Goal: Transaction & Acquisition: Purchase product/service

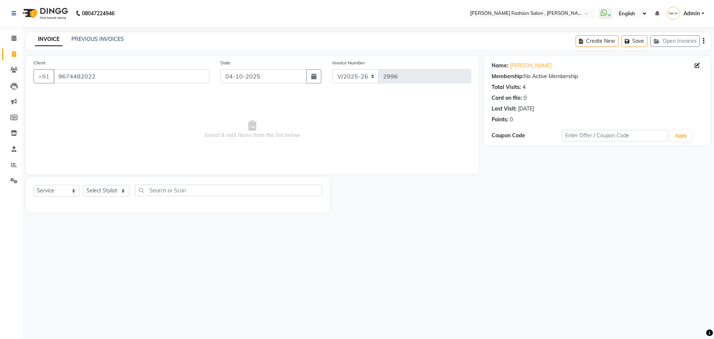
select select "5233"
select select "service"
drag, startPoint x: 109, startPoint y: 80, endPoint x: 0, endPoint y: 80, distance: 108.6
click at [0, 80] on app-home "08047224946 Select Location × Bridgette Jones Fashion Salon , Sarat Bose Road, …" at bounding box center [357, 112] width 714 height 224
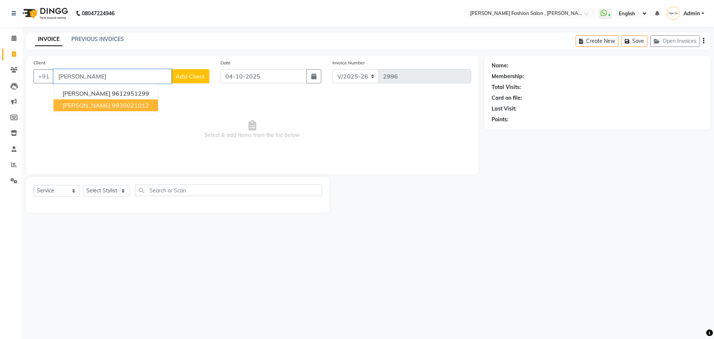
click at [92, 109] on button "Suranjana Birla 9830021012" at bounding box center [106, 105] width 105 height 12
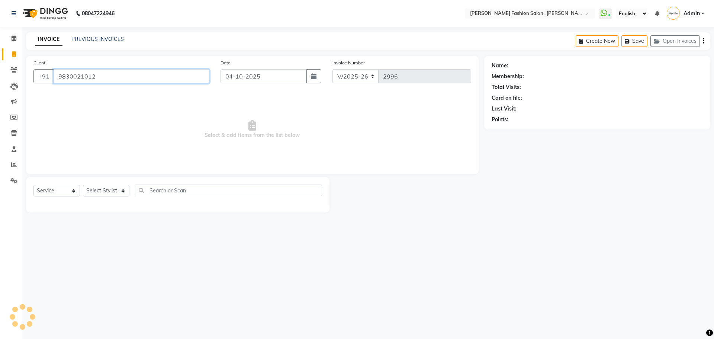
type input "9830021012"
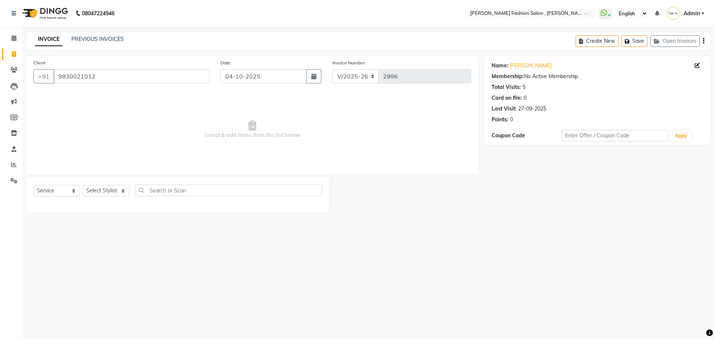
click at [119, 184] on div "Select Service Product Membership Package Voucher Prepaid Gift Card Select Styl…" at bounding box center [177, 194] width 303 height 35
click at [118, 189] on select "Select Stylist [PERSON_NAME] [PERSON_NAME] [PERSON_NAME] [PERSON_NAME] [PERSON_…" at bounding box center [106, 191] width 46 height 12
select select "33863"
click at [83, 185] on select "Select Stylist [PERSON_NAME] [PERSON_NAME] [PERSON_NAME] [PERSON_NAME] [PERSON_…" at bounding box center [106, 191] width 46 height 12
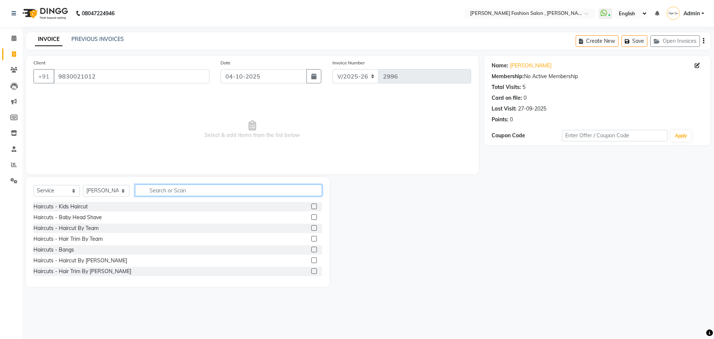
click at [173, 192] on input "text" at bounding box center [228, 190] width 187 height 12
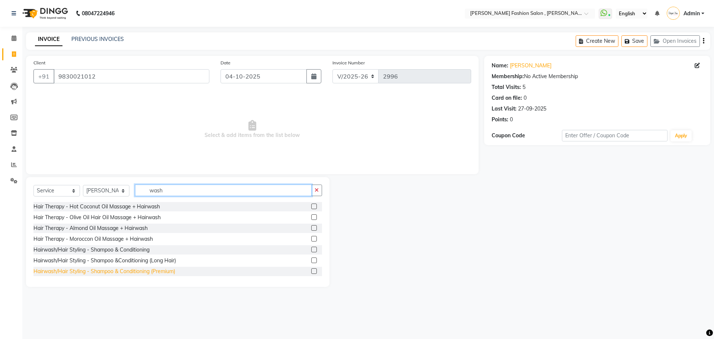
type input "wash"
click at [151, 271] on div "Hairwash/Hair Styling - Shampoo & Conditioning (Premium)" at bounding box center [104, 271] width 142 height 8
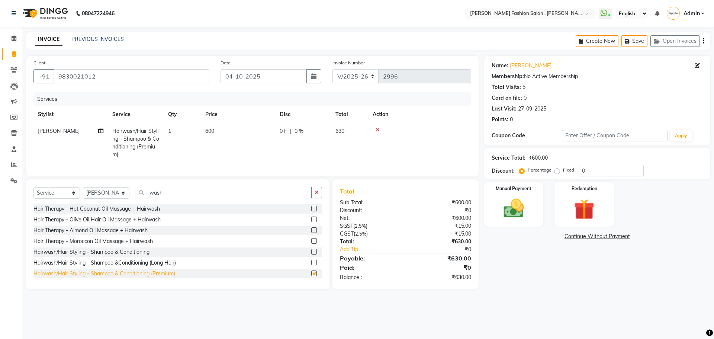
checkbox input "false"
click at [110, 196] on select "Select Stylist Anita Archana Minni Babu Das Bindu Bridgette Jones Danielle Jone…" at bounding box center [106, 193] width 46 height 12
select select "33874"
click at [83, 193] on select "Select Stylist Anita Archana Minni Babu Das Bindu Bridgette Jones Danielle Jone…" at bounding box center [106, 193] width 46 height 12
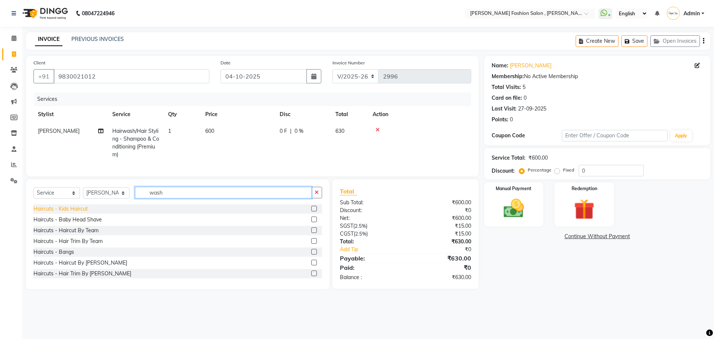
drag, startPoint x: 164, startPoint y: 196, endPoint x: 65, endPoint y: 218, distance: 101.0
click at [65, 218] on div "Select Service Product Membership Package Voucher Prepaid Gift Card Select Styl…" at bounding box center [177, 234] width 303 height 110
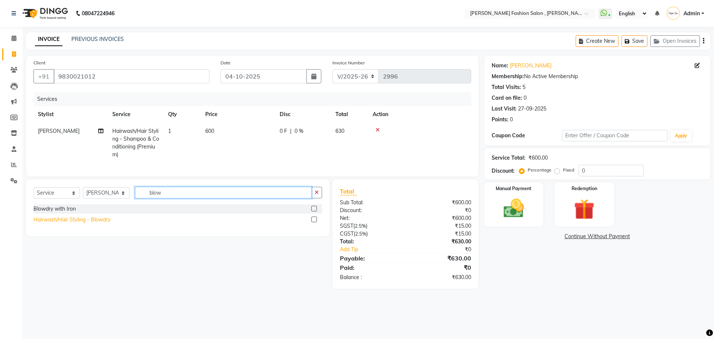
type input "blow"
click at [81, 224] on div "Hairwash/Hair Styling - Blowdry" at bounding box center [71, 220] width 77 height 8
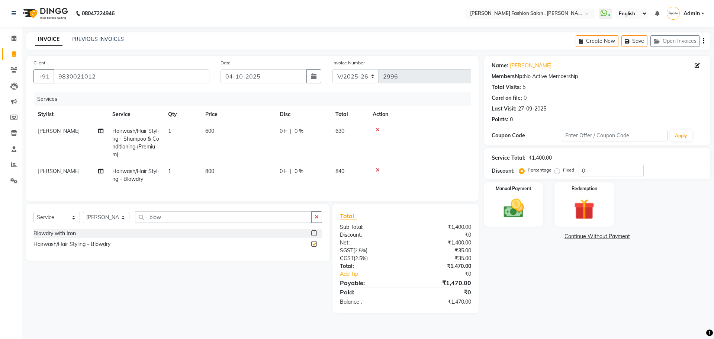
checkbox input "false"
click at [704, 41] on icon "button" at bounding box center [703, 41] width 1 height 0
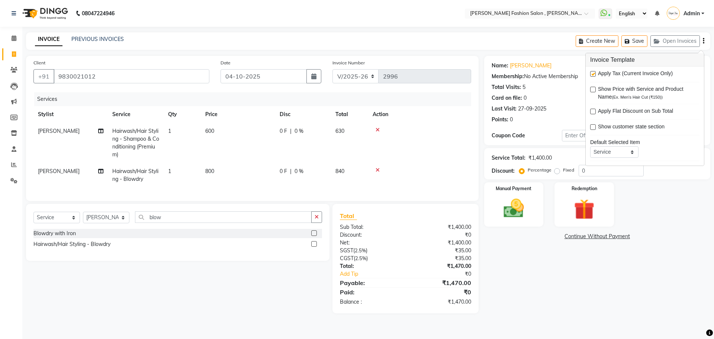
click at [594, 74] on label at bounding box center [593, 74] width 6 height 6
click at [594, 74] on input "checkbox" at bounding box center [592, 74] width 5 height 5
checkbox input "false"
click at [289, 7] on nav "08047224946 Select Location × Bridgette Jones Fashion Salon , Sarat Bose Road, …" at bounding box center [357, 13] width 714 height 27
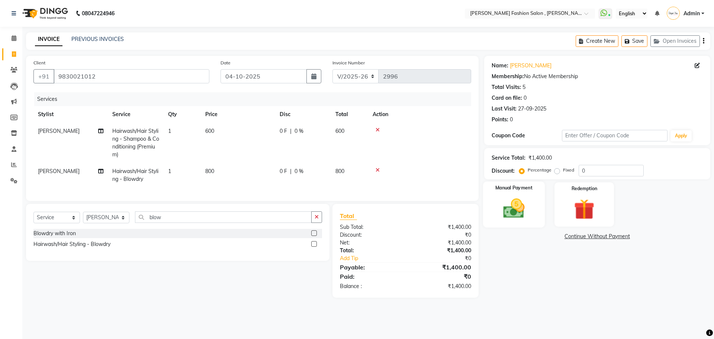
click at [518, 191] on label "Manual Payment" at bounding box center [513, 187] width 37 height 7
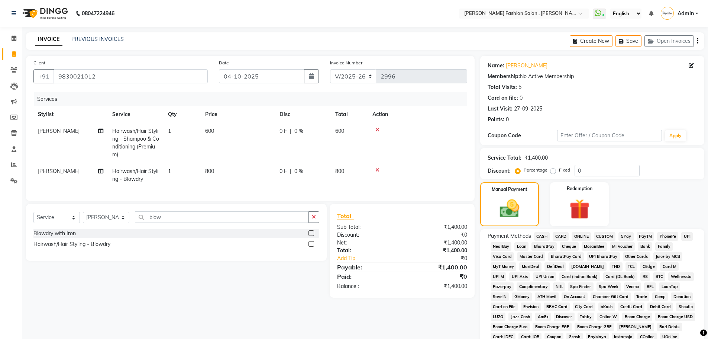
click at [541, 235] on span "CASH" at bounding box center [542, 236] width 16 height 9
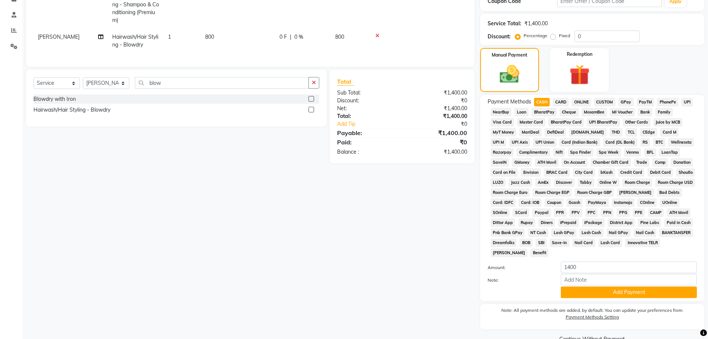
scroll to position [151, 0]
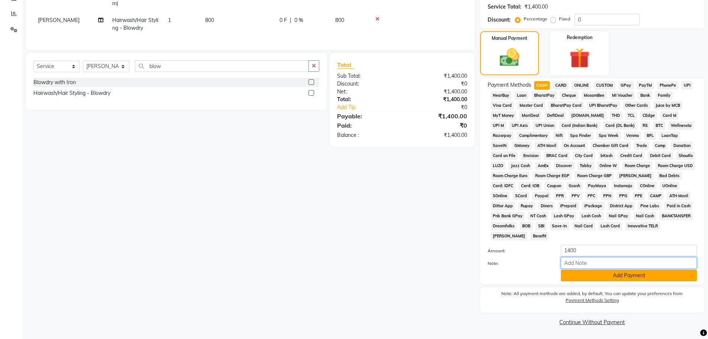
drag, startPoint x: 568, startPoint y: 268, endPoint x: 571, endPoint y: 281, distance: 13.5
click at [568, 268] on input "Note:" at bounding box center [629, 263] width 136 height 12
click at [572, 283] on div "Payment Methods CASH CARD ONLINE CUSTOM GPay PayTM PhonePe UPI NearBuy Loan Bha…" at bounding box center [592, 181] width 224 height 206
click at [571, 281] on div "Payment Methods CASH CARD ONLINE CUSTOM GPay PayTM PhonePe UPI NearBuy Loan Bha…" at bounding box center [592, 181] width 224 height 206
click at [571, 278] on button "Add Payment" at bounding box center [629, 276] width 136 height 12
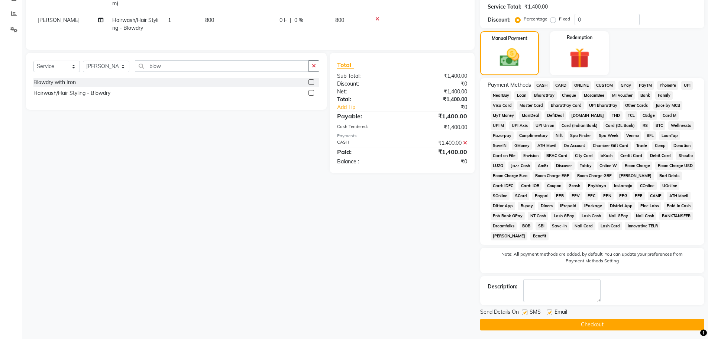
click at [579, 322] on button "Checkout" at bounding box center [592, 325] width 224 height 12
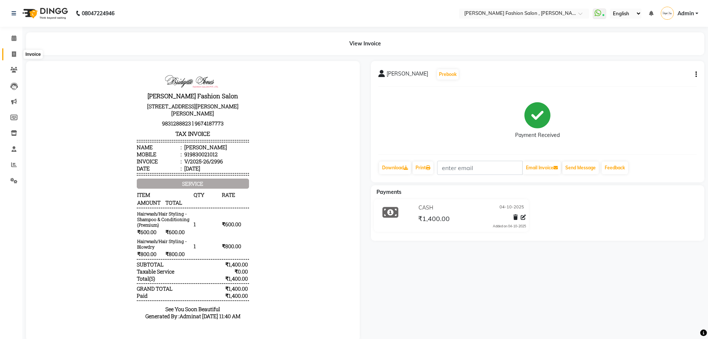
click at [16, 55] on icon at bounding box center [14, 54] width 4 height 6
select select "5233"
select select "service"
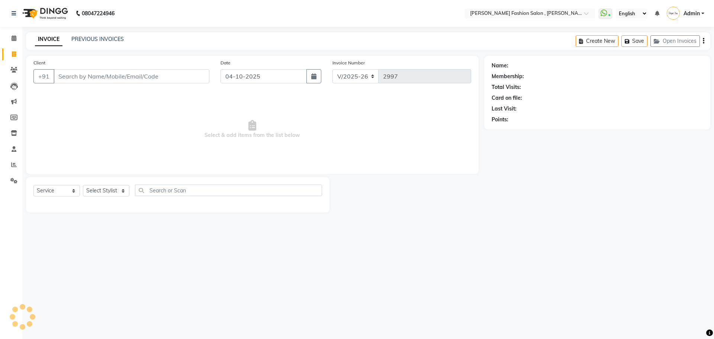
click at [76, 78] on input "Client" at bounding box center [132, 76] width 156 height 14
click at [125, 187] on select "Select Stylist [PERSON_NAME] [PERSON_NAME] [PERSON_NAME] [PERSON_NAME] [PERSON_…" at bounding box center [106, 191] width 46 height 12
select select "58097"
click at [83, 185] on select "Select Stylist [PERSON_NAME] [PERSON_NAME] [PERSON_NAME] [PERSON_NAME] [PERSON_…" at bounding box center [106, 191] width 46 height 12
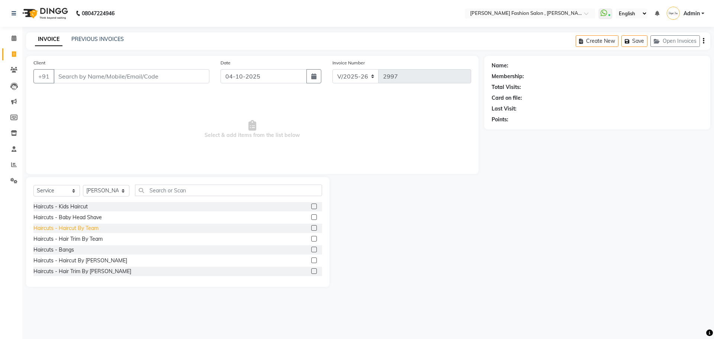
click at [86, 231] on div "Haircuts - Haircut By Team" at bounding box center [65, 228] width 65 height 8
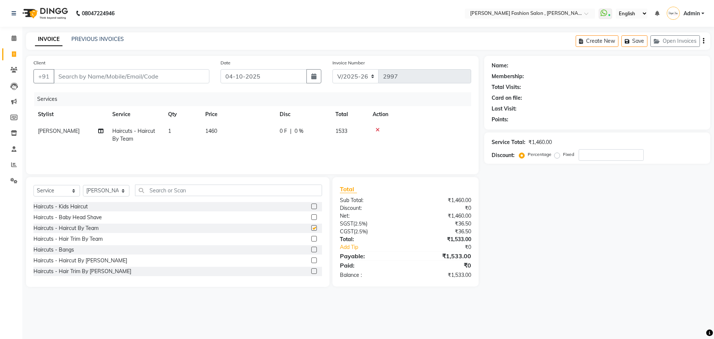
checkbox input "false"
click at [128, 74] on input "Client" at bounding box center [132, 76] width 156 height 14
type input "9"
type input "0"
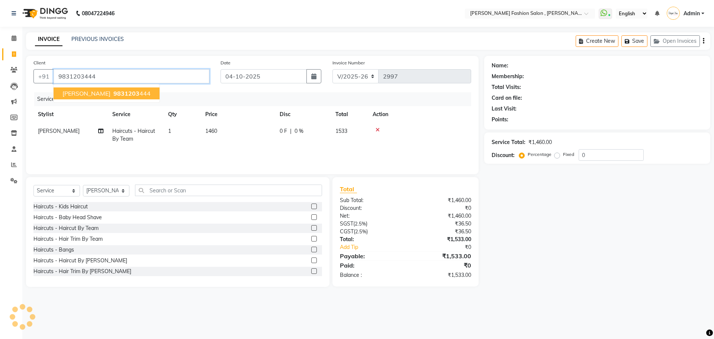
type input "9831203444"
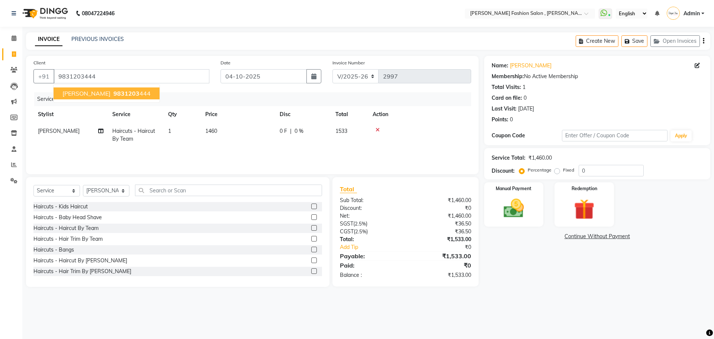
click at [126, 91] on span "9831203" at bounding box center [126, 93] width 26 height 7
click at [514, 206] on img at bounding box center [513, 208] width 35 height 25
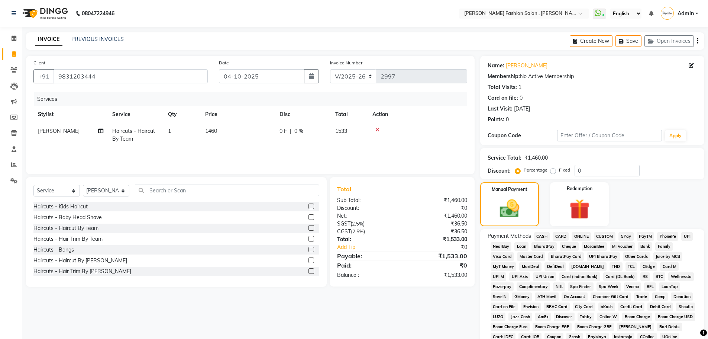
click at [542, 236] on span "CASH" at bounding box center [542, 236] width 16 height 9
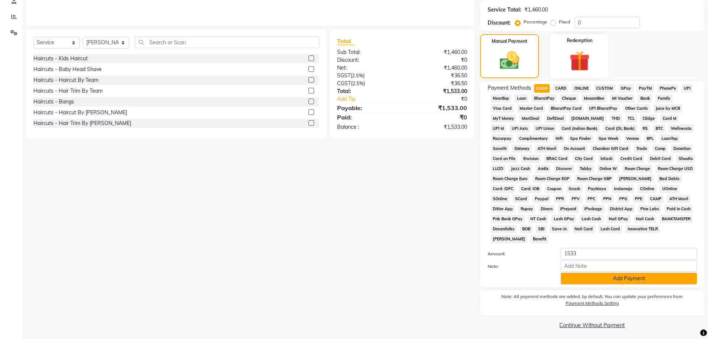
scroll to position [151, 0]
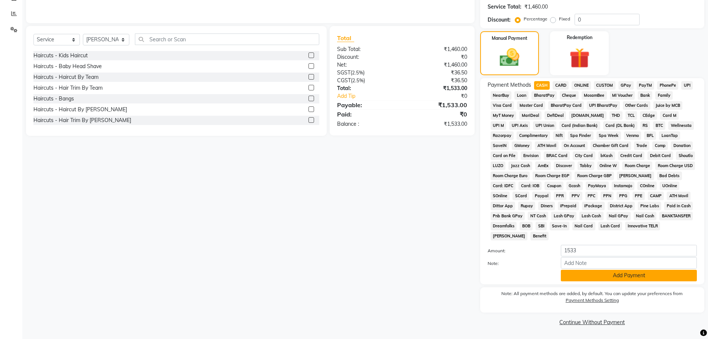
click at [581, 275] on button "Add Payment" at bounding box center [629, 276] width 136 height 12
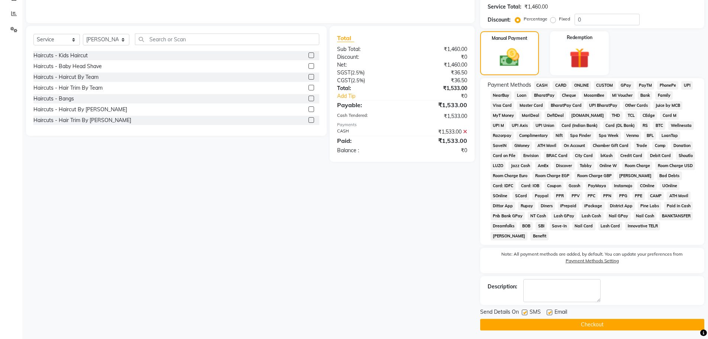
click at [592, 322] on button "Checkout" at bounding box center [592, 325] width 224 height 12
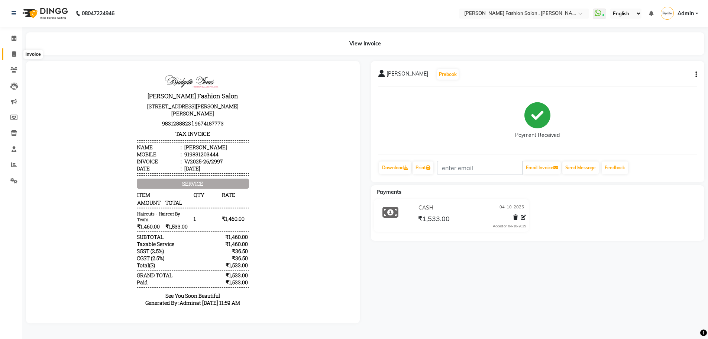
click at [15, 52] on icon at bounding box center [14, 54] width 4 height 6
select select "5233"
select select "service"
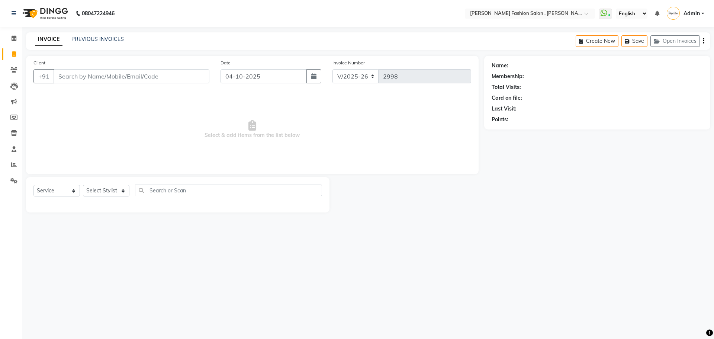
click at [109, 79] on input "Client" at bounding box center [132, 76] width 156 height 14
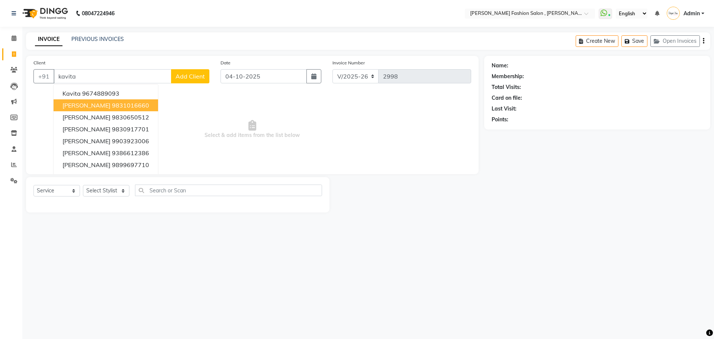
click at [117, 107] on ngb-highlight "9831016660" at bounding box center [130, 105] width 37 height 7
type input "9831016660"
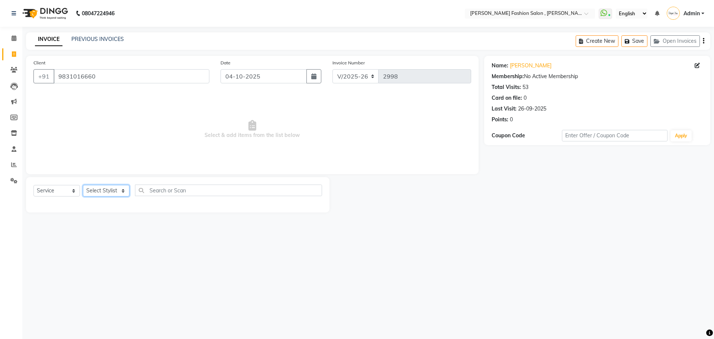
click at [122, 193] on select "Select Stylist [PERSON_NAME] [PERSON_NAME] [PERSON_NAME] [PERSON_NAME] [PERSON_…" at bounding box center [106, 191] width 46 height 12
select select "90693"
click at [83, 185] on select "Select Stylist [PERSON_NAME] [PERSON_NAME] [PERSON_NAME] [PERSON_NAME] [PERSON_…" at bounding box center [106, 191] width 46 height 12
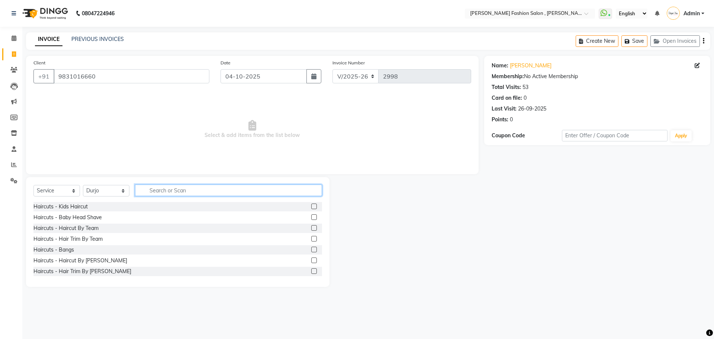
click at [165, 188] on input "text" at bounding box center [228, 190] width 187 height 12
type input "gel"
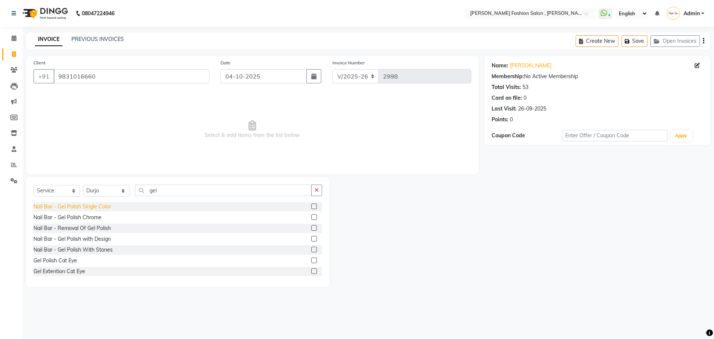
click at [96, 206] on div "Nail Bar - Gel Polish Single Color" at bounding box center [72, 207] width 78 height 8
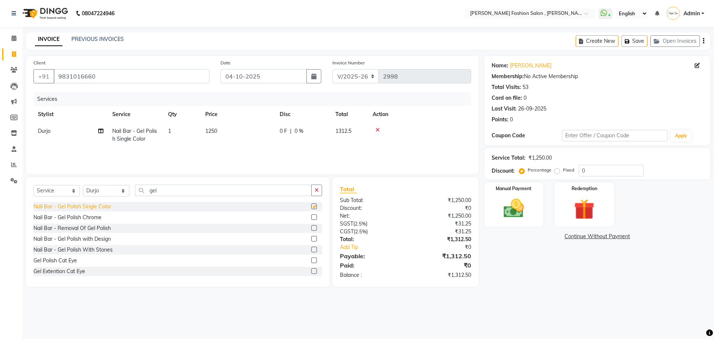
checkbox input "false"
click at [114, 193] on select "Select Stylist [PERSON_NAME] [PERSON_NAME] [PERSON_NAME] [PERSON_NAME] [PERSON_…" at bounding box center [106, 191] width 46 height 12
select select "33869"
click at [83, 185] on select "Select Stylist [PERSON_NAME] [PERSON_NAME] [PERSON_NAME] [PERSON_NAME] [PERSON_…" at bounding box center [106, 191] width 46 height 12
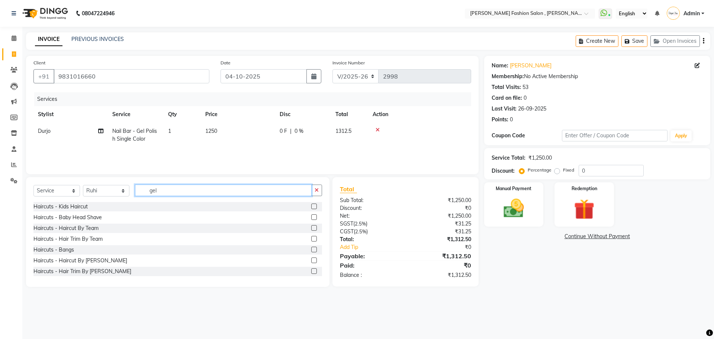
drag, startPoint x: 170, startPoint y: 190, endPoint x: 91, endPoint y: 196, distance: 79.8
click at [91, 196] on div "Select Service Product Membership Package Voucher Prepaid Gift Card Select Styl…" at bounding box center [177, 192] width 289 height 17
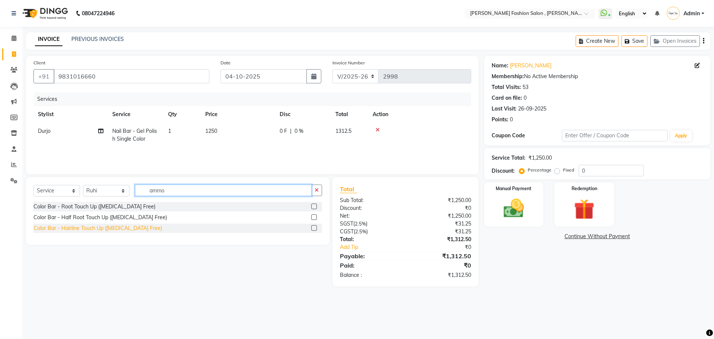
type input "ammo"
click at [93, 229] on div "Color Bar - Hairline Touch Up ([MEDICAL_DATA] Free)" at bounding box center [97, 228] width 129 height 8
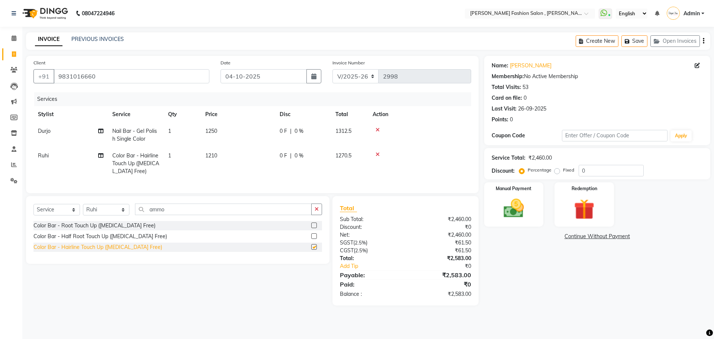
checkbox input "false"
click at [96, 215] on select "Select Stylist [PERSON_NAME] [PERSON_NAME] [PERSON_NAME] [PERSON_NAME] [PERSON_…" at bounding box center [106, 210] width 46 height 12
select select "33875"
click at [83, 209] on select "Select Stylist [PERSON_NAME] [PERSON_NAME] [PERSON_NAME] [PERSON_NAME] [PERSON_…" at bounding box center [106, 210] width 46 height 12
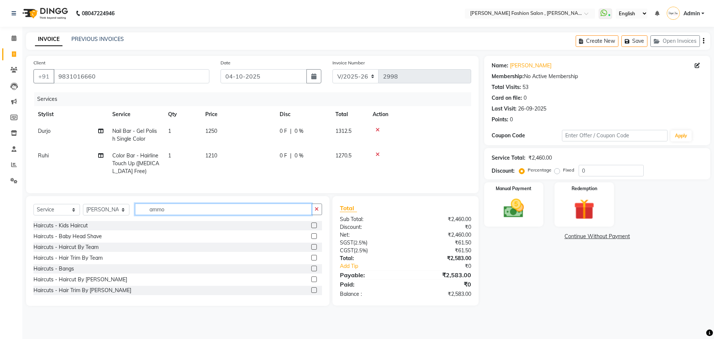
drag, startPoint x: 172, startPoint y: 215, endPoint x: 25, endPoint y: 215, distance: 147.3
click at [25, 215] on div "Select Service Product Membership Package Voucher Prepaid Gift Card Select Styl…" at bounding box center [174, 251] width 309 height 110
type input "threa"
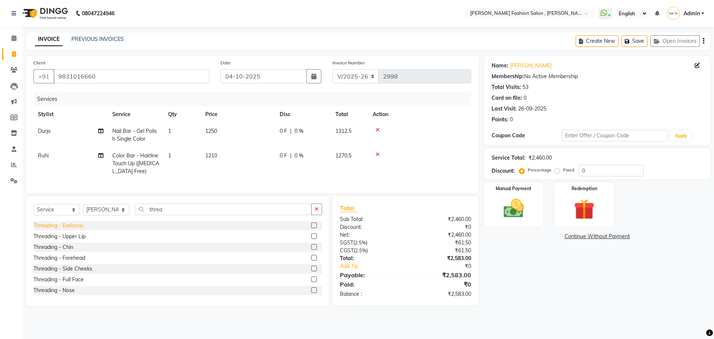
click at [50, 229] on div "Threading - Eyebrow" at bounding box center [58, 226] width 50 height 8
checkbox input "false"
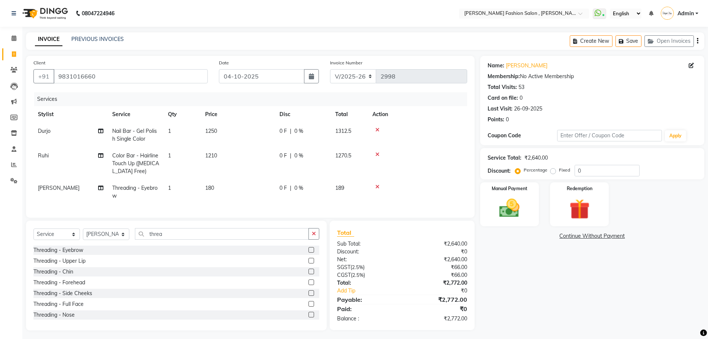
click at [63, 265] on div "Threading - Upper Lip" at bounding box center [59, 261] width 52 height 8
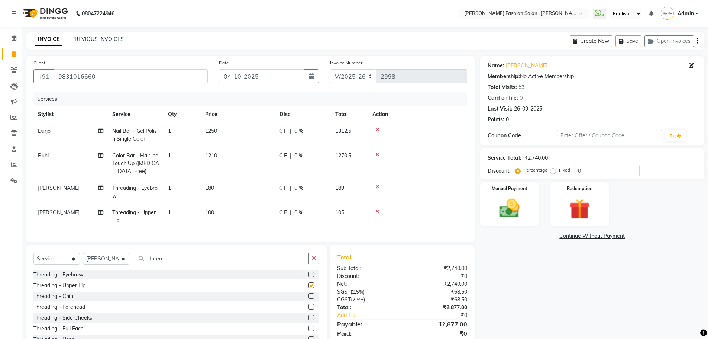
checkbox input "false"
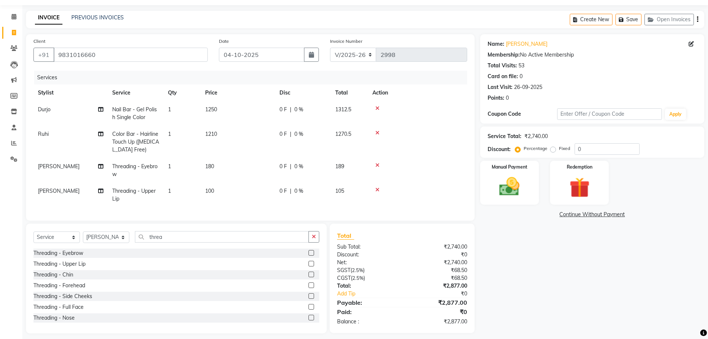
scroll to position [33, 0]
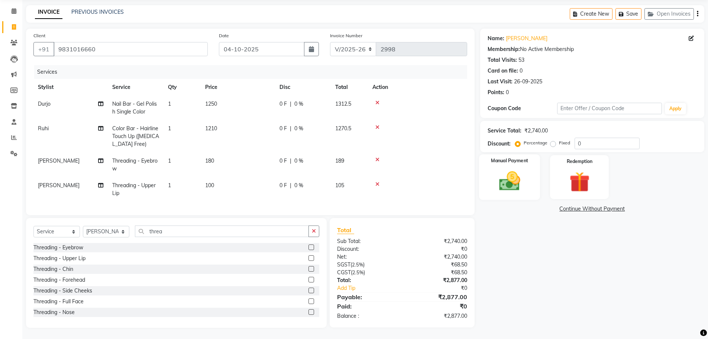
click at [527, 161] on div "Manual Payment" at bounding box center [509, 177] width 61 height 46
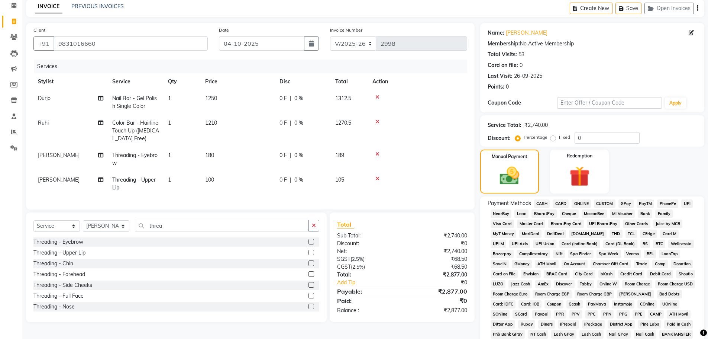
click at [548, 202] on span "CASH" at bounding box center [542, 203] width 16 height 9
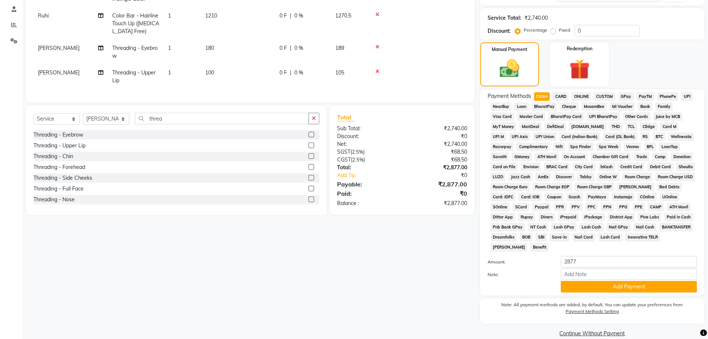
scroll to position [144, 0]
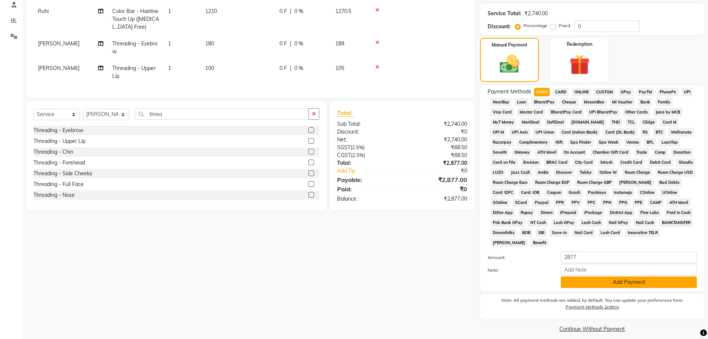
click at [585, 281] on button "Add Payment" at bounding box center [629, 282] width 136 height 12
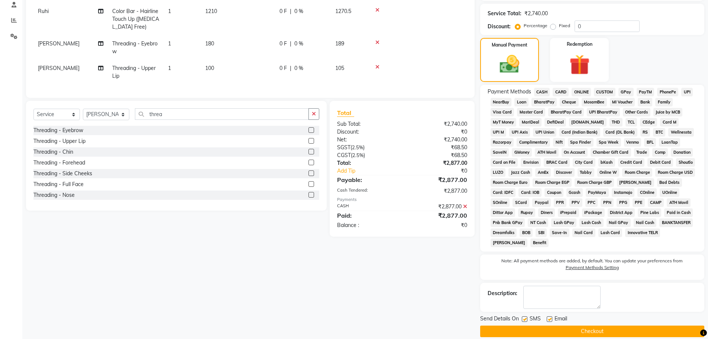
click at [585, 331] on button "Checkout" at bounding box center [592, 331] width 224 height 12
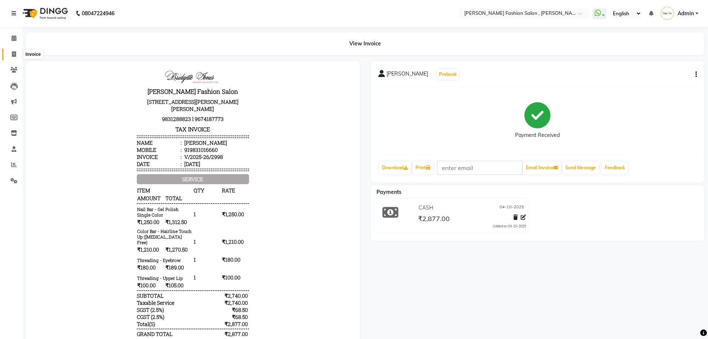
click at [11, 55] on span at bounding box center [13, 54] width 13 height 9
select select "service"
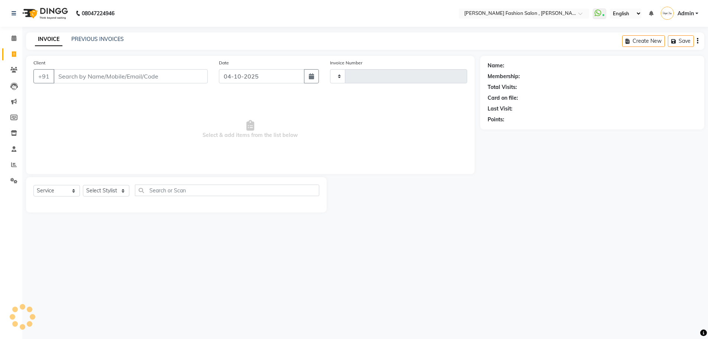
type input "2999"
select select "5233"
click at [106, 75] on input "Client" at bounding box center [132, 76] width 156 height 14
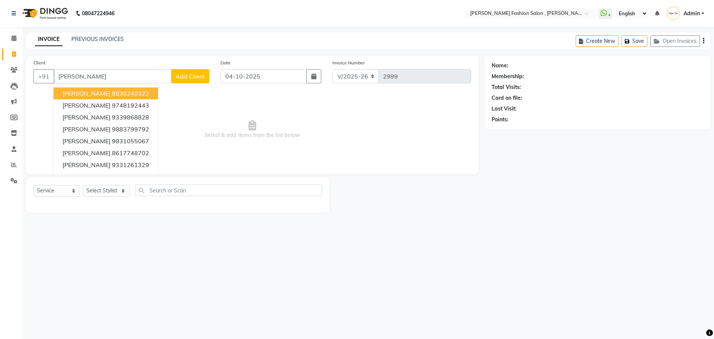
click at [99, 92] on span "Priti Bhuwania" at bounding box center [86, 93] width 48 height 7
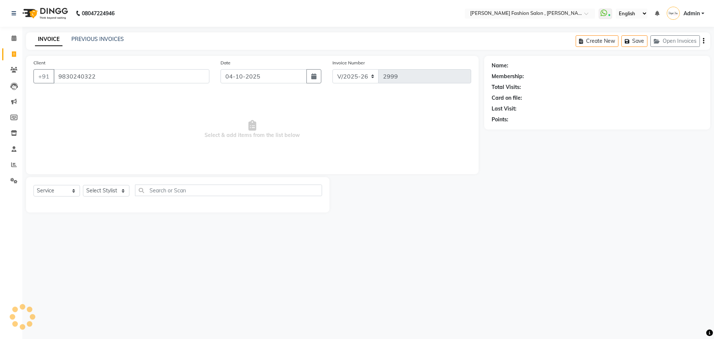
type input "9830240322"
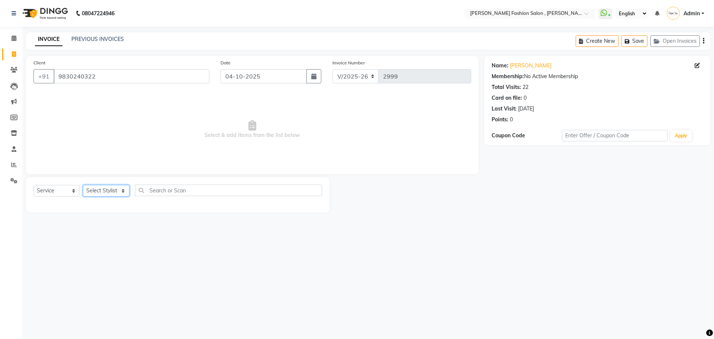
click at [119, 189] on select "Select Stylist [PERSON_NAME] [PERSON_NAME] [PERSON_NAME] [PERSON_NAME] [PERSON_…" at bounding box center [106, 191] width 46 height 12
select select "33863"
click at [83, 185] on select "Select Stylist [PERSON_NAME] [PERSON_NAME] [PERSON_NAME] [PERSON_NAME] [PERSON_…" at bounding box center [106, 191] width 46 height 12
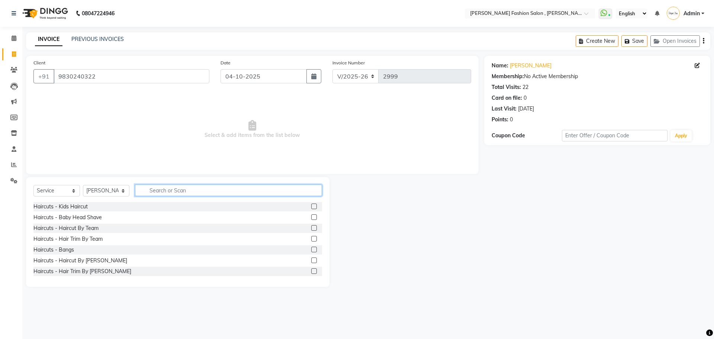
click at [171, 191] on input "text" at bounding box center [228, 190] width 187 height 12
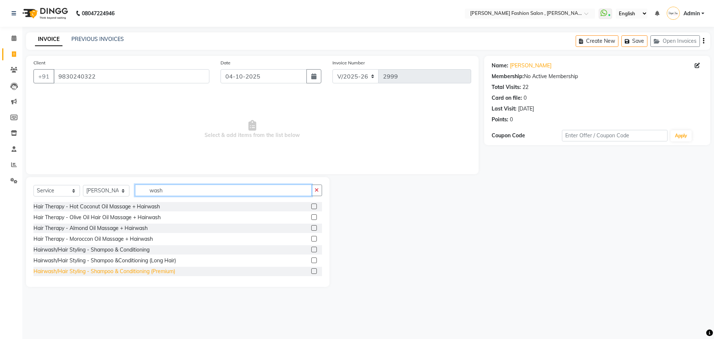
type input "wash"
click at [152, 272] on div "Hairwash/Hair Styling - Shampoo & Conditioning (Premium)" at bounding box center [104, 271] width 142 height 8
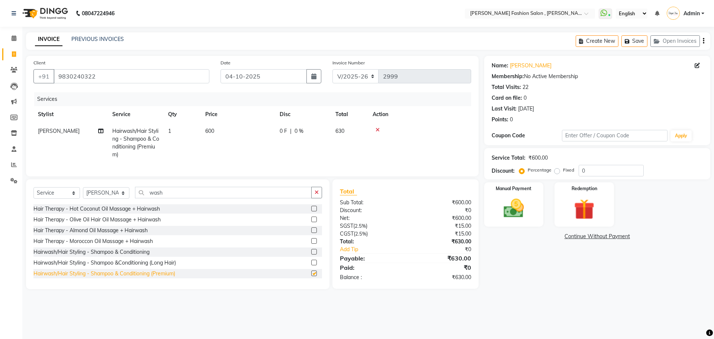
checkbox input "false"
drag, startPoint x: 497, startPoint y: 208, endPoint x: 521, endPoint y: 225, distance: 29.8
click at [498, 208] on img at bounding box center [513, 208] width 35 height 25
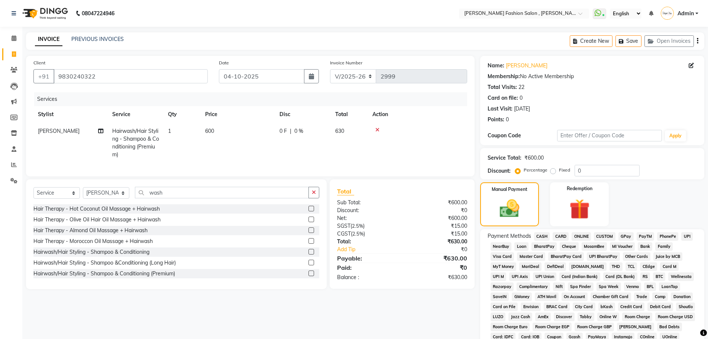
click at [565, 233] on span "CARD" at bounding box center [561, 236] width 16 height 9
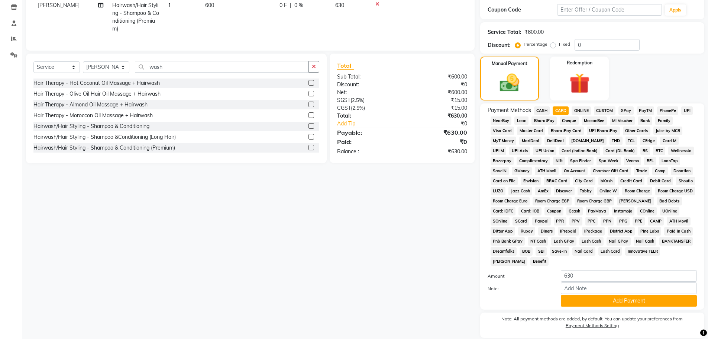
scroll to position [151, 0]
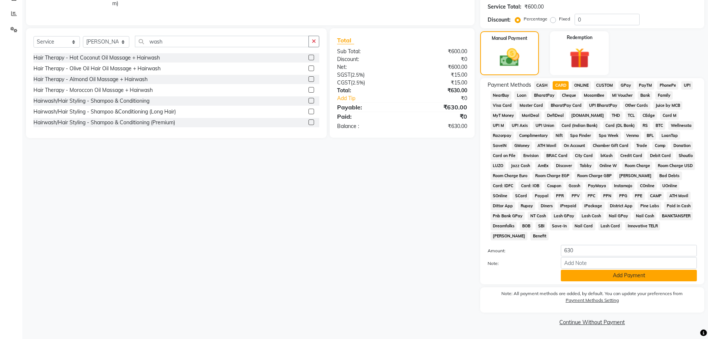
click at [661, 276] on button "Add Payment" at bounding box center [629, 276] width 136 height 12
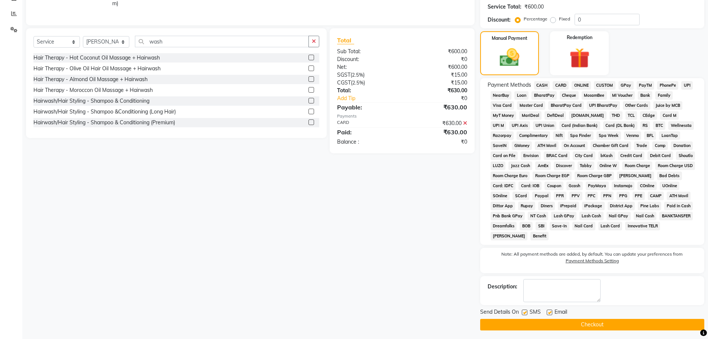
click at [665, 322] on button "Checkout" at bounding box center [592, 325] width 224 height 12
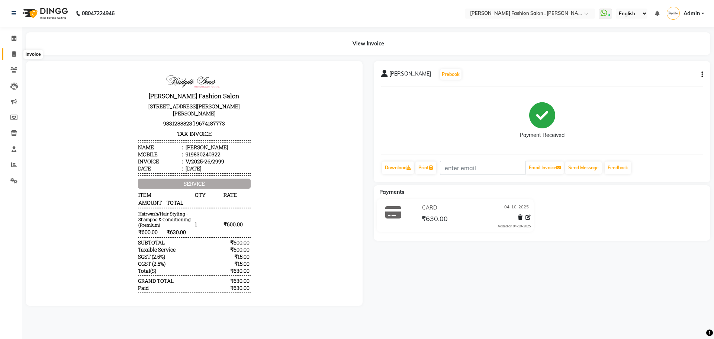
click at [11, 52] on span at bounding box center [13, 54] width 13 height 9
select select "service"
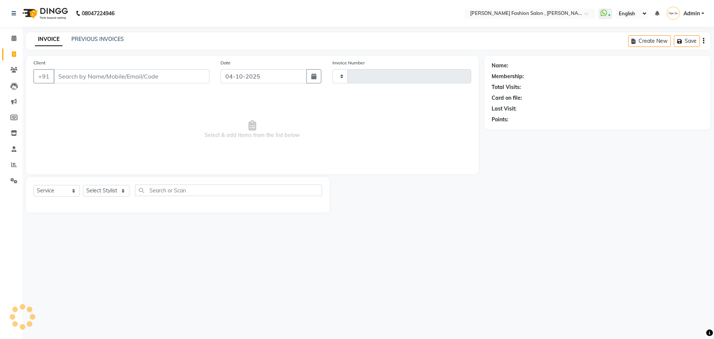
type input "3000"
select select "5233"
click at [104, 189] on select "Select Stylist" at bounding box center [106, 191] width 46 height 12
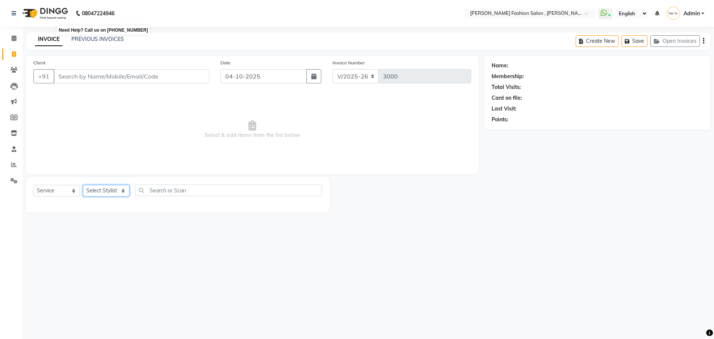
select select "33872"
click at [83, 185] on select "Select Stylist [PERSON_NAME] [PERSON_NAME] [PERSON_NAME] [PERSON_NAME] [PERSON_…" at bounding box center [106, 191] width 46 height 12
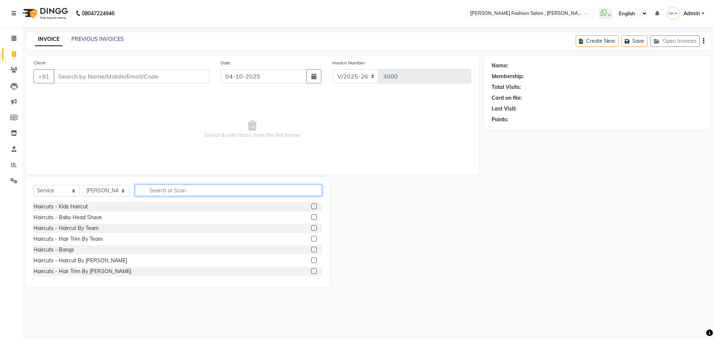
click at [172, 191] on input "text" at bounding box center [228, 190] width 187 height 12
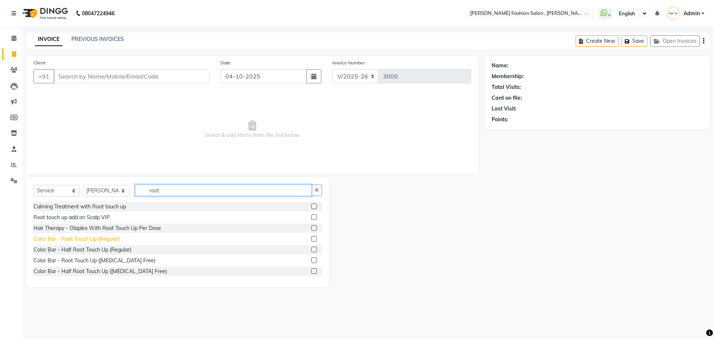
type input "root"
click at [113, 238] on div "Color Bar - Root Touch Up (Regular)" at bounding box center [76, 239] width 86 height 8
checkbox input "false"
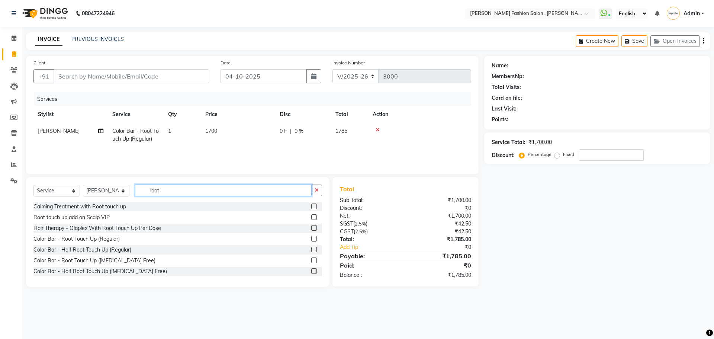
drag, startPoint x: 168, startPoint y: 187, endPoint x: 64, endPoint y: 187, distance: 104.1
click at [64, 187] on div "Select Service Product Membership Package Voucher Prepaid Gift Card Select Styl…" at bounding box center [177, 192] width 289 height 17
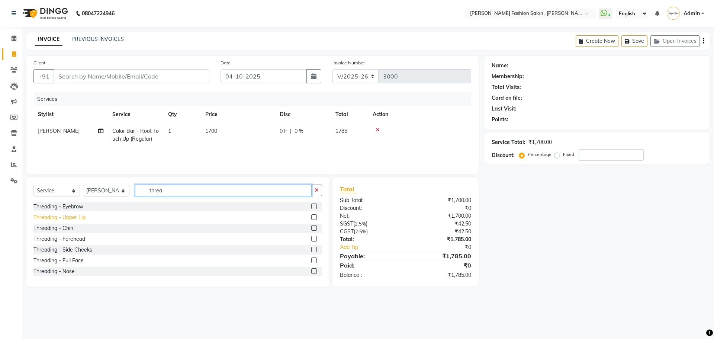
type input "threa"
click at [68, 218] on div "Threading - Upper Lip" at bounding box center [59, 217] width 52 height 8
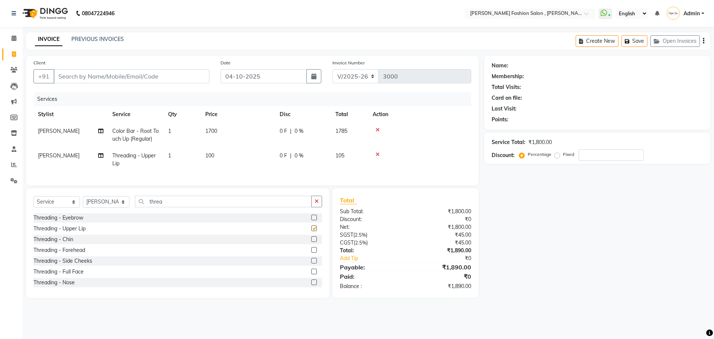
checkbox input "false"
click at [181, 79] on input "Client" at bounding box center [132, 76] width 156 height 14
type input "b"
type input "0"
type input "bajanti"
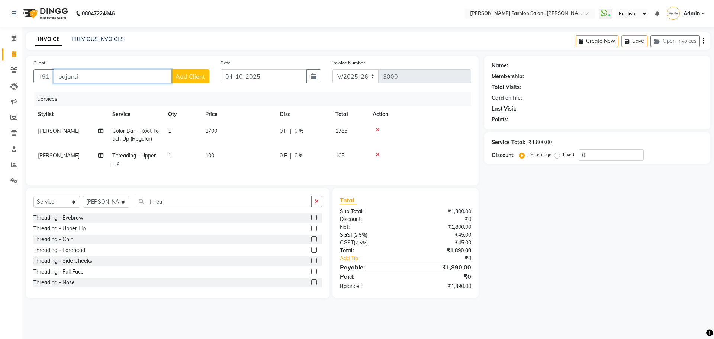
drag, startPoint x: 111, startPoint y: 78, endPoint x: 0, endPoint y: 79, distance: 110.8
click at [0, 79] on app-home "08047224946 Select Location × Bridgette Jones Fashion Salon , Sarat Bose Road, …" at bounding box center [357, 154] width 714 height 309
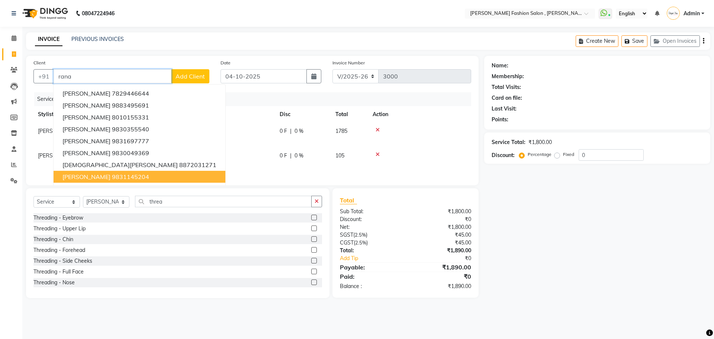
click at [91, 176] on span "vijayanti rana" at bounding box center [86, 176] width 48 height 7
type input "9831145204"
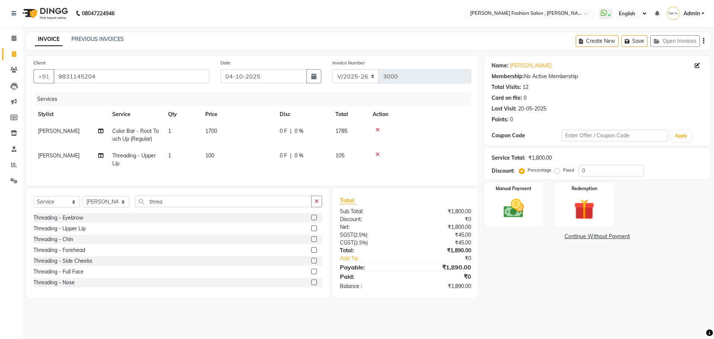
click at [157, 137] on td "Color Bar - Root Touch Up (Regular)" at bounding box center [136, 135] width 56 height 25
select select "33872"
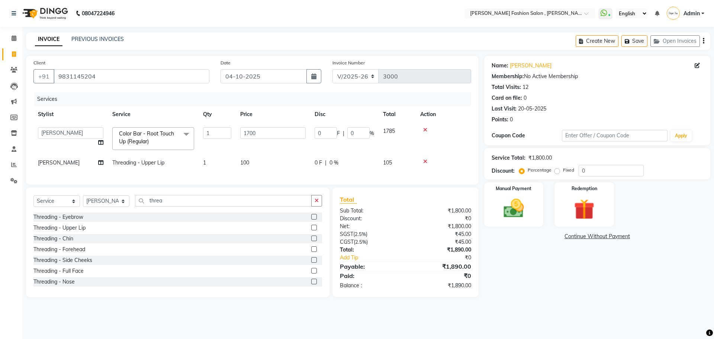
click at [176, 131] on span "Color Bar - Root Touch Up (Regular) x" at bounding box center [149, 138] width 65 height 16
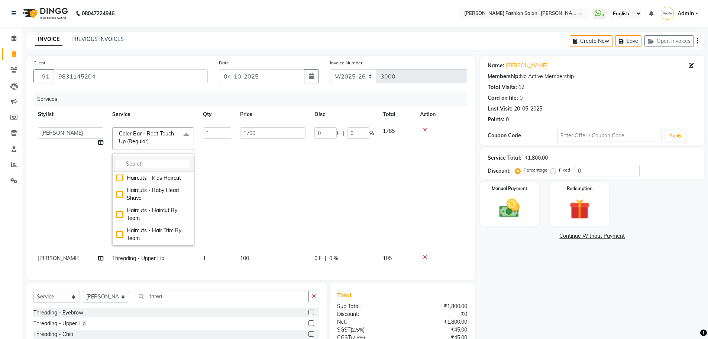
click at [161, 164] on input "multiselect-search" at bounding box center [153, 164] width 74 height 8
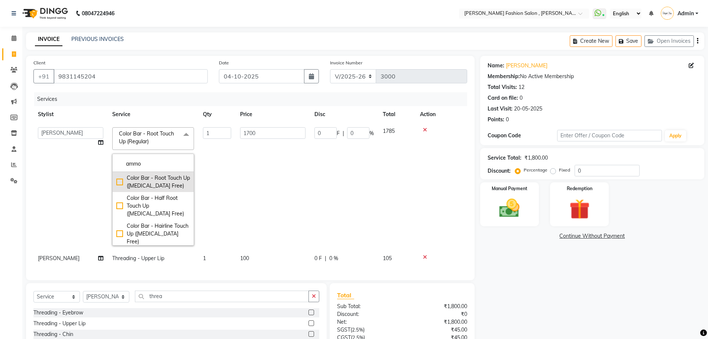
type input "ammo"
click at [160, 184] on div "Color Bar - Root Touch Up ([MEDICAL_DATA] Free)" at bounding box center [153, 182] width 74 height 16
checkbox input "true"
type input "1940"
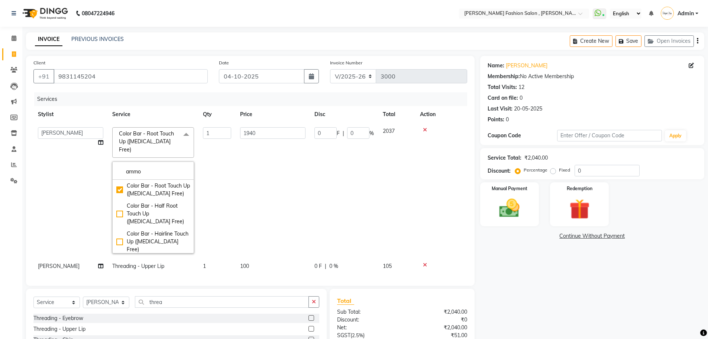
click at [286, 174] on td "1940" at bounding box center [273, 190] width 74 height 135
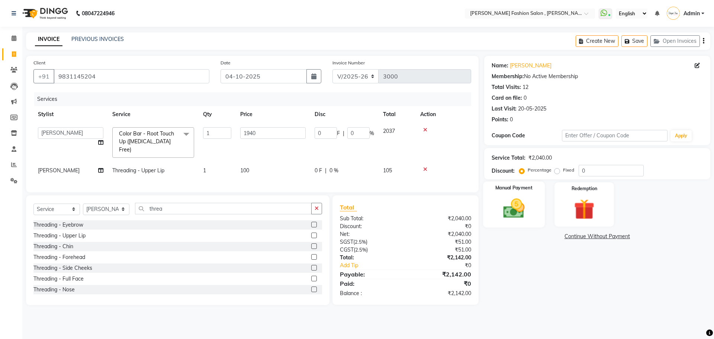
click at [523, 210] on img at bounding box center [513, 208] width 35 height 25
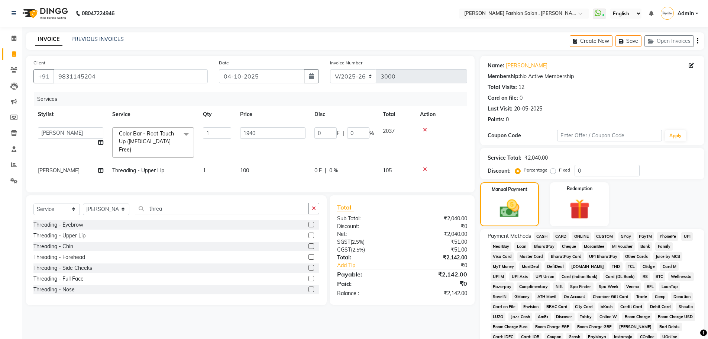
click at [559, 235] on span "CARD" at bounding box center [561, 236] width 16 height 9
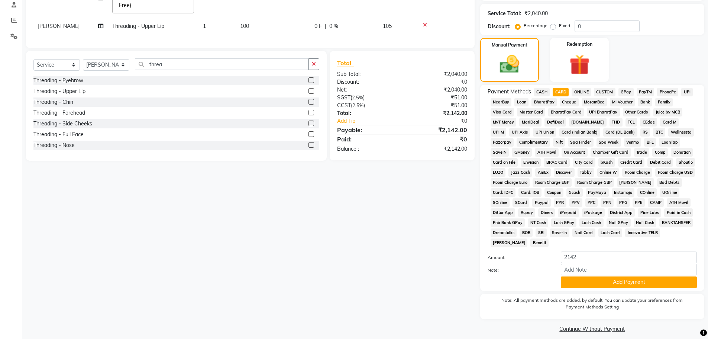
scroll to position [149, 0]
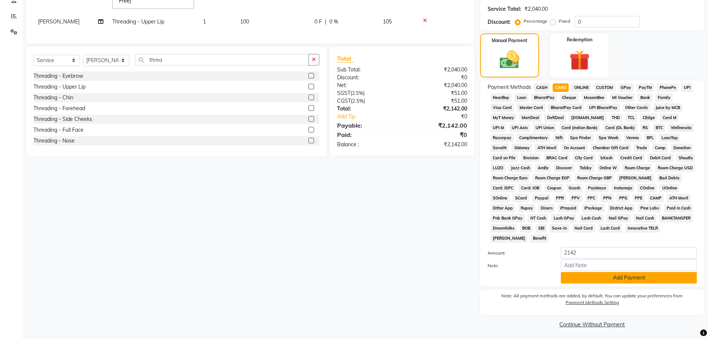
click at [598, 277] on button "Add Payment" at bounding box center [629, 278] width 136 height 12
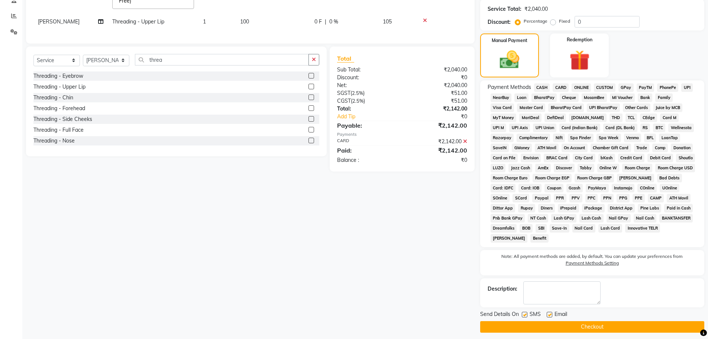
click at [608, 325] on button "Checkout" at bounding box center [592, 327] width 224 height 12
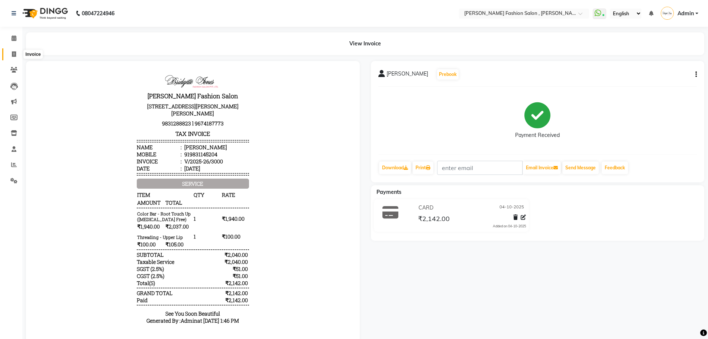
click at [16, 54] on span at bounding box center [13, 54] width 13 height 9
select select "service"
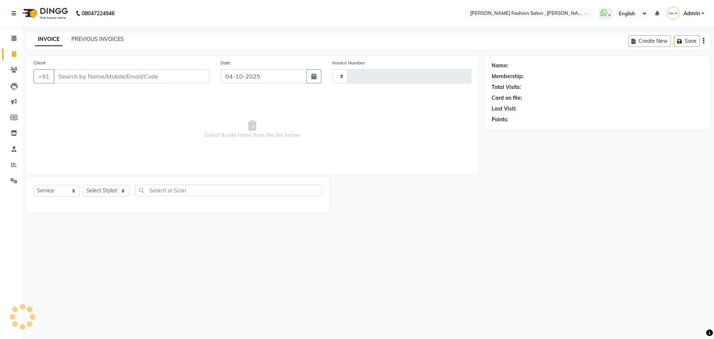
type input "3001"
select select "5233"
click at [127, 190] on select "Select Stylist" at bounding box center [106, 191] width 46 height 12
select select "33874"
click at [83, 185] on select "Select Stylist [PERSON_NAME] [PERSON_NAME] [PERSON_NAME] [PERSON_NAME] [PERSON_…" at bounding box center [106, 191] width 46 height 12
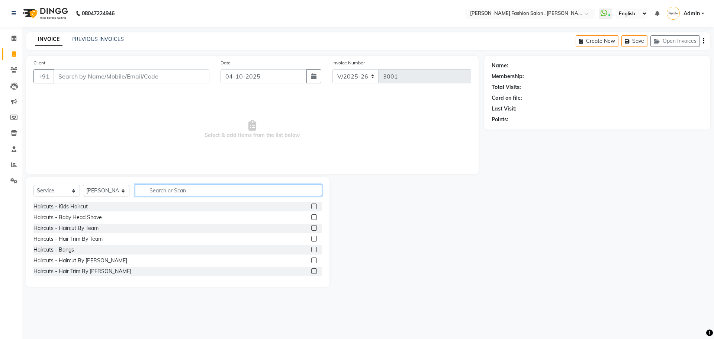
drag, startPoint x: 173, startPoint y: 190, endPoint x: 174, endPoint y: 199, distance: 9.0
click at [174, 199] on div "Select Service Product Membership Package Voucher Prepaid Gift Card Select Styl…" at bounding box center [177, 192] width 289 height 17
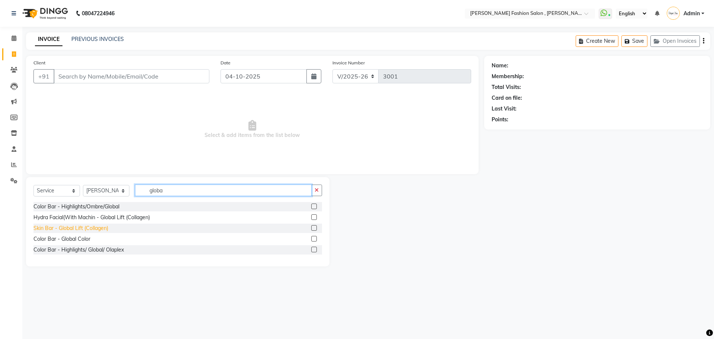
type input "globa"
click at [100, 231] on div "Skin Bar - Global Lift (Collagen)" at bounding box center [70, 228] width 75 height 8
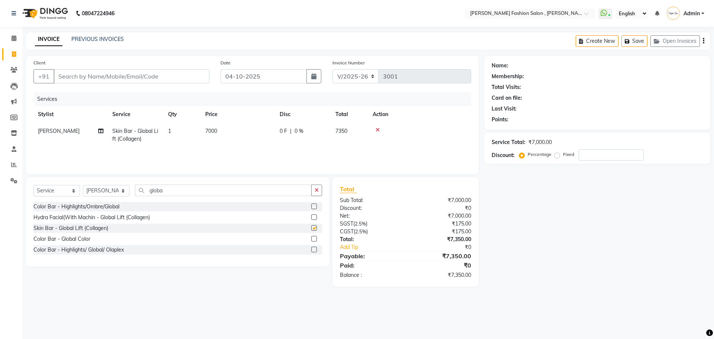
checkbox input "false"
click at [127, 73] on input "Client" at bounding box center [132, 76] width 156 height 14
type input "f"
type input "0"
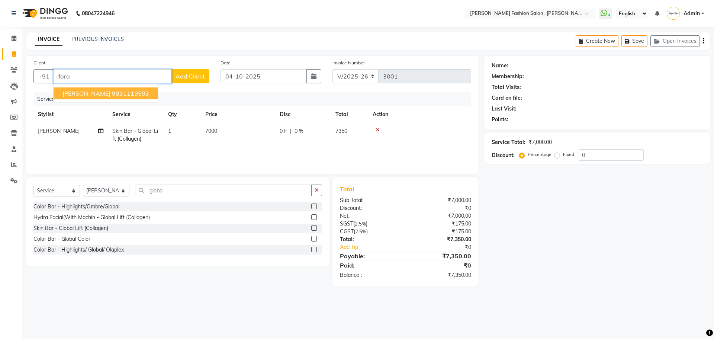
click at [125, 89] on button "Farah Javed 9831119503" at bounding box center [106, 93] width 105 height 12
type input "9831119503"
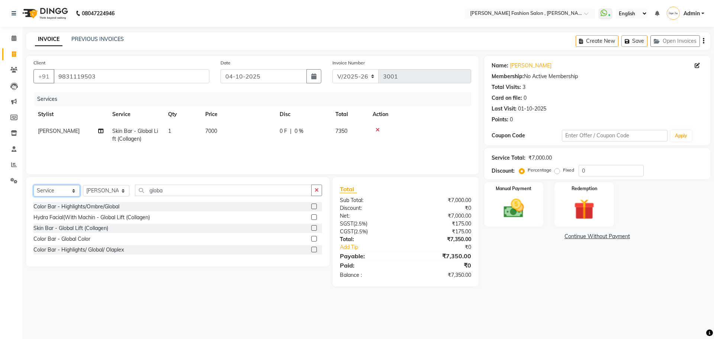
click at [52, 190] on select "Select Service Product Membership Package Voucher Prepaid Gift Card" at bounding box center [56, 191] width 46 height 12
select select "product"
click at [33, 185] on select "Select Service Product Membership Package Voucher Prepaid Gift Card" at bounding box center [56, 191] width 46 height 12
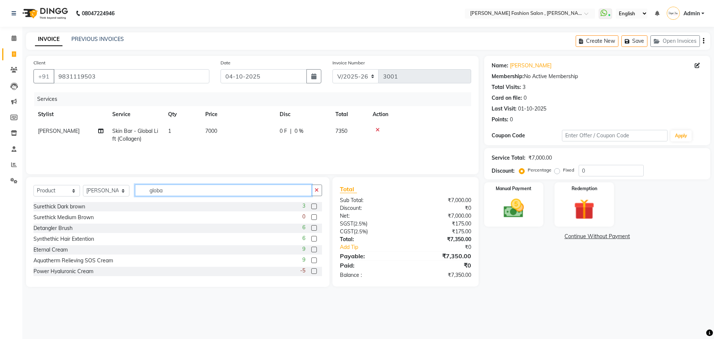
drag, startPoint x: 171, startPoint y: 190, endPoint x: 123, endPoint y: 193, distance: 48.0
click at [123, 193] on div "Select Service Product Membership Package Voucher Prepaid Gift Card Select Styl…" at bounding box center [177, 192] width 289 height 17
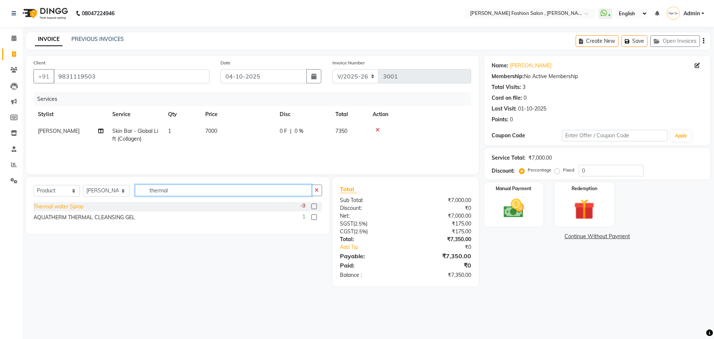
type input "thermal"
click at [83, 207] on div "Thermal water Spray" at bounding box center [58, 207] width 50 height 8
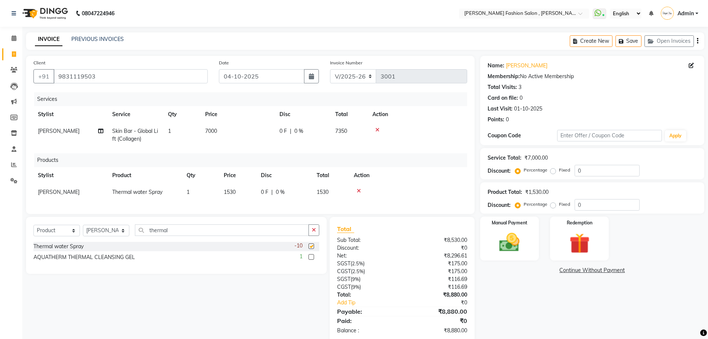
checkbox input "false"
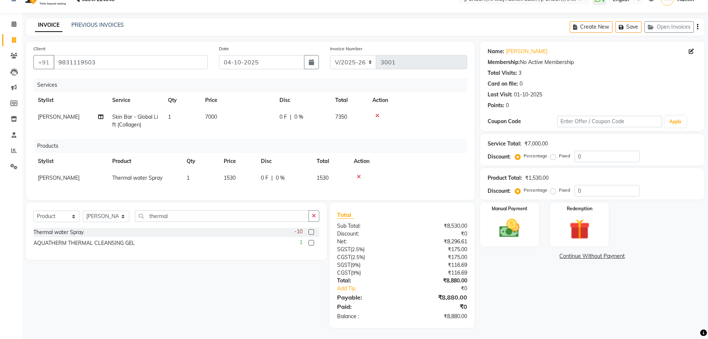
click at [358, 174] on icon at bounding box center [359, 176] width 4 height 5
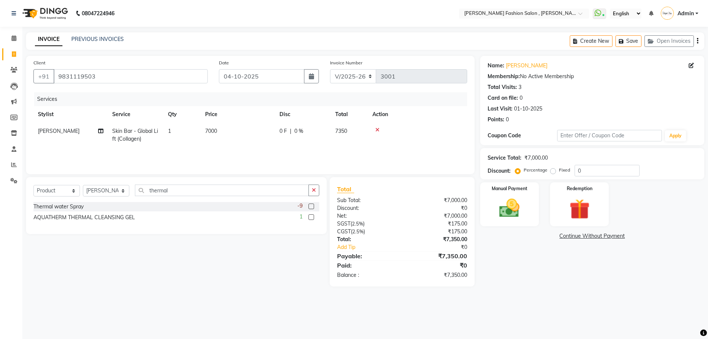
scroll to position [0, 0]
click at [181, 257] on div "Select Service Product Membership Package Voucher Prepaid Gift Card Select Styl…" at bounding box center [174, 231] width 309 height 109
drag, startPoint x: 96, startPoint y: 77, endPoint x: 0, endPoint y: 95, distance: 97.3
click at [0, 94] on app-home "08047224946 Select Location × Bridgette Jones Fashion Salon , Sarat Bose Road, …" at bounding box center [357, 149] width 714 height 298
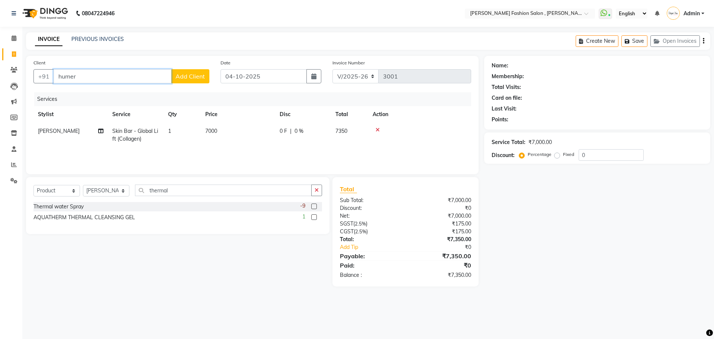
type input "humera"
drag, startPoint x: 93, startPoint y: 75, endPoint x: 0, endPoint y: 78, distance: 92.7
click at [0, 78] on app-home "08047224946 Select Location × Bridgette Jones Fashion Salon , Sarat Bose Road, …" at bounding box center [357, 149] width 714 height 298
click at [90, 96] on span "98317714" at bounding box center [105, 93] width 30 height 7
type input "9831771418"
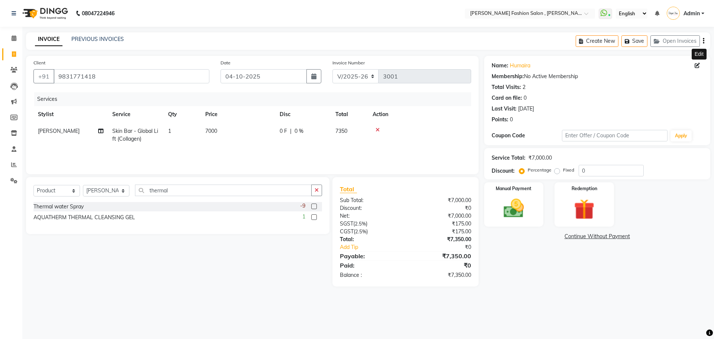
click at [695, 65] on icon at bounding box center [697, 65] width 5 height 5
select select "female"
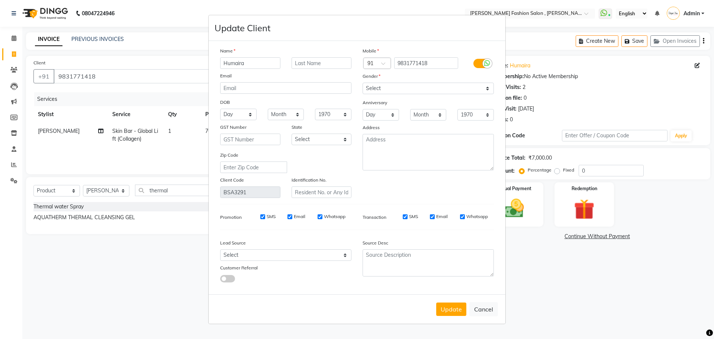
click at [238, 63] on input "Humaira" at bounding box center [250, 63] width 60 height 12
type input "Humeira"
click at [455, 311] on button "Update" at bounding box center [451, 308] width 30 height 13
select select
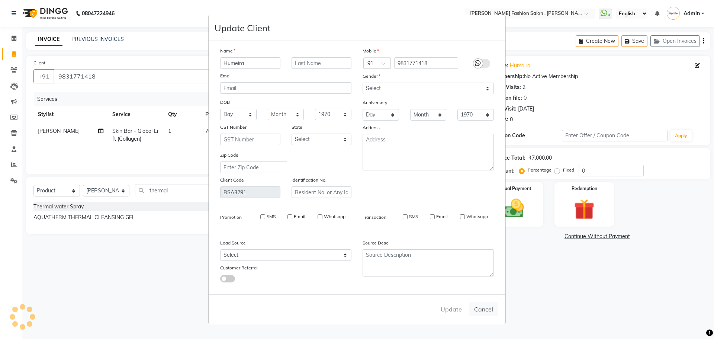
select select
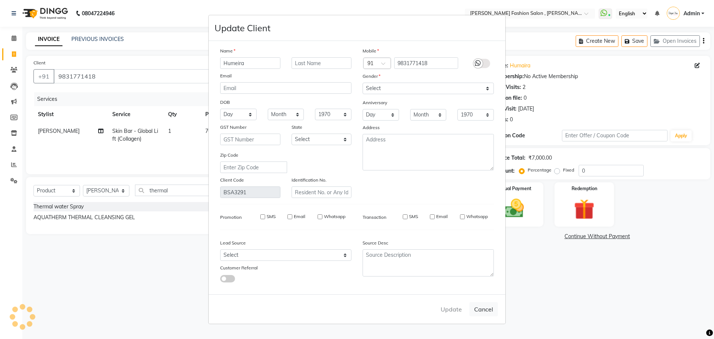
checkbox input "false"
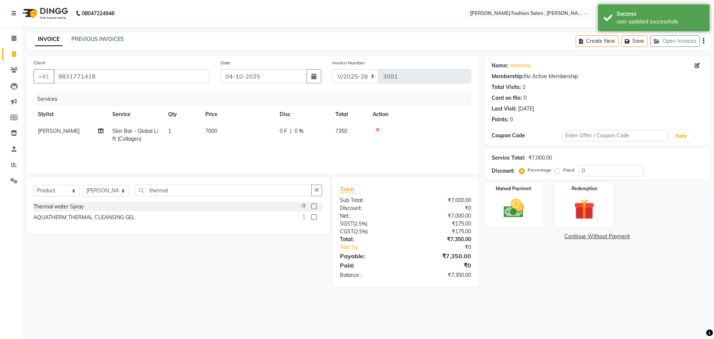
click at [699, 65] on icon at bounding box center [697, 65] width 5 height 5
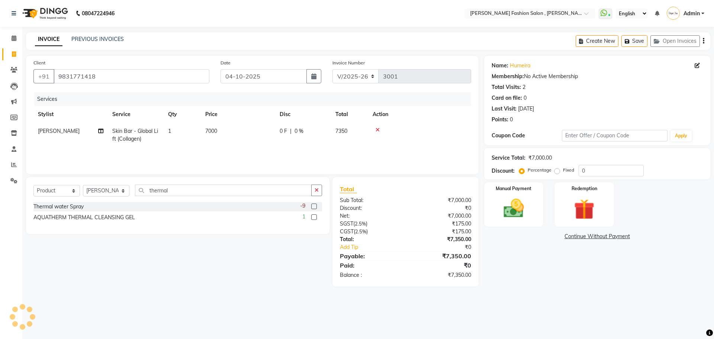
select select "female"
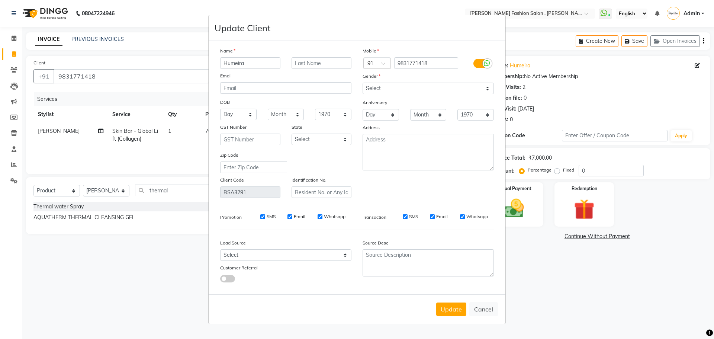
click at [236, 62] on input "Humeira" at bounding box center [250, 63] width 60 height 12
click at [237, 64] on input "Humeira" at bounding box center [250, 63] width 60 height 12
type input "Humaira"
click at [456, 305] on button "Update" at bounding box center [451, 308] width 30 height 13
select select
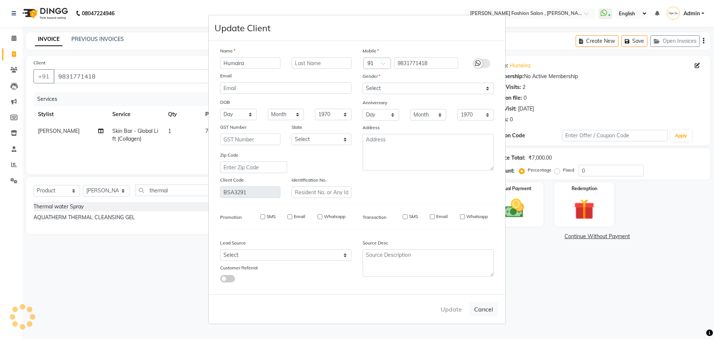
select select
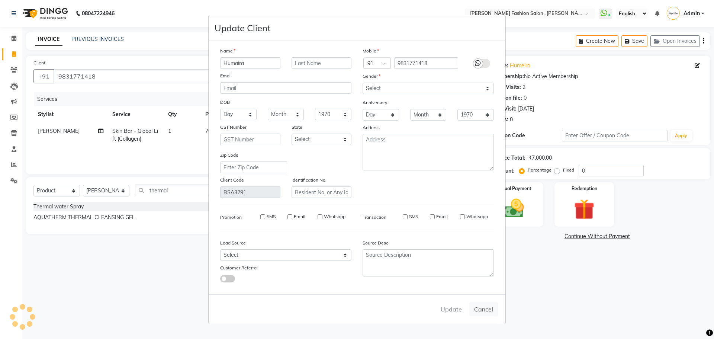
select select
checkbox input "false"
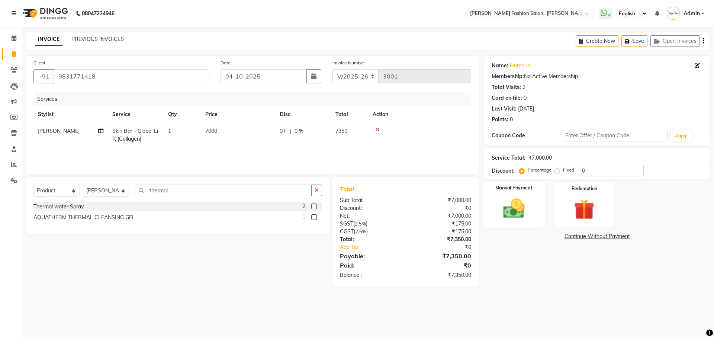
click at [528, 217] on img at bounding box center [513, 208] width 35 height 25
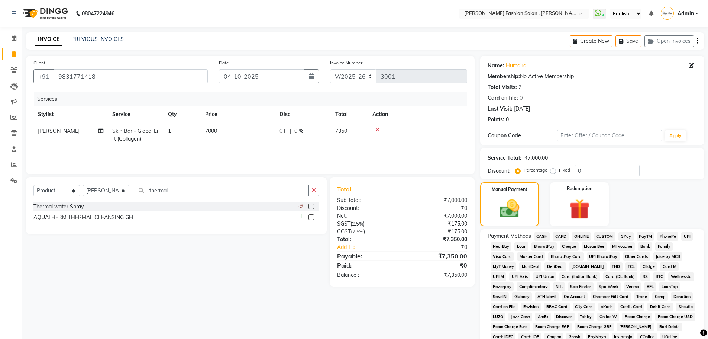
click at [538, 237] on span "CASH" at bounding box center [542, 236] width 16 height 9
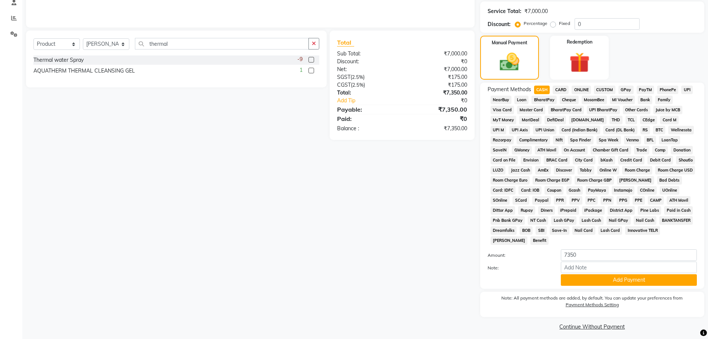
scroll to position [151, 0]
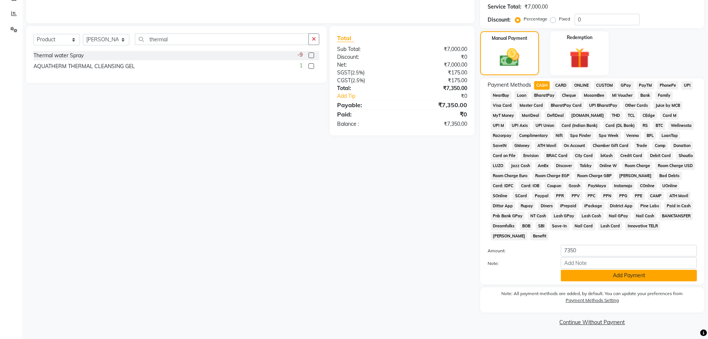
click at [573, 277] on button "Add Payment" at bounding box center [629, 276] width 136 height 12
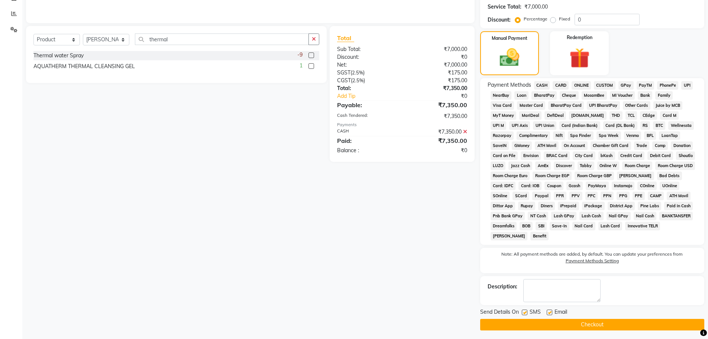
click at [586, 324] on button "Checkout" at bounding box center [592, 325] width 224 height 12
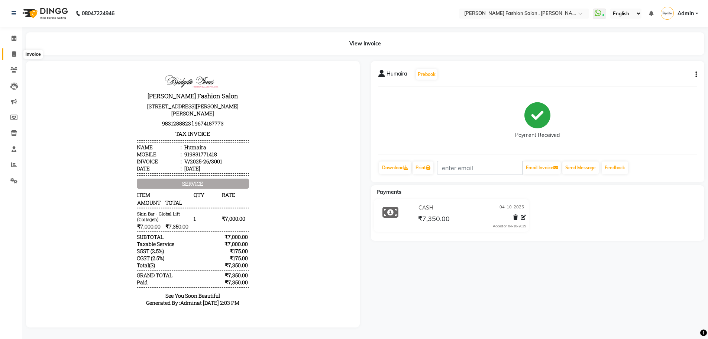
click at [12, 54] on icon at bounding box center [14, 54] width 4 height 6
select select "5233"
select select "service"
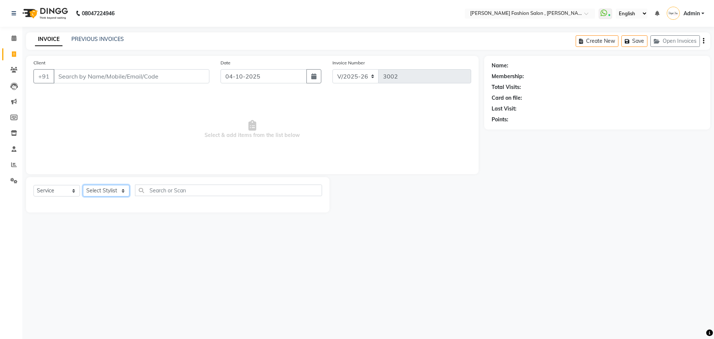
click at [117, 188] on select "Select Stylist [PERSON_NAME] [PERSON_NAME] [PERSON_NAME] [PERSON_NAME] [PERSON_…" at bounding box center [106, 191] width 46 height 12
select select "33870"
click at [83, 185] on select "Select Stylist [PERSON_NAME] [PERSON_NAME] [PERSON_NAME] [PERSON_NAME] [PERSON_…" at bounding box center [106, 191] width 46 height 12
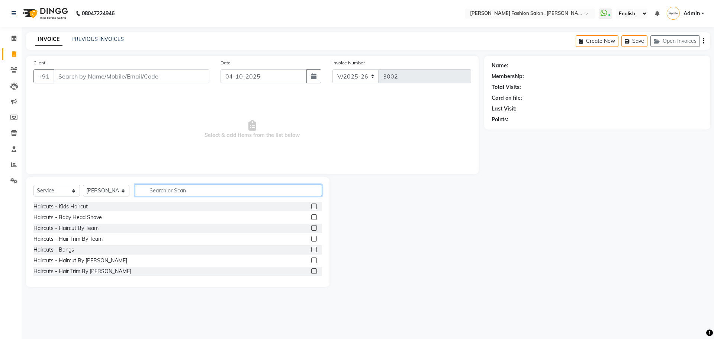
click at [200, 192] on input "text" at bounding box center [228, 190] width 187 height 12
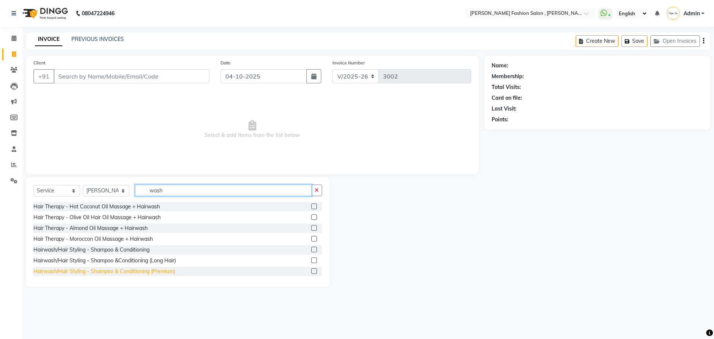
type input "wash"
click at [121, 271] on div "Hairwash/Hair Styling - Shampoo & Conditioning (Premium)" at bounding box center [104, 271] width 142 height 8
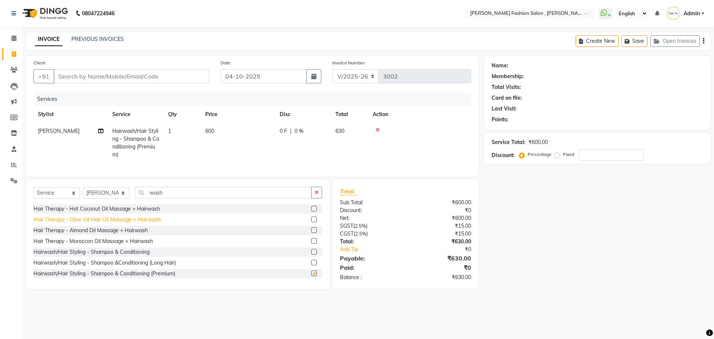
checkbox input "false"
click at [129, 192] on div "Select Service Product Membership Package Voucher Prepaid Gift Card Select Styl…" at bounding box center [177, 234] width 303 height 110
click at [123, 194] on select "Select Stylist [PERSON_NAME] [PERSON_NAME] [PERSON_NAME] [PERSON_NAME] [PERSON_…" at bounding box center [106, 193] width 46 height 12
select select "33872"
click at [83, 193] on select "Select Stylist [PERSON_NAME] [PERSON_NAME] [PERSON_NAME] [PERSON_NAME] [PERSON_…" at bounding box center [106, 193] width 46 height 12
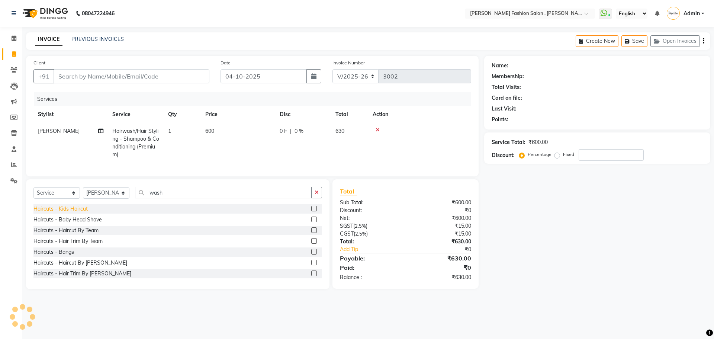
click at [74, 234] on div "Haircuts - Haircut By Team" at bounding box center [65, 230] width 65 height 8
checkbox input "false"
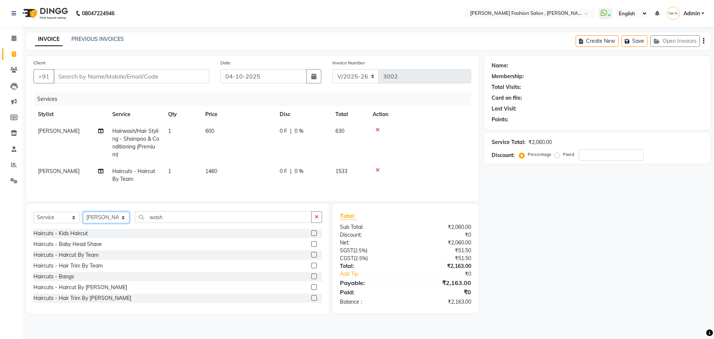
click at [124, 223] on select "Select Stylist [PERSON_NAME] [PERSON_NAME] [PERSON_NAME] [PERSON_NAME] [PERSON_…" at bounding box center [106, 218] width 46 height 12
select select "33881"
click at [83, 217] on select "Select Stylist [PERSON_NAME] [PERSON_NAME] [PERSON_NAME] [PERSON_NAME] [PERSON_…" at bounding box center [106, 218] width 46 height 12
drag, startPoint x: 172, startPoint y: 222, endPoint x: 78, endPoint y: 219, distance: 94.2
click at [78, 219] on div "Select Service Product Membership Package Voucher Prepaid Gift Card Select Styl…" at bounding box center [177, 219] width 289 height 17
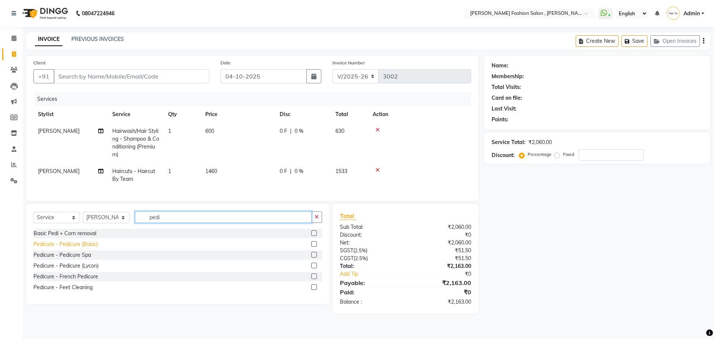
type input "pedi"
click at [57, 248] on div "Pedicure - Pedicure (Basic)" at bounding box center [65, 244] width 64 height 8
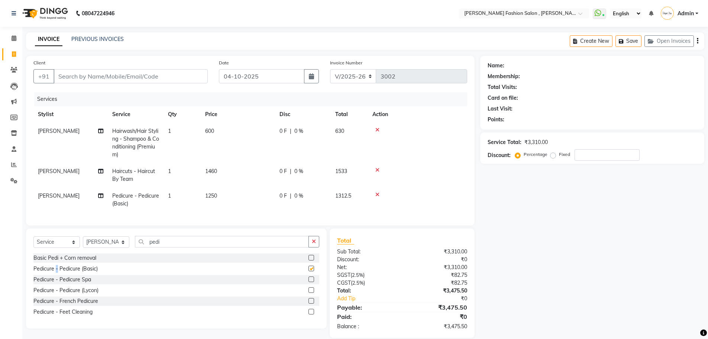
checkbox input "false"
click at [160, 77] on input "Client" at bounding box center [131, 76] width 154 height 14
click at [126, 242] on select "Select Stylist [PERSON_NAME] [PERSON_NAME] [PERSON_NAME] [PERSON_NAME] [PERSON_…" at bounding box center [106, 242] width 46 height 12
select select "84147"
click at [83, 242] on select "Select Stylist [PERSON_NAME] [PERSON_NAME] [PERSON_NAME] [PERSON_NAME] [PERSON_…" at bounding box center [106, 242] width 46 height 12
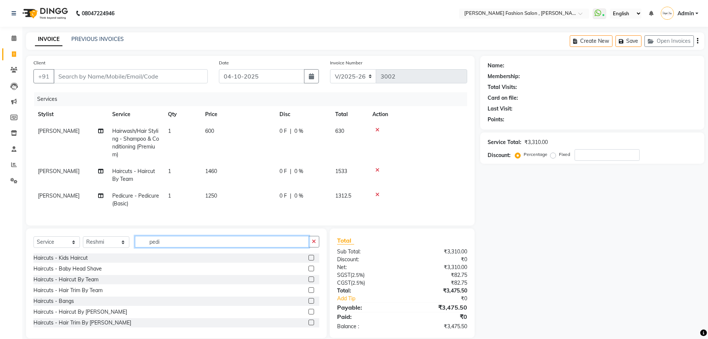
drag, startPoint x: 155, startPoint y: 247, endPoint x: 132, endPoint y: 250, distance: 23.7
click at [132, 250] on div "Select Service Product Membership Package Voucher Prepaid Gift Card Select Styl…" at bounding box center [176, 244] width 286 height 17
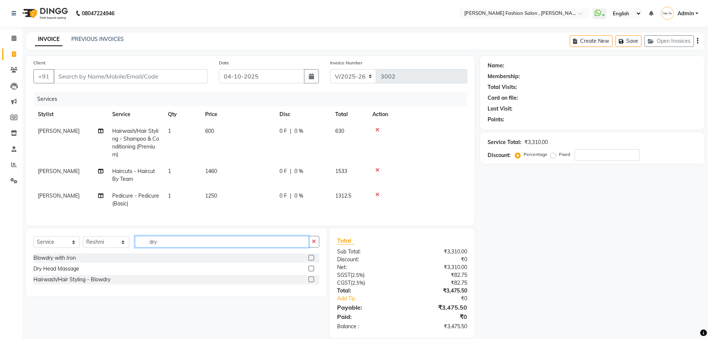
type input "dry"
click at [311, 271] on label at bounding box center [312, 269] width 6 height 6
click at [311, 271] on input "checkbox" at bounding box center [311, 268] width 5 height 5
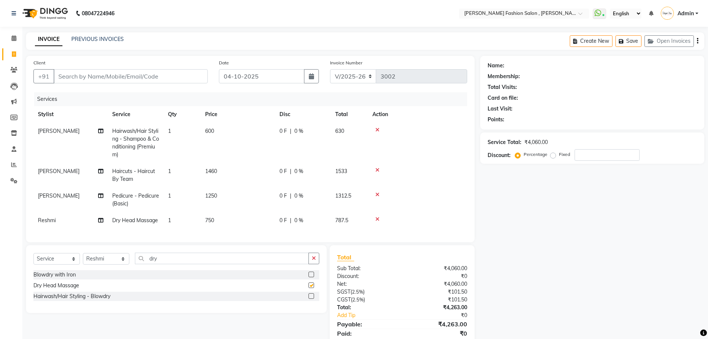
checkbox input "false"
click at [74, 78] on input "Client" at bounding box center [131, 76] width 154 height 14
type input "s"
type input "0"
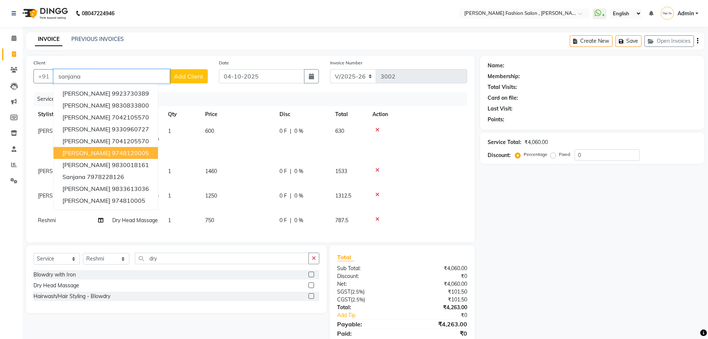
type input "sanjana"
click at [469, 182] on div "Client +91 sanjana Sanjana Agarwal 9923730389 Sanjana 9830833800 Sanjana Mitra …" at bounding box center [250, 149] width 449 height 186
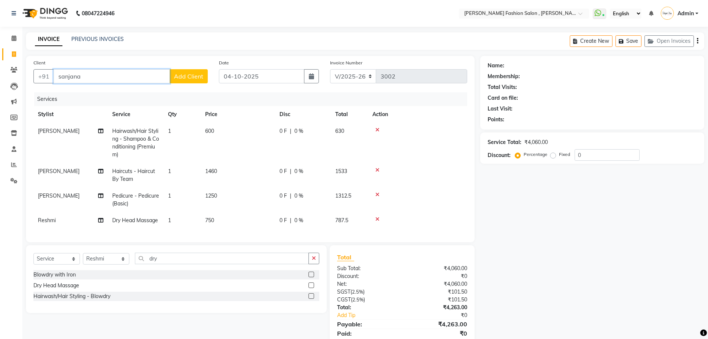
drag, startPoint x: 95, startPoint y: 81, endPoint x: 25, endPoint y: 78, distance: 70.0
click at [25, 78] on div "Client +91 sanjana Add Client Date 04-10-2025 Invoice Number V/2025 V/2025-26 3…" at bounding box center [250, 205] width 460 height 299
click at [86, 93] on span "sanjana naik" at bounding box center [86, 93] width 48 height 7
type input "9748120005"
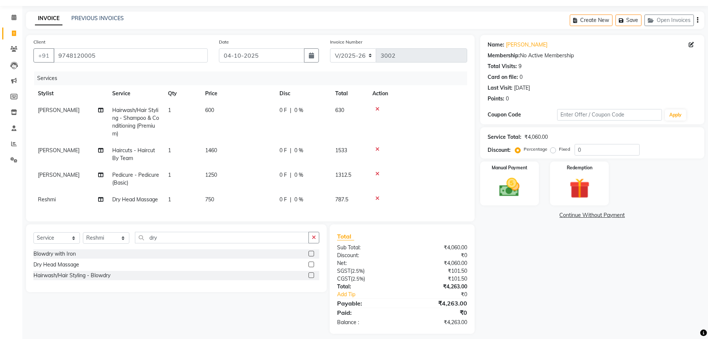
scroll to position [32, 0]
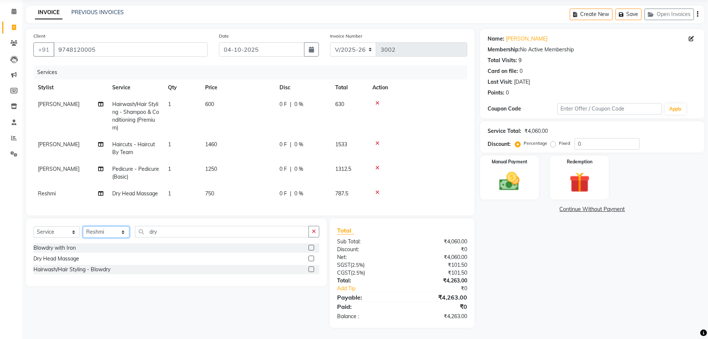
click at [99, 231] on select "Select Stylist [PERSON_NAME] [PERSON_NAME] [PERSON_NAME] [PERSON_NAME] [PERSON_…" at bounding box center [106, 232] width 46 height 12
select select "33872"
click at [83, 226] on select "Select Stylist [PERSON_NAME] [PERSON_NAME] [PERSON_NAME] [PERSON_NAME] [PERSON_…" at bounding box center [106, 232] width 46 height 12
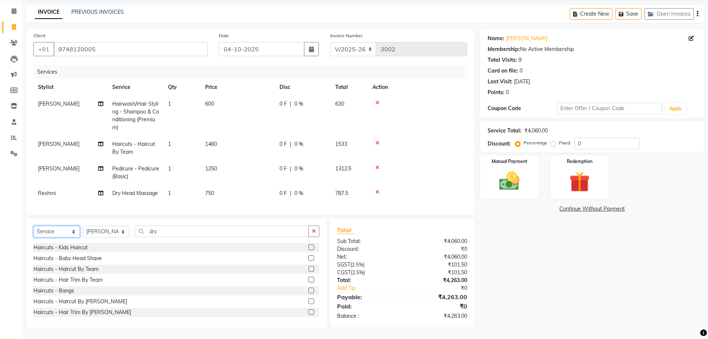
click at [70, 235] on select "Select Service Product Membership Package Voucher Prepaid Gift Card" at bounding box center [56, 232] width 46 height 12
drag, startPoint x: 167, startPoint y: 228, endPoint x: 38, endPoint y: 229, distance: 129.1
click at [38, 229] on div "Select Service Product Membership Package Voucher Prepaid Gift Card Select Styl…" at bounding box center [176, 233] width 286 height 17
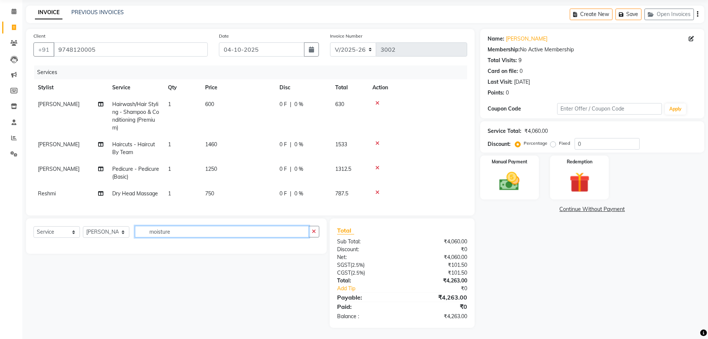
type input "moisture"
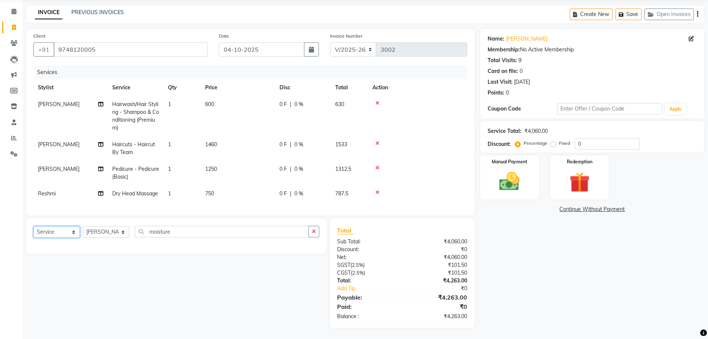
click at [63, 232] on select "Select Service Product Membership Package Voucher Prepaid Gift Card" at bounding box center [56, 232] width 46 height 12
select select "product"
click at [33, 226] on select "Select Service Product Membership Package Voucher Prepaid Gift Card" at bounding box center [56, 232] width 46 height 12
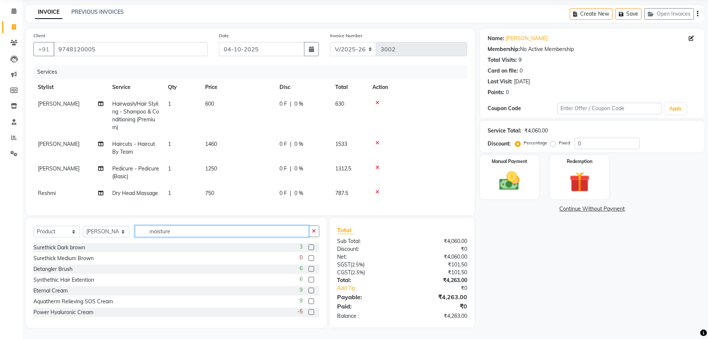
click at [183, 229] on input "moisture" at bounding box center [222, 231] width 174 height 12
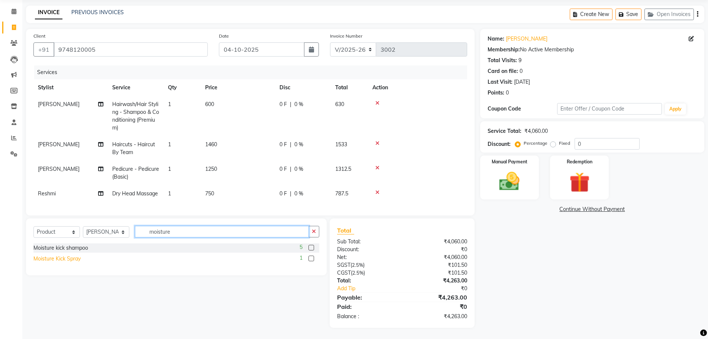
type input "moisture"
click at [46, 260] on div "Moisture Kick Spray" at bounding box center [56, 259] width 47 height 8
checkbox input "false"
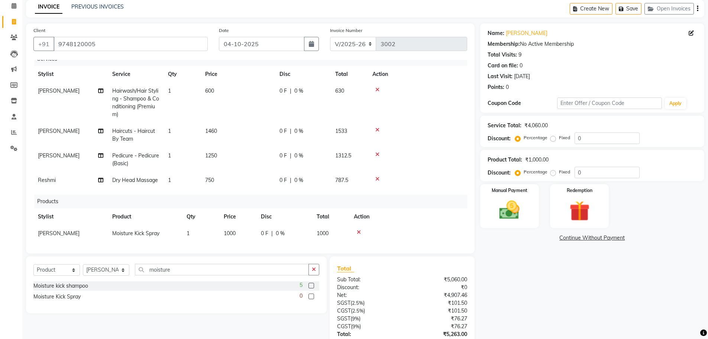
scroll to position [15, 0]
click at [229, 229] on td "1000" at bounding box center [237, 231] width 37 height 17
select select "33872"
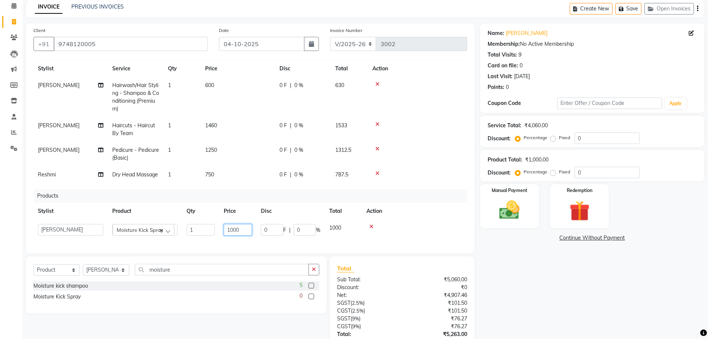
click at [234, 228] on input "1000" at bounding box center [238, 230] width 28 height 12
type input "1100"
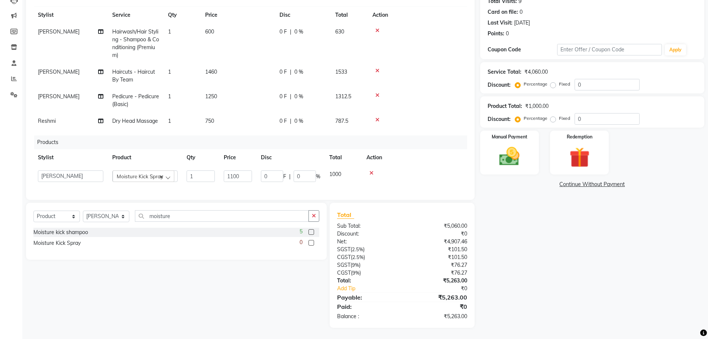
click at [341, 182] on div "Services Stylist Service Qty Price Disc Total Action Anita Hairwash/Hair Stylin…" at bounding box center [250, 99] width 434 height 186
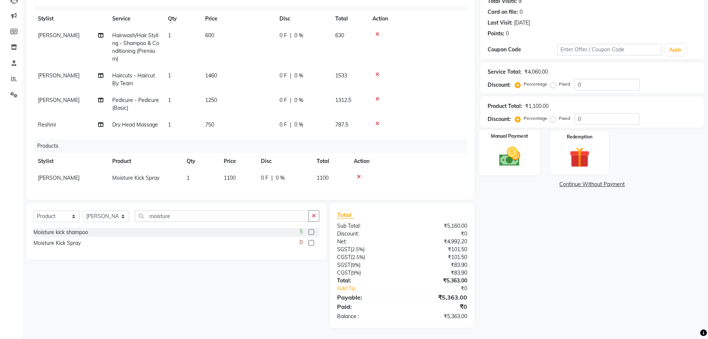
click at [518, 161] on img at bounding box center [510, 156] width 34 height 24
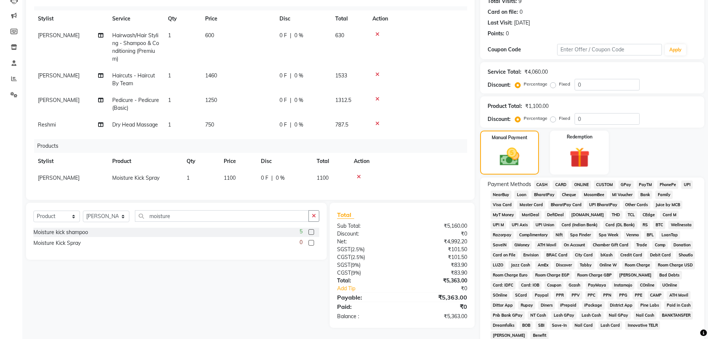
click at [549, 184] on span "CASH" at bounding box center [542, 184] width 16 height 9
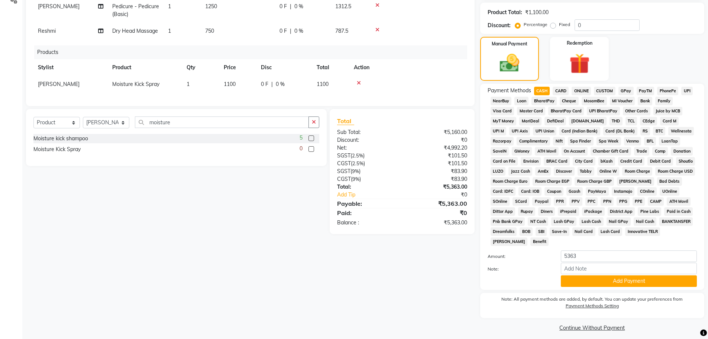
scroll to position [185, 0]
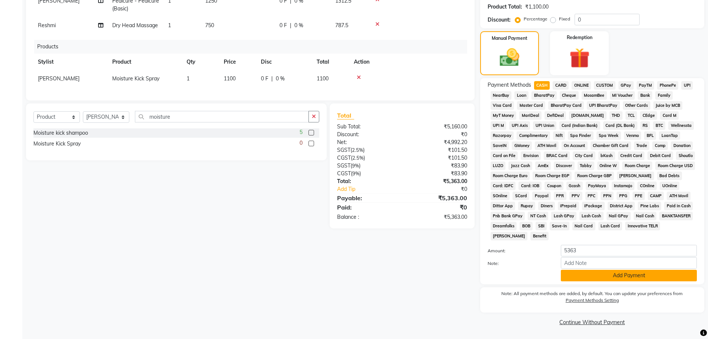
click at [623, 278] on button "Add Payment" at bounding box center [629, 276] width 136 height 12
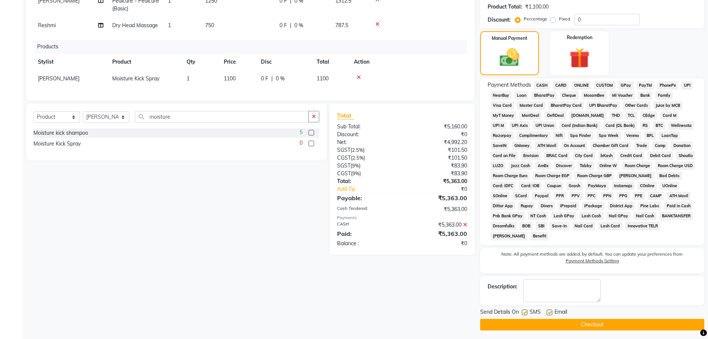
click at [621, 322] on button "Checkout" at bounding box center [592, 325] width 224 height 12
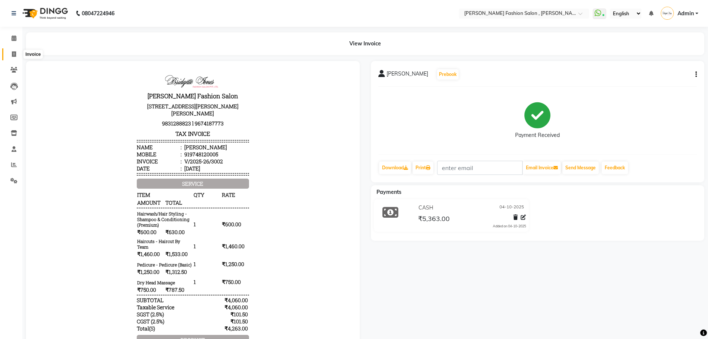
click at [19, 52] on span at bounding box center [13, 54] width 13 height 9
select select "5233"
select select "service"
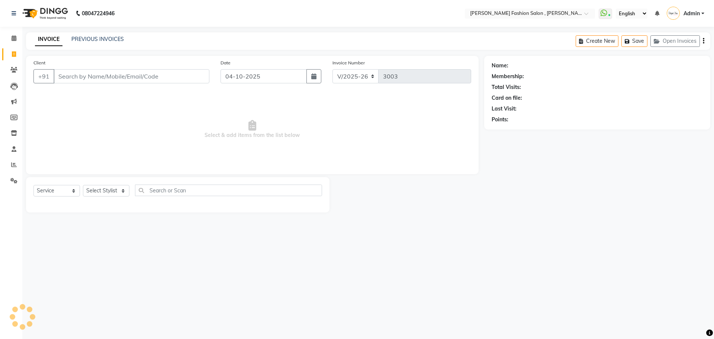
click at [143, 81] on input "Client" at bounding box center [132, 76] width 156 height 14
type input "8335800110"
click at [191, 77] on span "Add Client" at bounding box center [190, 76] width 29 height 7
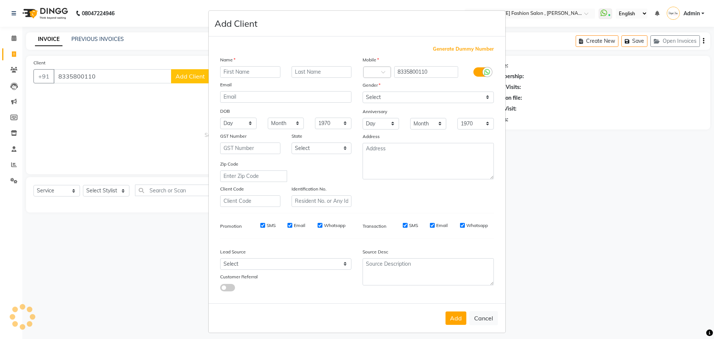
click at [240, 68] on input "text" at bounding box center [250, 72] width 60 height 12
type input "Shradha"
type input "Chowdhari"
click at [423, 98] on select "Select Male Female Other Prefer Not To Say" at bounding box center [428, 97] width 131 height 12
select select "female"
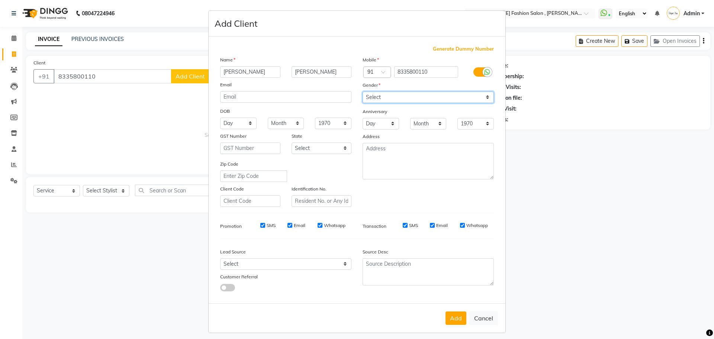
click at [363, 91] on select "Select Male Female Other Prefer Not To Say" at bounding box center [428, 97] width 131 height 12
click at [453, 314] on button "Add" at bounding box center [456, 317] width 21 height 13
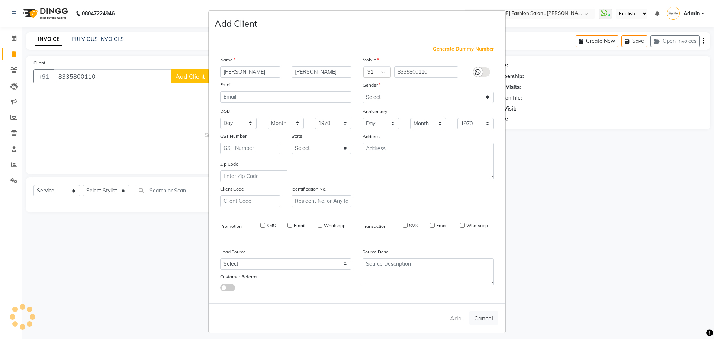
select select
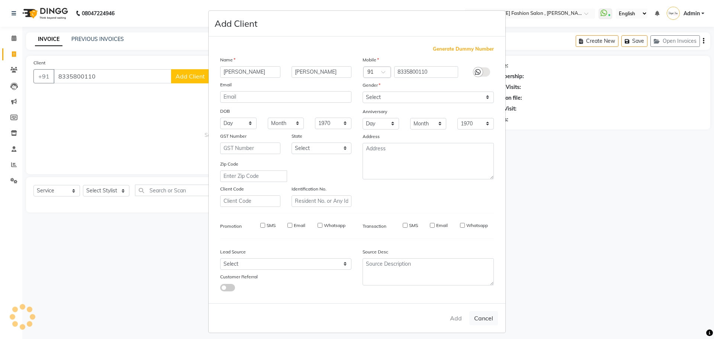
select select
checkbox input "false"
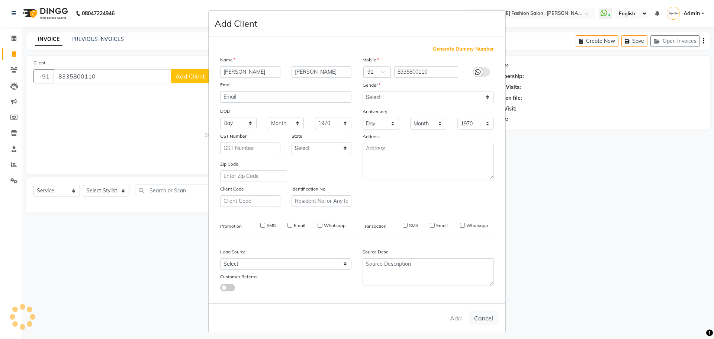
checkbox input "false"
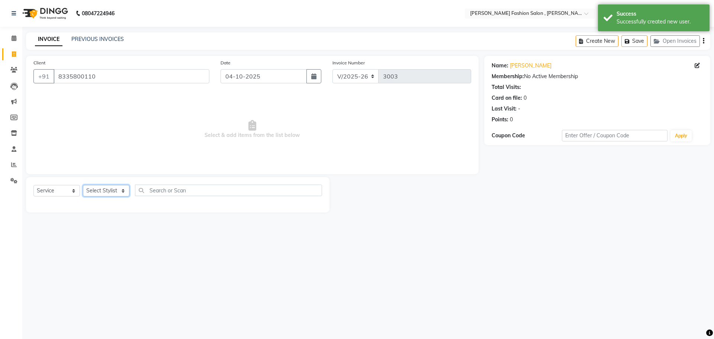
click at [99, 187] on select "Select Stylist [PERSON_NAME] [PERSON_NAME] [PERSON_NAME] [PERSON_NAME] [PERSON_…" at bounding box center [106, 191] width 46 height 12
click at [114, 189] on select "Select Stylist [PERSON_NAME] [PERSON_NAME] [PERSON_NAME] [PERSON_NAME] [PERSON_…" at bounding box center [106, 191] width 46 height 12
select select "88013"
click at [83, 185] on select "Select Stylist [PERSON_NAME] [PERSON_NAME] [PERSON_NAME] [PERSON_NAME] [PERSON_…" at bounding box center [106, 191] width 46 height 12
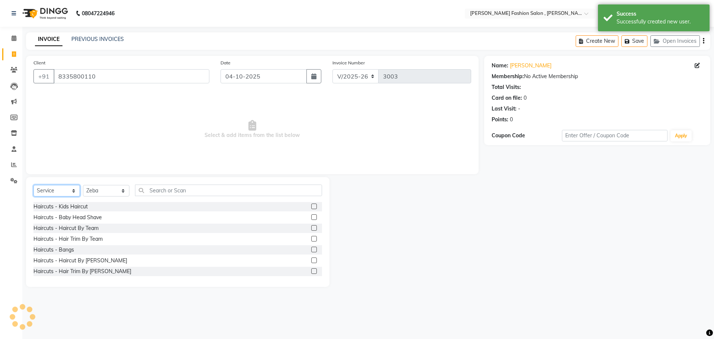
click at [66, 191] on select "Select Service Product Membership Package Voucher Prepaid Gift Card" at bounding box center [56, 191] width 46 height 12
select select "product"
click at [33, 185] on select "Select Service Product Membership Package Voucher Prepaid Gift Card" at bounding box center [56, 191] width 46 height 12
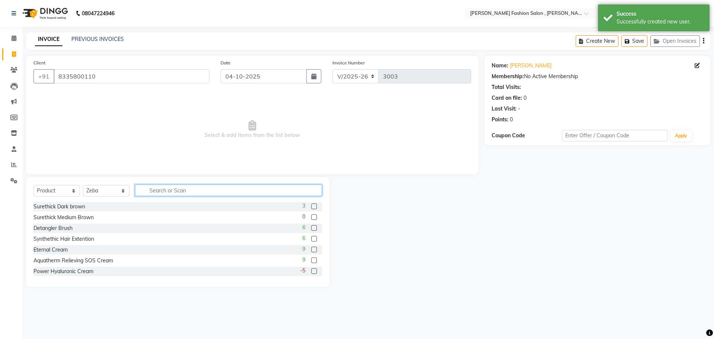
click at [170, 190] on input "text" at bounding box center [228, 190] width 187 height 12
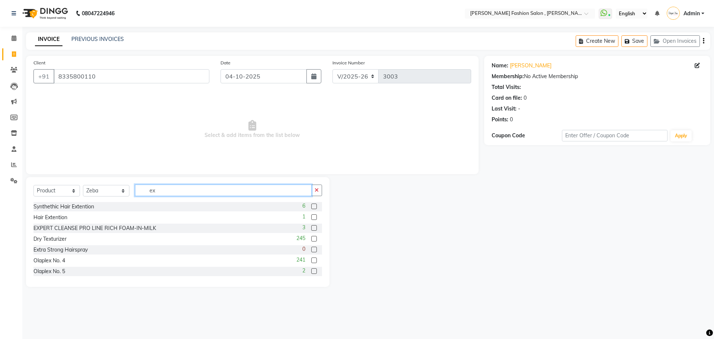
type input "ex"
click at [46, 221] on div "Hair Extention 1" at bounding box center [177, 217] width 289 height 9
click at [48, 220] on div "Hair Extention" at bounding box center [50, 217] width 34 height 8
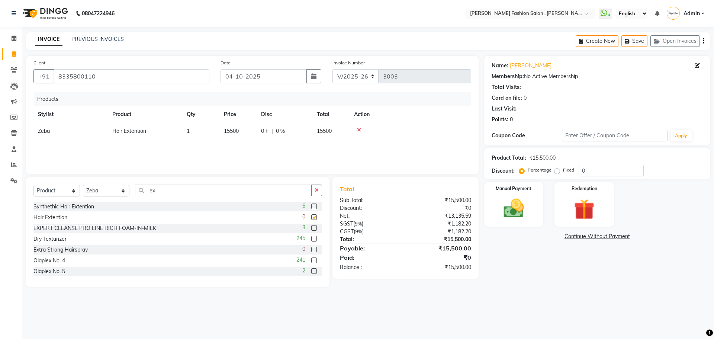
checkbox input "false"
click at [232, 129] on span "15500" at bounding box center [231, 131] width 15 height 7
select select "88013"
drag, startPoint x: 247, startPoint y: 129, endPoint x: 182, endPoint y: 131, distance: 65.1
click at [182, 131] on tr "Anita Archana Minni Babu Das Bindu Bridgette Jones Danielle Jones Durjo Istiaqu…" at bounding box center [252, 133] width 438 height 20
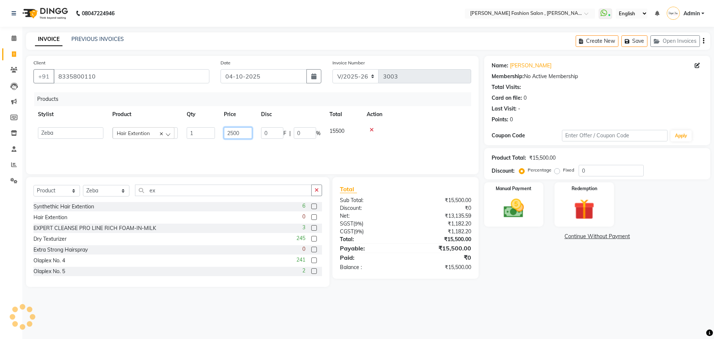
type input "25000"
click at [191, 152] on div "Products Stylist Product Qty Price Disc Total Action Anita Archana Minni Babu D…" at bounding box center [252, 129] width 438 height 74
click at [505, 207] on img at bounding box center [513, 208] width 35 height 25
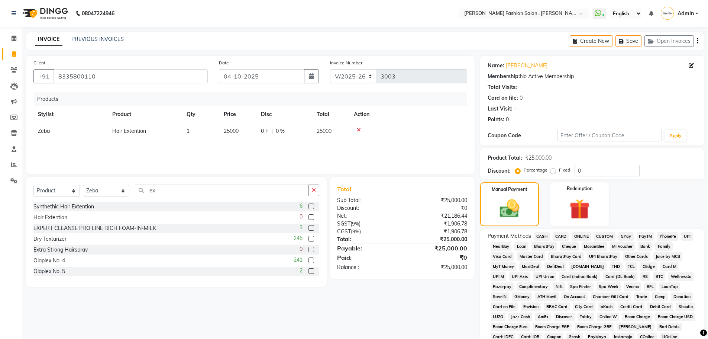
click at [545, 237] on span "CASH" at bounding box center [542, 236] width 16 height 9
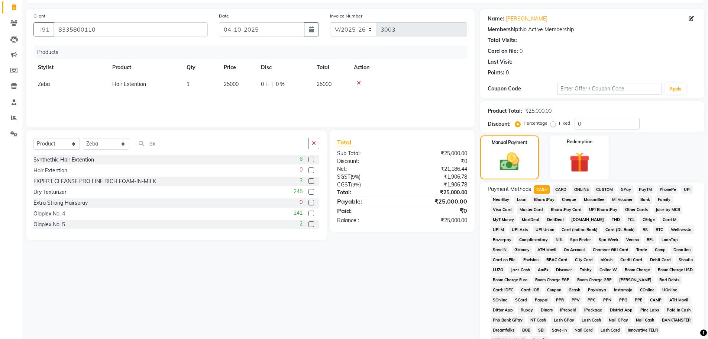
scroll to position [149, 0]
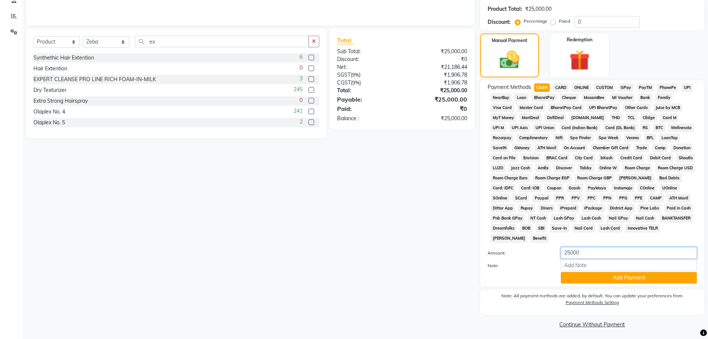
drag, startPoint x: 594, startPoint y: 250, endPoint x: 507, endPoint y: 250, distance: 87.8
click at [507, 250] on div "Amount: 25000" at bounding box center [592, 253] width 221 height 13
type input "11400"
click at [635, 283] on button "Add Payment" at bounding box center [629, 278] width 136 height 12
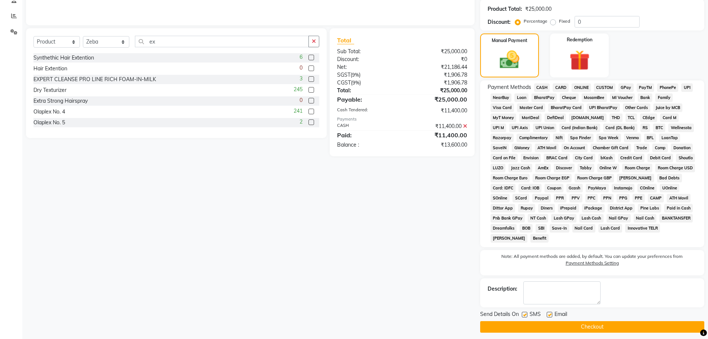
click at [686, 87] on span "UPI" at bounding box center [688, 87] width 12 height 9
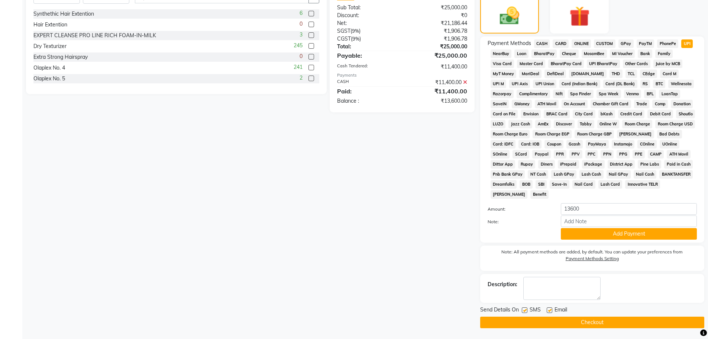
scroll to position [193, 0]
click at [604, 236] on button "Add Payment" at bounding box center [629, 234] width 136 height 12
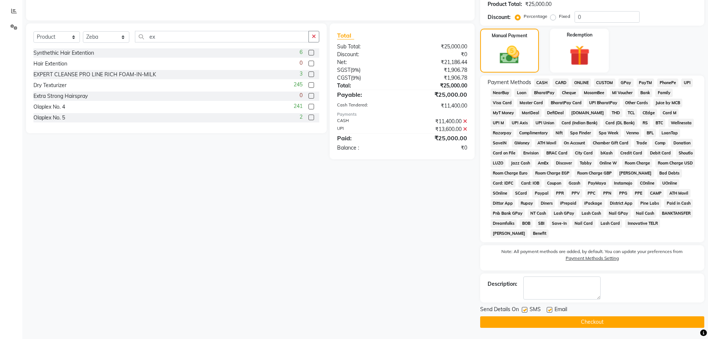
scroll to position [154, 0]
click at [581, 325] on button "Checkout" at bounding box center [592, 322] width 224 height 12
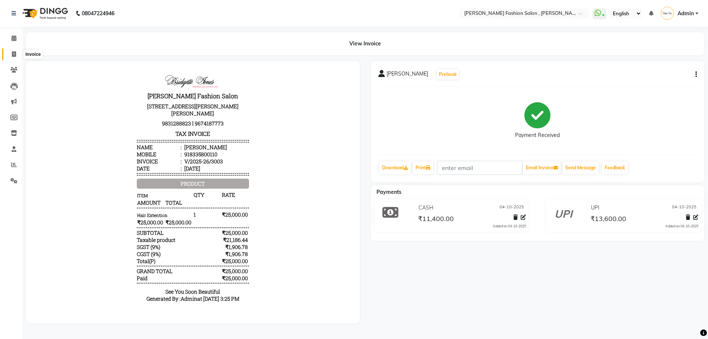
click at [15, 53] on icon at bounding box center [14, 54] width 4 height 6
select select "5233"
select select "service"
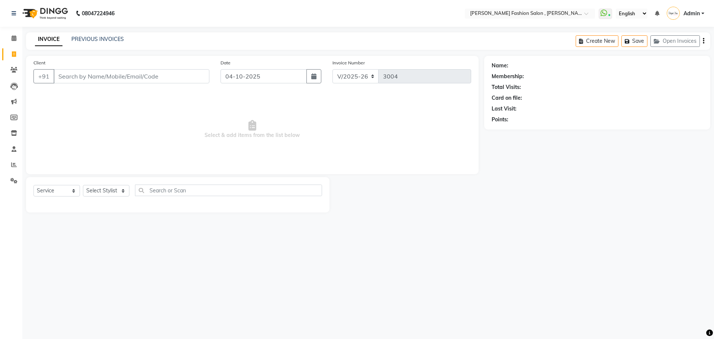
click at [101, 77] on input "Client" at bounding box center [132, 76] width 156 height 14
drag, startPoint x: 101, startPoint y: 77, endPoint x: 0, endPoint y: 81, distance: 100.9
click at [0, 81] on app-home "08047224946 Select Location × Bridgette Jones Fashion Salon , Sarat Bose Road, …" at bounding box center [357, 112] width 714 height 224
type input "sana jain"
click at [123, 118] on span "Select & add items from the list below" at bounding box center [252, 129] width 438 height 74
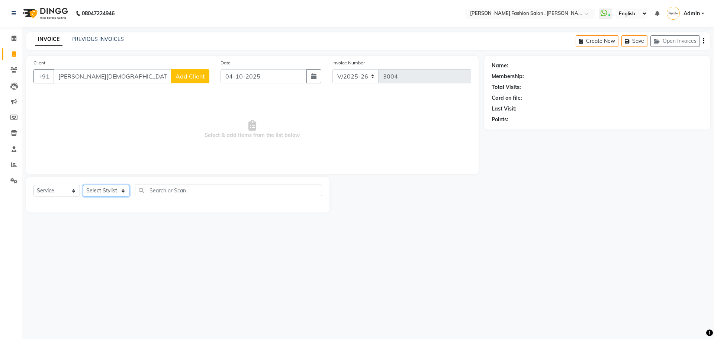
click at [118, 188] on select "Select Stylist [PERSON_NAME] [PERSON_NAME] [PERSON_NAME] [PERSON_NAME] [PERSON_…" at bounding box center [106, 191] width 46 height 12
select select "33869"
click at [83, 185] on select "Select Stylist [PERSON_NAME] [PERSON_NAME] [PERSON_NAME] [PERSON_NAME] [PERSON_…" at bounding box center [106, 191] width 46 height 12
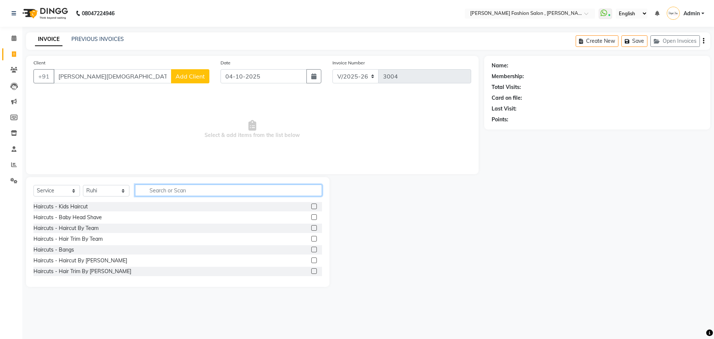
click at [180, 187] on input "text" at bounding box center [228, 190] width 187 height 12
click at [182, 190] on input "text" at bounding box center [228, 190] width 187 height 12
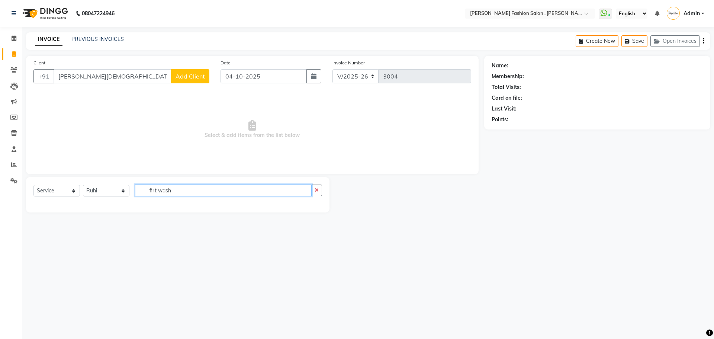
drag, startPoint x: 181, startPoint y: 188, endPoint x: 21, endPoint y: 202, distance: 160.6
click at [21, 202] on div "Select Service Product Membership Package Voucher Prepaid Gift Card Select Styl…" at bounding box center [174, 194] width 309 height 35
type input "first"
click at [62, 204] on div "Hairwash First Wash" at bounding box center [58, 207] width 51 height 8
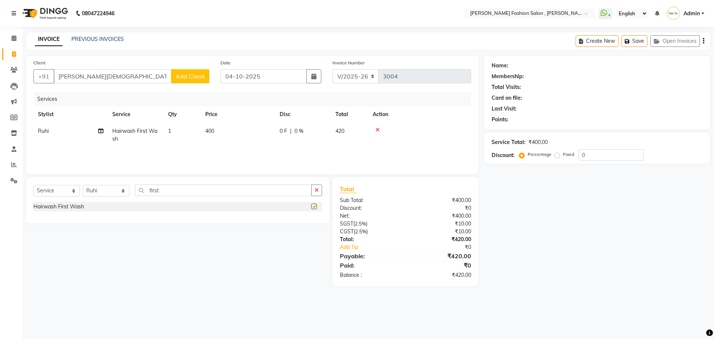
checkbox input "false"
click at [213, 127] on td "400" at bounding box center [238, 135] width 74 height 25
select select "33869"
drag, startPoint x: 260, startPoint y: 134, endPoint x: 152, endPoint y: 151, distance: 109.1
click at [152, 151] on tr "Anita Archana Minni Babu Das Bindu Bridgette Jones Danielle Jones Durjo Istiaqu…" at bounding box center [252, 137] width 438 height 28
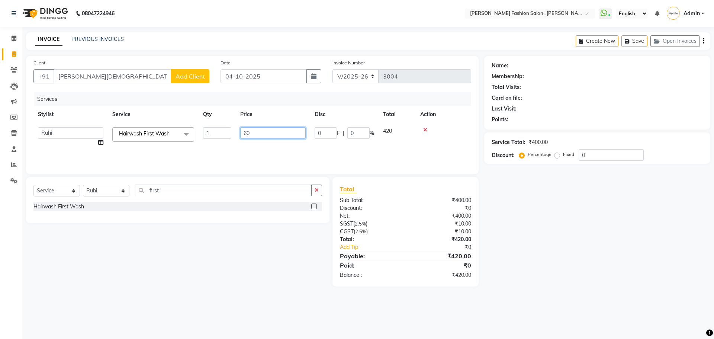
type input "600"
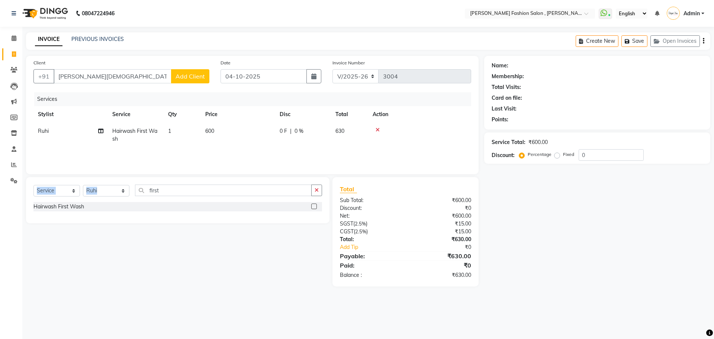
drag, startPoint x: 177, startPoint y: 183, endPoint x: 139, endPoint y: 200, distance: 41.6
click at [79, 200] on div "Select Service Product Membership Package Voucher Prepaid Gift Card Select Styl…" at bounding box center [177, 200] width 303 height 46
drag, startPoint x: 167, startPoint y: 190, endPoint x: 58, endPoint y: 198, distance: 109.3
click at [58, 198] on div "Select Service Product Membership Package Voucher Prepaid Gift Card Select Styl…" at bounding box center [177, 192] width 289 height 17
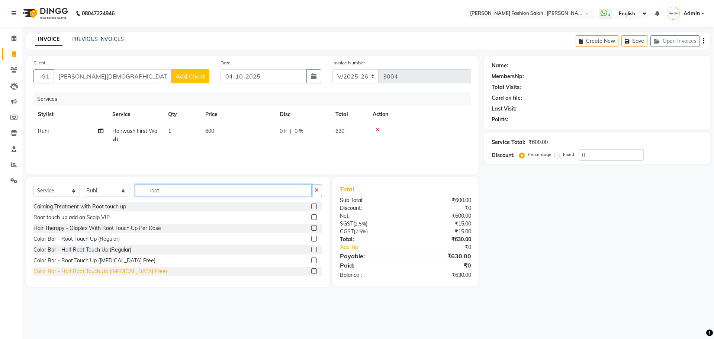
type input "root"
click at [99, 270] on div "Color Bar - Half Root Touch Up ([MEDICAL_DATA] Free)" at bounding box center [100, 271] width 134 height 8
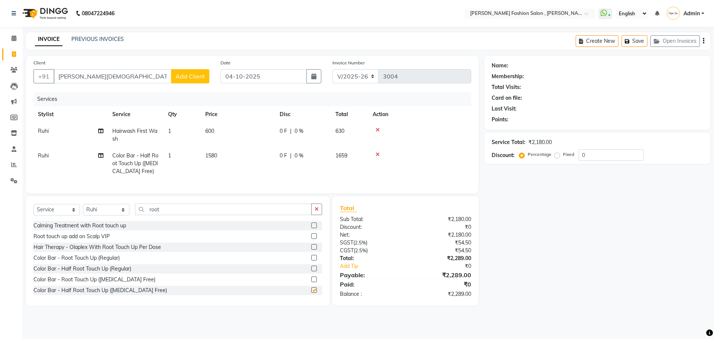
checkbox input "false"
drag, startPoint x: 96, startPoint y: 76, endPoint x: 0, endPoint y: 78, distance: 96.3
click at [0, 78] on app-home "08047224946 Select Location × Bridgette Jones Fashion Salon , Sarat Bose Road, …" at bounding box center [357, 158] width 714 height 317
type input "9"
type input "9073388838"
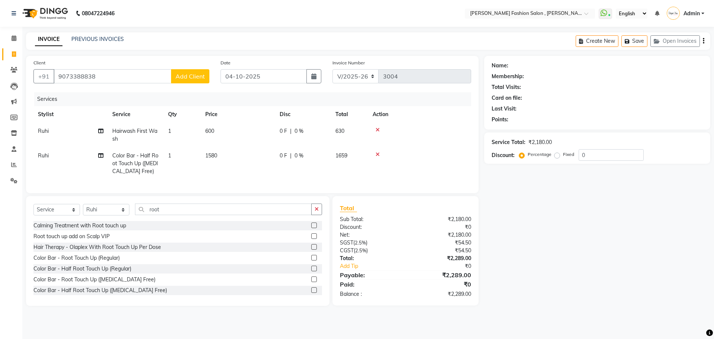
click at [191, 77] on span "Add Client" at bounding box center [190, 76] width 29 height 7
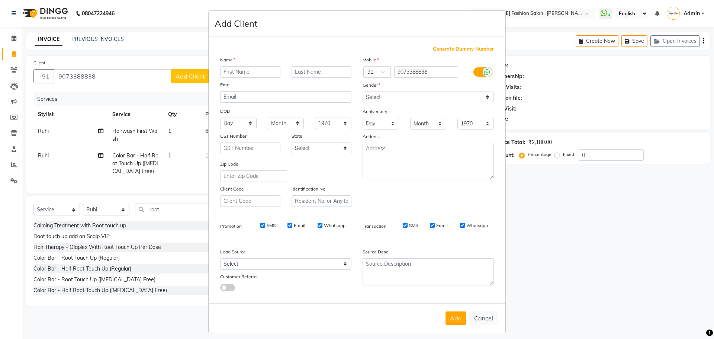
click at [266, 72] on input "text" at bounding box center [250, 72] width 60 height 12
type input "Sana"
click at [340, 72] on input "text" at bounding box center [322, 72] width 60 height 12
type input "Jain"
click at [375, 91] on select "Select Male Female Other Prefer Not To Say" at bounding box center [428, 97] width 131 height 12
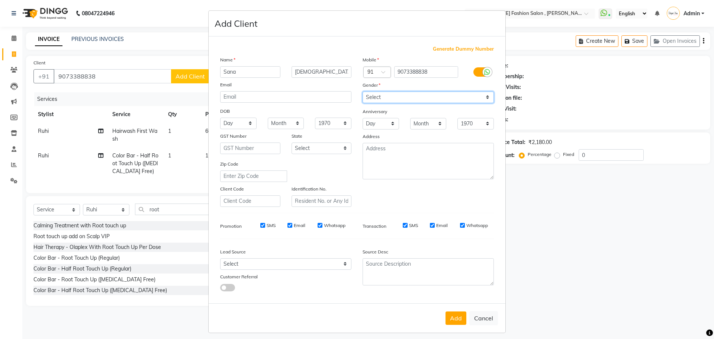
select select "female"
click at [363, 91] on select "Select Male Female Other Prefer Not To Say" at bounding box center [428, 97] width 131 height 12
click at [454, 314] on button "Add" at bounding box center [456, 317] width 21 height 13
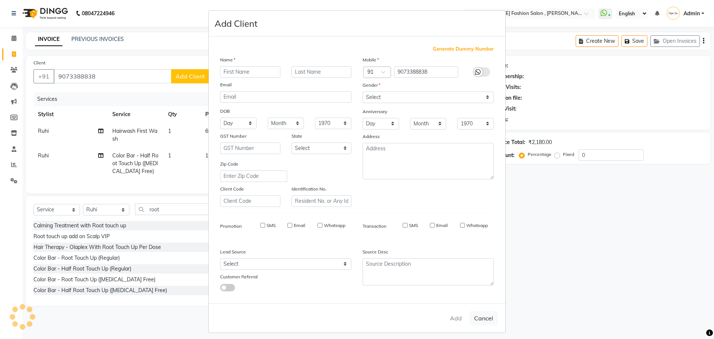
select select
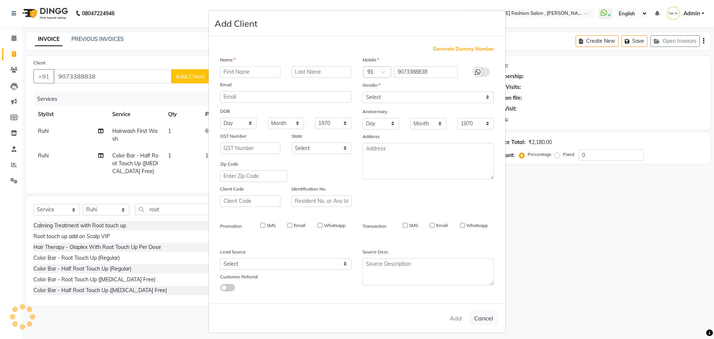
select select
checkbox input "false"
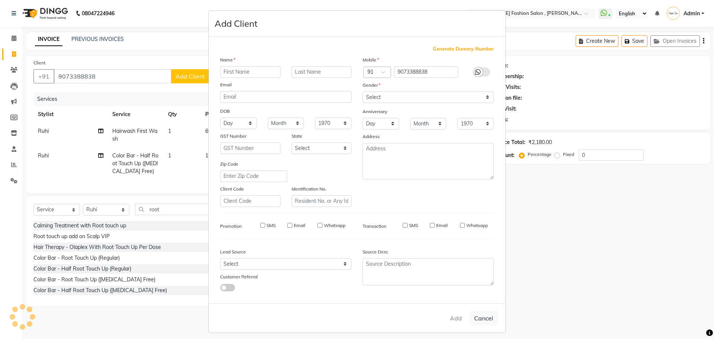
checkbox input "false"
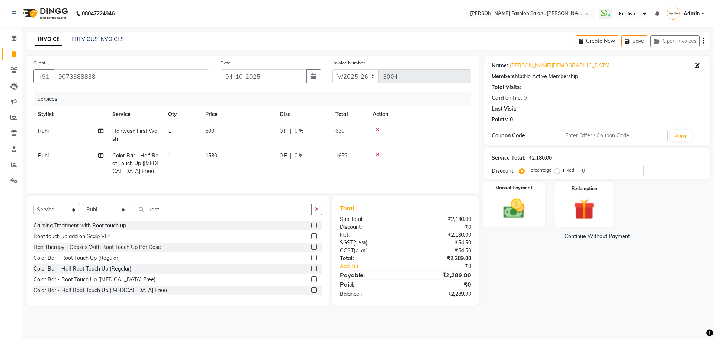
click at [534, 200] on div "Manual Payment" at bounding box center [514, 204] width 62 height 46
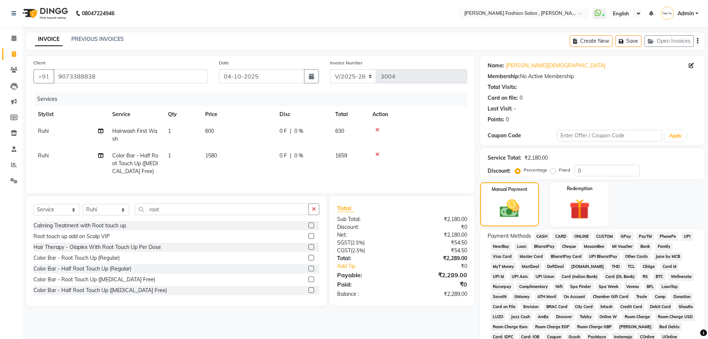
click at [546, 238] on span "CASH" at bounding box center [542, 236] width 16 height 9
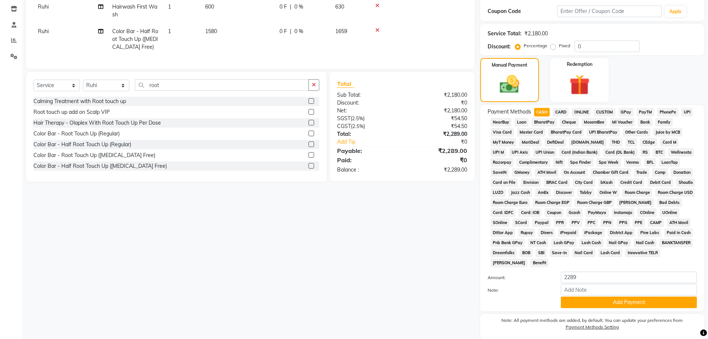
scroll to position [151, 0]
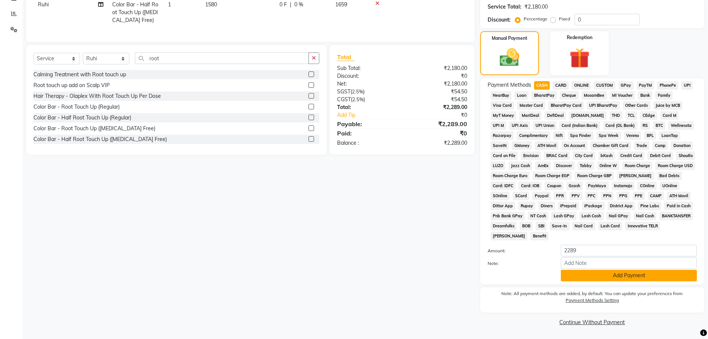
click at [593, 276] on button "Add Payment" at bounding box center [629, 276] width 136 height 12
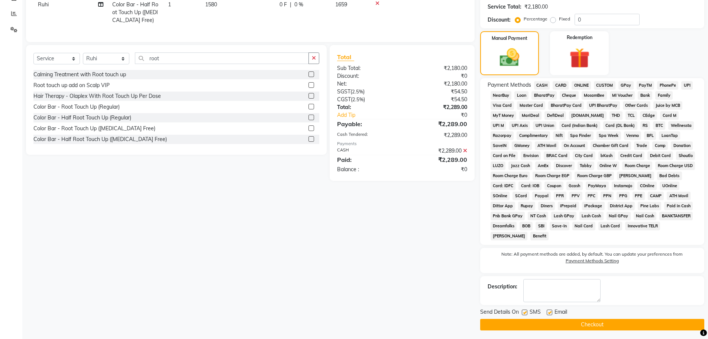
click at [593, 324] on button "Checkout" at bounding box center [592, 325] width 224 height 12
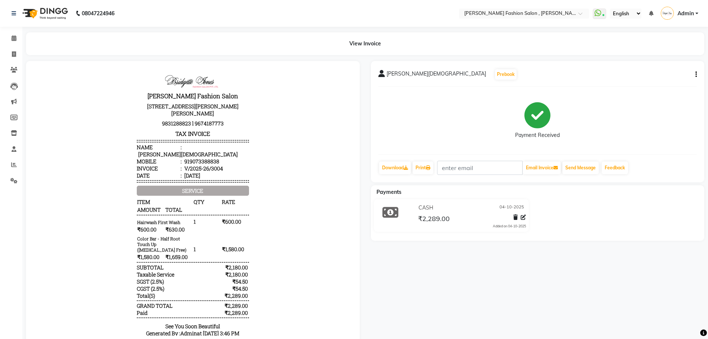
click at [696, 75] on icon "button" at bounding box center [696, 74] width 1 height 0
click at [656, 73] on div "Edit Item Staff" at bounding box center [659, 74] width 51 height 9
select select
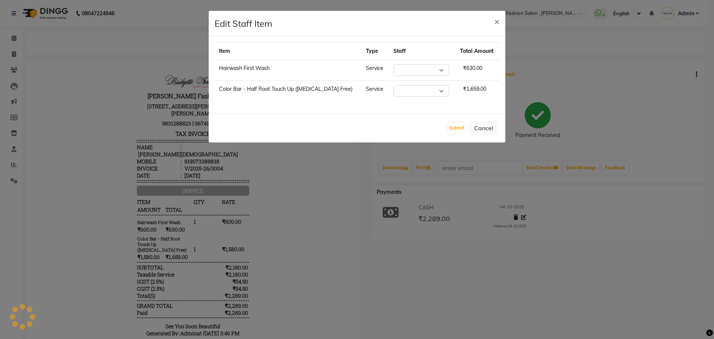
select select "33869"
click at [427, 70] on select "Select Anita Archana Minni Babu Das Bindu Bridgette Jones Danielle Jones Durjo …" at bounding box center [421, 70] width 56 height 12
select select "77788"
click at [393, 64] on select "Select Anita Archana Minni Babu Das Bindu Bridgette Jones Danielle Jones Durjo …" at bounding box center [421, 70] width 56 height 12
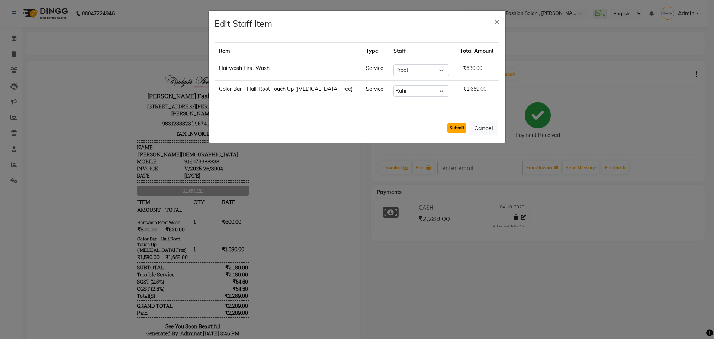
click at [463, 126] on button "Submit" at bounding box center [456, 128] width 19 height 10
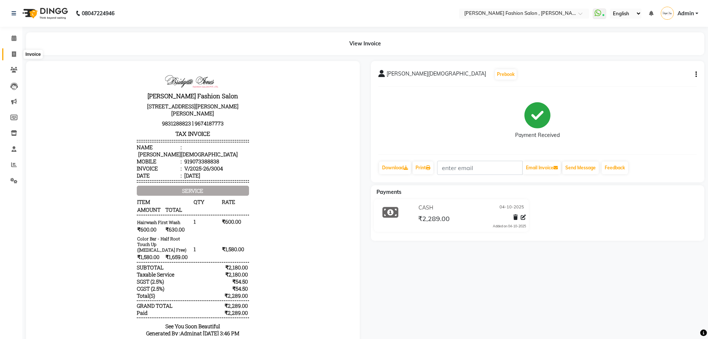
click at [13, 52] on icon at bounding box center [14, 54] width 4 height 6
select select "service"
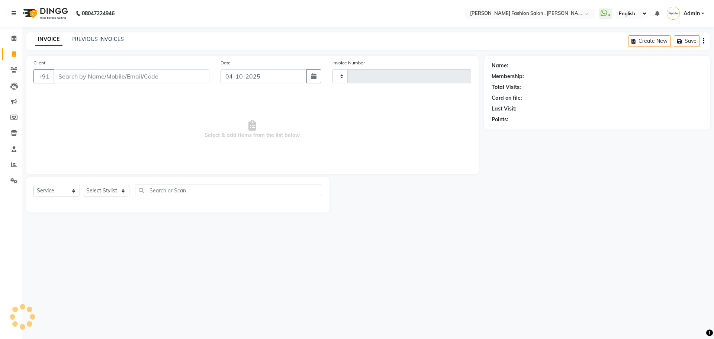
type input "3005"
select select "5233"
click at [116, 38] on link "PREVIOUS INVOICES" at bounding box center [97, 39] width 52 height 7
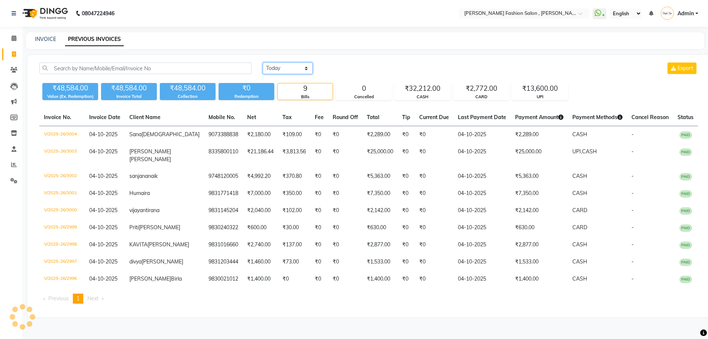
click at [303, 68] on select "Today Yesterday Custom Range" at bounding box center [288, 68] width 50 height 12
select select "yesterday"
click at [263, 62] on select "Today Yesterday Custom Range" at bounding box center [288, 68] width 50 height 12
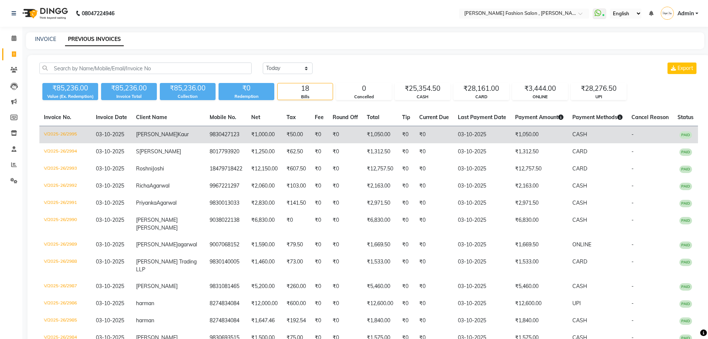
click at [424, 142] on td "₹0" at bounding box center [434, 134] width 39 height 17
click at [57, 134] on td "V/2025-26/2995" at bounding box center [65, 134] width 52 height 17
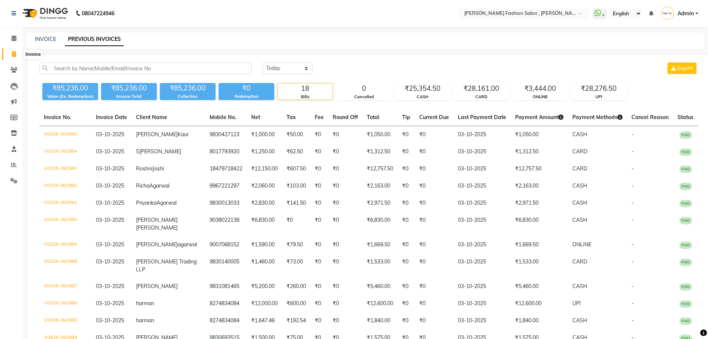
click at [18, 58] on span at bounding box center [13, 54] width 13 height 9
select select "service"
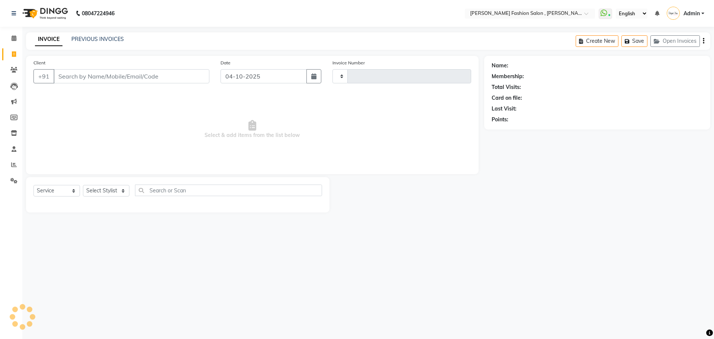
type input "3005"
select select "5233"
click at [113, 187] on select "Select Stylist" at bounding box center [106, 191] width 46 height 12
click at [112, 187] on select "Select Stylist" at bounding box center [106, 191] width 46 height 12
click at [119, 189] on select "Select Stylist [PERSON_NAME] [PERSON_NAME] [PERSON_NAME] [PERSON_NAME] [PERSON_…" at bounding box center [106, 191] width 46 height 12
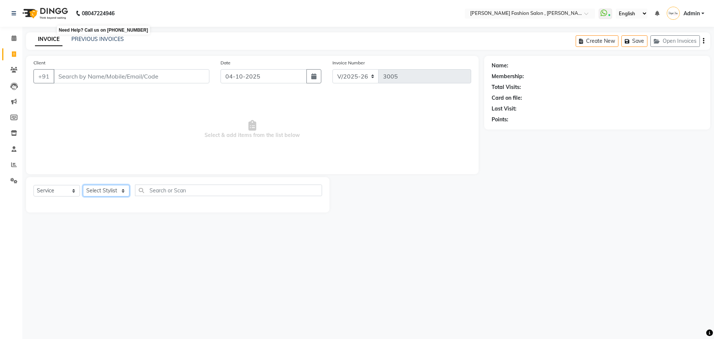
select select "84147"
click at [83, 185] on select "Select Stylist [PERSON_NAME] [PERSON_NAME] [PERSON_NAME] [PERSON_NAME] [PERSON_…" at bounding box center [106, 191] width 46 height 12
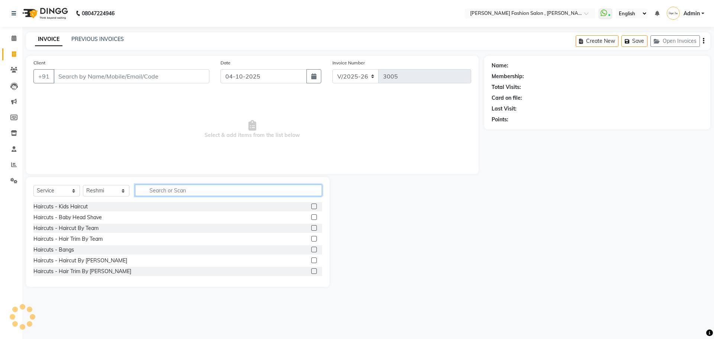
click at [187, 193] on input "text" at bounding box center [228, 190] width 187 height 12
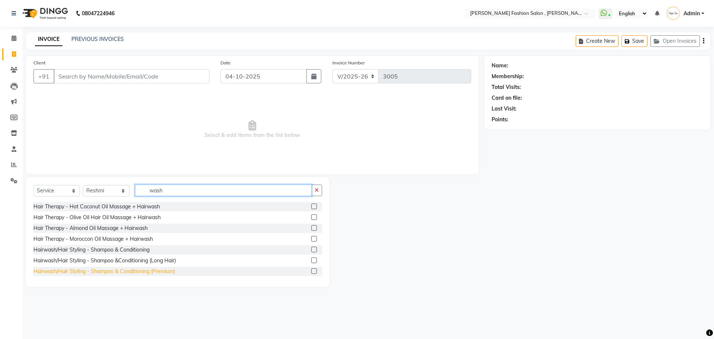
type input "wash"
click at [144, 268] on div "Hairwash/Hair Styling - Shampoo & Conditioning (Premium)" at bounding box center [104, 271] width 142 height 8
checkbox input "false"
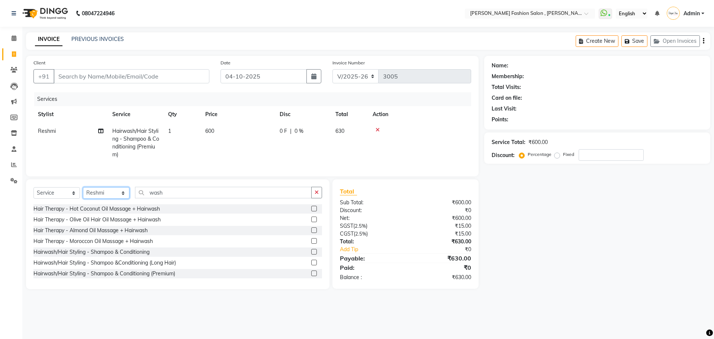
click at [103, 196] on select "Select Stylist [PERSON_NAME] [PERSON_NAME] [PERSON_NAME] [PERSON_NAME] [PERSON_…" at bounding box center [106, 193] width 46 height 12
select select "33869"
click at [83, 193] on select "Select Stylist [PERSON_NAME] [PERSON_NAME] [PERSON_NAME] [PERSON_NAME] [PERSON_…" at bounding box center [106, 193] width 46 height 12
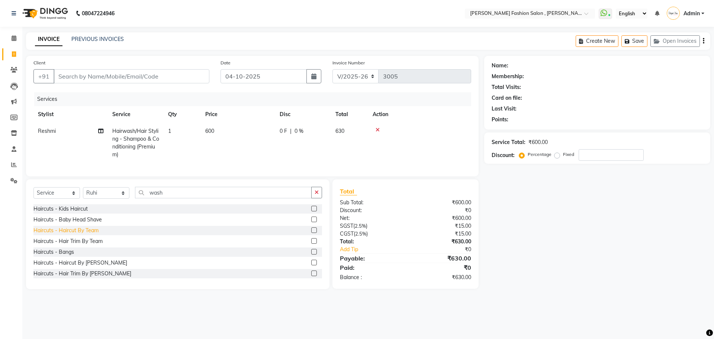
click at [83, 234] on div "Haircuts - Haircut By Team" at bounding box center [65, 230] width 65 height 8
checkbox input "false"
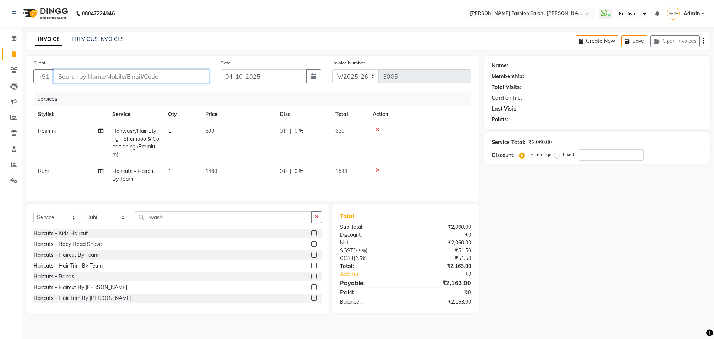
click at [144, 79] on input "Client" at bounding box center [132, 76] width 156 height 14
click at [193, 75] on input "Client" at bounding box center [132, 76] width 156 height 14
type input "9"
type input "0"
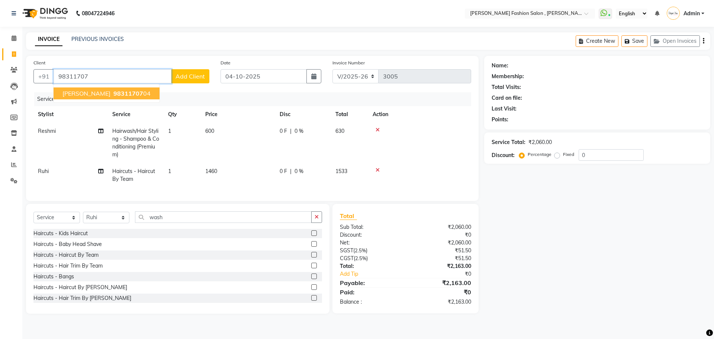
click at [122, 94] on span "98311707" at bounding box center [128, 93] width 30 height 7
type input "9831170704"
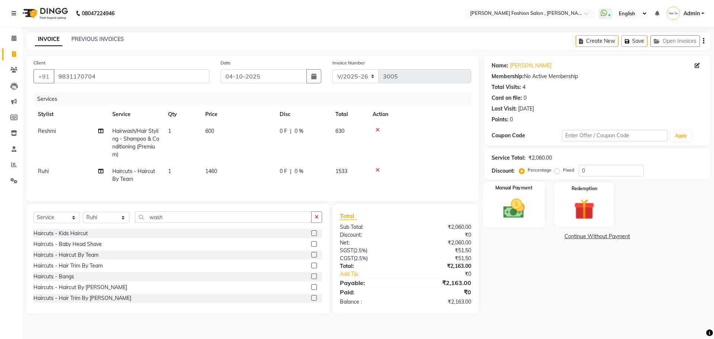
click at [523, 207] on img at bounding box center [513, 208] width 35 height 25
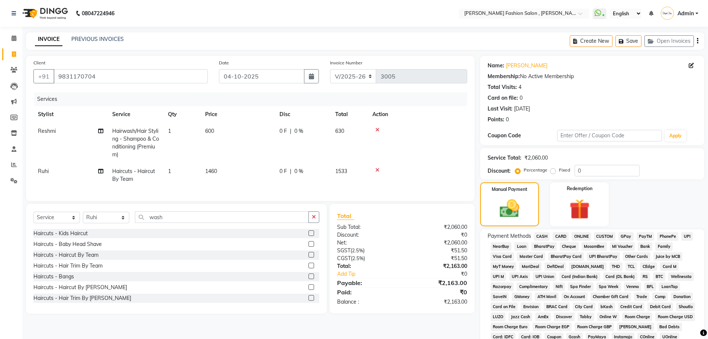
click at [541, 233] on span "CASH" at bounding box center [542, 236] width 16 height 9
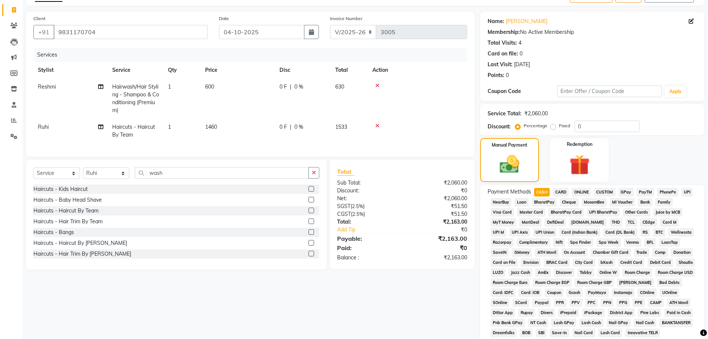
scroll to position [151, 0]
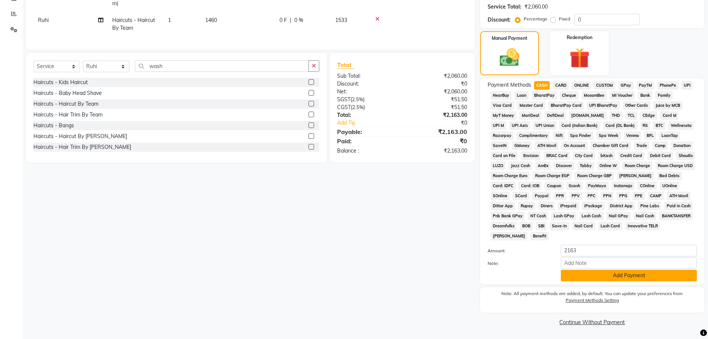
click at [580, 276] on button "Add Payment" at bounding box center [629, 276] width 136 height 12
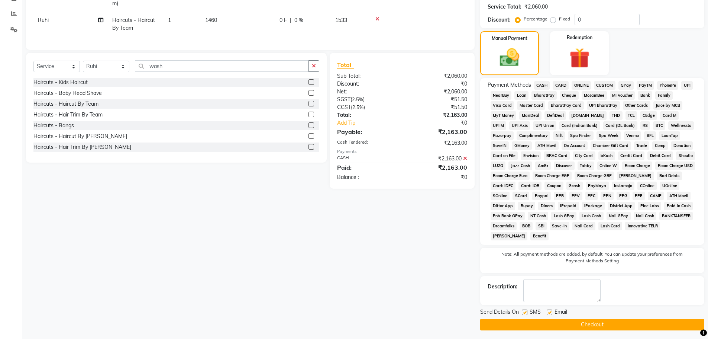
click at [583, 325] on button "Checkout" at bounding box center [592, 325] width 224 height 12
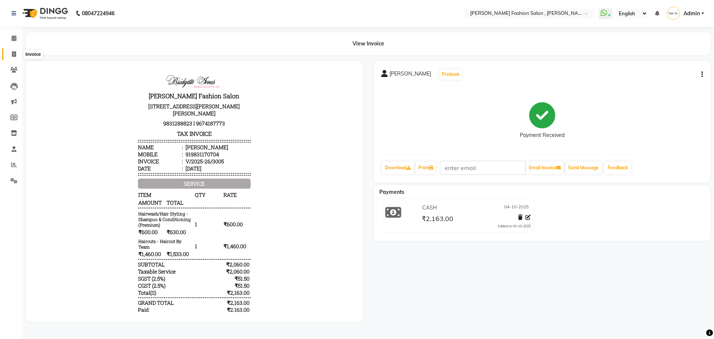
click at [17, 51] on span at bounding box center [13, 54] width 13 height 9
select select "service"
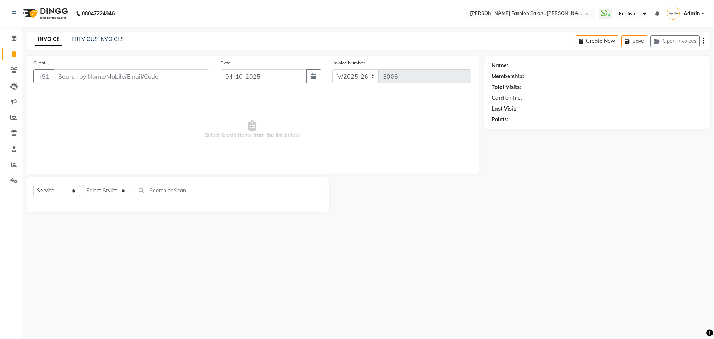
click at [67, 77] on input "Client" at bounding box center [132, 76] width 156 height 14
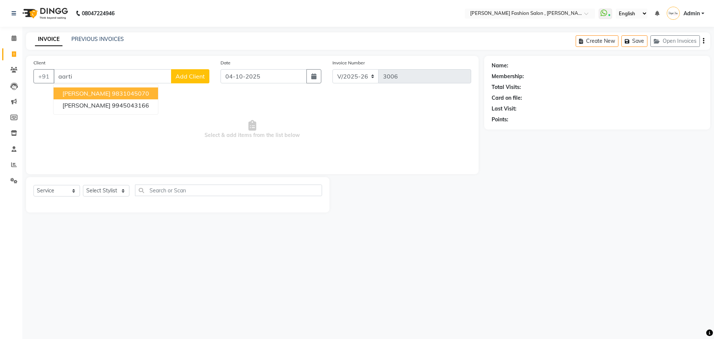
click at [120, 92] on ngb-highlight "9831045070" at bounding box center [130, 93] width 37 height 7
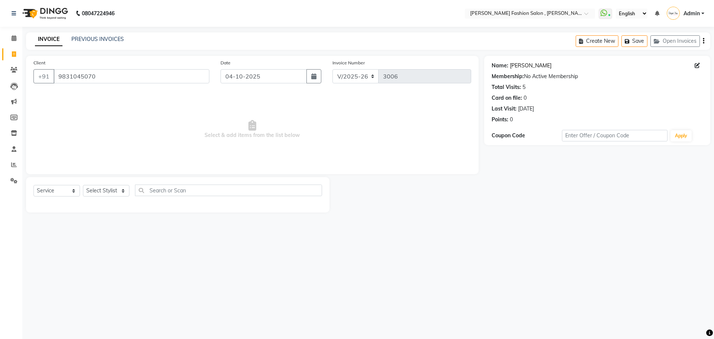
click at [528, 65] on link "Aarti Nayar" at bounding box center [531, 66] width 42 height 8
drag, startPoint x: 105, startPoint y: 74, endPoint x: 0, endPoint y: 103, distance: 108.5
click at [0, 103] on app-home "08047224946 Select Location × Bridgette Jones Fashion Salon , Sarat Bose Road, …" at bounding box center [357, 112] width 714 height 224
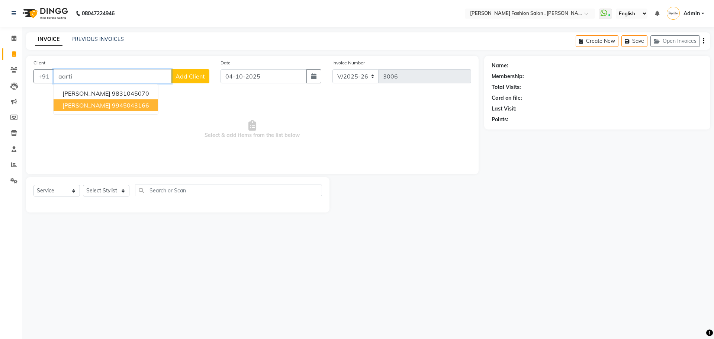
click at [83, 105] on span "aarti nayyar" at bounding box center [86, 105] width 48 height 7
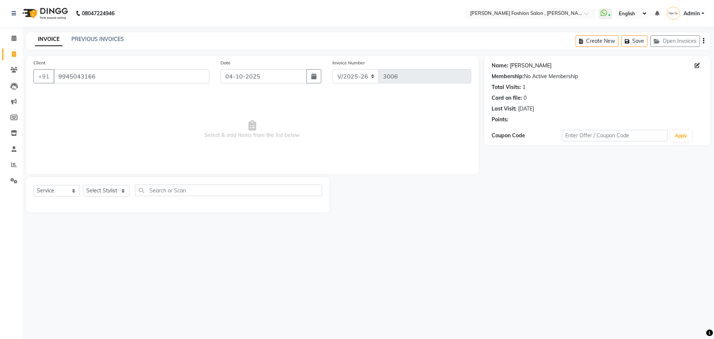
click at [527, 67] on link "Aarti Nayyar" at bounding box center [531, 66] width 42 height 8
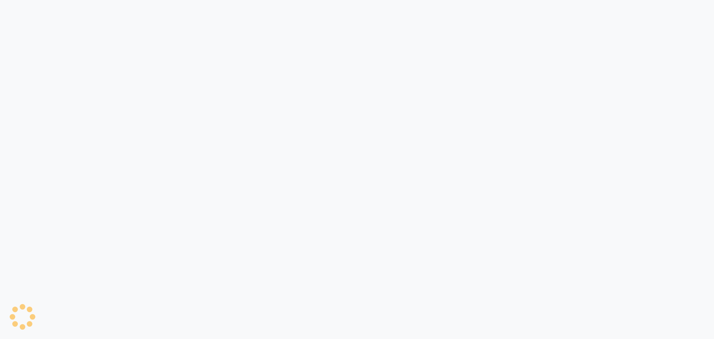
select select "service"
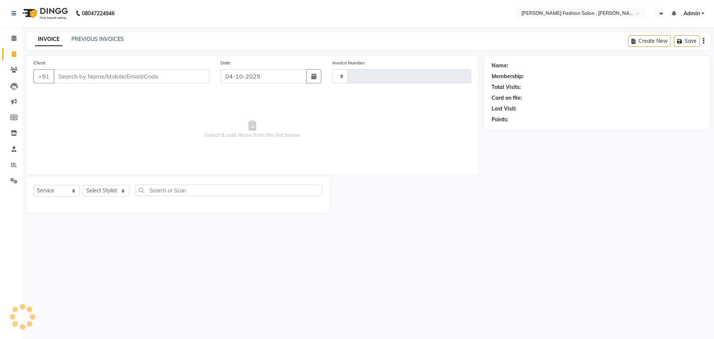
type input "2996"
select select "en"
select select "5233"
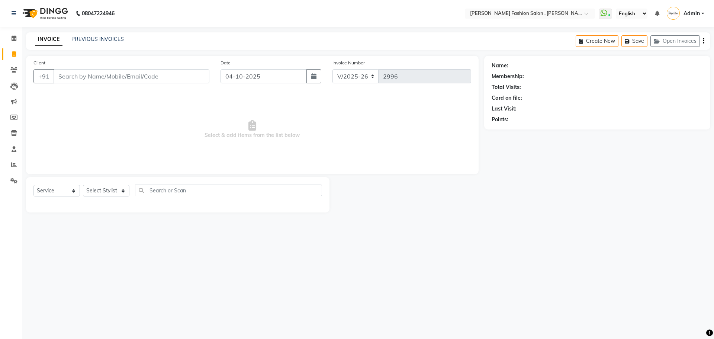
select select "5233"
select select "service"
click at [109, 190] on select "Select Stylist Anita Archana Minni Babu Das Bindu Bridgette Jones Danielle Jone…" at bounding box center [106, 191] width 46 height 12
click at [216, 185] on input "text" at bounding box center [228, 190] width 187 height 12
type input "massage"
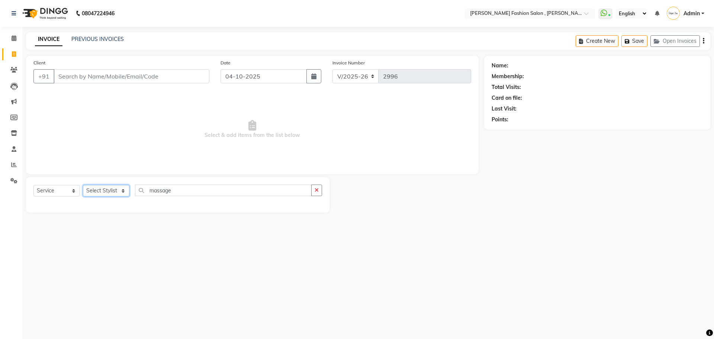
click at [109, 187] on select "Select Stylist Anita Archana Minni Babu Das Bindu Bridgette Jones Danielle Jone…" at bounding box center [106, 191] width 46 height 12
select select "77788"
click at [83, 185] on select "Select Stylist Anita Archana Minni Babu Das Bindu Bridgette Jones Danielle Jone…" at bounding box center [106, 191] width 46 height 12
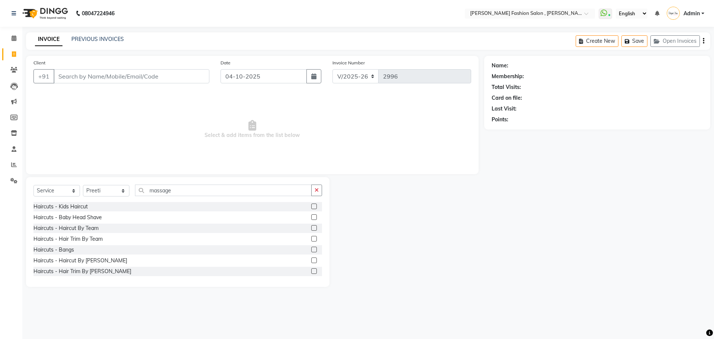
click at [195, 183] on div "Select Service Product Membership Package Voucher Prepaid Gift Card Select Styl…" at bounding box center [177, 232] width 303 height 110
click at [194, 186] on input "massage" at bounding box center [223, 190] width 177 height 12
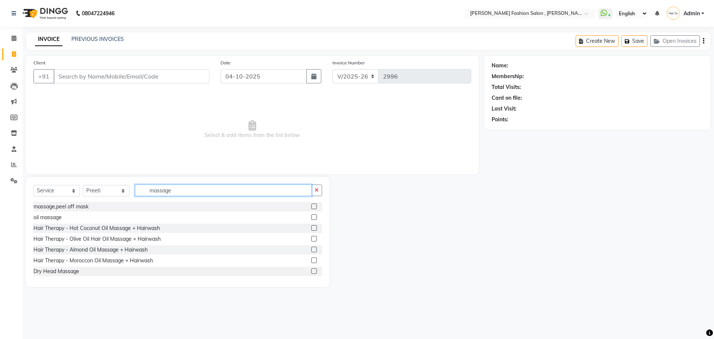
drag, startPoint x: 163, startPoint y: 193, endPoint x: 86, endPoint y: 200, distance: 77.7
click at [86, 200] on div "Select Service Product Membership Package Voucher Prepaid Gift Card Select Styl…" at bounding box center [177, 192] width 289 height 17
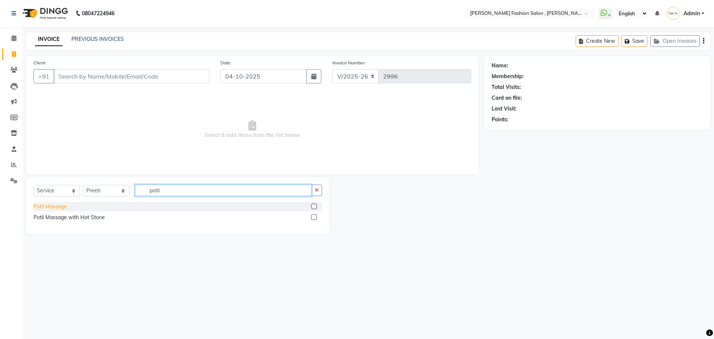
type input "potli"
click at [55, 205] on div "Potli Massage" at bounding box center [49, 207] width 33 height 8
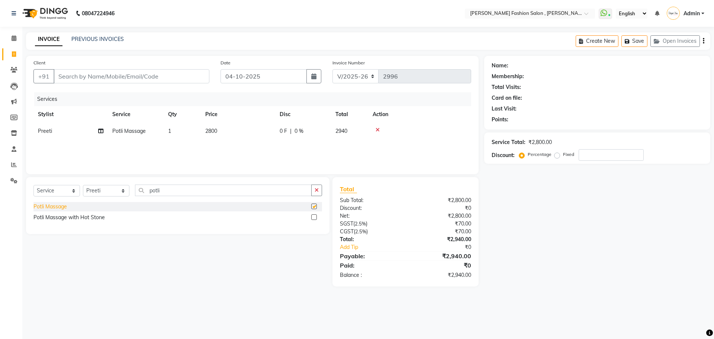
checkbox input "false"
click at [61, 216] on div "Potli Massage with Hot Stone" at bounding box center [68, 217] width 71 height 8
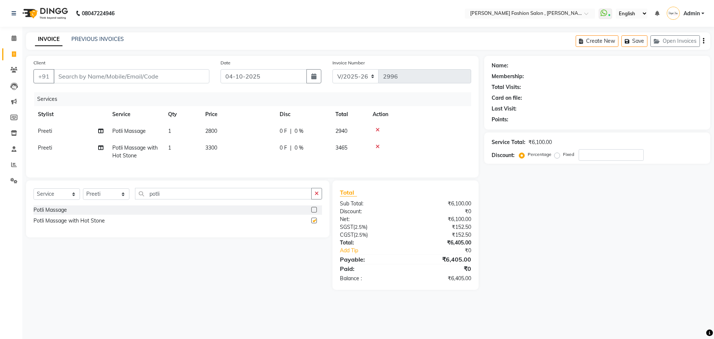
checkbox input "false"
drag, startPoint x: 163, startPoint y: 199, endPoint x: 91, endPoint y: 200, distance: 71.4
click at [91, 200] on div "Select Service Product Membership Package Voucher Prepaid Gift Card Select Styl…" at bounding box center [177, 196] width 289 height 17
type input "swed"
click at [58, 214] on div "Swedish Massage" at bounding box center [55, 210] width 44 height 8
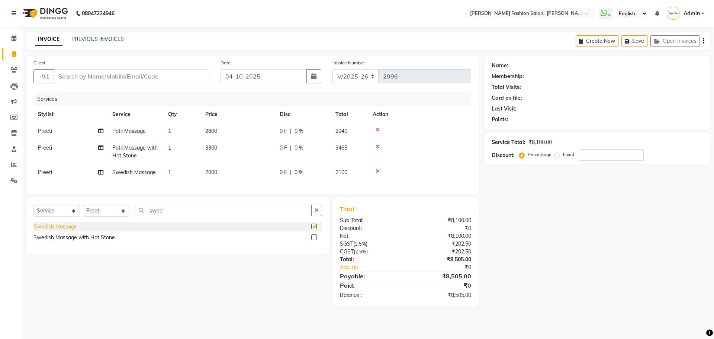
checkbox input "false"
click at [65, 241] on div "Swedish Massage with Hot Stone" at bounding box center [73, 238] width 81 height 8
checkbox input "false"
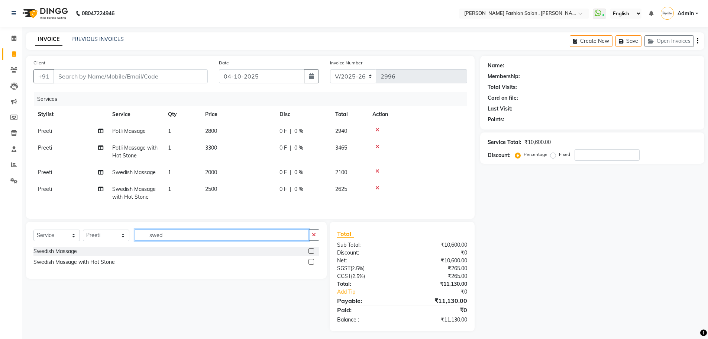
drag, startPoint x: 172, startPoint y: 239, endPoint x: 62, endPoint y: 239, distance: 109.7
click at [62, 239] on div "Select Service Product Membership Package Voucher Prepaid Gift Card Select Styl…" at bounding box center [176, 237] width 286 height 17
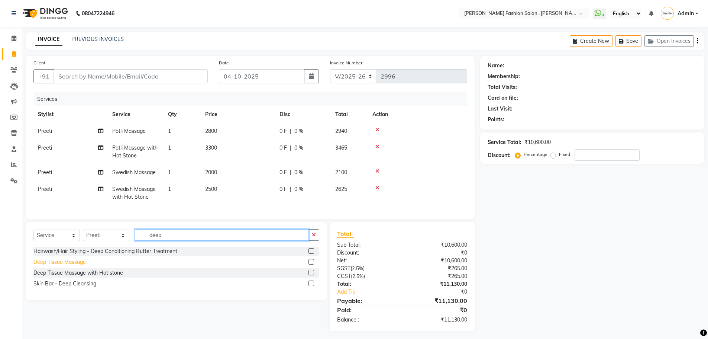
type input "deep"
click at [62, 266] on div "Deep Tissue Massage" at bounding box center [59, 262] width 52 height 8
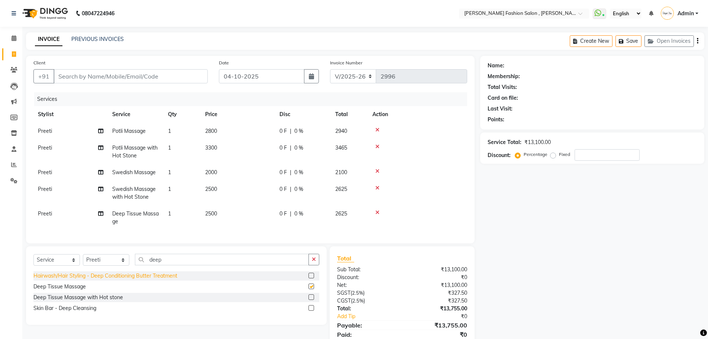
checkbox input "false"
click at [68, 301] on div "Deep Tissue Massage with Hot stone" at bounding box center [78, 297] width 90 height 8
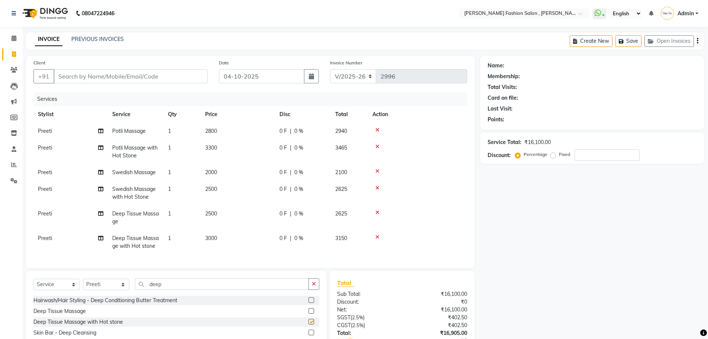
checkbox input "false"
select select "5233"
select select "service"
select select "77788"
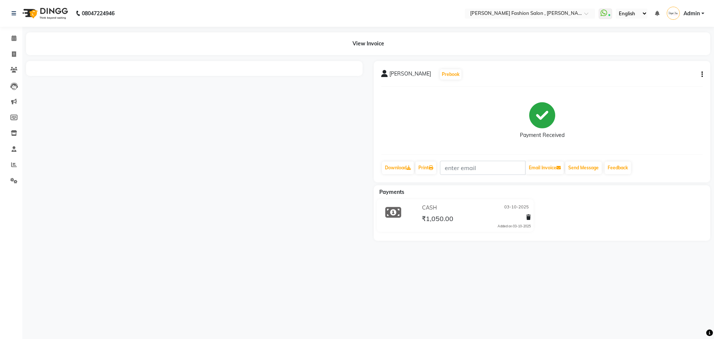
click at [702, 74] on icon "button" at bounding box center [701, 74] width 1 height 0
click at [672, 75] on div "Edit Item Staff" at bounding box center [665, 74] width 51 height 9
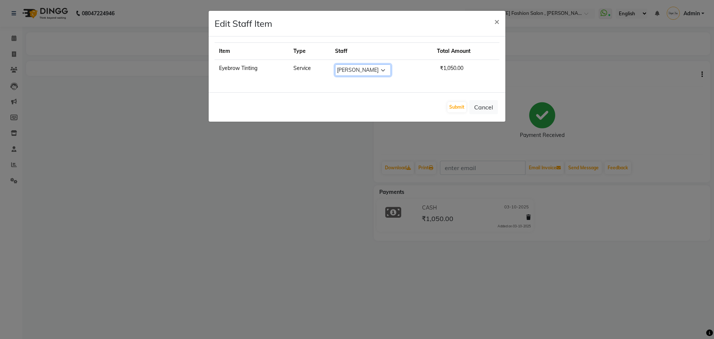
click at [380, 65] on select "Select Anita Archana Minni Babu Das Bindu Bridgette Jones Danielle Jones Durjo …" at bounding box center [363, 70] width 56 height 12
select select "33870"
click at [335, 64] on select "Select Anita Archana Minni Babu Das Bindu Bridgette Jones Danielle Jones Durjo …" at bounding box center [363, 70] width 56 height 12
click at [461, 102] on button "Submit" at bounding box center [456, 107] width 19 height 10
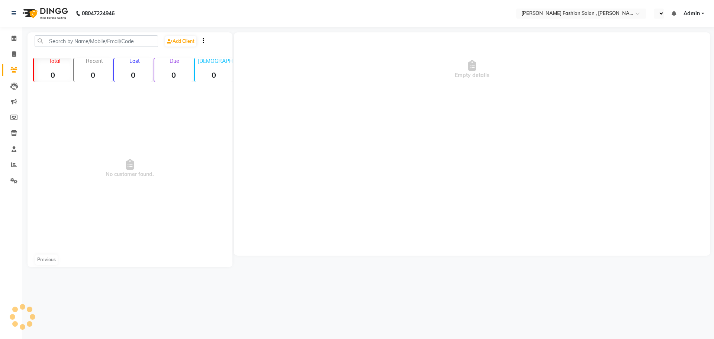
select select "en"
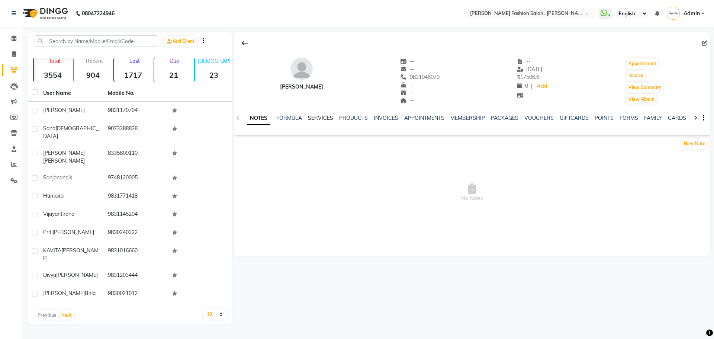
click at [320, 116] on link "SERVICES" at bounding box center [320, 118] width 25 height 7
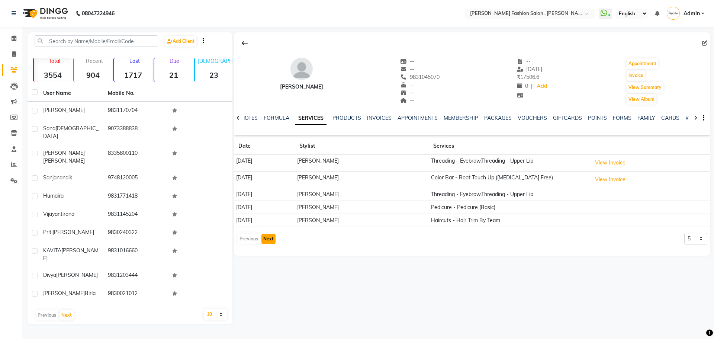
click at [266, 239] on button "Next" at bounding box center [268, 239] width 14 height 10
click at [247, 241] on button "Previous" at bounding box center [249, 242] width 22 height 10
click at [268, 240] on button "Next" at bounding box center [268, 239] width 14 height 10
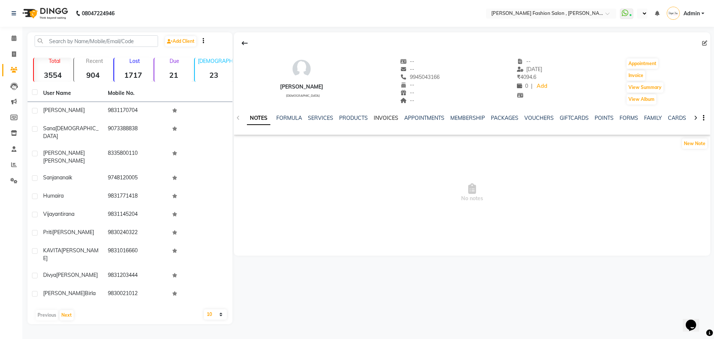
select select "en"
click at [318, 116] on link "SERVICES" at bounding box center [320, 118] width 25 height 7
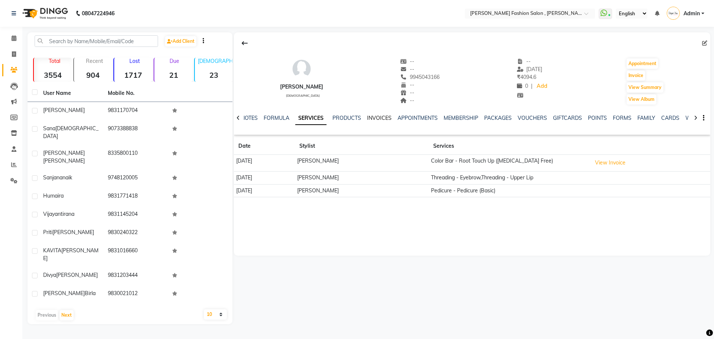
click at [385, 117] on link "INVOICES" at bounding box center [379, 118] width 25 height 7
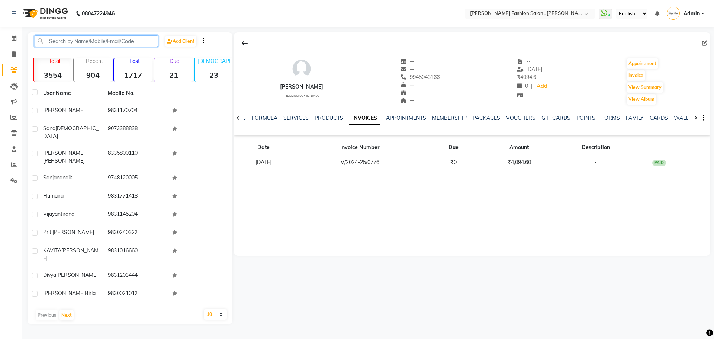
click at [60, 44] on input "text" at bounding box center [96, 41] width 123 height 12
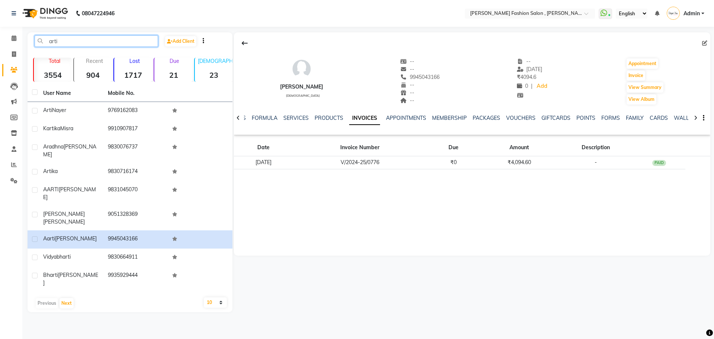
drag, startPoint x: 60, startPoint y: 43, endPoint x: 0, endPoint y: 44, distance: 59.5
click at [0, 44] on app-home "08047224946 Select Location × [PERSON_NAME] Fashion Salon , [PERSON_NAME][GEOGR…" at bounding box center [357, 161] width 714 height 323
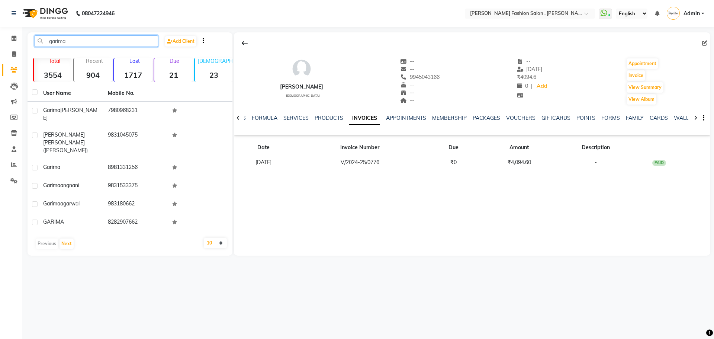
drag, startPoint x: 76, startPoint y: 41, endPoint x: 0, endPoint y: 46, distance: 76.0
click at [0, 46] on app-home "08047224946 Select Location × [PERSON_NAME] Fashion Salon , [PERSON_NAME][GEOGR…" at bounding box center [357, 133] width 714 height 267
type input "garima"
click at [17, 52] on span at bounding box center [13, 54] width 13 height 9
select select "5233"
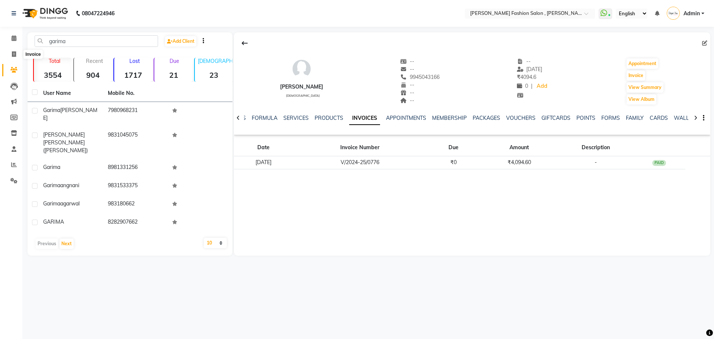
select select "service"
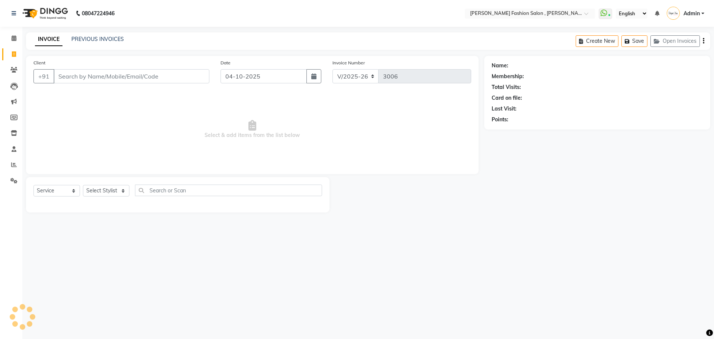
click at [95, 77] on input "Client" at bounding box center [132, 76] width 156 height 14
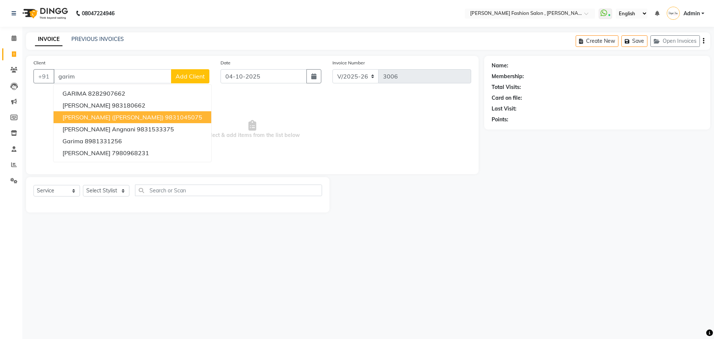
click at [103, 116] on span "[PERSON_NAME] ([PERSON_NAME])" at bounding box center [112, 116] width 101 height 7
type input "9831045075"
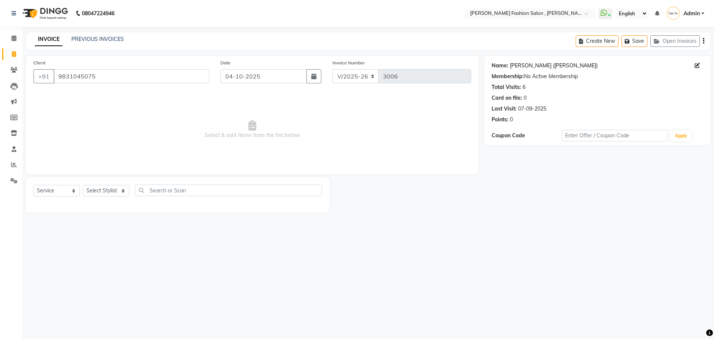
click at [540, 66] on link "Arati Nayar (Garima)" at bounding box center [554, 66] width 88 height 8
drag, startPoint x: 102, startPoint y: 77, endPoint x: 4, endPoint y: 78, distance: 97.8
click at [4, 78] on app-home "08047224946 Select Location × Bridgette Jones Fashion Salon , Sarat Bose Road, …" at bounding box center [357, 112] width 714 height 224
click at [118, 188] on select "Select Stylist Anita Archana Minni Babu Das Bindu Bridgette Jones Danielle Jone…" at bounding box center [106, 191] width 46 height 12
select select "33875"
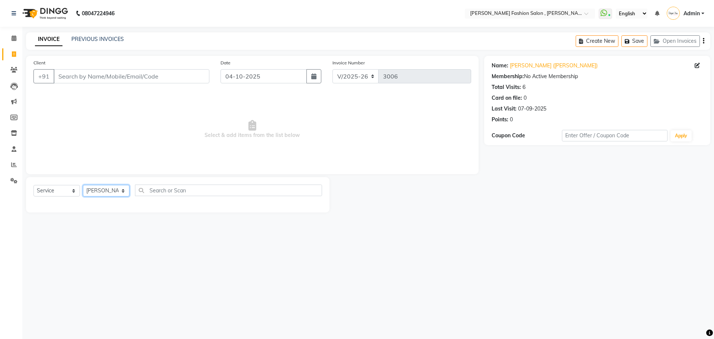
click at [83, 185] on select "Select Stylist Anita Archana Minni Babu Das Bindu Bridgette Jones Danielle Jone…" at bounding box center [106, 191] width 46 height 12
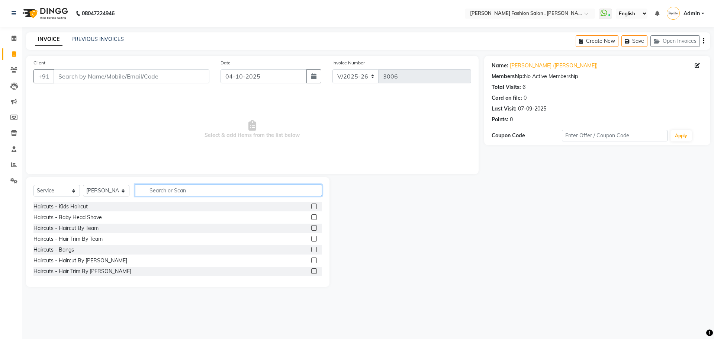
click at [176, 189] on input "text" at bounding box center [228, 190] width 187 height 12
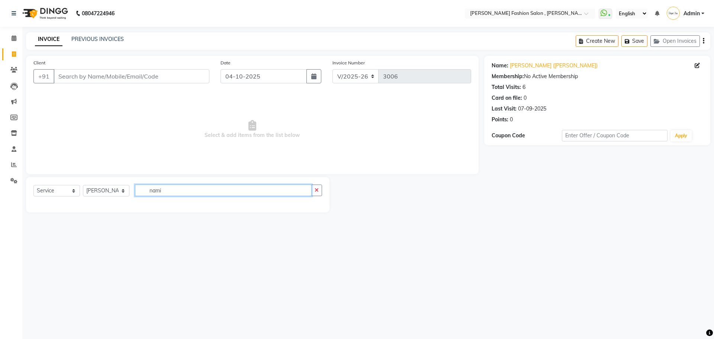
drag, startPoint x: 171, startPoint y: 194, endPoint x: 118, endPoint y: 188, distance: 52.7
click at [118, 188] on div "Select Service Product Membership Package Voucher Prepaid Gift Card Select Styl…" at bounding box center [177, 192] width 289 height 17
type input "kid"
click at [82, 207] on div "Haircuts - Kids Haircut" at bounding box center [60, 207] width 54 height 8
checkbox input "false"
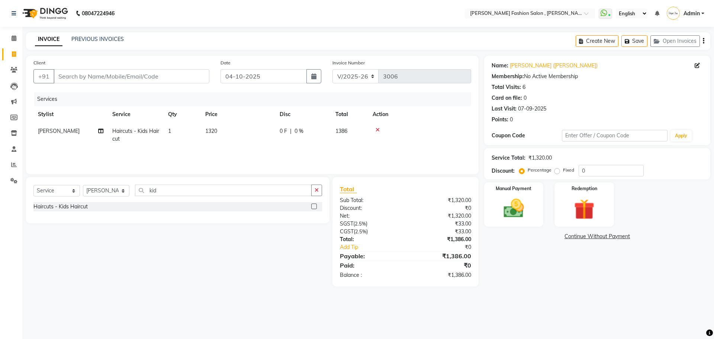
drag, startPoint x: 173, startPoint y: 120, endPoint x: 176, endPoint y: 131, distance: 10.8
click at [174, 124] on table "Stylist Service Qty Price Disc Total Action Namita Chetri Haircuts - Kids Hairc…" at bounding box center [252, 126] width 438 height 41
click at [58, 134] on td "[PERSON_NAME]" at bounding box center [70, 135] width 74 height 25
select select "33875"
click at [58, 133] on select "Anita Archana Minni Babu Das Bindu Bridgette Jones Danielle Jones Durjo Istiaqu…" at bounding box center [70, 133] width 65 height 12
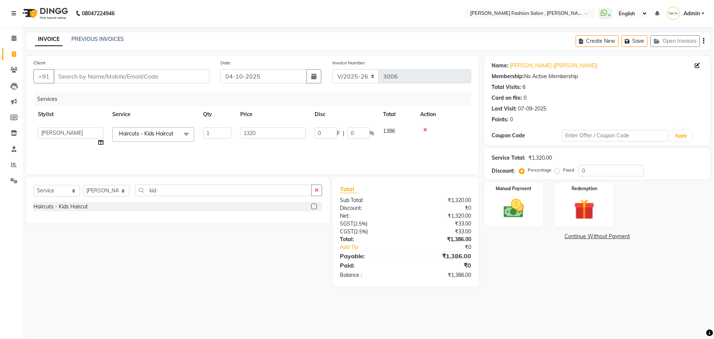
select select "58097"
click at [224, 136] on input "1" at bounding box center [217, 133] width 28 height 12
drag, startPoint x: 220, startPoint y: 132, endPoint x: 160, endPoint y: 136, distance: 59.6
click at [160, 136] on tr "Anita Archana Minni Babu Das Bindu Bridgette Jones Danielle Jones Durjo Istiaqu…" at bounding box center [252, 137] width 438 height 28
type input "2"
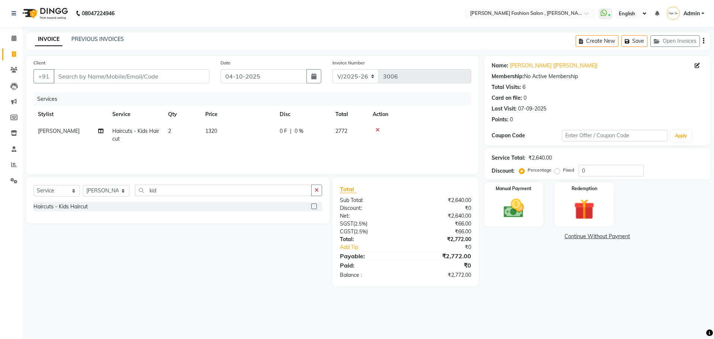
click at [236, 143] on td "1320" at bounding box center [238, 135] width 74 height 25
select select "58097"
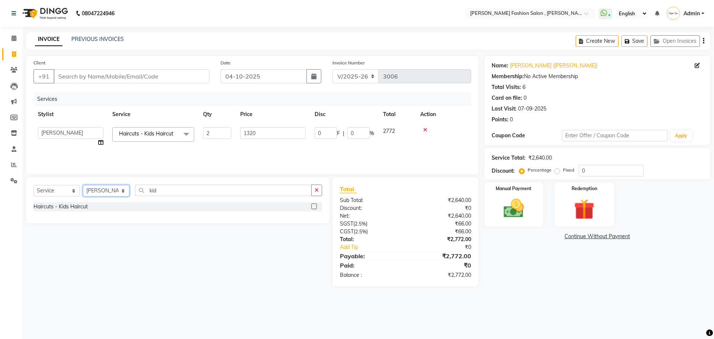
click at [100, 189] on select "Select Stylist [PERSON_NAME] [PERSON_NAME] [PERSON_NAME] [PERSON_NAME] [PERSON_…" at bounding box center [106, 191] width 46 height 12
select select "58097"
click at [83, 185] on select "Select Stylist [PERSON_NAME] [PERSON_NAME] [PERSON_NAME] [PERSON_NAME] [PERSON_…" at bounding box center [106, 191] width 46 height 12
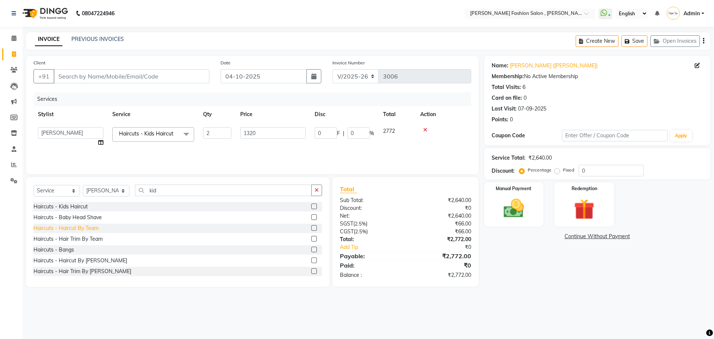
click at [72, 226] on div "Haircuts - Haircut By Team" at bounding box center [65, 228] width 65 height 8
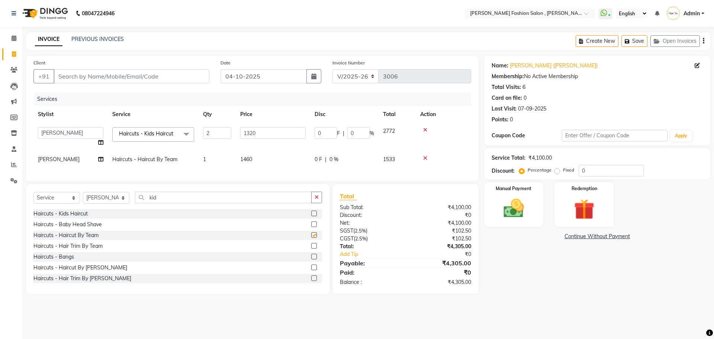
checkbox input "false"
click at [123, 202] on select "Select Stylist [PERSON_NAME] [PERSON_NAME] [PERSON_NAME] [PERSON_NAME] [PERSON_…" at bounding box center [106, 198] width 46 height 12
select select "33875"
click at [83, 197] on select "Select Stylist [PERSON_NAME] [PERSON_NAME] [PERSON_NAME] [PERSON_NAME] [PERSON_…" at bounding box center [106, 198] width 46 height 12
drag, startPoint x: 163, startPoint y: 203, endPoint x: 105, endPoint y: 202, distance: 58.8
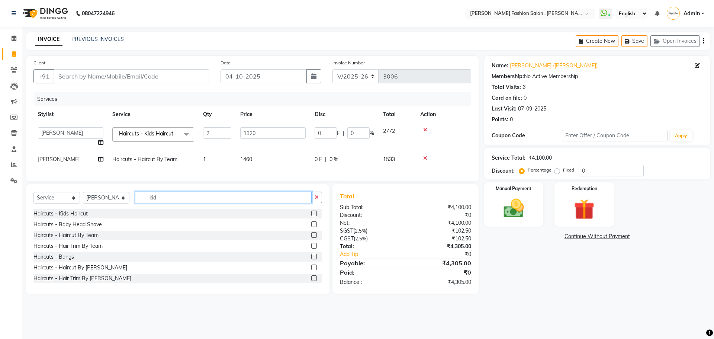
click at [105, 202] on div "Select Service Product Membership Package Voucher Prepaid Gift Card Select Styl…" at bounding box center [177, 200] width 289 height 17
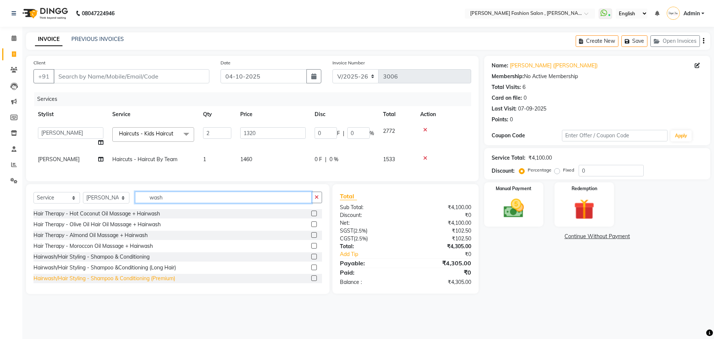
type input "wash"
click at [110, 282] on div "Hairwash/Hair Styling - Shampoo & Conditioning (Premium)" at bounding box center [104, 278] width 142 height 8
checkbox input "false"
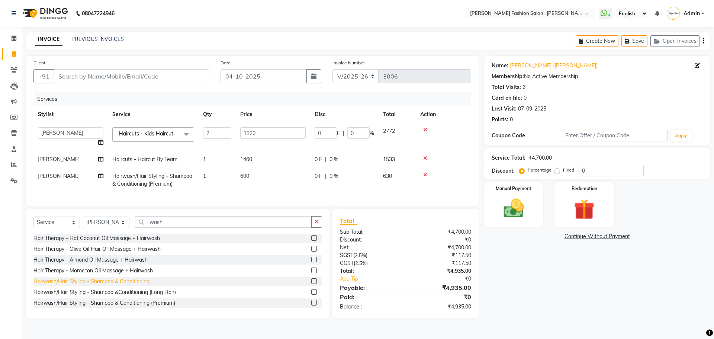
click at [135, 285] on div "Hairwash/Hair Styling - Shampoo & Conditioning" at bounding box center [91, 281] width 116 height 8
checkbox input "false"
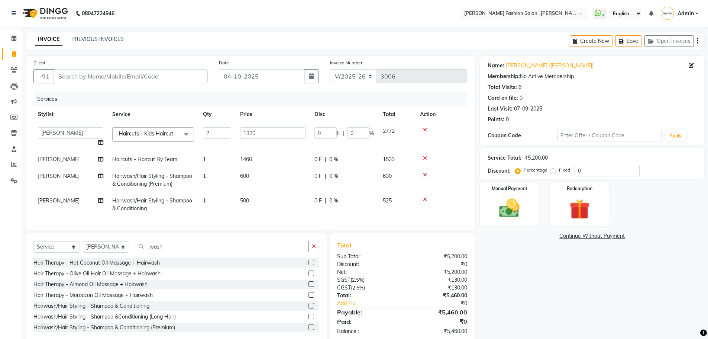
click at [253, 198] on td "500" at bounding box center [273, 204] width 74 height 25
select select "33875"
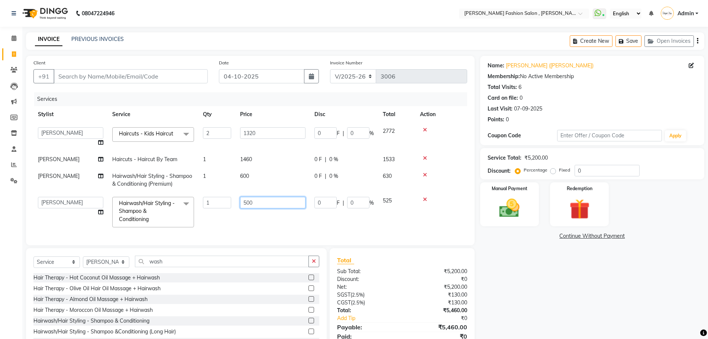
drag, startPoint x: 263, startPoint y: 202, endPoint x: 154, endPoint y: 197, distance: 108.7
click at [154, 197] on tr "Anita Archana Minni Babu Das Bindu Bridgette Jones Danielle Jones Durjo Istiaqu…" at bounding box center [250, 211] width 434 height 39
type input "400"
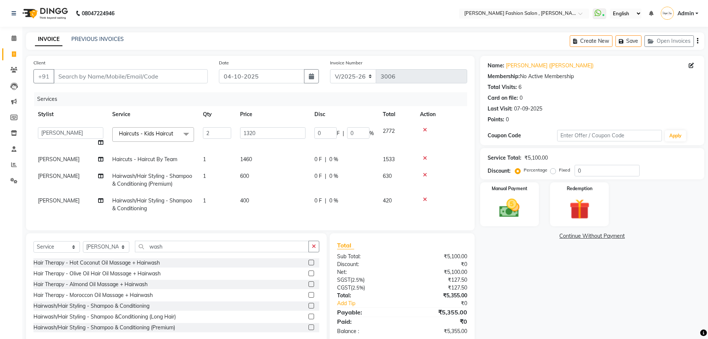
click at [215, 200] on td "1" at bounding box center [217, 204] width 37 height 25
select select "33875"
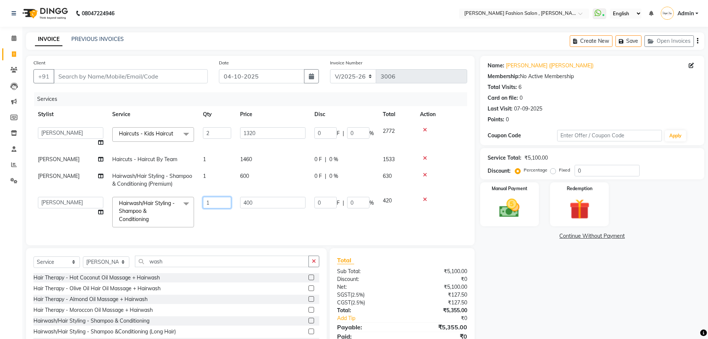
drag, startPoint x: 218, startPoint y: 200, endPoint x: 100, endPoint y: 198, distance: 117.9
click at [100, 198] on tr "Anita Archana Minni Babu Das Bindu Bridgette Jones Danielle Jones Durjo Istiaqu…" at bounding box center [250, 211] width 434 height 39
type input "2"
click at [184, 232] on div "Client +91 Date 04-10-2025 Invoice Number V/2025 V/2025-26 3006 Services Stylis…" at bounding box center [250, 150] width 449 height 189
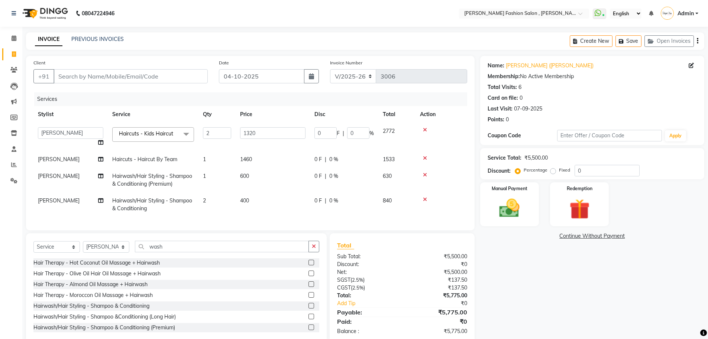
click at [426, 174] on icon at bounding box center [425, 174] width 4 height 5
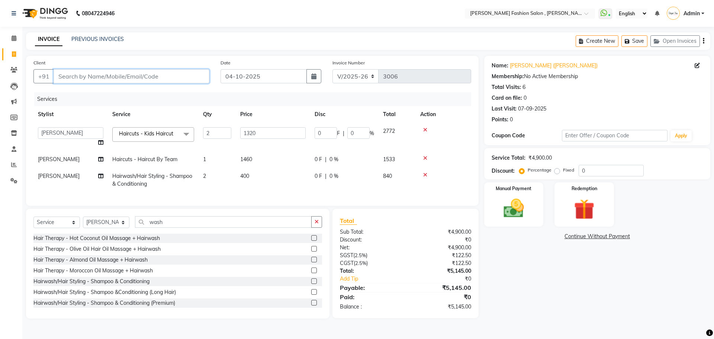
click at [138, 75] on input "Client" at bounding box center [132, 76] width 156 height 14
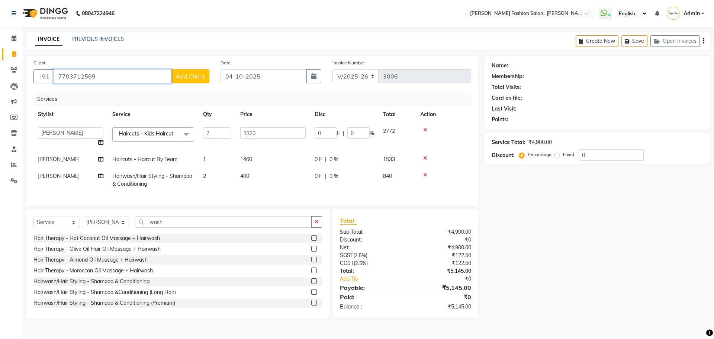
type input "7703712569"
click at [201, 78] on span "Add Client" at bounding box center [190, 76] width 29 height 7
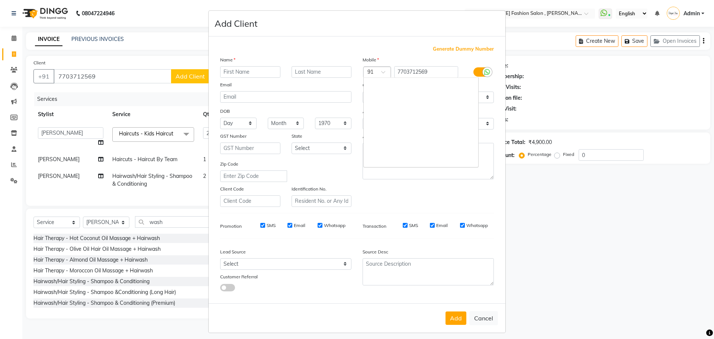
click at [379, 70] on div at bounding box center [377, 73] width 27 height 8
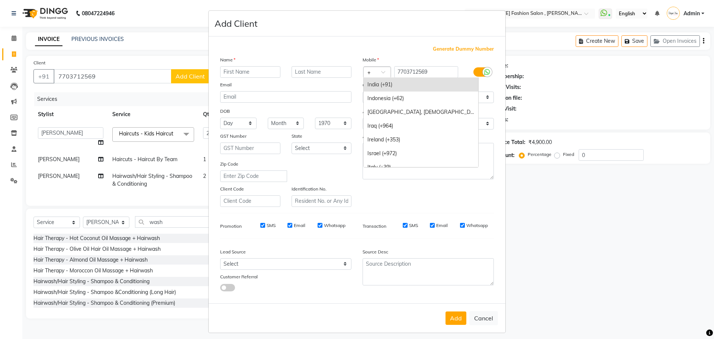
type input "+1"
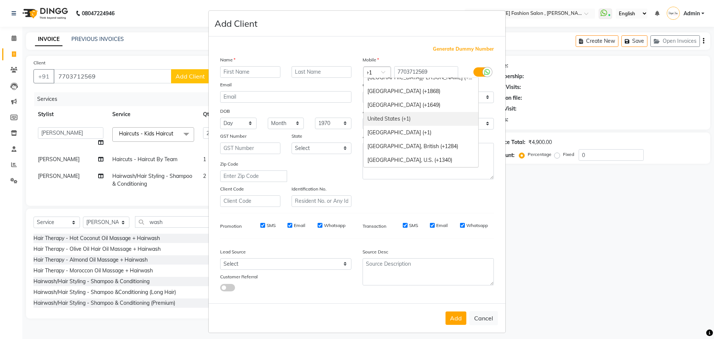
click at [392, 118] on div "United States (+1)" at bounding box center [421, 119] width 115 height 14
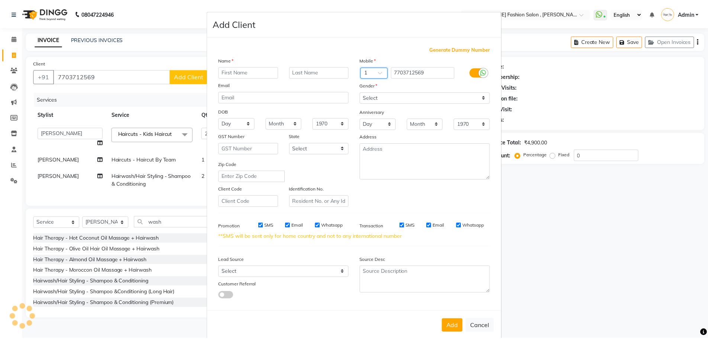
scroll to position [0, 0]
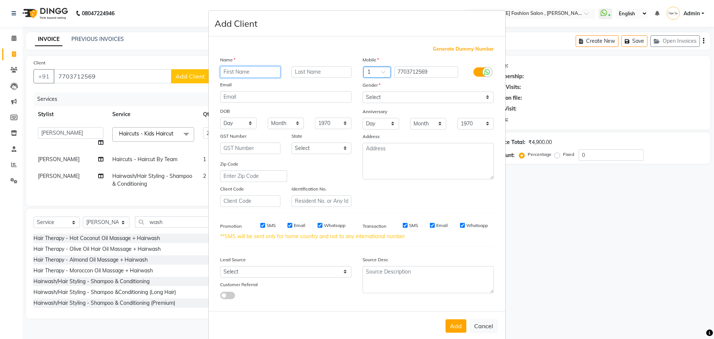
click at [240, 74] on input "text" at bounding box center [250, 72] width 60 height 12
type input "Ayesha"
type input "Sultana"
click at [432, 100] on select "Select [DEMOGRAPHIC_DATA] [DEMOGRAPHIC_DATA] Other Prefer Not To Say" at bounding box center [428, 97] width 131 height 12
select select "[DEMOGRAPHIC_DATA]"
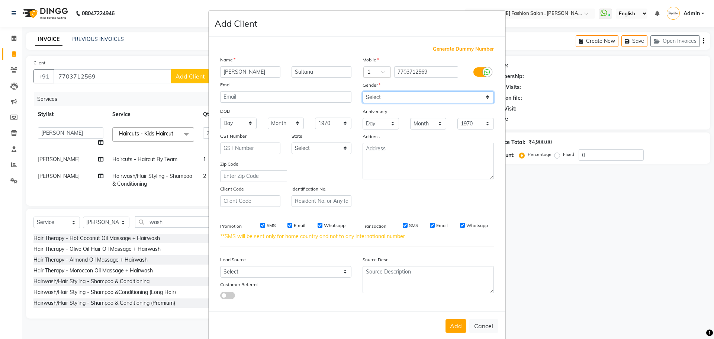
click at [363, 91] on select "Select [DEMOGRAPHIC_DATA] [DEMOGRAPHIC_DATA] Other Prefer Not To Say" at bounding box center [428, 97] width 131 height 12
click at [449, 329] on button "Add" at bounding box center [456, 325] width 21 height 13
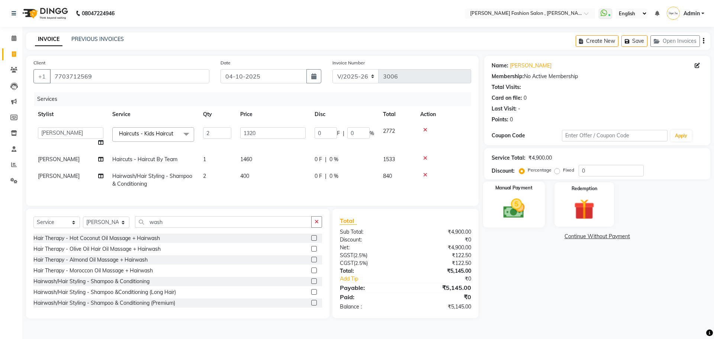
click at [492, 215] on div "Manual Payment" at bounding box center [514, 204] width 62 height 46
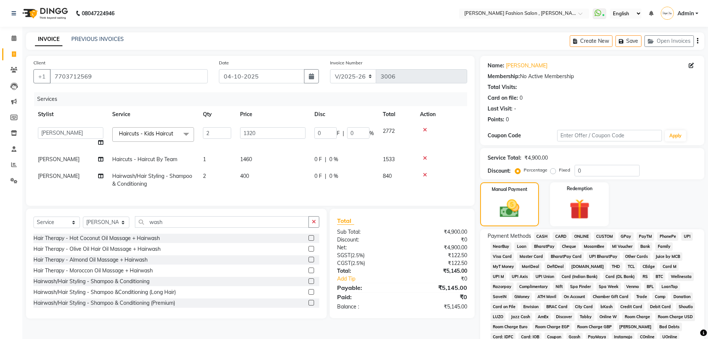
click at [559, 236] on span "CARD" at bounding box center [561, 236] width 16 height 9
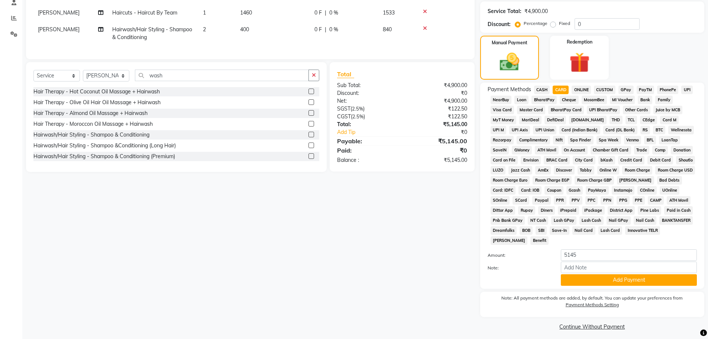
scroll to position [149, 0]
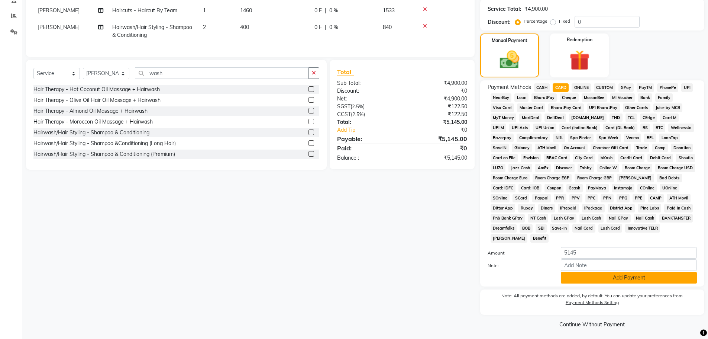
click at [593, 280] on button "Add Payment" at bounding box center [629, 278] width 136 height 12
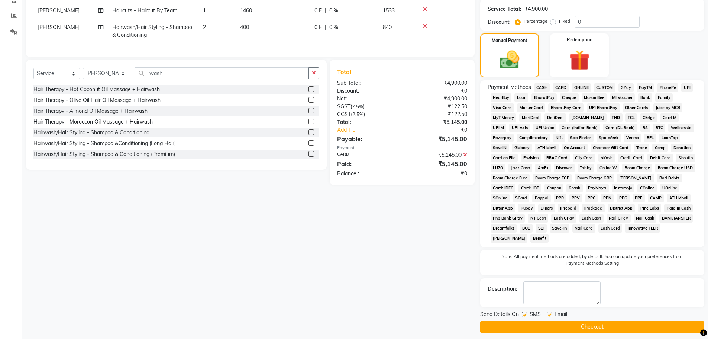
click at [600, 330] on button "Checkout" at bounding box center [592, 327] width 224 height 12
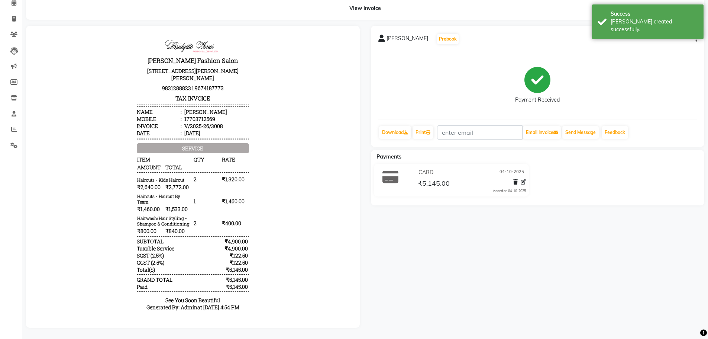
scroll to position [41, 0]
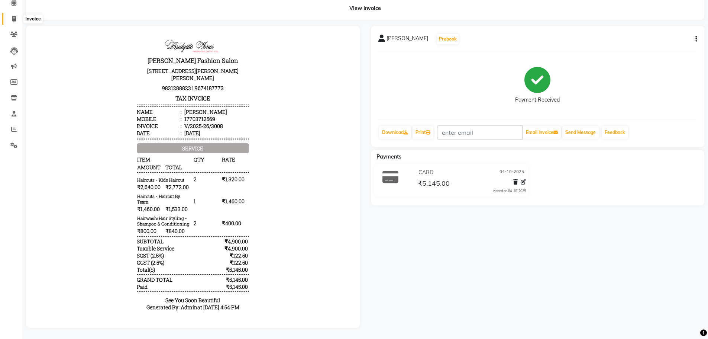
click at [11, 15] on span at bounding box center [13, 19] width 13 height 9
select select "service"
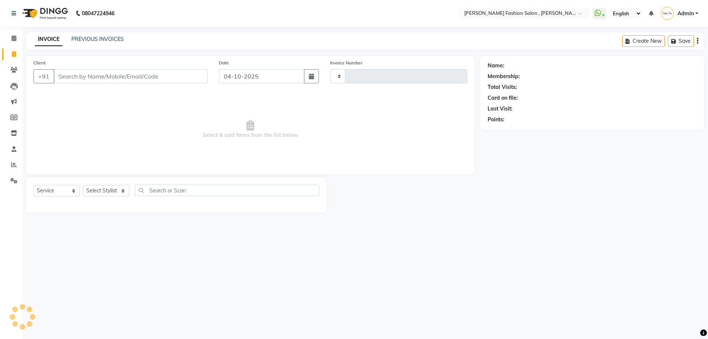
type input "3009"
select select "5233"
click at [123, 189] on select "Select Stylist [PERSON_NAME] [PERSON_NAME] [PERSON_NAME] [PERSON_NAME] [PERSON_…" at bounding box center [106, 191] width 46 height 12
select select "33870"
click at [83, 185] on select "Select Stylist [PERSON_NAME] [PERSON_NAME] [PERSON_NAME] [PERSON_NAME] [PERSON_…" at bounding box center [106, 191] width 46 height 12
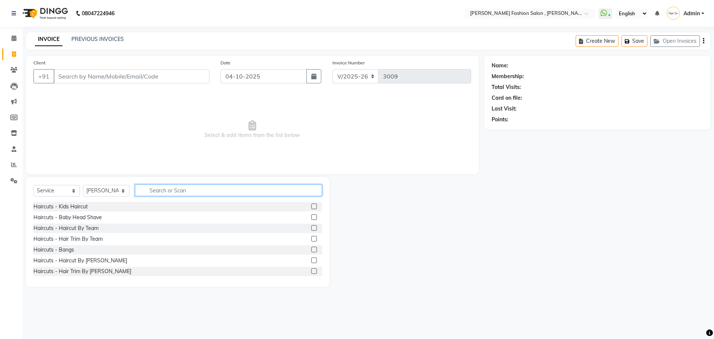
click at [179, 188] on input "text" at bounding box center [228, 190] width 187 height 12
type input "thread"
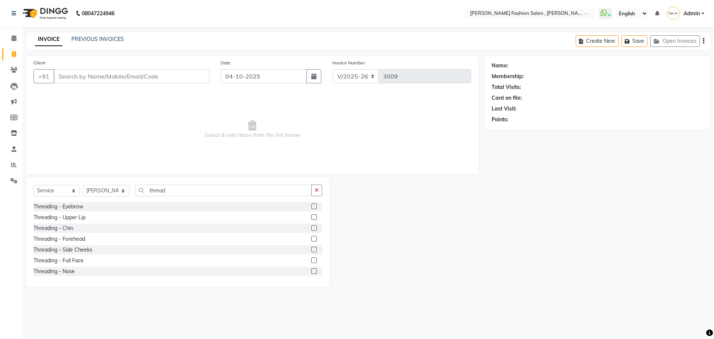
click at [311, 207] on label at bounding box center [314, 206] width 6 height 6
click at [311, 207] on input "checkbox" at bounding box center [313, 206] width 5 height 5
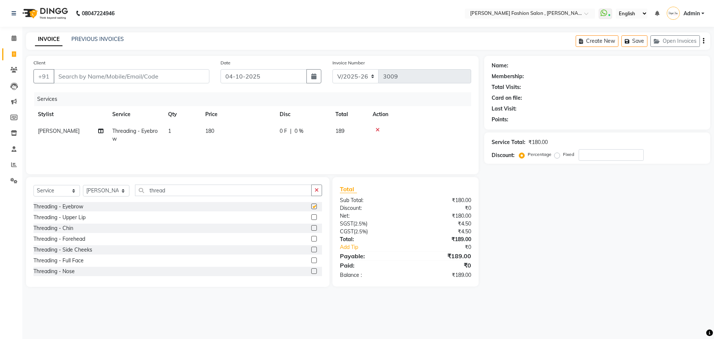
checkbox input "false"
click at [311, 217] on label at bounding box center [314, 217] width 6 height 6
click at [311, 217] on input "checkbox" at bounding box center [313, 217] width 5 height 5
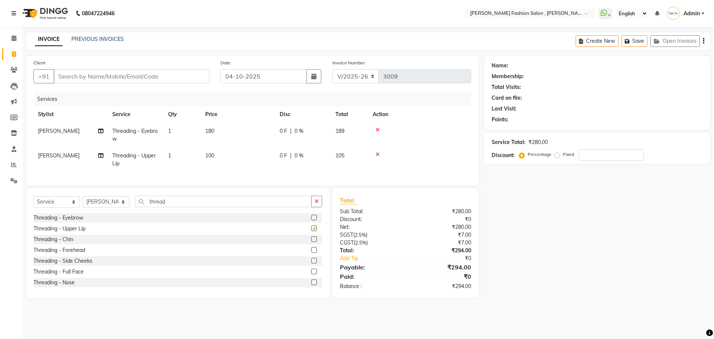
checkbox input "false"
click at [83, 78] on input "Client" at bounding box center [132, 76] width 156 height 14
type input "7"
type input "0"
type input "7004701104"
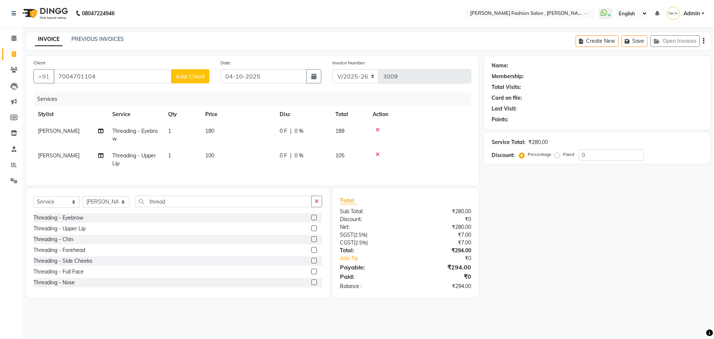
click at [186, 75] on span "Add Client" at bounding box center [190, 76] width 29 height 7
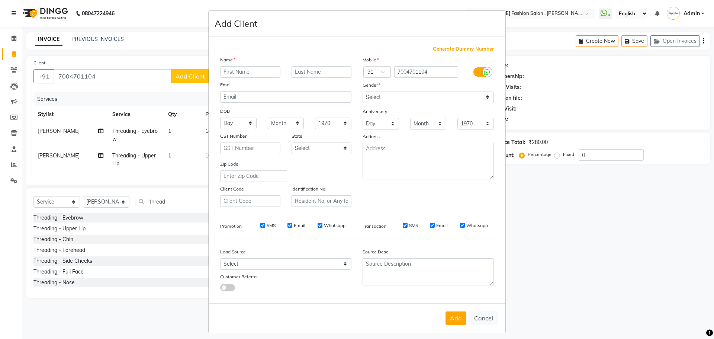
click at [232, 72] on input "text" at bounding box center [250, 72] width 60 height 12
type input "sunaina"
click at [295, 71] on input "text" at bounding box center [322, 72] width 60 height 12
type input "jhajaria"
click at [478, 92] on select "Select [DEMOGRAPHIC_DATA] [DEMOGRAPHIC_DATA] Other Prefer Not To Say" at bounding box center [428, 97] width 131 height 12
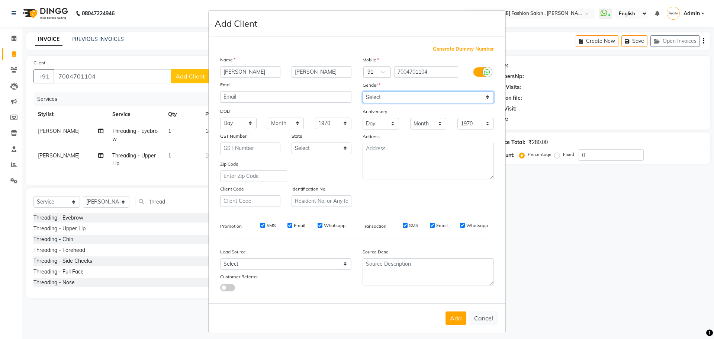
select select "other"
click at [363, 91] on select "Select [DEMOGRAPHIC_DATA] [DEMOGRAPHIC_DATA] Other Prefer Not To Say" at bounding box center [428, 97] width 131 height 12
click at [446, 321] on button "Add" at bounding box center [456, 317] width 21 height 13
select select
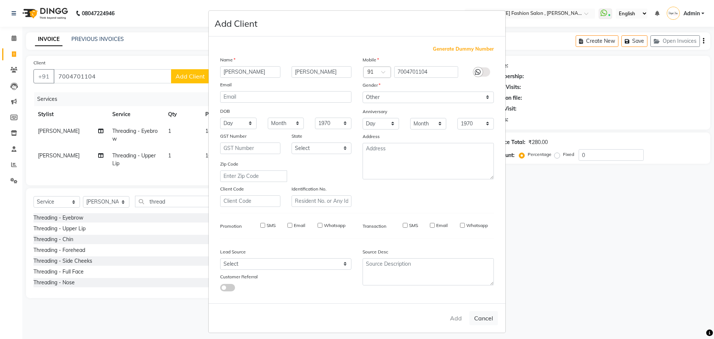
select select
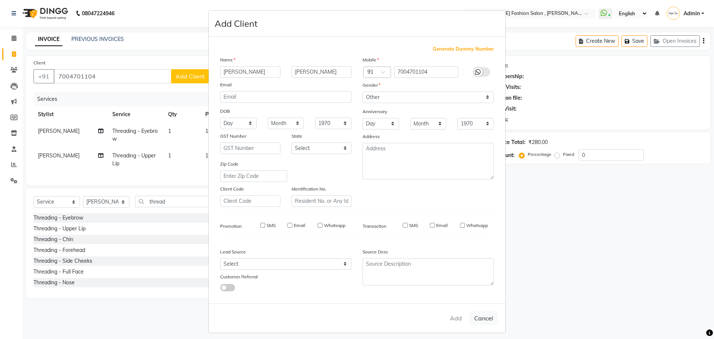
checkbox input "false"
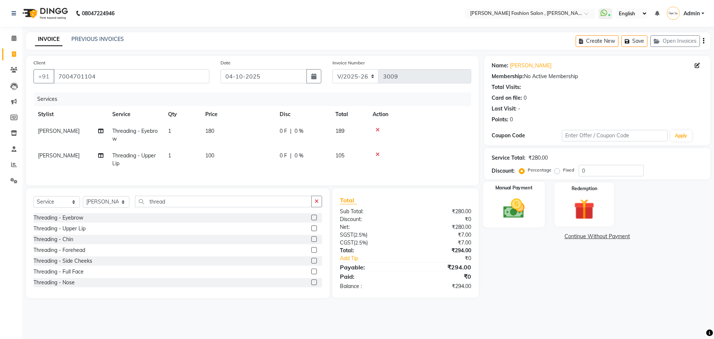
click at [518, 195] on div "Manual Payment" at bounding box center [514, 204] width 62 height 46
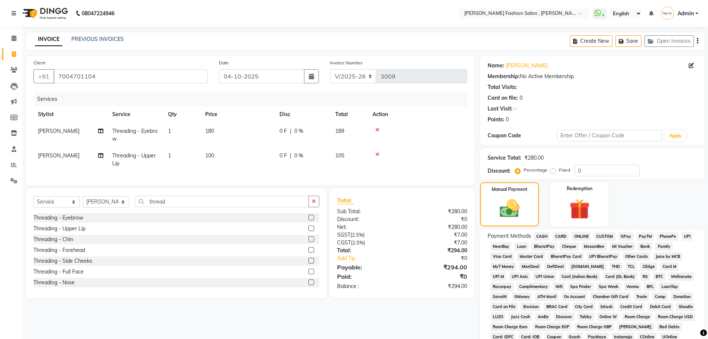
click at [547, 236] on span "CASH" at bounding box center [542, 236] width 16 height 9
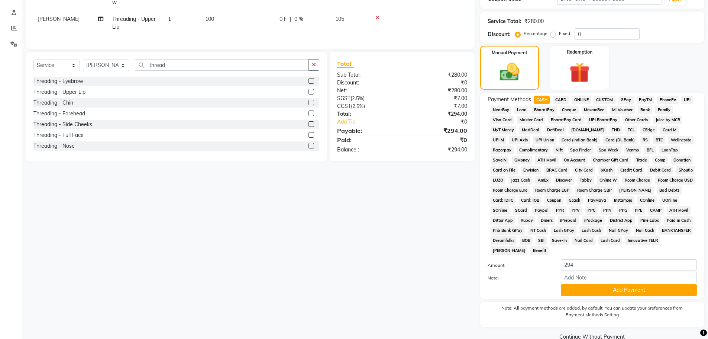
scroll to position [151, 0]
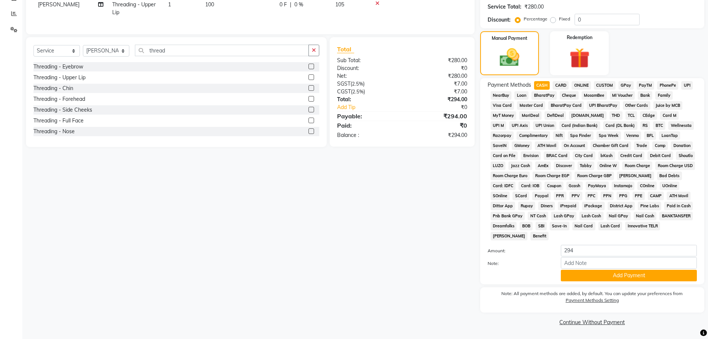
click at [593, 282] on div "Payment Methods CASH CARD ONLINE CUSTOM GPay PayTM PhonePe UPI NearBuy Loan Bha…" at bounding box center [592, 181] width 224 height 206
drag, startPoint x: 591, startPoint y: 277, endPoint x: 584, endPoint y: 331, distance: 54.8
click at [591, 278] on button "Add Payment" at bounding box center [629, 276] width 136 height 12
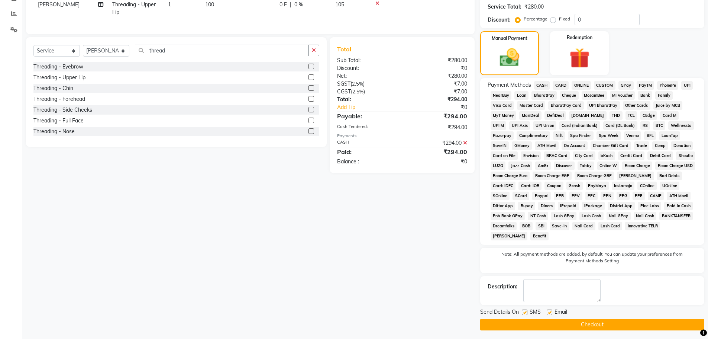
click at [589, 324] on button "Checkout" at bounding box center [592, 325] width 224 height 12
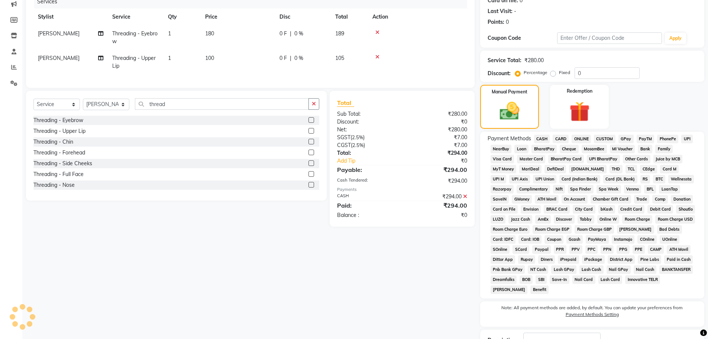
scroll to position [7, 0]
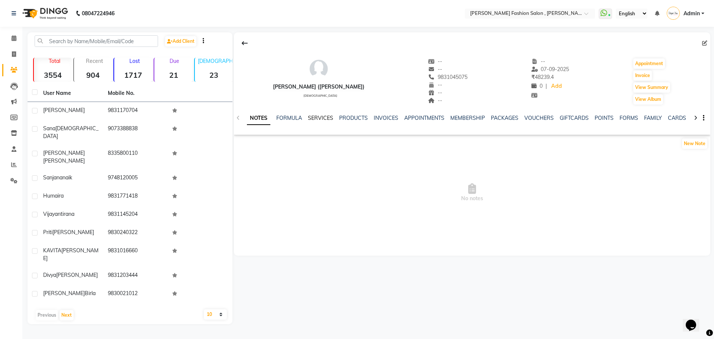
click at [319, 117] on link "SERVICES" at bounding box center [320, 118] width 25 height 7
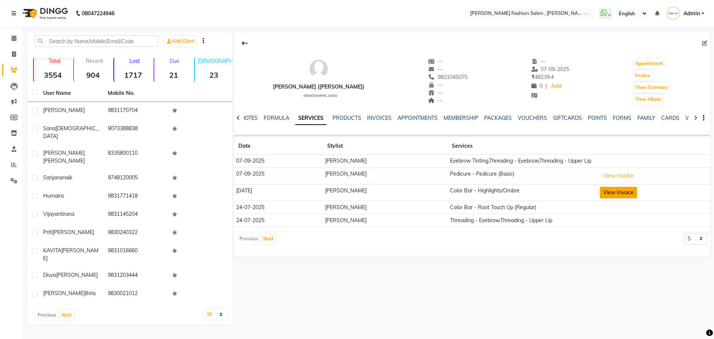
click at [609, 190] on button "View Invoice" at bounding box center [618, 193] width 37 height 12
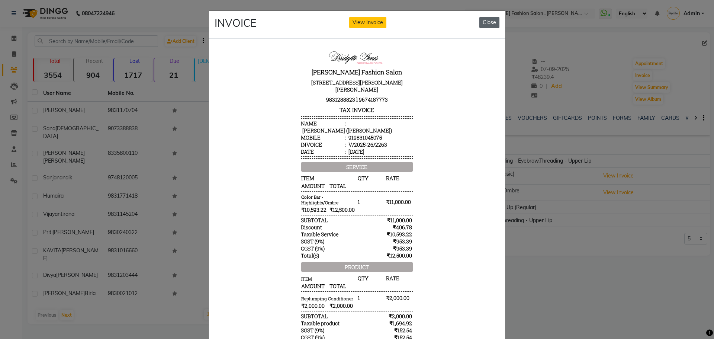
click at [486, 17] on button "Close" at bounding box center [489, 23] width 20 height 12
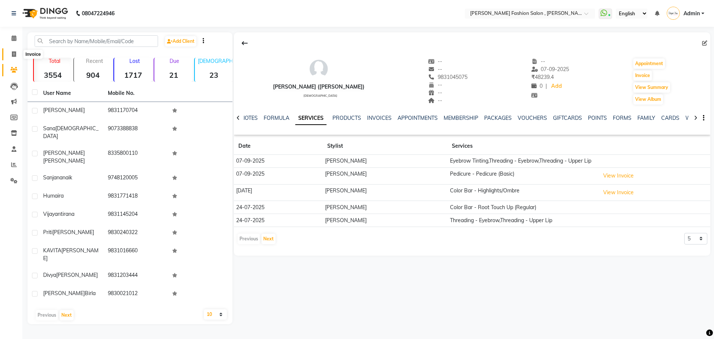
click at [14, 54] on icon at bounding box center [14, 54] width 4 height 6
select select "service"
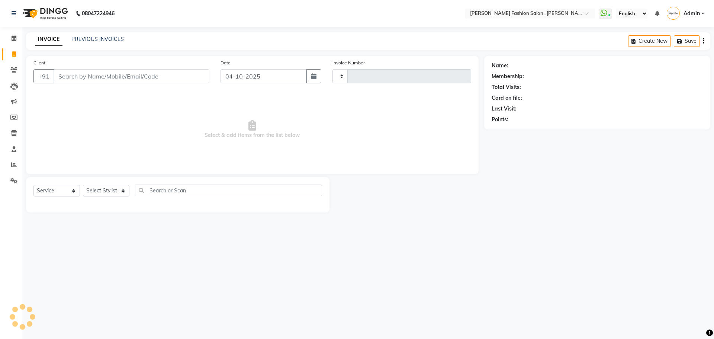
type input "3006"
select select "5233"
click at [109, 190] on select "Select Stylist [PERSON_NAME] [PERSON_NAME] [PERSON_NAME] [PERSON_NAME] [PERSON_…" at bounding box center [106, 191] width 46 height 12
click at [83, 185] on select "Select Stylist [PERSON_NAME] [PERSON_NAME] [PERSON_NAME] [PERSON_NAME] [PERSON_…" at bounding box center [106, 191] width 46 height 12
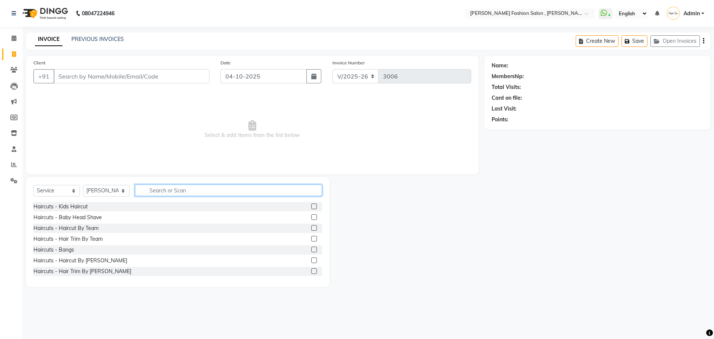
click at [165, 189] on input "text" at bounding box center [228, 190] width 187 height 12
click at [124, 194] on select "Select Stylist [PERSON_NAME] [PERSON_NAME] [PERSON_NAME] [PERSON_NAME] [PERSON_…" at bounding box center [106, 191] width 46 height 12
select select "33881"
click at [83, 185] on select "Select Stylist [PERSON_NAME] [PERSON_NAME] [PERSON_NAME] [PERSON_NAME] [PERSON_…" at bounding box center [106, 191] width 46 height 12
click at [165, 193] on input "text" at bounding box center [228, 190] width 187 height 12
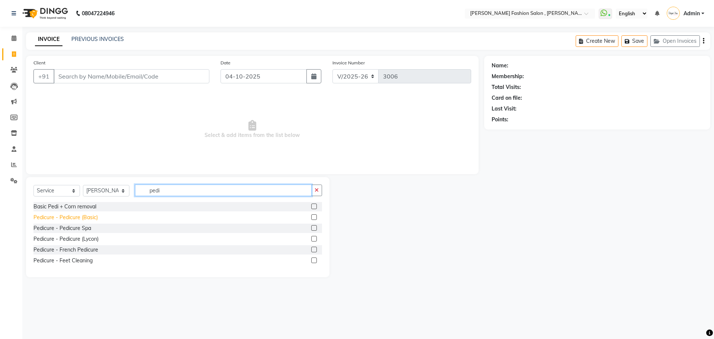
type input "pedi"
click at [67, 216] on div "Pedicure - Pedicure (Basic)" at bounding box center [65, 217] width 64 height 8
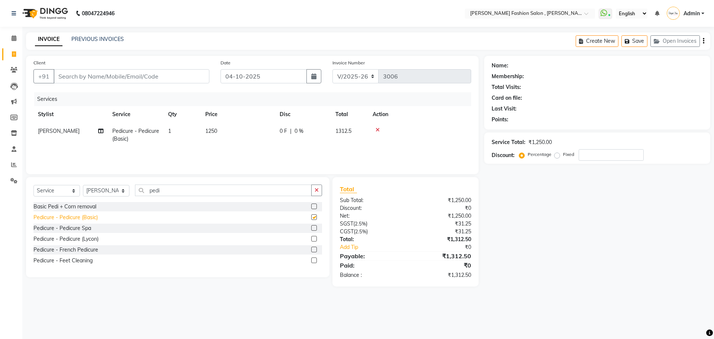
checkbox input "false"
click at [66, 77] on input "Client" at bounding box center [132, 76] width 156 height 14
click at [73, 75] on input "Client" at bounding box center [132, 76] width 156 height 14
type input "9"
type input "0"
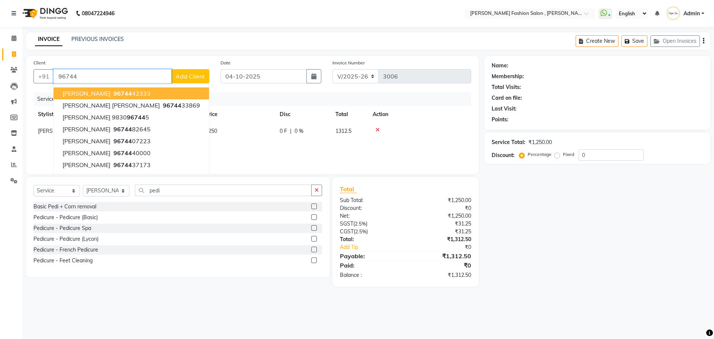
click at [78, 74] on input "96744" at bounding box center [113, 76] width 118 height 14
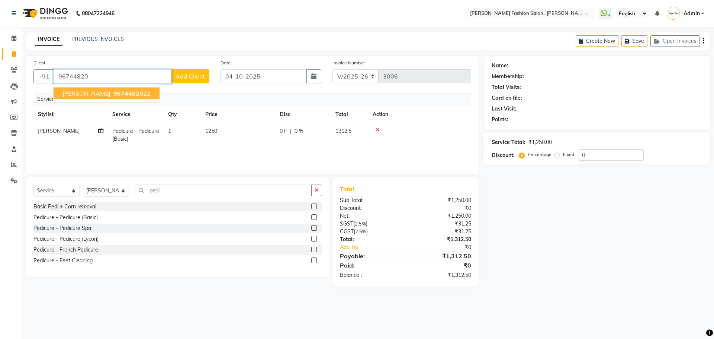
click at [84, 94] on span "anita dasgupta" at bounding box center [86, 93] width 48 height 7
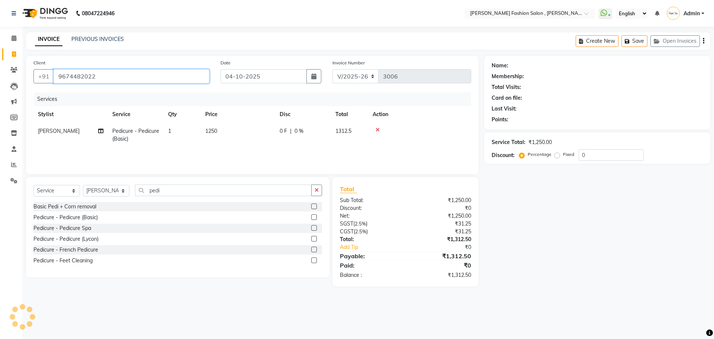
type input "9674482022"
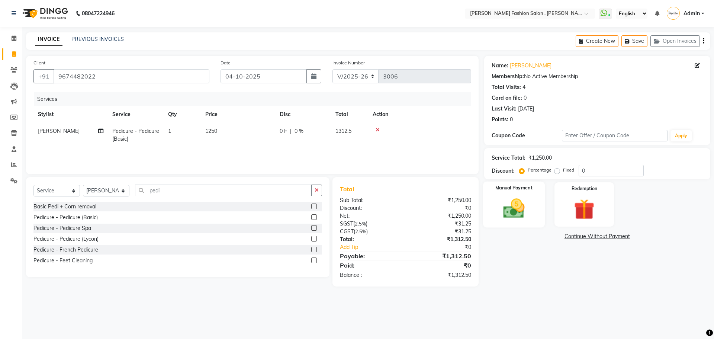
click at [519, 207] on img at bounding box center [513, 208] width 35 height 25
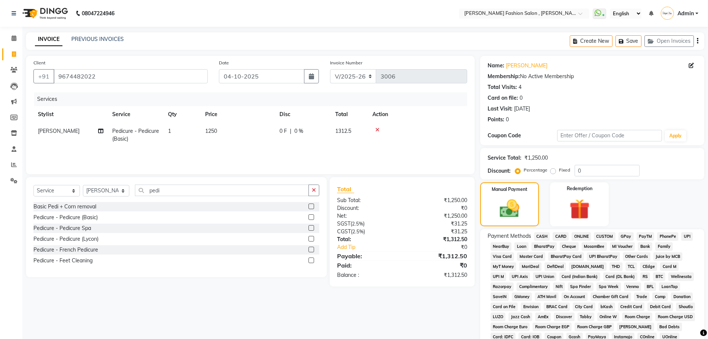
click at [545, 234] on span "CASH" at bounding box center [542, 236] width 16 height 9
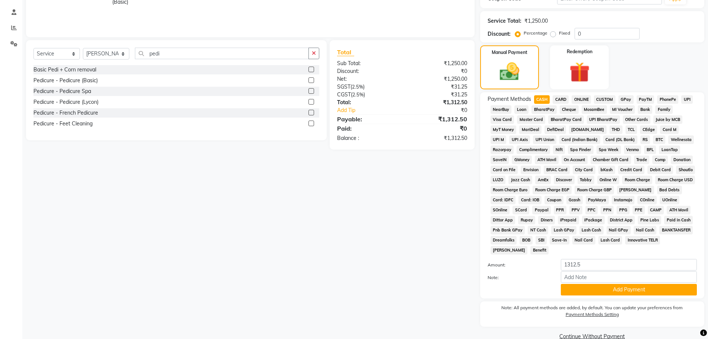
scroll to position [151, 0]
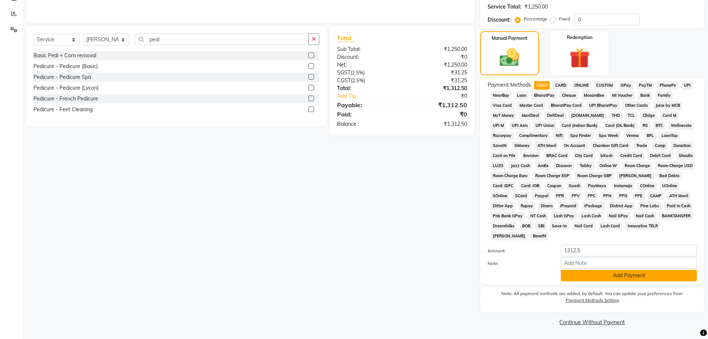
click at [586, 270] on button "Add Payment" at bounding box center [629, 276] width 136 height 12
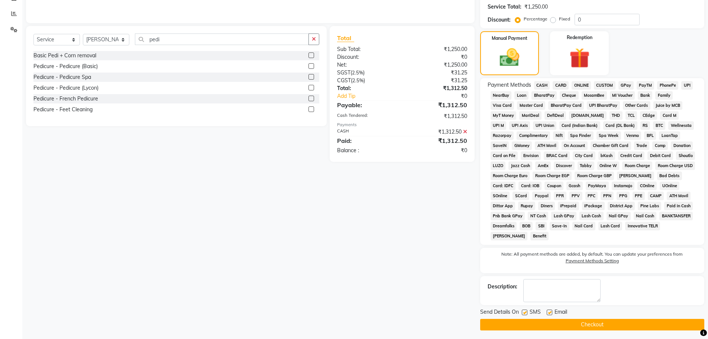
click at [605, 324] on button "Checkout" at bounding box center [592, 325] width 224 height 12
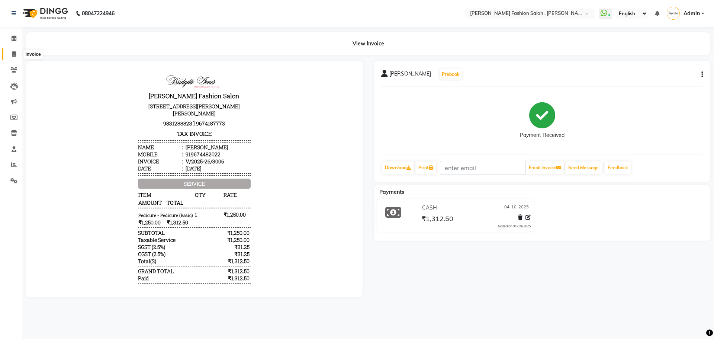
click at [17, 55] on span at bounding box center [13, 54] width 13 height 9
select select "service"
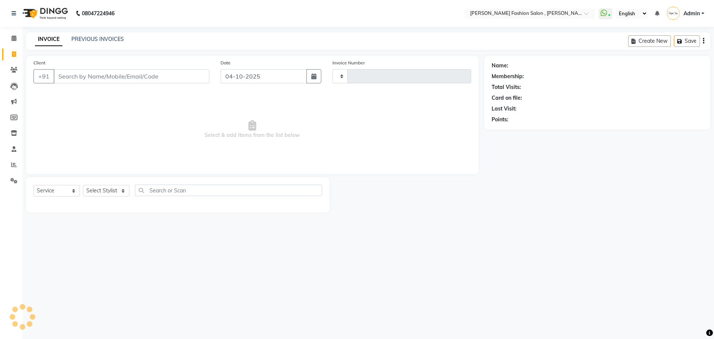
type input "3007"
select select "5233"
click at [112, 190] on select "Select Stylist [PERSON_NAME] [PERSON_NAME] [PERSON_NAME] [PERSON_NAME] [PERSON_…" at bounding box center [106, 191] width 46 height 12
select select "33870"
click at [83, 185] on select "Select Stylist [PERSON_NAME] [PERSON_NAME] [PERSON_NAME] [PERSON_NAME] [PERSON_…" at bounding box center [106, 191] width 46 height 12
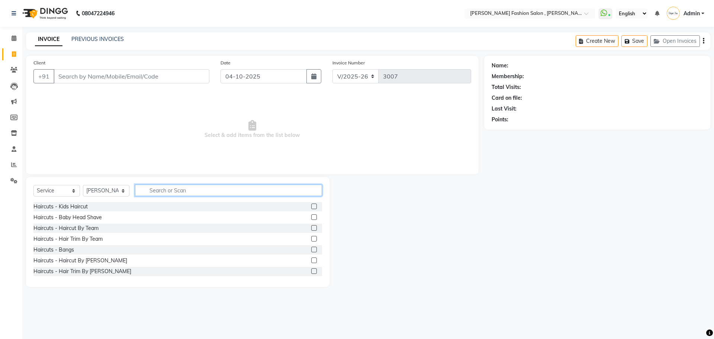
click at [193, 189] on input "text" at bounding box center [228, 190] width 187 height 12
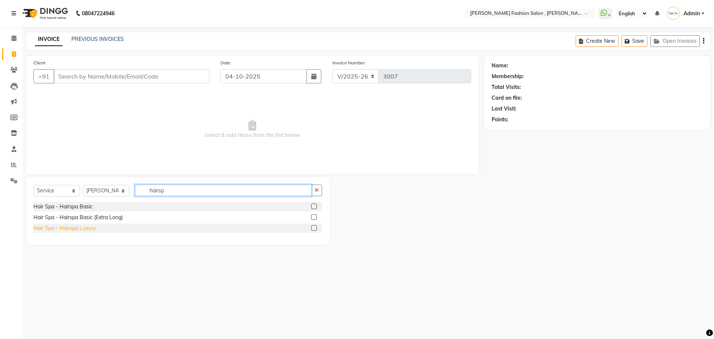
type input "hairsp"
click at [77, 226] on div "Hair Spa - Hairspa Luxury" at bounding box center [64, 228] width 62 height 8
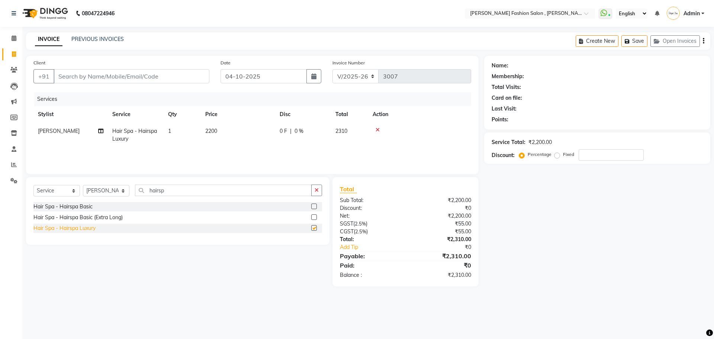
checkbox input "false"
click at [116, 190] on select "Select Stylist [PERSON_NAME] [PERSON_NAME] [PERSON_NAME] [PERSON_NAME] [PERSON_…" at bounding box center [106, 191] width 46 height 12
select select "33863"
click at [83, 185] on select "Select Stylist [PERSON_NAME] [PERSON_NAME] [PERSON_NAME] [PERSON_NAME] [PERSON_…" at bounding box center [106, 191] width 46 height 12
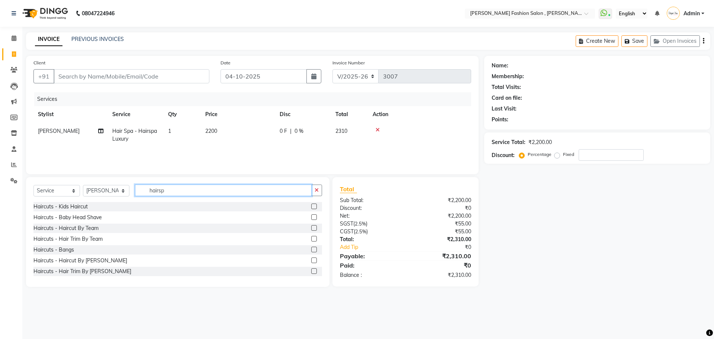
click at [180, 190] on input "hairsp" at bounding box center [223, 190] width 177 height 12
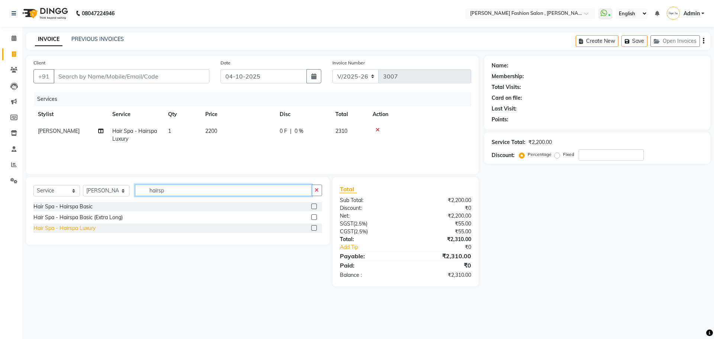
type input "hairsp"
click at [76, 228] on div "Hair Spa - Hairspa Luxury" at bounding box center [64, 228] width 62 height 8
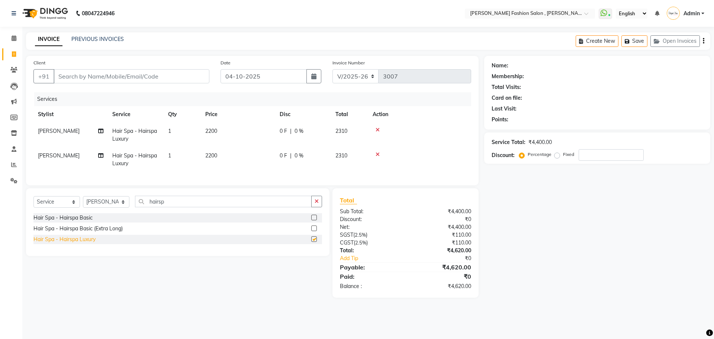
checkbox input "false"
click at [217, 132] on span "2200" at bounding box center [211, 131] width 12 height 7
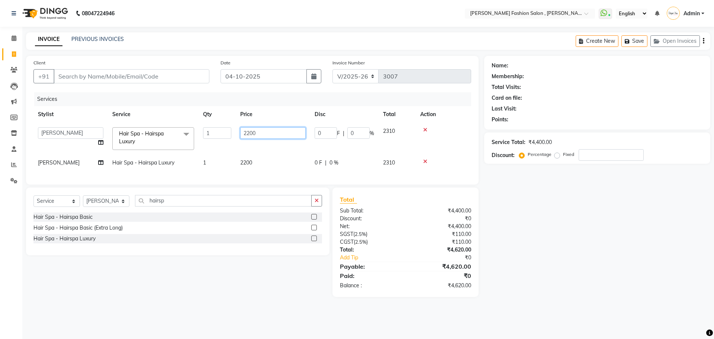
drag, startPoint x: 263, startPoint y: 129, endPoint x: 238, endPoint y: 125, distance: 25.3
click at [238, 125] on td "2200" at bounding box center [273, 139] width 74 height 32
type input "3500"
click at [269, 164] on td "2200" at bounding box center [273, 162] width 74 height 17
select select "33863"
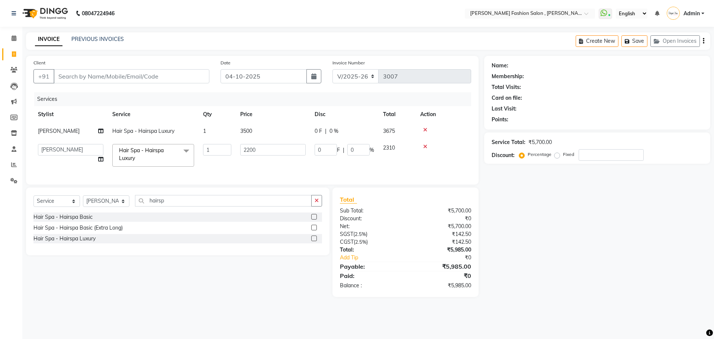
click at [424, 128] on icon at bounding box center [425, 129] width 4 height 5
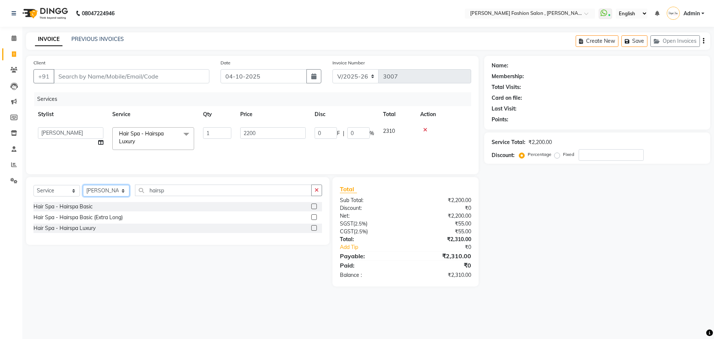
click at [124, 189] on select "Select Stylist [PERSON_NAME] [PERSON_NAME] [PERSON_NAME] [PERSON_NAME] [PERSON_…" at bounding box center [106, 191] width 46 height 12
select select "33870"
click at [83, 185] on select "Select Stylist [PERSON_NAME] [PERSON_NAME] [PERSON_NAME] [PERSON_NAME] [PERSON_…" at bounding box center [106, 191] width 46 height 12
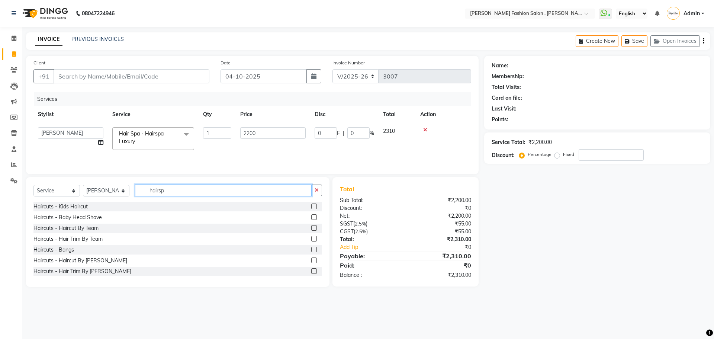
drag, startPoint x: 175, startPoint y: 189, endPoint x: 73, endPoint y: 190, distance: 102.6
click at [73, 190] on div "Select Service Product Membership Package Voucher Prepaid Gift Card Select Styl…" at bounding box center [177, 192] width 289 height 17
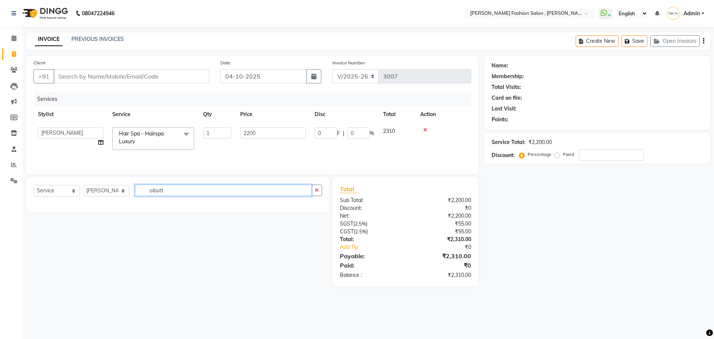
click at [154, 192] on input "oibutt" at bounding box center [223, 190] width 177 height 12
type input "oi butt"
click at [66, 217] on div "OI butter Treatment" at bounding box center [57, 217] width 48 height 8
checkbox input "false"
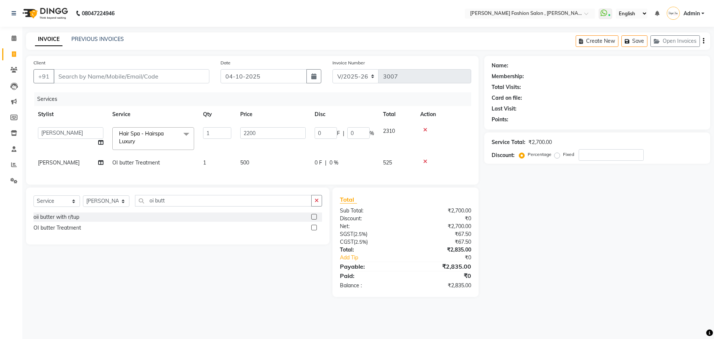
click at [239, 163] on td "500" at bounding box center [273, 162] width 74 height 17
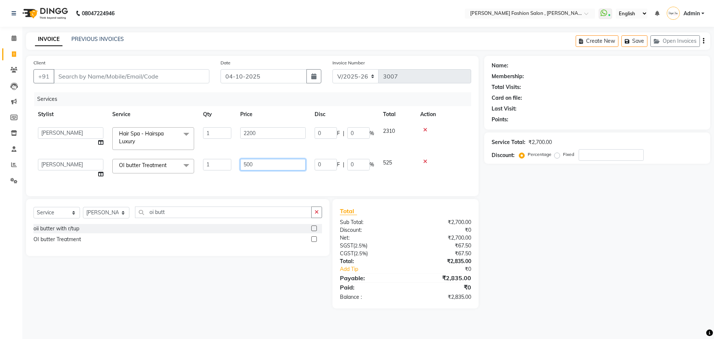
drag, startPoint x: 279, startPoint y: 163, endPoint x: 227, endPoint y: 159, distance: 51.5
click at [227, 159] on tr "Anita Archana Minni Babu Das Bindu Bridgette Jones Danielle Jones Durjo Istiaqu…" at bounding box center [252, 168] width 438 height 28
type input "2000"
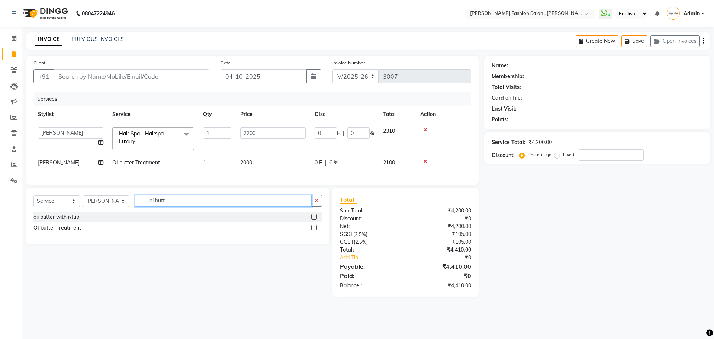
drag, startPoint x: 170, startPoint y: 216, endPoint x: 105, endPoint y: 221, distance: 65.7
click at [105, 221] on div "Select Service Product Membership Package Voucher Prepaid Gift Card Select Styl…" at bounding box center [177, 215] width 303 height 57
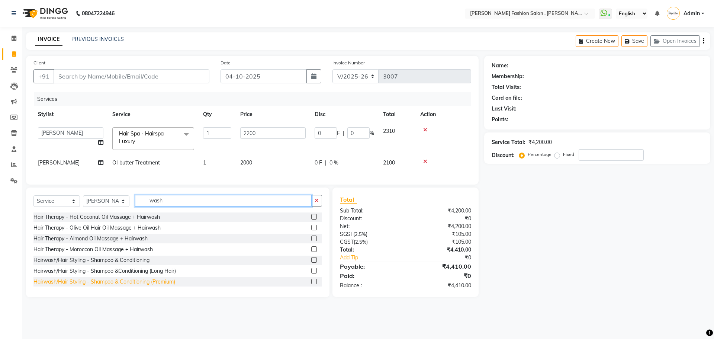
type input "wash"
click at [131, 286] on div "Hairwash/Hair Styling - Shampoo & Conditioning (Premium)" at bounding box center [104, 282] width 142 height 8
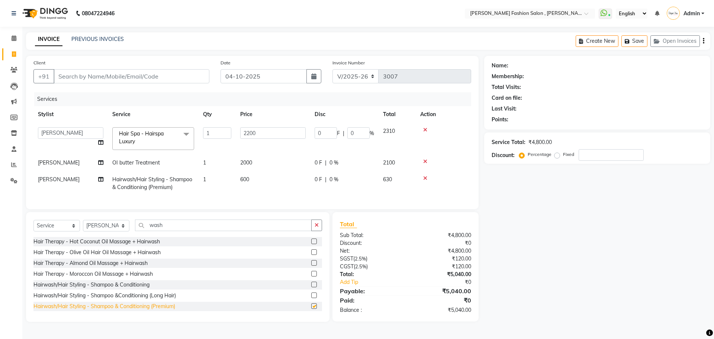
checkbox input "false"
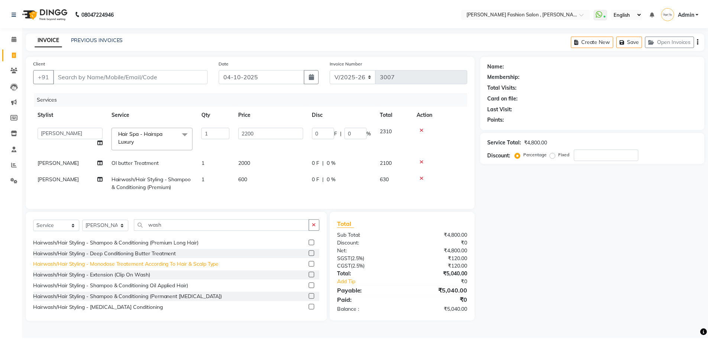
scroll to position [74, 0]
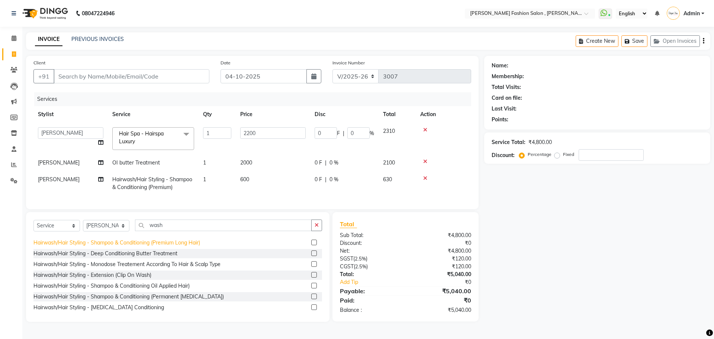
click at [147, 247] on div "Hairwash/Hair Styling - Shampoo & Conditioning (Premium Long Hair)" at bounding box center [116, 243] width 167 height 8
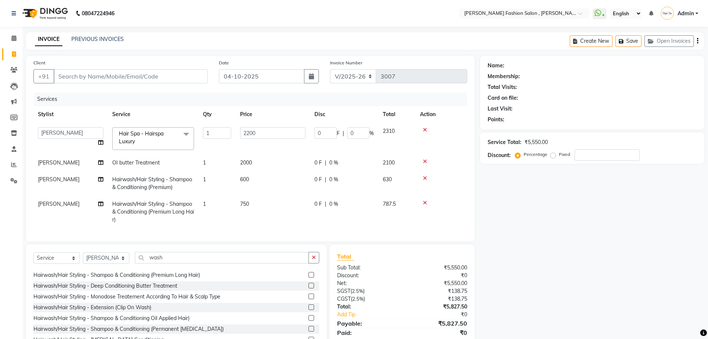
click at [425, 178] on icon at bounding box center [425, 178] width 4 height 5
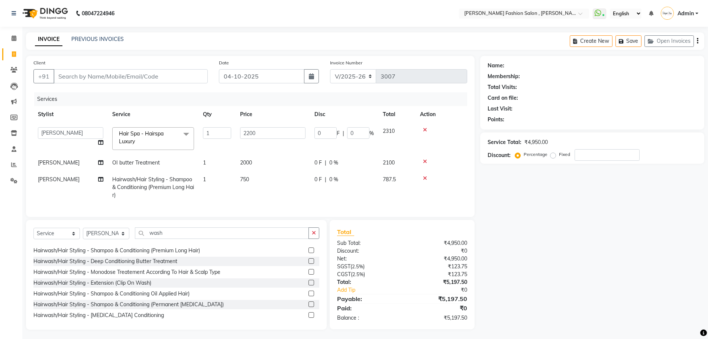
click at [343, 21] on nav "08047224946 Select Location × Bridgette Jones Fashion Salon , Sarat Bose Road, …" at bounding box center [354, 13] width 708 height 27
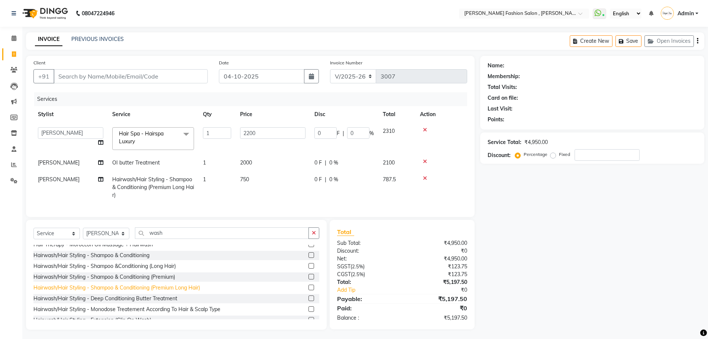
click at [165, 292] on div "Hairwash/Hair Styling - Shampoo & Conditioning (Premium Long Hair)" at bounding box center [116, 288] width 167 height 8
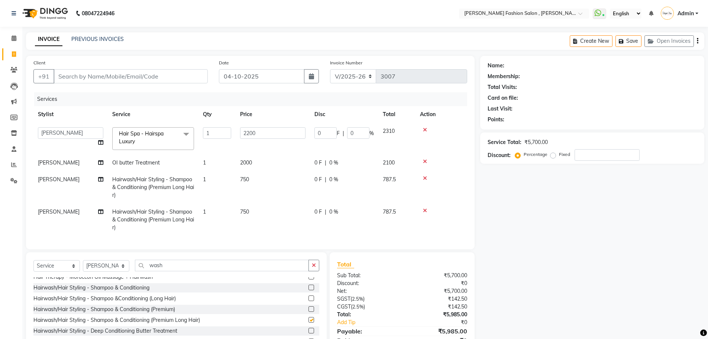
checkbox input "false"
drag, startPoint x: 425, startPoint y: 210, endPoint x: 379, endPoint y: 223, distance: 47.8
click at [425, 210] on icon at bounding box center [425, 210] width 4 height 5
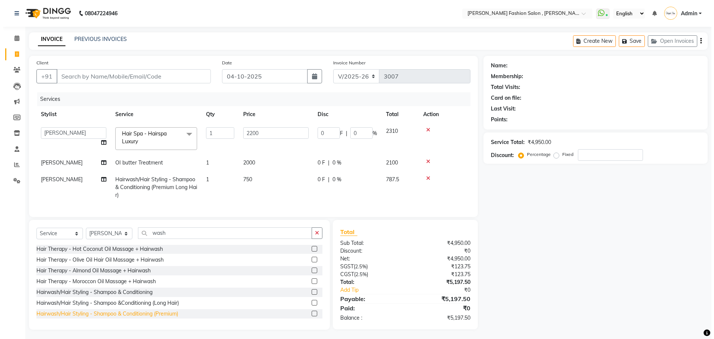
scroll to position [0, 0]
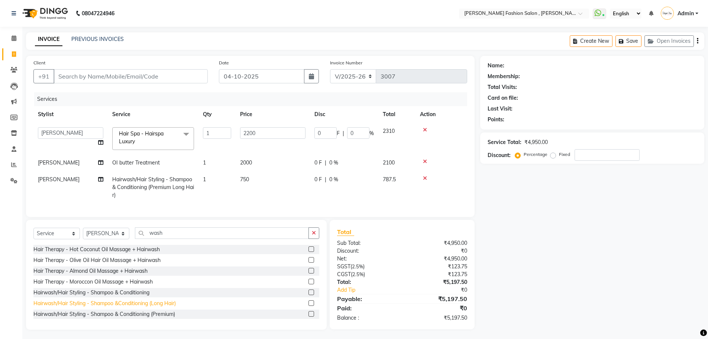
click at [149, 307] on div "Hairwash/Hair Styling - Shampoo &Conditioning (Long Hair)" at bounding box center [104, 303] width 142 height 8
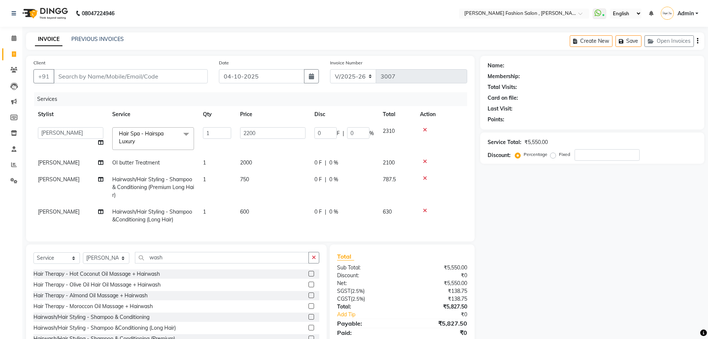
click at [424, 177] on icon at bounding box center [425, 178] width 4 height 5
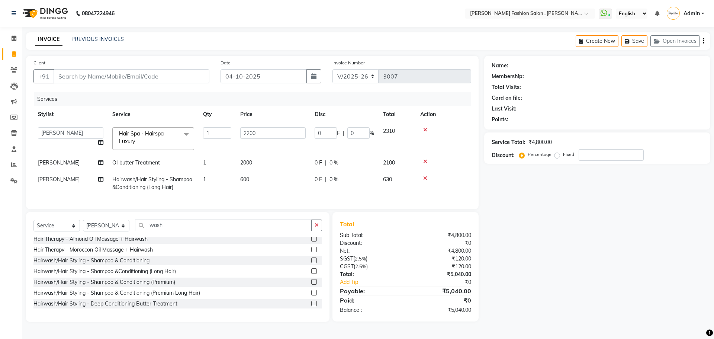
scroll to position [37, 0]
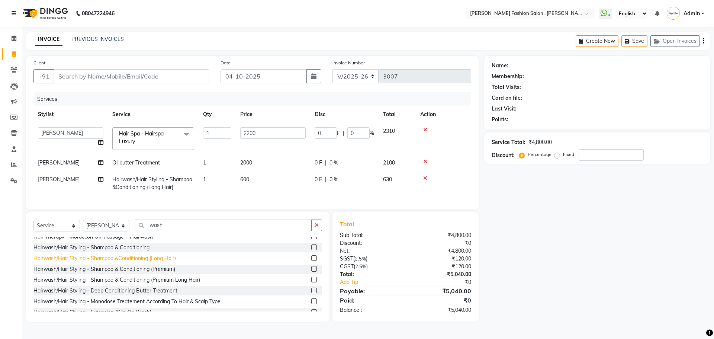
click at [160, 262] on div "Hairwash/Hair Styling - Shampoo &Conditioning (Long Hair)" at bounding box center [104, 258] width 142 height 8
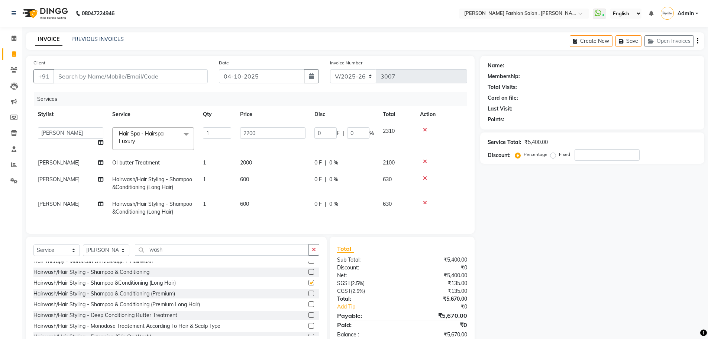
checkbox input "false"
click at [426, 178] on icon at bounding box center [425, 178] width 4 height 5
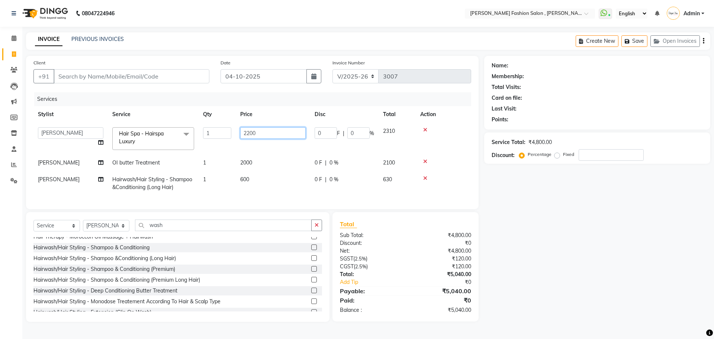
click at [259, 132] on input "2200" at bounding box center [272, 133] width 65 height 12
drag, startPoint x: 260, startPoint y: 132, endPoint x: 223, endPoint y: 127, distance: 37.2
click at [223, 127] on tr "Anita Archana Minni Babu Das Bindu Bridgette Jones Danielle Jones Durjo Istiaqu…" at bounding box center [252, 139] width 438 height 32
type input "4000"
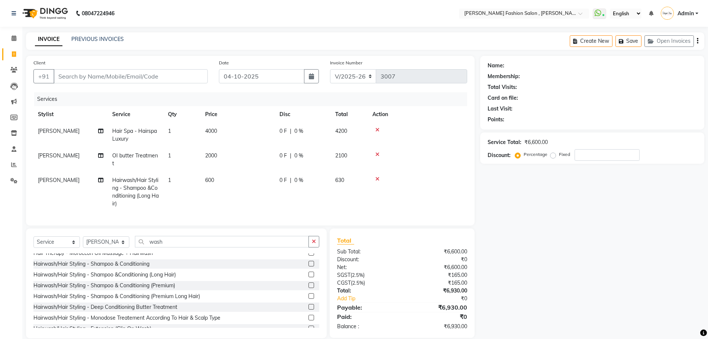
click at [231, 116] on tr "Stylist Service Qty Price Disc Total Action" at bounding box center [250, 114] width 434 height 17
click at [134, 80] on input "Client" at bounding box center [131, 76] width 154 height 14
type input "p"
type input "0"
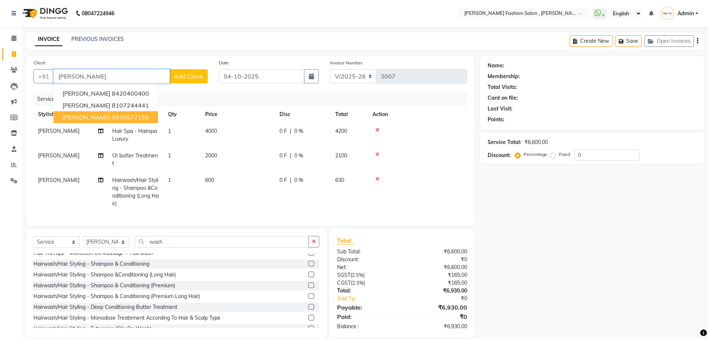
click at [129, 116] on ngb-highlight "9830577155" at bounding box center [130, 116] width 37 height 7
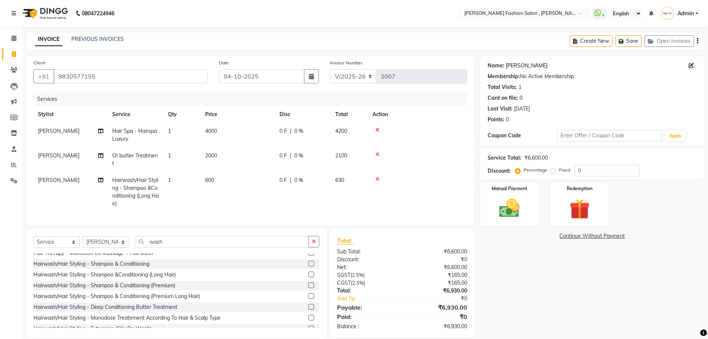
click at [519, 65] on link "[PERSON_NAME]" at bounding box center [527, 66] width 42 height 8
drag, startPoint x: 101, startPoint y: 74, endPoint x: 0, endPoint y: 74, distance: 101.2
click at [0, 74] on app-home "08047224946 Select Location × Bridgette Jones Fashion Salon , Sarat Bose Road, …" at bounding box center [354, 174] width 708 height 349
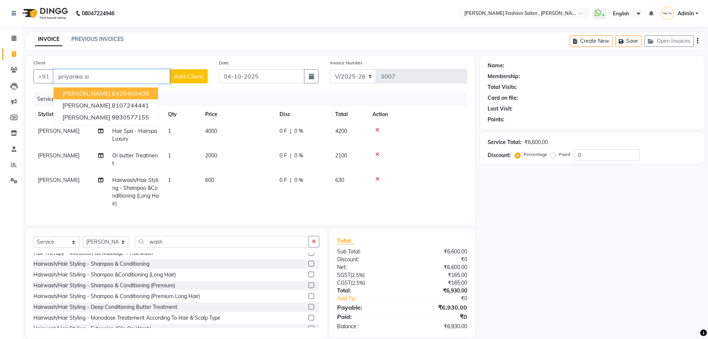
click at [77, 94] on span "[PERSON_NAME]" at bounding box center [86, 93] width 48 height 7
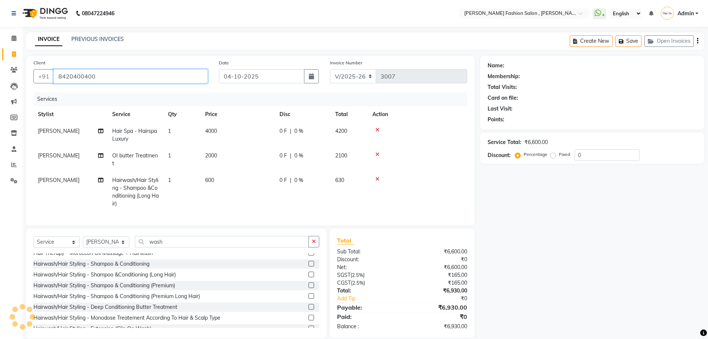
type input "8420400400"
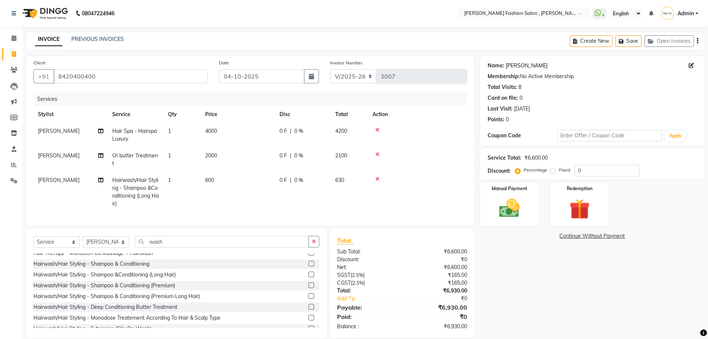
click at [515, 66] on link "[PERSON_NAME]" at bounding box center [527, 66] width 42 height 8
click at [217, 130] on span "4000" at bounding box center [211, 131] width 12 height 7
select select "33863"
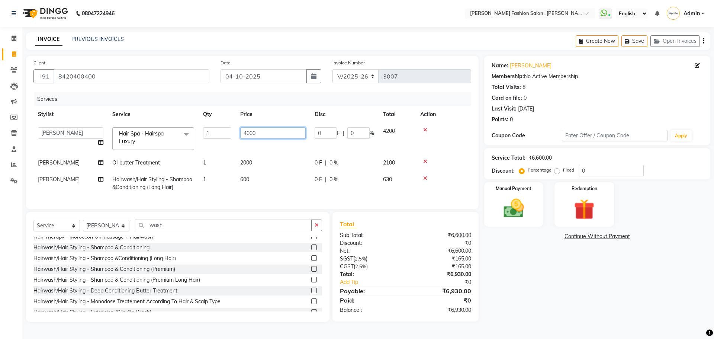
click at [249, 132] on input "4000" at bounding box center [272, 133] width 65 height 12
type input "4500"
click at [261, 167] on td "2000" at bounding box center [273, 162] width 74 height 17
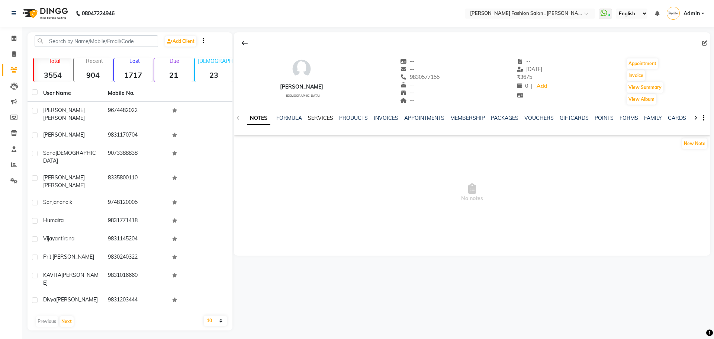
click at [331, 118] on link "SERVICES" at bounding box center [320, 118] width 25 height 7
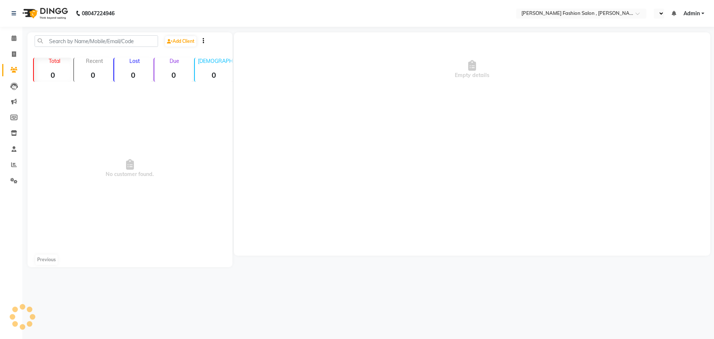
select select "en"
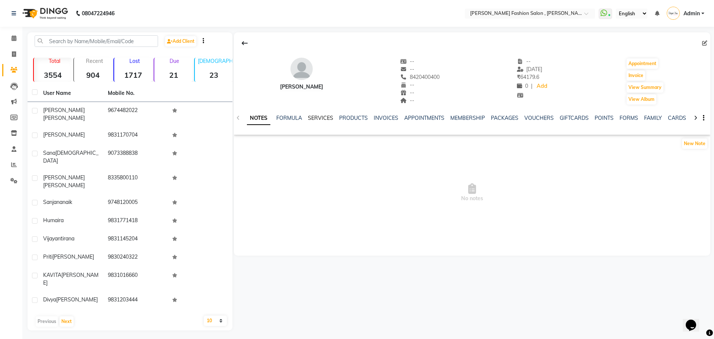
click at [325, 121] on link "SERVICES" at bounding box center [320, 118] width 25 height 7
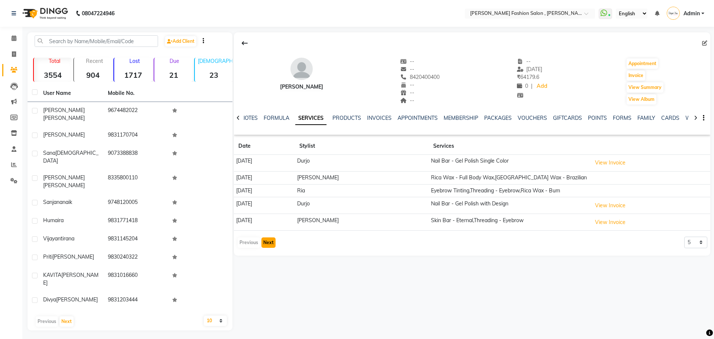
click at [267, 240] on button "Next" at bounding box center [268, 242] width 14 height 10
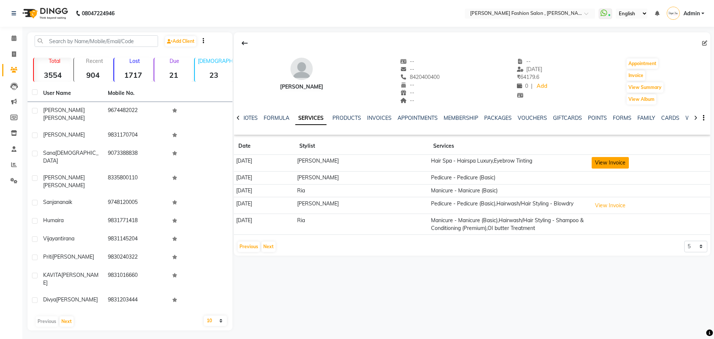
click at [614, 165] on button "View Invoice" at bounding box center [610, 163] width 37 height 12
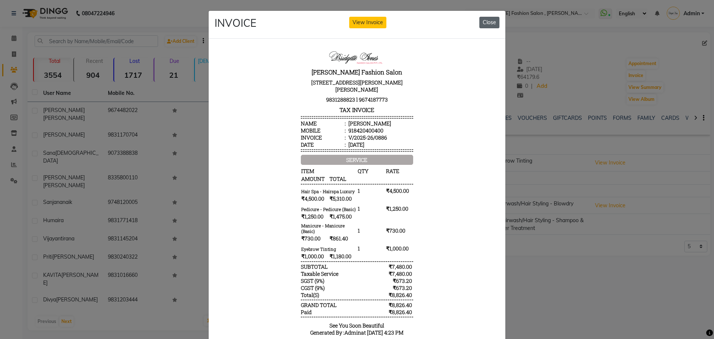
click at [490, 26] on button "Close" at bounding box center [489, 23] width 20 height 12
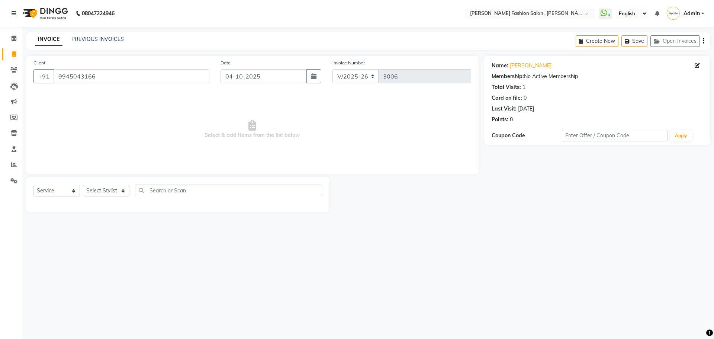
select select "5233"
select select "service"
drag, startPoint x: 99, startPoint y: 76, endPoint x: 0, endPoint y: 82, distance: 98.7
click at [0, 82] on app-home "08047224946 Select Location × [PERSON_NAME] Fashion Salon , [PERSON_NAME][GEOGR…" at bounding box center [357, 112] width 714 height 224
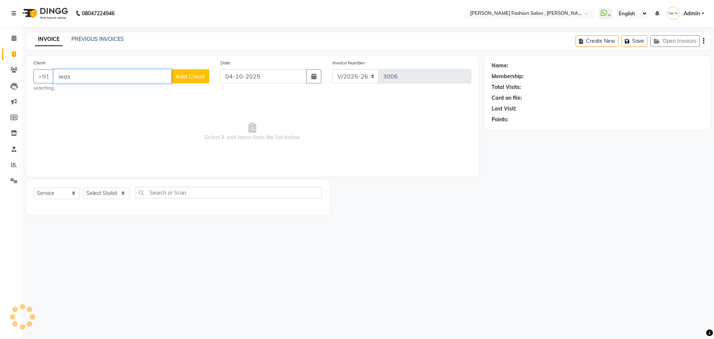
type input "wash"
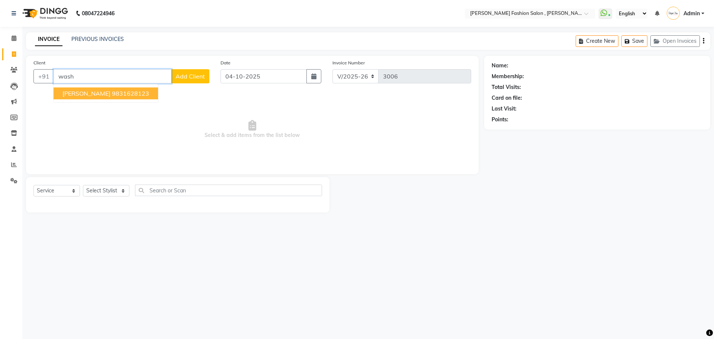
drag, startPoint x: 84, startPoint y: 79, endPoint x: 0, endPoint y: 89, distance: 84.6
click at [0, 89] on app-home "08047224946 Select Location × [PERSON_NAME] Fashion Salon , [PERSON_NAME][GEOGR…" at bounding box center [357, 112] width 714 height 224
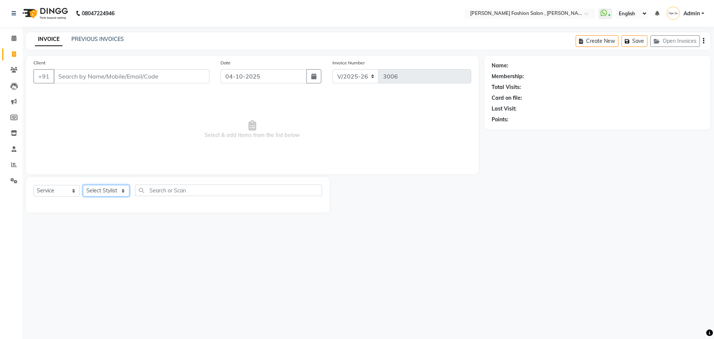
click at [120, 189] on select "Select Stylist [PERSON_NAME] [PERSON_NAME] [PERSON_NAME] [PERSON_NAME] [PERSON_…" at bounding box center [106, 191] width 46 height 12
select select "84147"
click at [83, 185] on select "Select Stylist [PERSON_NAME] [PERSON_NAME] [PERSON_NAME] [PERSON_NAME] [PERSON_…" at bounding box center [106, 191] width 46 height 12
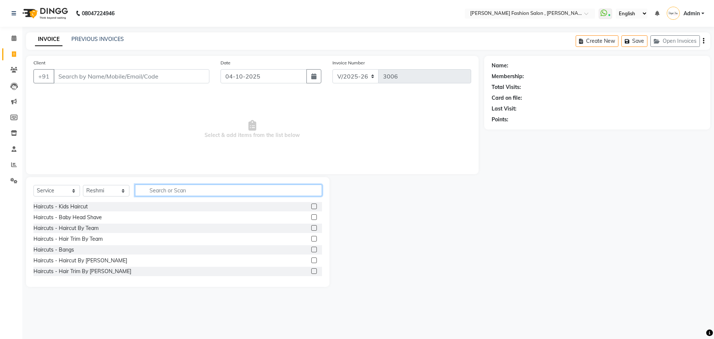
click at [179, 193] on input "text" at bounding box center [228, 190] width 187 height 12
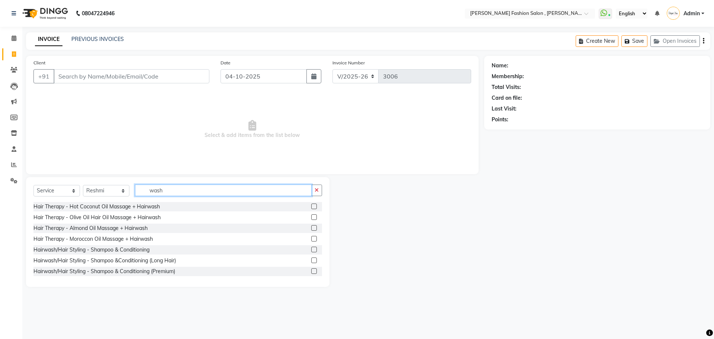
type input "wash"
click at [148, 274] on div "Hairwash/Hair Styling - Shampoo & Conditioning (Premium)" at bounding box center [104, 271] width 142 height 8
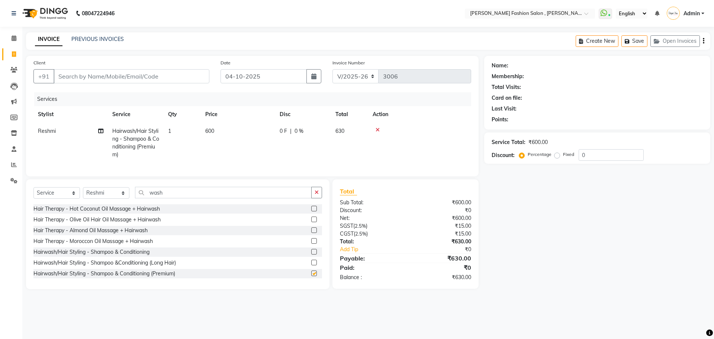
checkbox input "false"
drag, startPoint x: 115, startPoint y: 199, endPoint x: 113, endPoint y: 194, distance: 4.6
click at [115, 199] on select "Select Stylist [PERSON_NAME] [PERSON_NAME] [PERSON_NAME] [PERSON_NAME] [PERSON_…" at bounding box center [106, 193] width 46 height 12
select select "33869"
click at [83, 193] on select "Select Stylist [PERSON_NAME] [PERSON_NAME] [PERSON_NAME] [PERSON_NAME] [PERSON_…" at bounding box center [106, 193] width 46 height 12
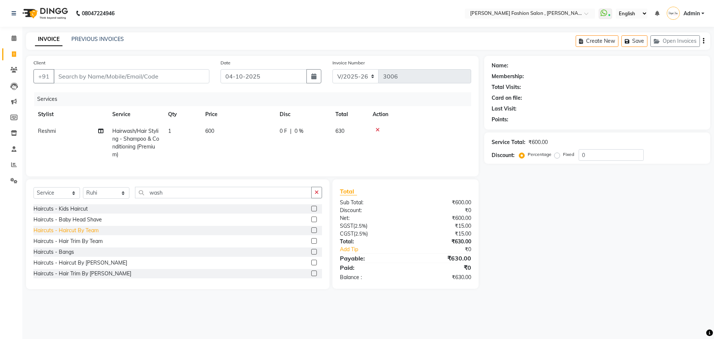
click at [77, 234] on div "Haircuts - Haircut By Team" at bounding box center [65, 230] width 65 height 8
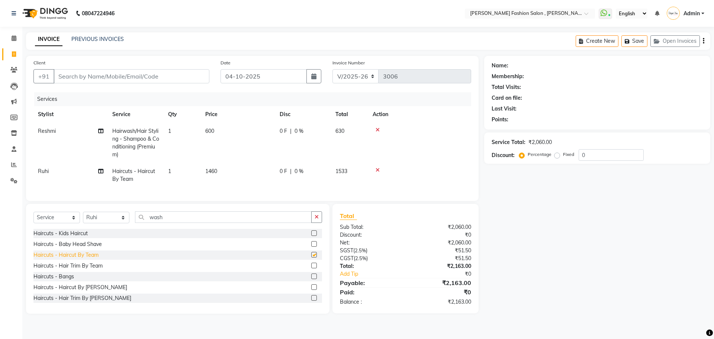
checkbox input "false"
click at [91, 81] on input "Client" at bounding box center [132, 76] width 156 height 14
click at [67, 77] on input "Client" at bounding box center [132, 76] width 156 height 14
type input "9831826480"
click at [185, 77] on span "Add Client" at bounding box center [190, 76] width 29 height 7
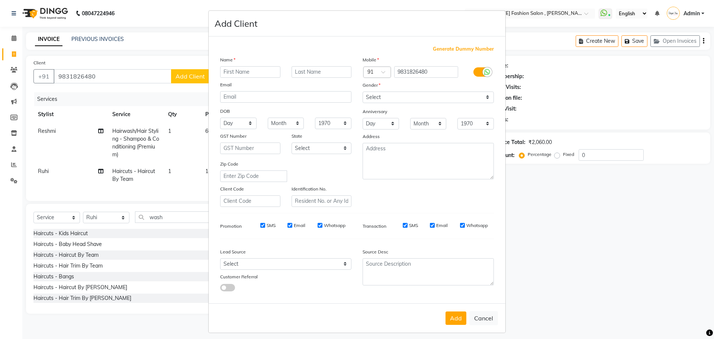
click at [233, 68] on input "text" at bounding box center [250, 72] width 60 height 12
type input "Laxmi"
type input "Modi"
click at [398, 94] on select "Select [DEMOGRAPHIC_DATA] [DEMOGRAPHIC_DATA] Other Prefer Not To Say" at bounding box center [428, 97] width 131 height 12
select select "[DEMOGRAPHIC_DATA]"
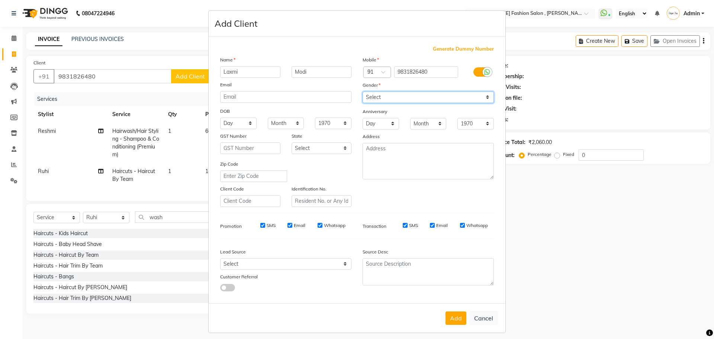
click at [363, 91] on select "Select [DEMOGRAPHIC_DATA] [DEMOGRAPHIC_DATA] Other Prefer Not To Say" at bounding box center [428, 97] width 131 height 12
click at [455, 316] on button "Add" at bounding box center [456, 317] width 21 height 13
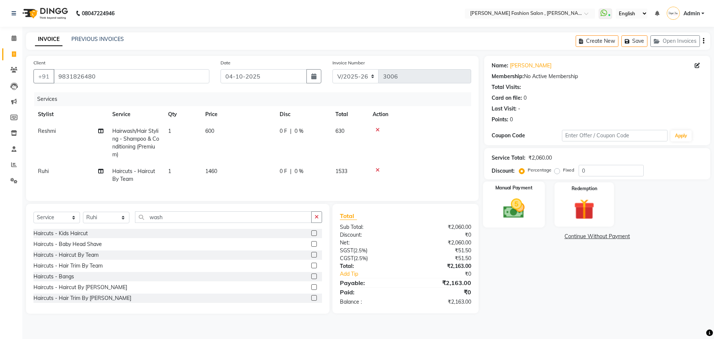
click at [519, 203] on img at bounding box center [513, 208] width 35 height 25
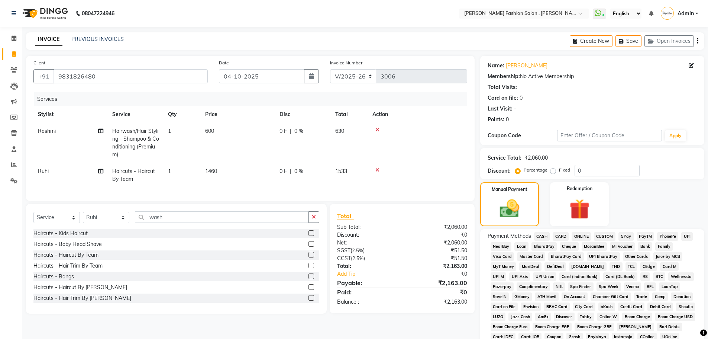
click at [543, 235] on span "CASH" at bounding box center [542, 236] width 16 height 9
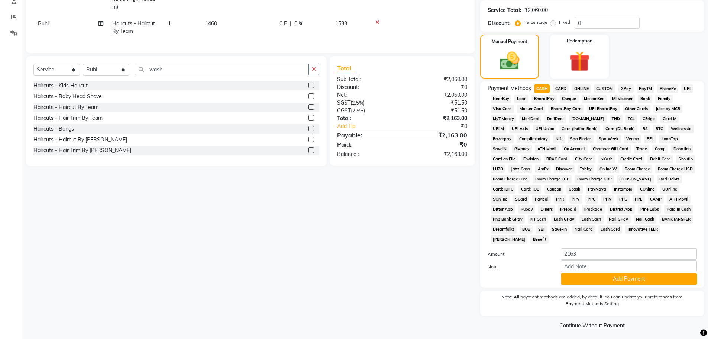
scroll to position [151, 0]
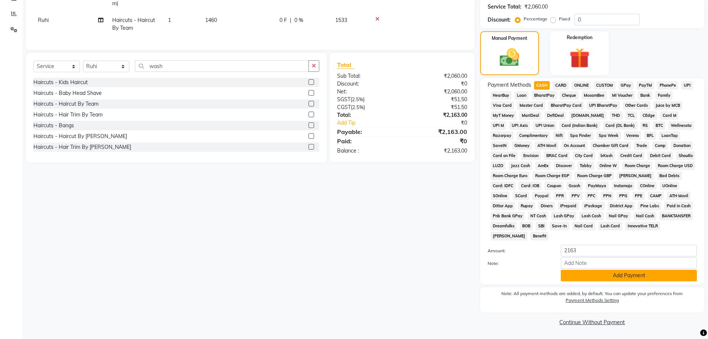
click at [595, 276] on button "Add Payment" at bounding box center [629, 276] width 136 height 12
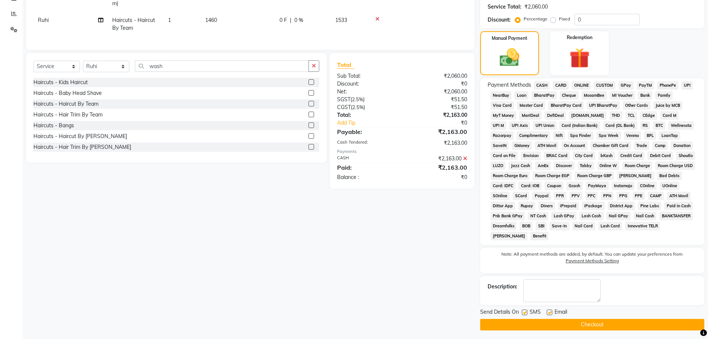
click at [590, 327] on button "Checkout" at bounding box center [592, 325] width 224 height 12
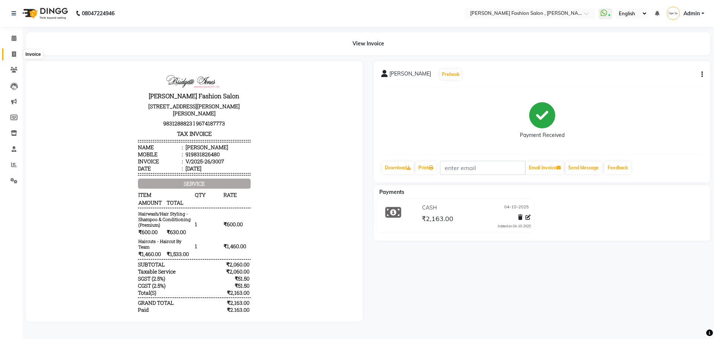
click at [14, 52] on icon at bounding box center [14, 54] width 4 height 6
select select "service"
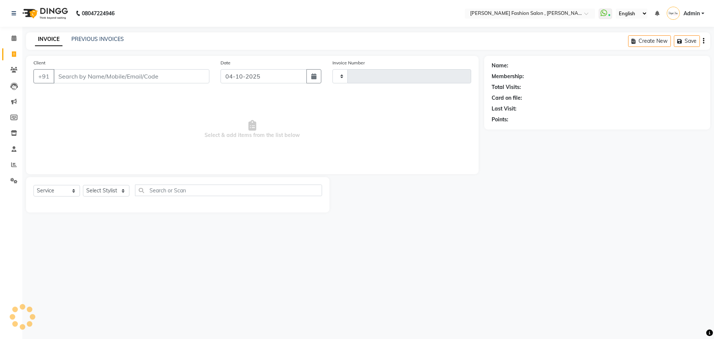
type input "3008"
select select "5233"
click at [140, 75] on input "Client" at bounding box center [132, 76] width 156 height 14
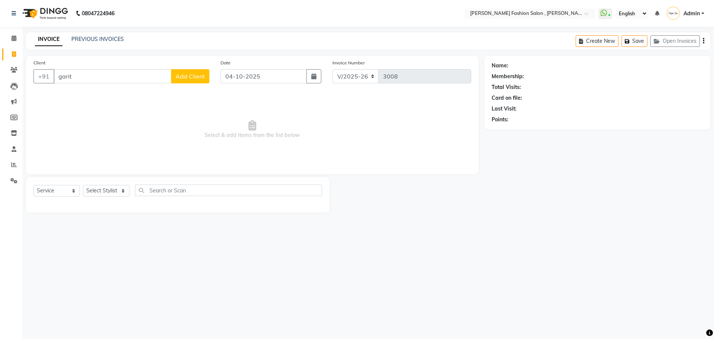
click at [82, 76] on input "garit" at bounding box center [113, 76] width 118 height 14
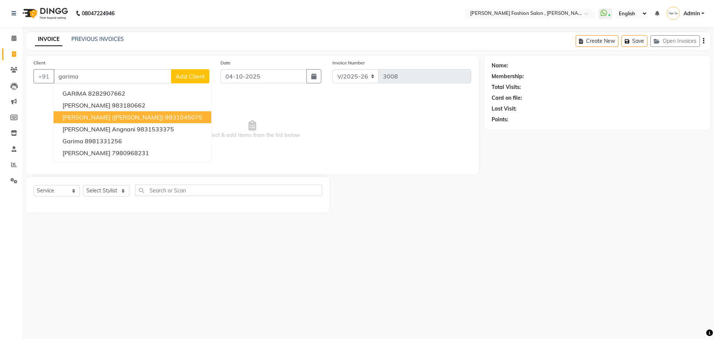
click at [106, 118] on span "[PERSON_NAME] ([PERSON_NAME])" at bounding box center [112, 116] width 101 height 7
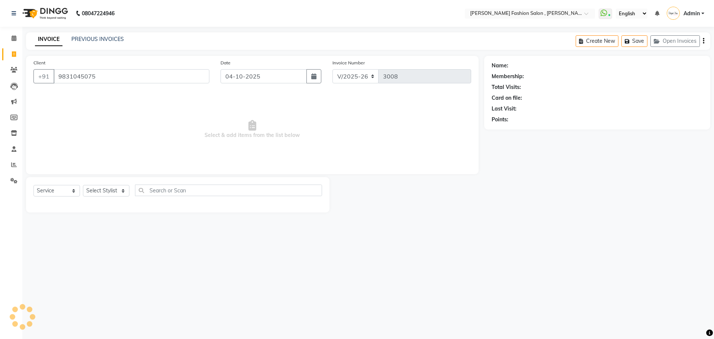
type input "9831045075"
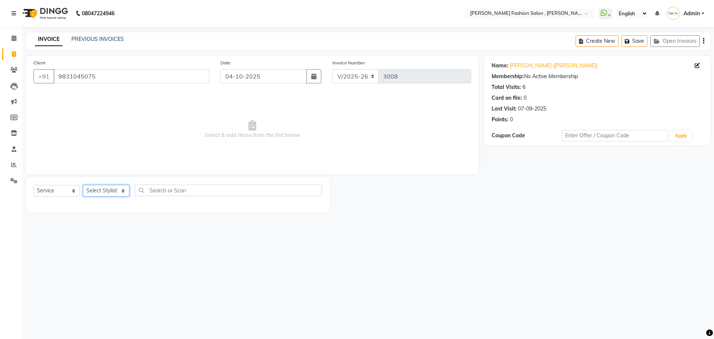
click at [123, 190] on select "Select Stylist [PERSON_NAME] [PERSON_NAME] [PERSON_NAME] [PERSON_NAME] [PERSON_…" at bounding box center [106, 191] width 46 height 12
select select "33875"
click at [83, 185] on select "Select Stylist [PERSON_NAME] [PERSON_NAME] [PERSON_NAME] [PERSON_NAME] [PERSON_…" at bounding box center [106, 191] width 46 height 12
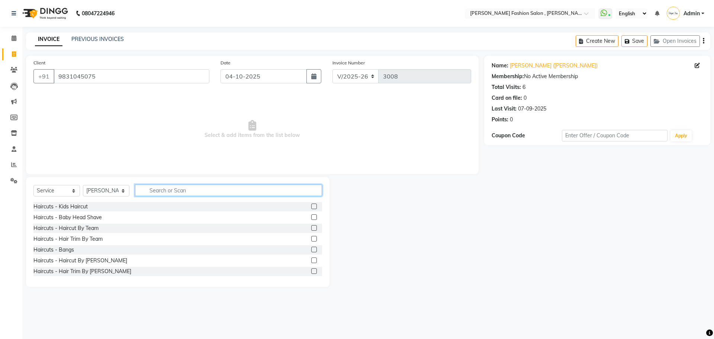
click at [183, 191] on input "text" at bounding box center [228, 190] width 187 height 12
type input "tin"
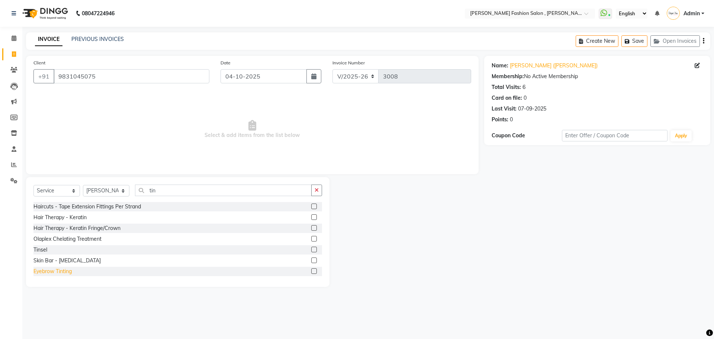
click at [54, 273] on div "Eyebrow Tinting" at bounding box center [52, 271] width 38 height 8
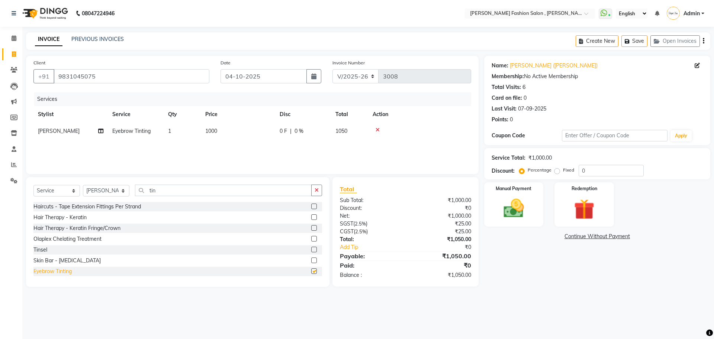
checkbox input "false"
drag, startPoint x: 164, startPoint y: 190, endPoint x: 99, endPoint y: 192, distance: 65.9
click at [99, 192] on div "Select Service Product Membership Package Voucher Prepaid Gift Card Select Styl…" at bounding box center [177, 192] width 289 height 17
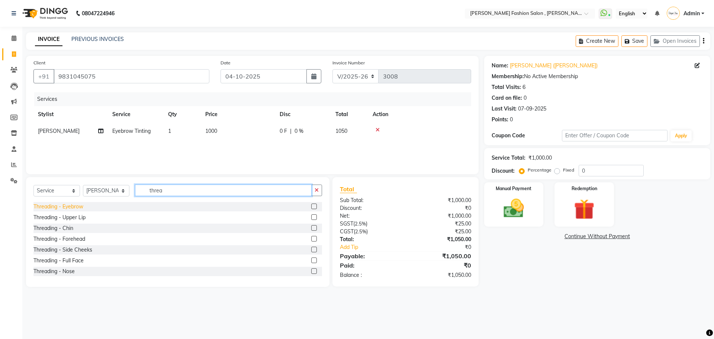
type input "threa"
click at [68, 205] on div "Threading - Eyebrow" at bounding box center [58, 207] width 50 height 8
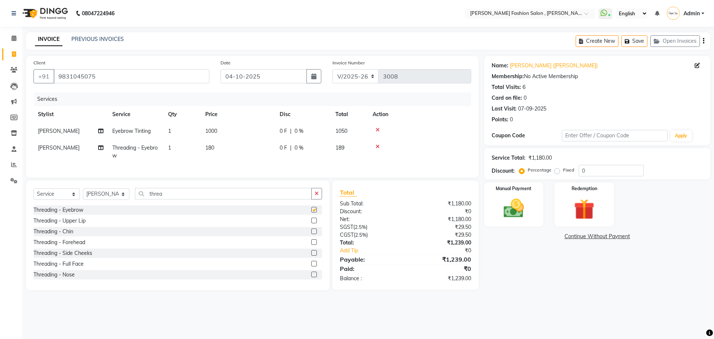
checkbox input "false"
click at [68, 225] on div "Threading - Upper Lip" at bounding box center [59, 221] width 52 height 8
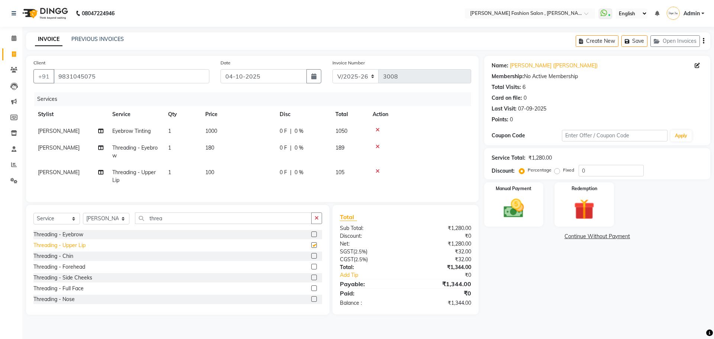
checkbox input "false"
drag, startPoint x: 106, startPoint y: 224, endPoint x: 107, endPoint y: 219, distance: 5.0
click at [106, 224] on select "Select Stylist [PERSON_NAME] [PERSON_NAME] [PERSON_NAME] [PERSON_NAME] [PERSON_…" at bounding box center [106, 219] width 46 height 12
select select "33871"
click at [83, 218] on select "Select Stylist [PERSON_NAME] [PERSON_NAME] [PERSON_NAME] [PERSON_NAME] [PERSON_…" at bounding box center [106, 219] width 46 height 12
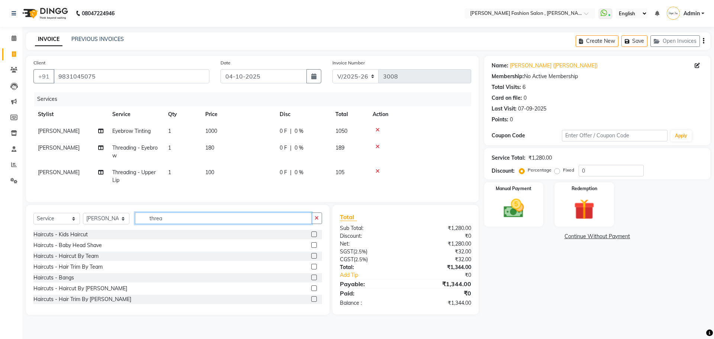
drag, startPoint x: 173, startPoint y: 225, endPoint x: 50, endPoint y: 229, distance: 123.6
click at [50, 229] on div "Select Service Product Membership Package Voucher Prepaid Gift Card Select Styl…" at bounding box center [177, 220] width 289 height 17
type input "root"
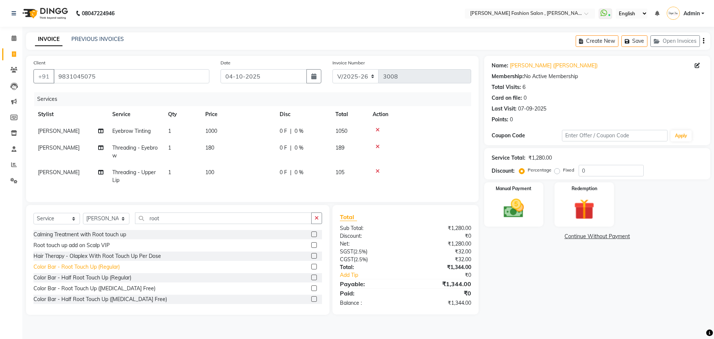
click at [110, 271] on div "Color Bar - Root Touch Up (Regular)" at bounding box center [76, 267] width 86 height 8
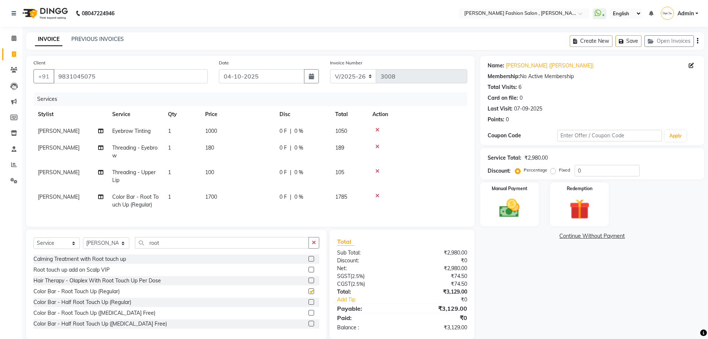
checkbox input "false"
click at [64, 248] on select "Select Service Product Membership Package Voucher Prepaid Gift Card" at bounding box center [56, 243] width 46 height 12
select select "product"
click at [33, 243] on select "Select Service Product Membership Package Voucher Prepaid Gift Card" at bounding box center [56, 243] width 46 height 12
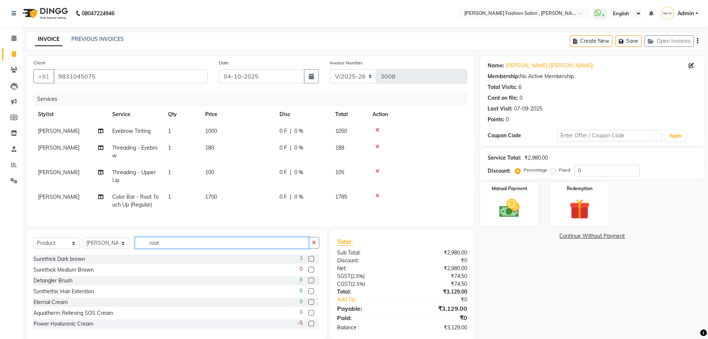
drag, startPoint x: 161, startPoint y: 253, endPoint x: 100, endPoint y: 247, distance: 61.7
click at [100, 247] on div "Select Service Product Membership Package Voucher Prepaid Gift Card Select Styl…" at bounding box center [176, 245] width 286 height 17
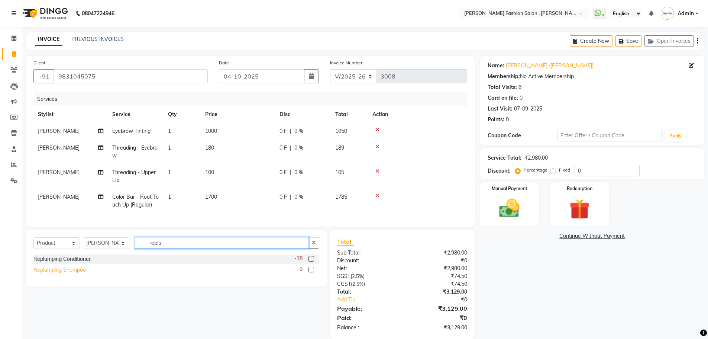
type input "replu"
click at [83, 274] on div "Replumping Shampoo" at bounding box center [59, 270] width 52 height 8
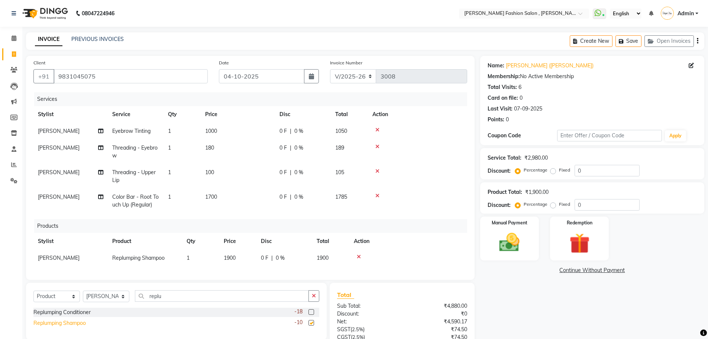
checkbox input "false"
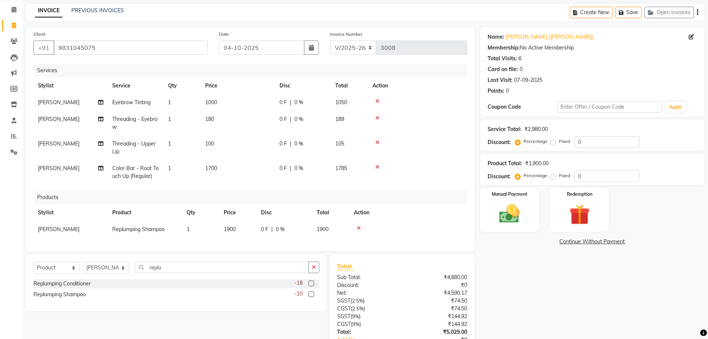
scroll to position [86, 0]
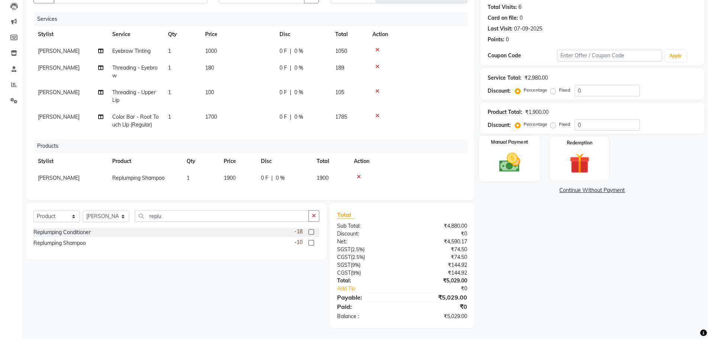
click at [521, 150] on img at bounding box center [510, 162] width 34 height 24
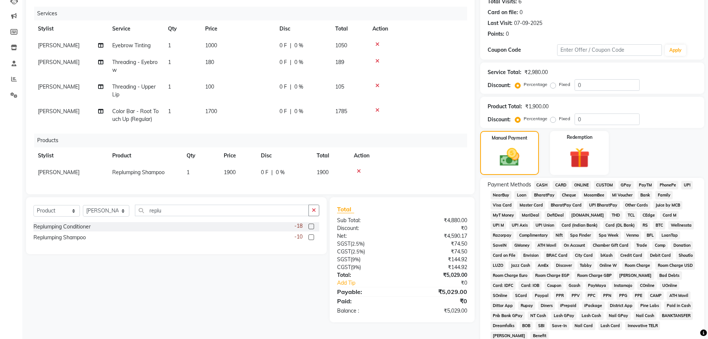
click at [547, 186] on span "CASH" at bounding box center [542, 185] width 16 height 9
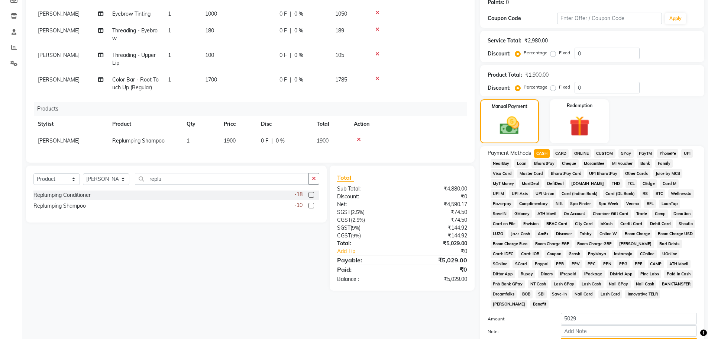
scroll to position [185, 0]
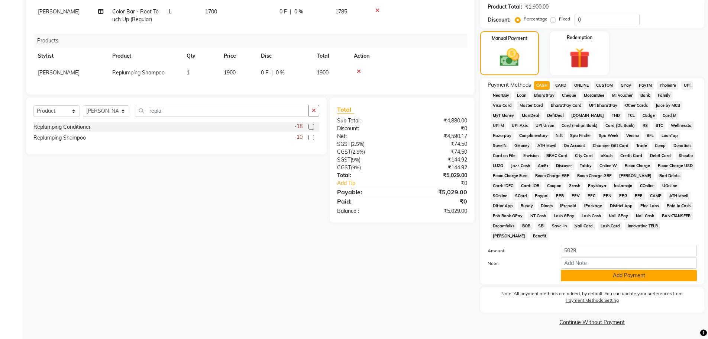
click at [589, 270] on button "Add Payment" at bounding box center [629, 276] width 136 height 12
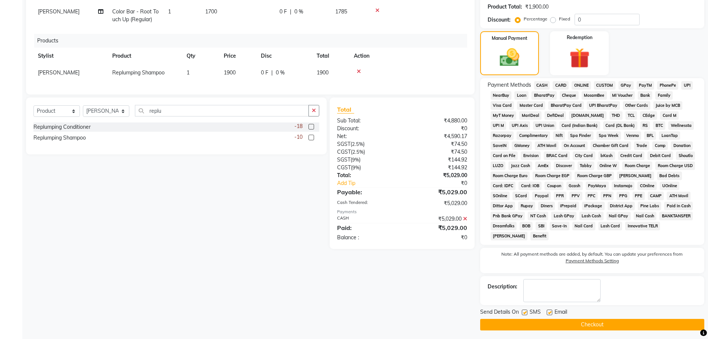
click at [591, 322] on button "Checkout" at bounding box center [592, 325] width 224 height 12
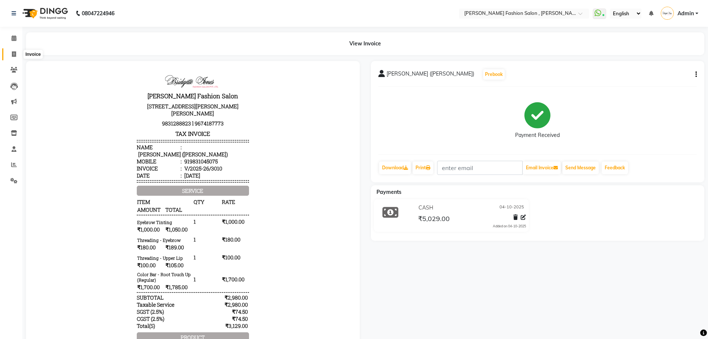
click at [10, 52] on span at bounding box center [13, 54] width 13 height 9
select select "5233"
select select "service"
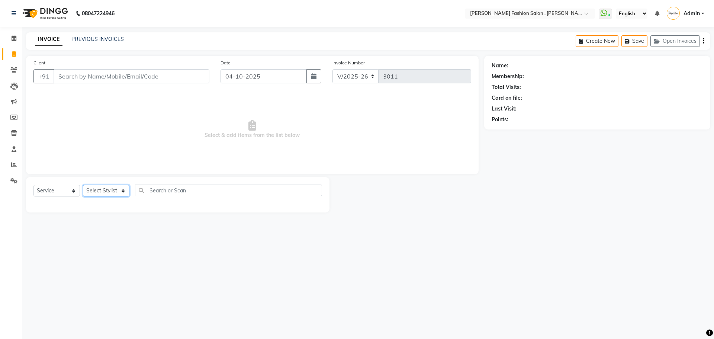
click at [116, 187] on select "Select Stylist [PERSON_NAME] [PERSON_NAME] [PERSON_NAME] [PERSON_NAME] [PERSON_…" at bounding box center [106, 191] width 46 height 12
select select "33872"
click at [83, 185] on select "Select Stylist [PERSON_NAME] [PERSON_NAME] [PERSON_NAME] [PERSON_NAME] [PERSON_…" at bounding box center [106, 191] width 46 height 12
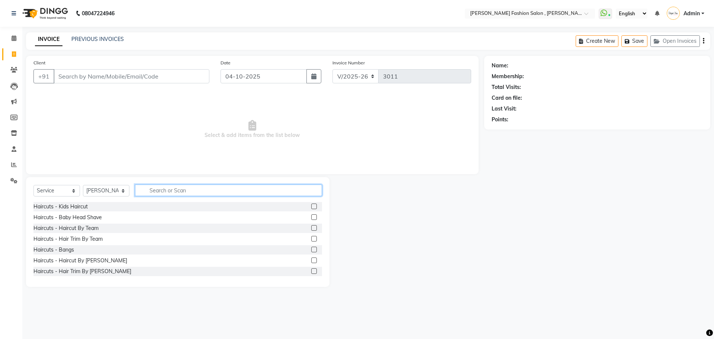
click at [190, 195] on input "text" at bounding box center [228, 190] width 187 height 12
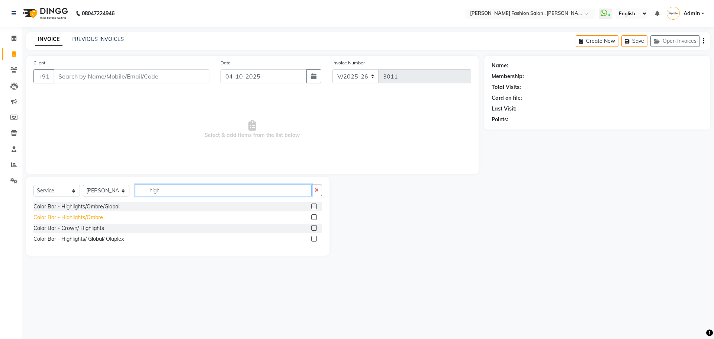
type input "high"
click at [94, 215] on div "Color Bar - Highlights/Ombre" at bounding box center [68, 217] width 70 height 8
checkbox input "false"
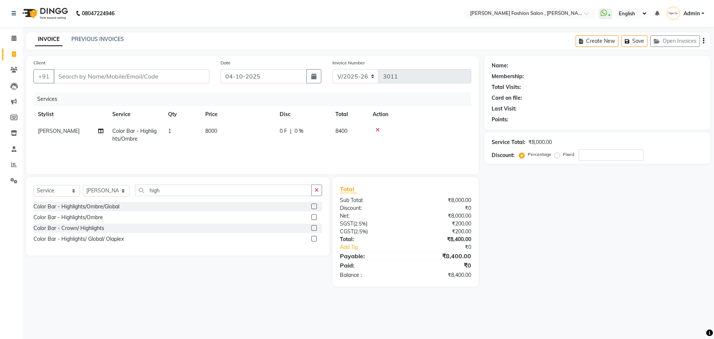
click at [229, 125] on td "8000" at bounding box center [238, 135] width 74 height 25
select select "33872"
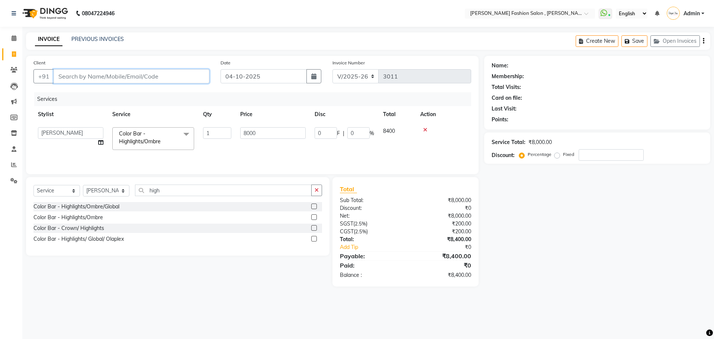
click at [159, 74] on input "Client" at bounding box center [132, 76] width 156 height 14
type input "r"
type input "0"
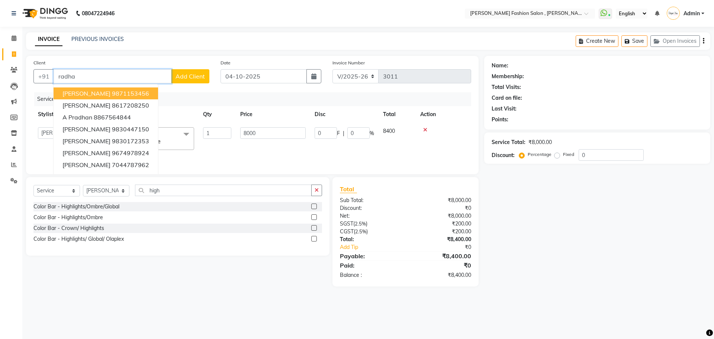
drag, startPoint x: 79, startPoint y: 75, endPoint x: 0, endPoint y: 94, distance: 81.3
click at [0, 94] on app-home "08047224946 Select Location × Bridgette Jones Fashion Salon , Sarat Bose Road, …" at bounding box center [357, 149] width 714 height 298
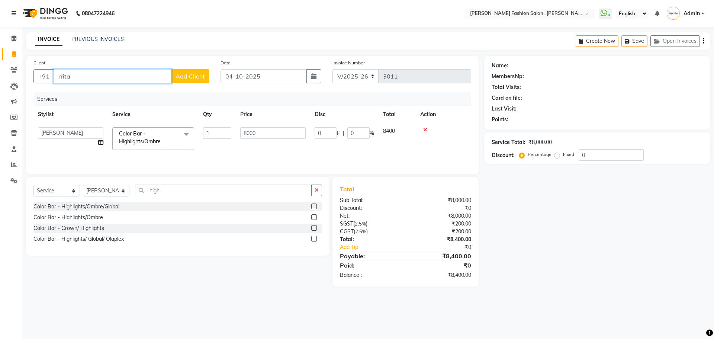
click at [63, 75] on input "rrita" at bounding box center [113, 76] width 118 height 14
click at [62, 77] on input "rrita" at bounding box center [113, 76] width 118 height 14
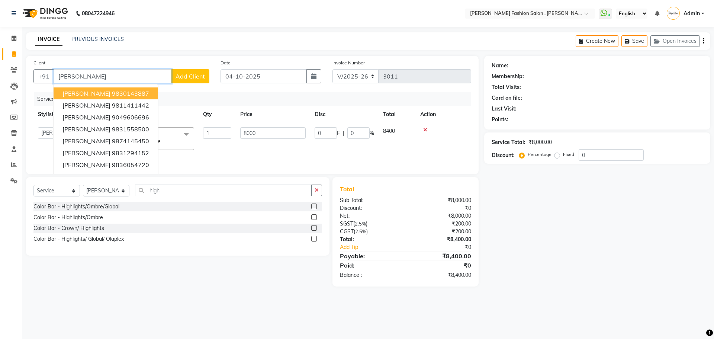
type input "rita"
click at [215, 159] on div "Services Stylist Service Qty Price Disc Total Action Anita Archana Minni Babu D…" at bounding box center [252, 129] width 438 height 74
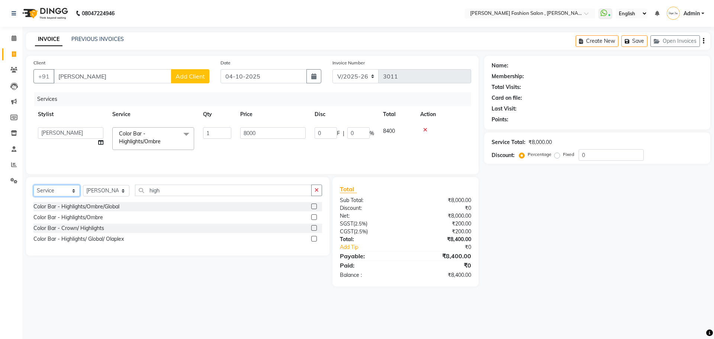
click at [62, 193] on select "Select Service Product Membership Package Voucher Prepaid Gift Card" at bounding box center [56, 191] width 46 height 12
select select "product"
click at [33, 185] on select "Select Service Product Membership Package Voucher Prepaid Gift Card" at bounding box center [56, 191] width 46 height 12
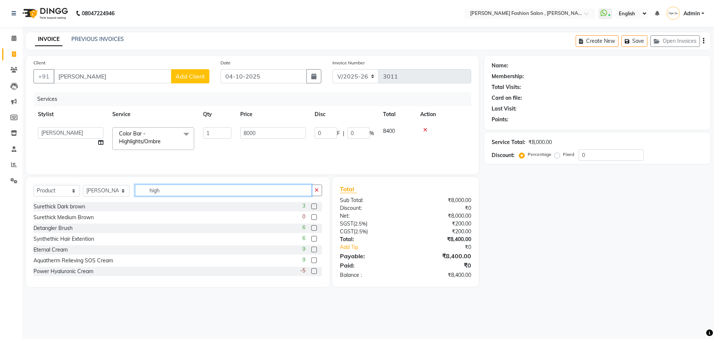
drag, startPoint x: 165, startPoint y: 191, endPoint x: 40, endPoint y: 190, distance: 125.7
click at [40, 190] on div "Select Service Product Membership Package Voucher Prepaid Gift Card Select Styl…" at bounding box center [177, 192] width 289 height 17
type input "volu"
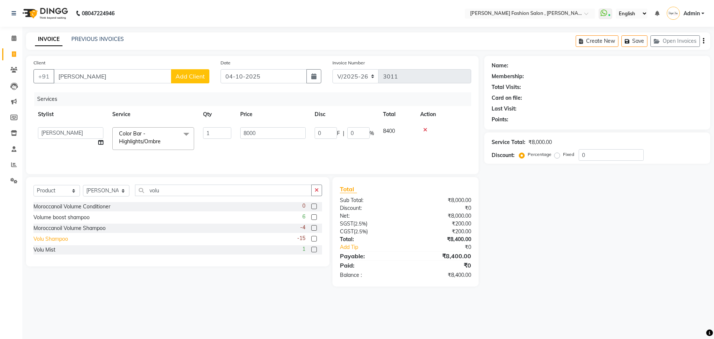
click at [61, 239] on div "Volu Shampoo" at bounding box center [50, 239] width 35 height 8
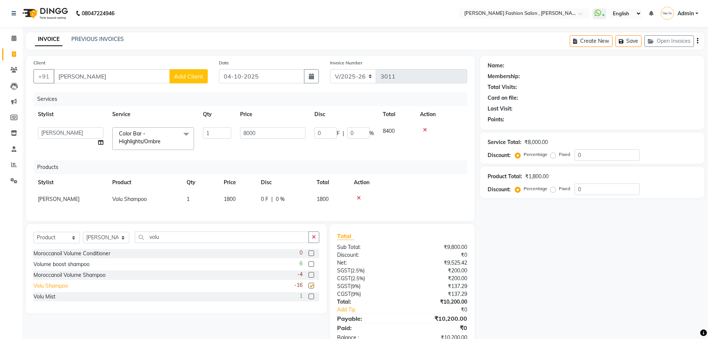
checkbox input "false"
click at [238, 193] on td "1800" at bounding box center [237, 199] width 37 height 17
select select "33872"
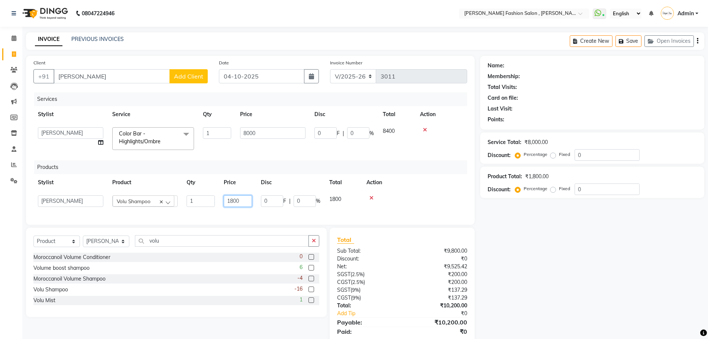
drag, startPoint x: 248, startPoint y: 197, endPoint x: 194, endPoint y: 200, distance: 54.0
click at [194, 200] on tr "Anita Archana Minni Babu Das Bindu Bridgette Jones Danielle Jones Durjo Istiaqu…" at bounding box center [250, 201] width 434 height 20
type input "2000"
click at [102, 77] on input "rita" at bounding box center [112, 76] width 116 height 14
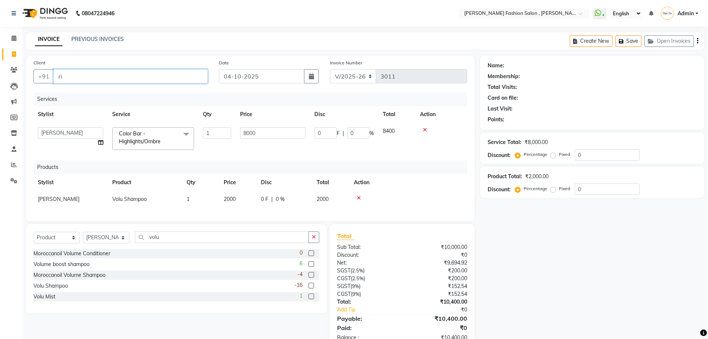
type input "r"
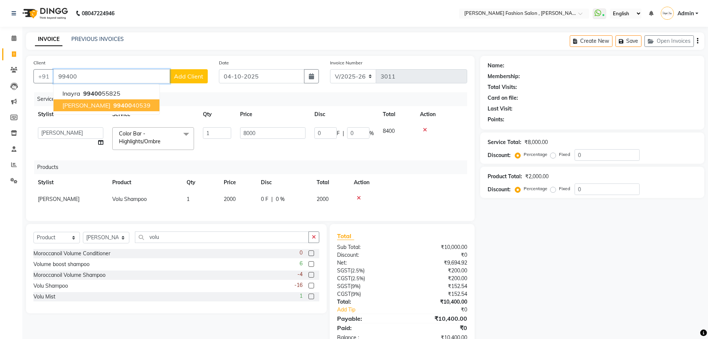
click at [97, 103] on span "radha dalmia" at bounding box center [86, 105] width 48 height 7
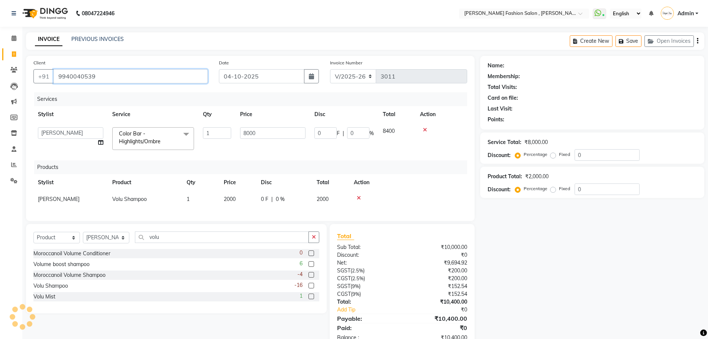
type input "9940040539"
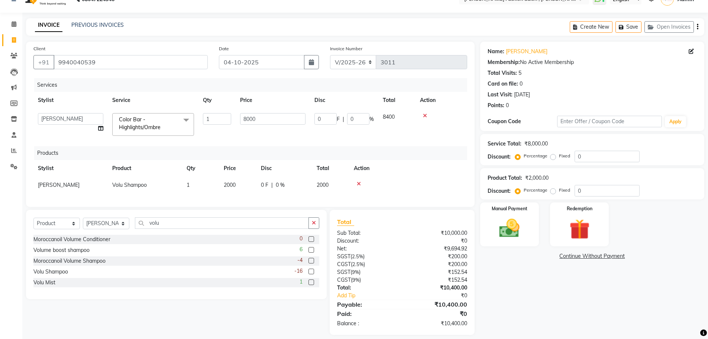
scroll to position [27, 0]
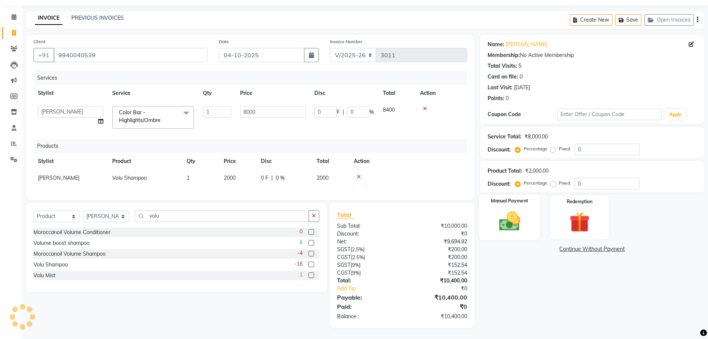
click at [507, 211] on img at bounding box center [510, 221] width 34 height 24
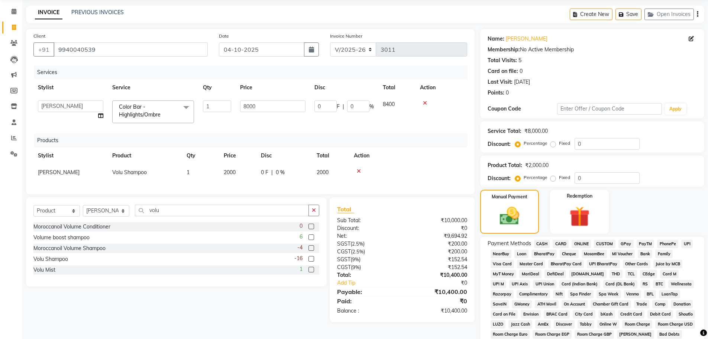
click at [562, 241] on span "CARD" at bounding box center [561, 244] width 16 height 9
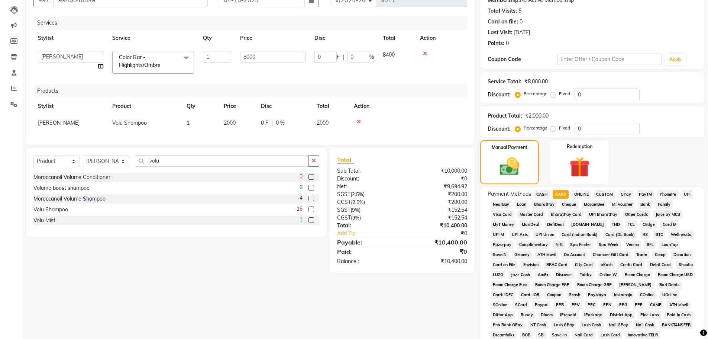
scroll to position [185, 0]
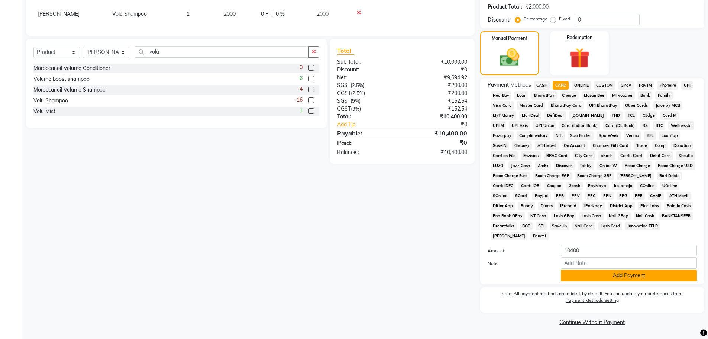
click at [573, 275] on button "Add Payment" at bounding box center [629, 276] width 136 height 12
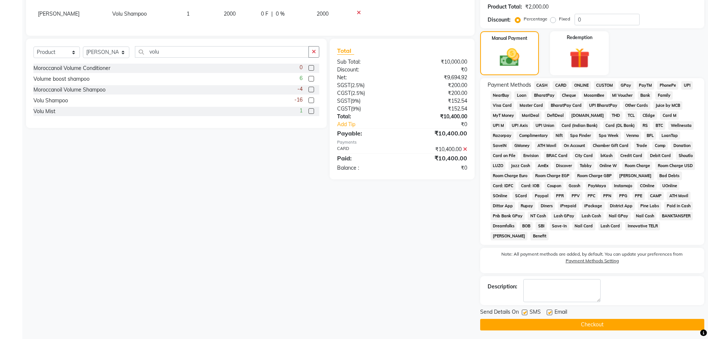
click at [570, 322] on button "Checkout" at bounding box center [592, 325] width 224 height 12
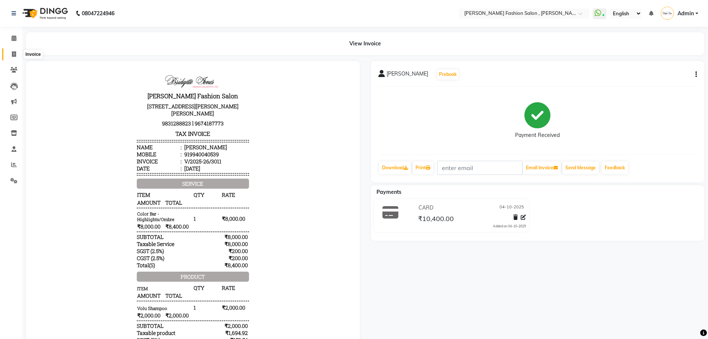
click at [10, 55] on span at bounding box center [13, 54] width 13 height 9
select select "service"
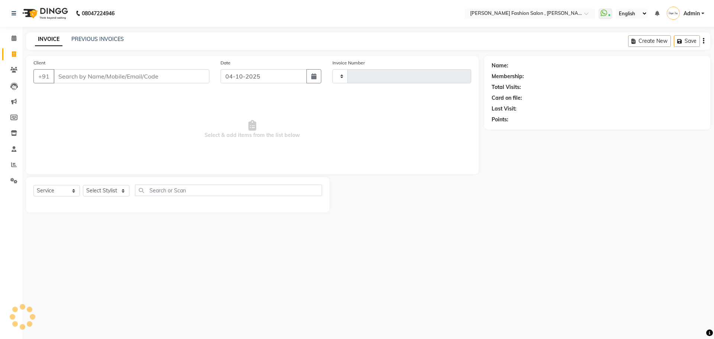
type input "3012"
select select "5233"
click at [69, 72] on input "Client" at bounding box center [132, 76] width 156 height 14
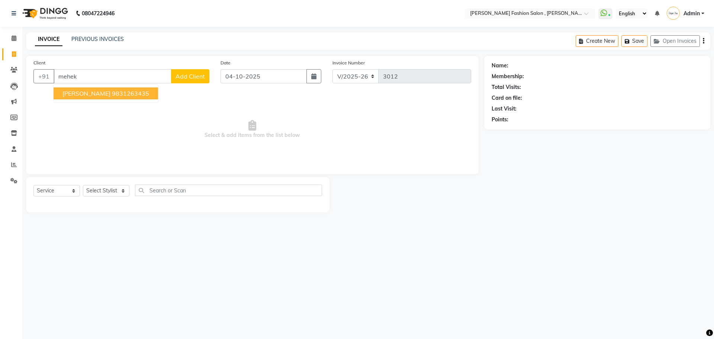
click at [94, 97] on button "Mehek siddique 9831263435" at bounding box center [106, 93] width 105 height 12
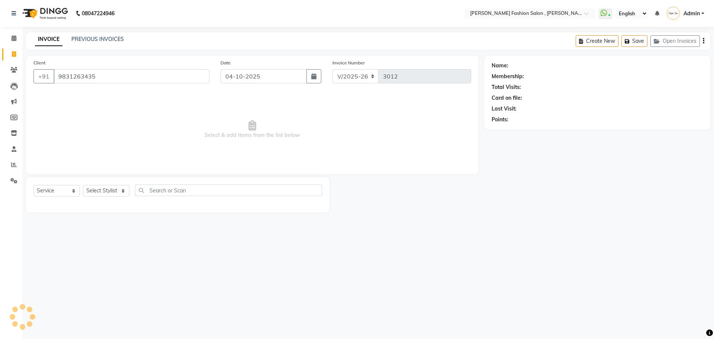
type input "9831263435"
click at [121, 192] on select "Select Stylist Anita Archana Minni Babu Das Bindu Bridgette Jones Danielle Jone…" at bounding box center [106, 191] width 46 height 12
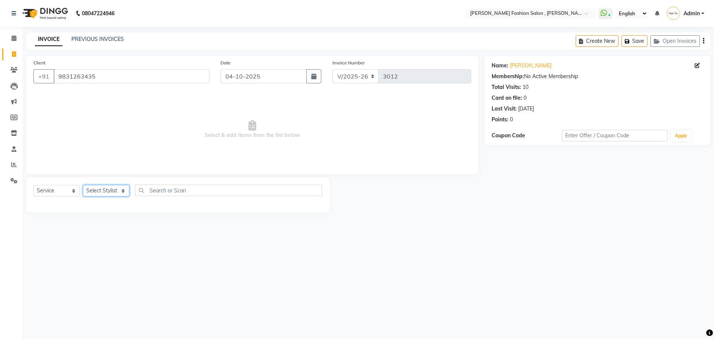
select select "33875"
click at [83, 185] on select "Select Stylist Anita Archana Minni Babu Das Bindu Bridgette Jones Danielle Jone…" at bounding box center [106, 191] width 46 height 12
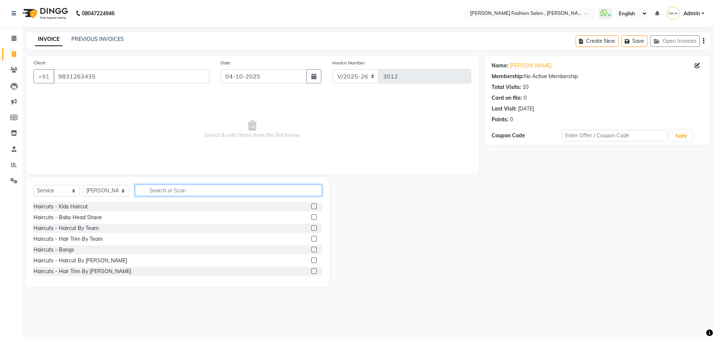
click at [162, 189] on input "text" at bounding box center [228, 190] width 187 height 12
type input "threa"
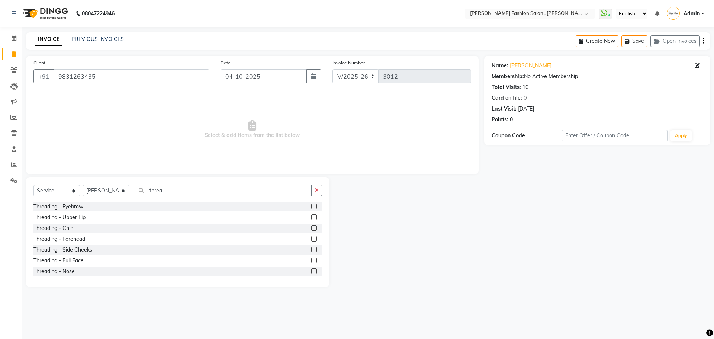
click at [311, 207] on label at bounding box center [314, 206] width 6 height 6
click at [311, 207] on input "checkbox" at bounding box center [313, 206] width 5 height 5
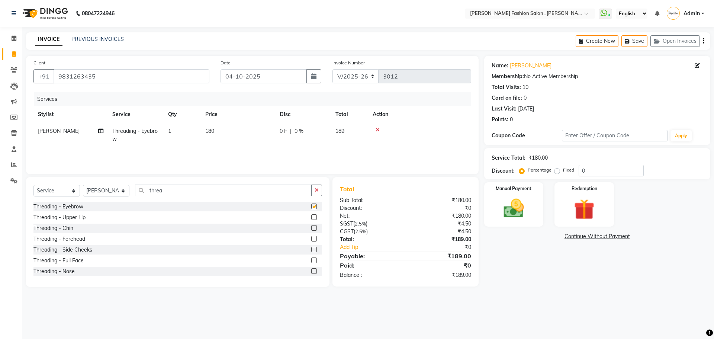
checkbox input "false"
click at [511, 216] on img at bounding box center [513, 208] width 35 height 25
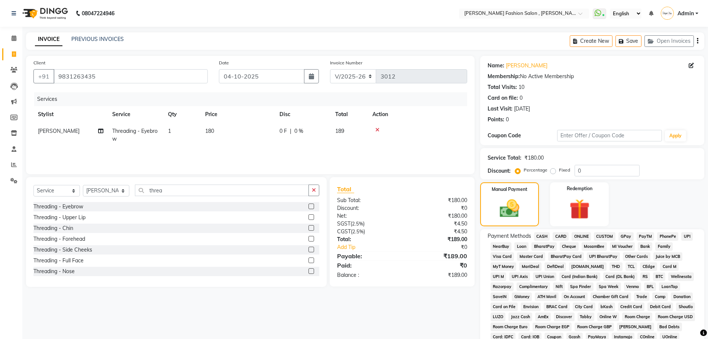
click at [540, 240] on span "CASH" at bounding box center [542, 236] width 16 height 9
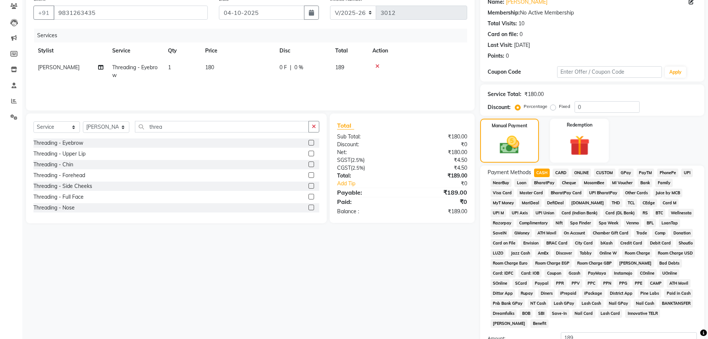
scroll to position [151, 0]
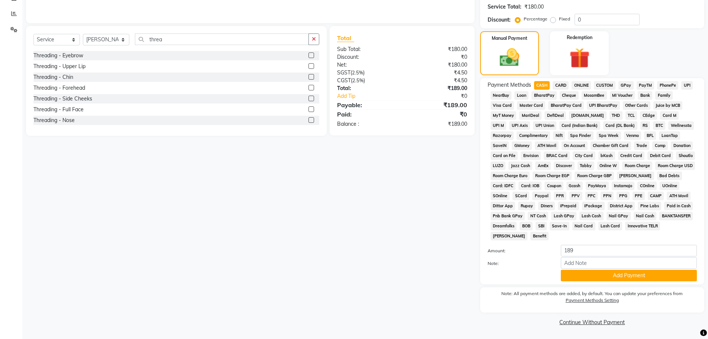
drag, startPoint x: 639, startPoint y: 272, endPoint x: 634, endPoint y: 306, distance: 34.5
click at [639, 277] on button "Add Payment" at bounding box center [629, 276] width 136 height 12
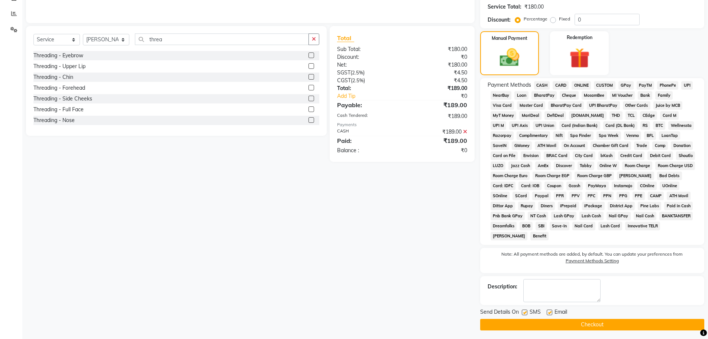
click at [627, 323] on button "Checkout" at bounding box center [592, 325] width 224 height 12
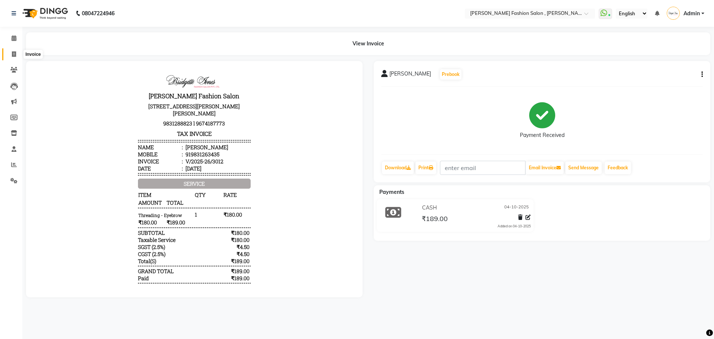
click at [13, 56] on icon at bounding box center [14, 54] width 4 height 6
select select "5233"
select select "service"
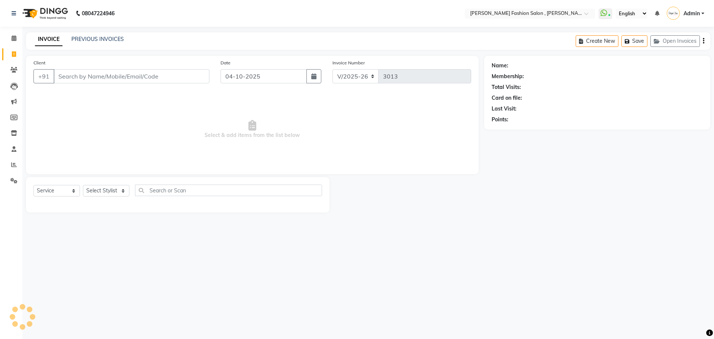
click at [119, 77] on input "Client" at bounding box center [132, 76] width 156 height 14
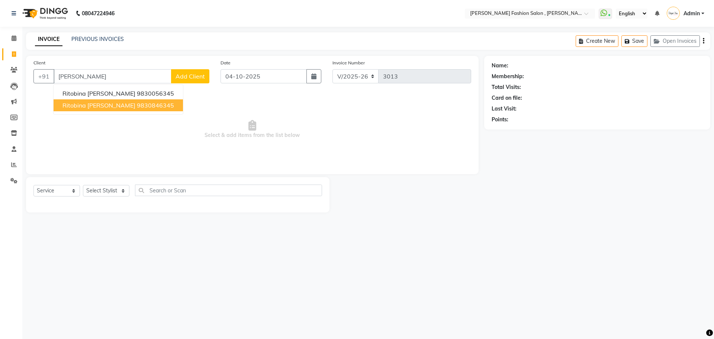
click at [137, 107] on ngb-highlight "9830846345" at bounding box center [155, 105] width 37 height 7
type input "9830846345"
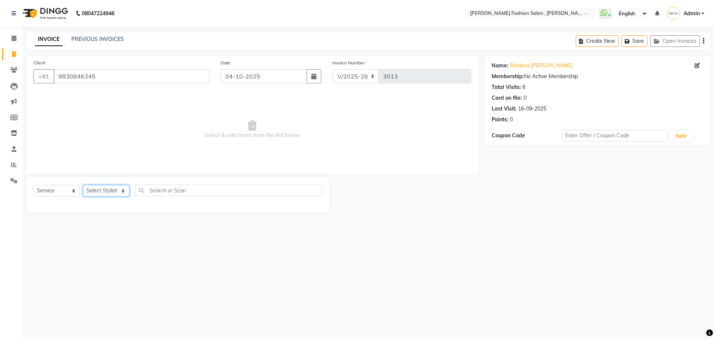
click at [118, 190] on select "Select Stylist [PERSON_NAME] [PERSON_NAME] [PERSON_NAME] [PERSON_NAME] [PERSON_…" at bounding box center [106, 191] width 46 height 12
select select "33875"
click at [83, 185] on select "Select Stylist [PERSON_NAME] [PERSON_NAME] [PERSON_NAME] [PERSON_NAME] [PERSON_…" at bounding box center [106, 191] width 46 height 12
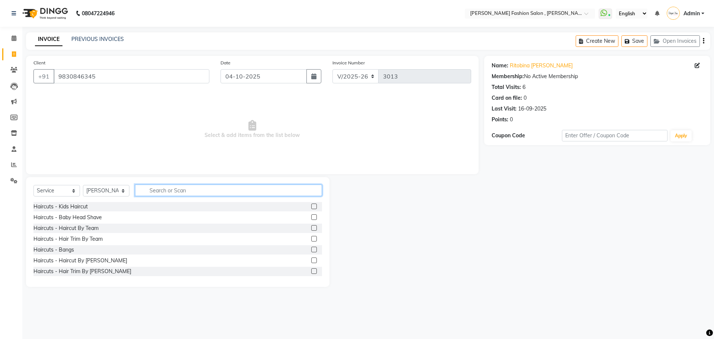
click at [165, 191] on input "text" at bounding box center [228, 190] width 187 height 12
type input "threa"
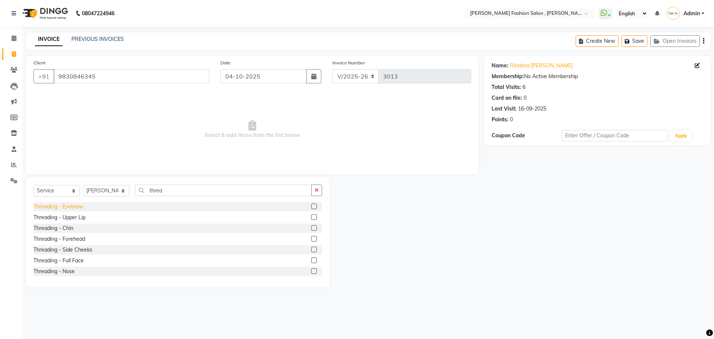
click at [74, 207] on div "Threading - Eyebrow" at bounding box center [58, 207] width 50 height 8
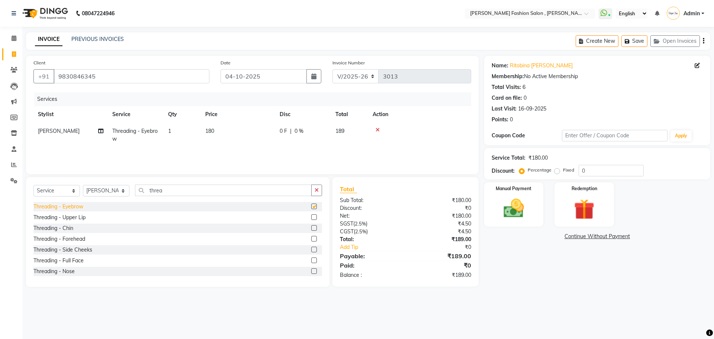
checkbox input "false"
click at [501, 197] on img at bounding box center [513, 208] width 35 height 25
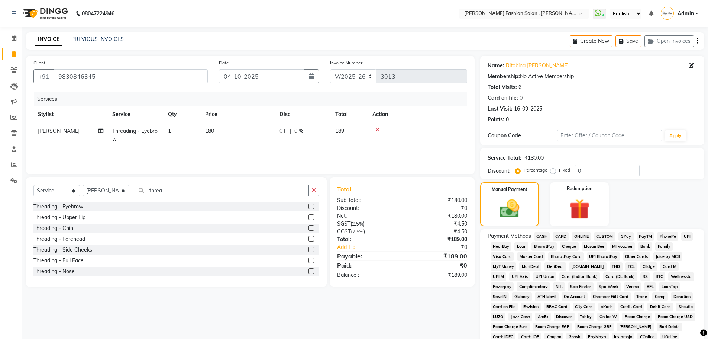
click at [685, 235] on span "UPI" at bounding box center [688, 236] width 12 height 9
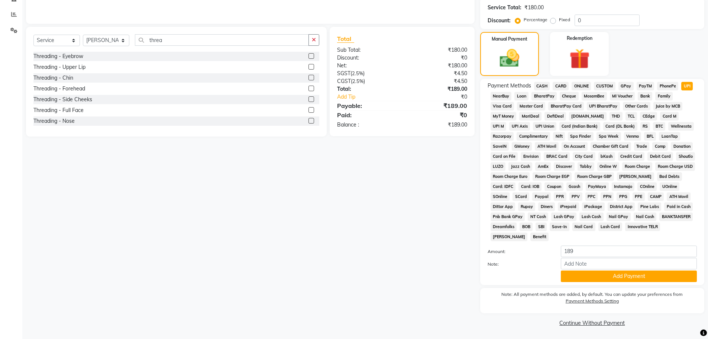
scroll to position [151, 0]
click at [575, 282] on div "Payment Methods CASH CARD ONLINE CUSTOM GPay PayTM PhonePe UPI NearBuy Loan Bha…" at bounding box center [592, 181] width 224 height 206
click at [574, 280] on button "Add Payment" at bounding box center [629, 276] width 136 height 12
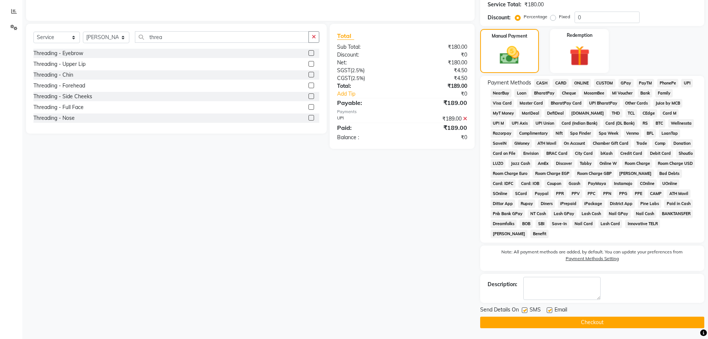
scroll to position [154, 0]
click at [600, 323] on button "Checkout" at bounding box center [592, 322] width 224 height 12
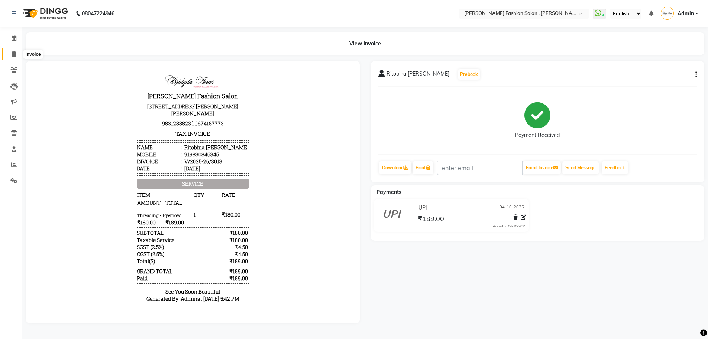
click at [14, 50] on span at bounding box center [13, 54] width 13 height 9
select select "service"
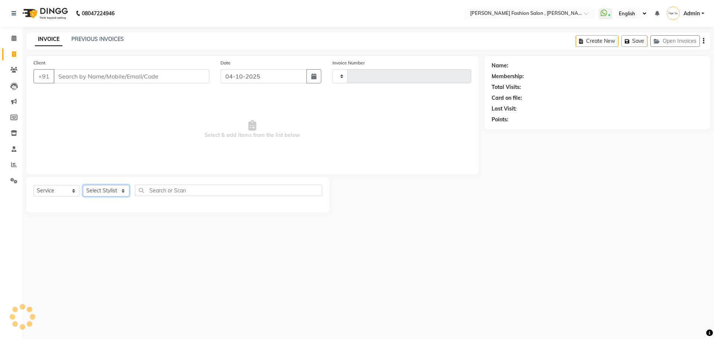
click at [121, 187] on select "Select Stylist" at bounding box center [106, 191] width 46 height 12
type input "3014"
select select "5233"
select select "33874"
click at [83, 185] on select "Select Stylist [PERSON_NAME] [PERSON_NAME] [PERSON_NAME] [PERSON_NAME] [PERSON_…" at bounding box center [106, 191] width 46 height 12
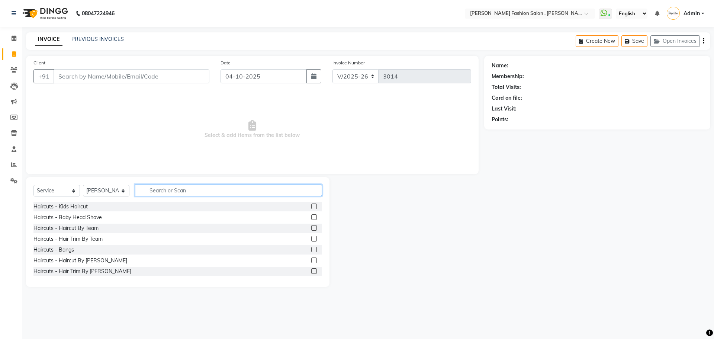
click at [186, 190] on input "text" at bounding box center [228, 190] width 187 height 12
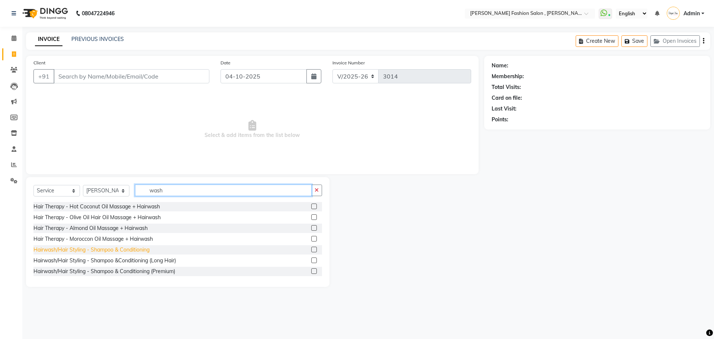
type input "wash"
click at [128, 251] on div "Hairwash/Hair Styling - Shampoo & Conditioning" at bounding box center [91, 250] width 116 height 8
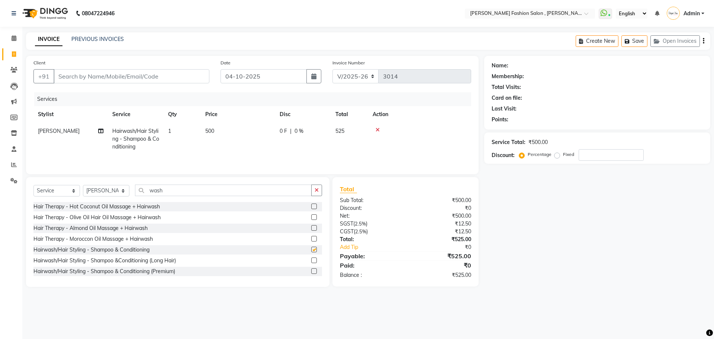
checkbox input "false"
click at [154, 73] on input "Client" at bounding box center [132, 76] width 156 height 14
type input "s"
type input "0"
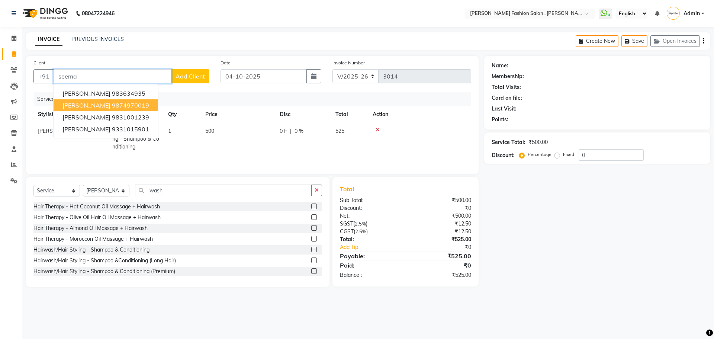
click at [112, 108] on ngb-highlight "9874970019" at bounding box center [130, 105] width 37 height 7
type input "9874970019"
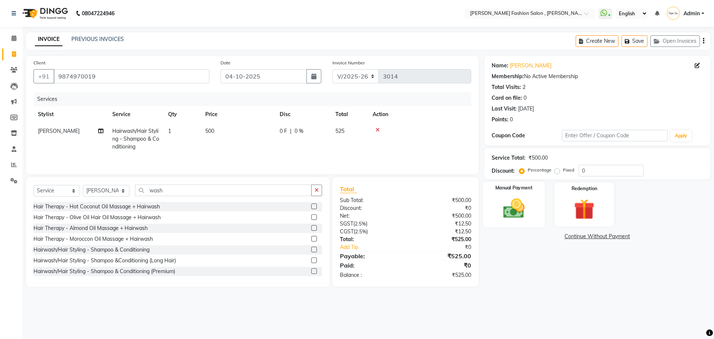
click at [510, 209] on img at bounding box center [513, 208] width 35 height 25
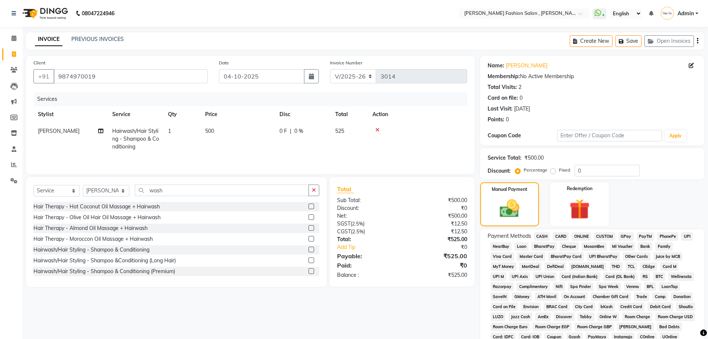
click at [544, 236] on span "CASH" at bounding box center [542, 236] width 16 height 9
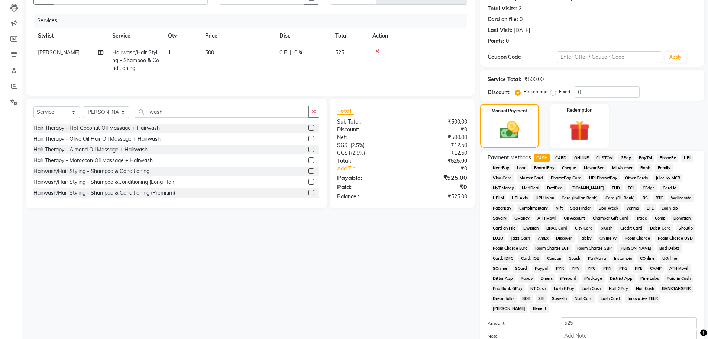
scroll to position [151, 0]
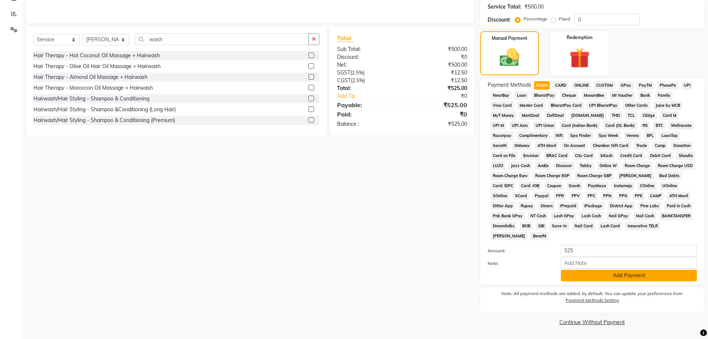
click at [592, 271] on button "Add Payment" at bounding box center [629, 276] width 136 height 12
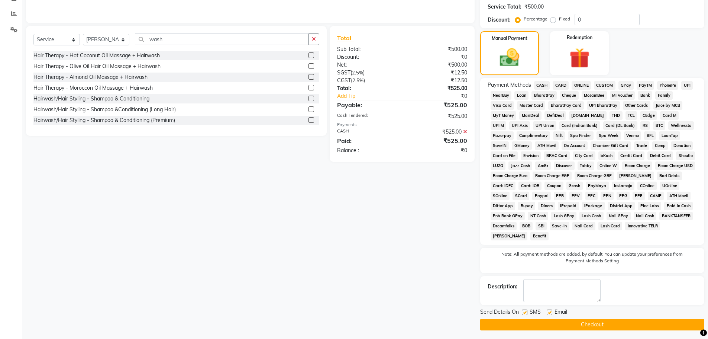
click at [590, 326] on button "Checkout" at bounding box center [592, 325] width 224 height 12
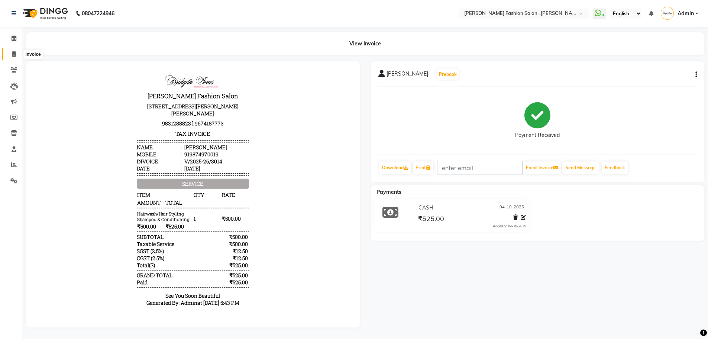
click at [16, 52] on icon at bounding box center [14, 54] width 4 height 6
select select "5233"
select select "service"
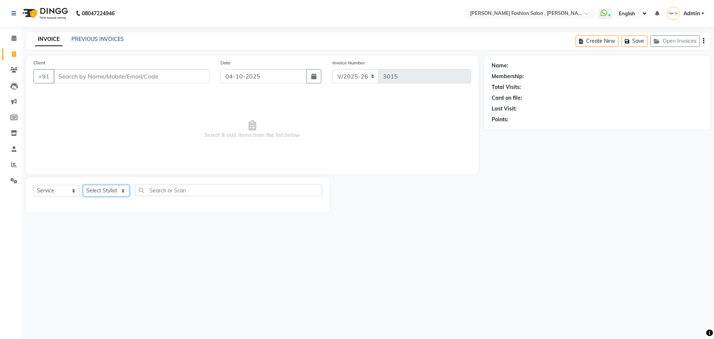
click at [110, 190] on select "Select Stylist" at bounding box center [106, 191] width 46 height 12
select select "75490"
click at [83, 185] on select "Select Stylist [PERSON_NAME] [PERSON_NAME] [PERSON_NAME] [PERSON_NAME] [PERSON_…" at bounding box center [106, 191] width 46 height 12
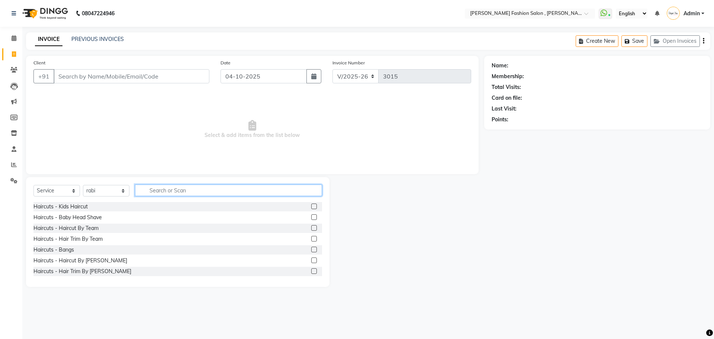
click at [202, 192] on input "text" at bounding box center [228, 190] width 187 height 12
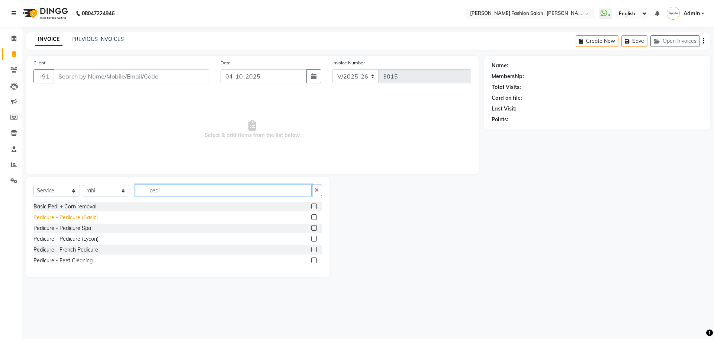
type input "pedi"
click at [69, 218] on div "Pedicure - Pedicure (Basic)" at bounding box center [65, 217] width 64 height 8
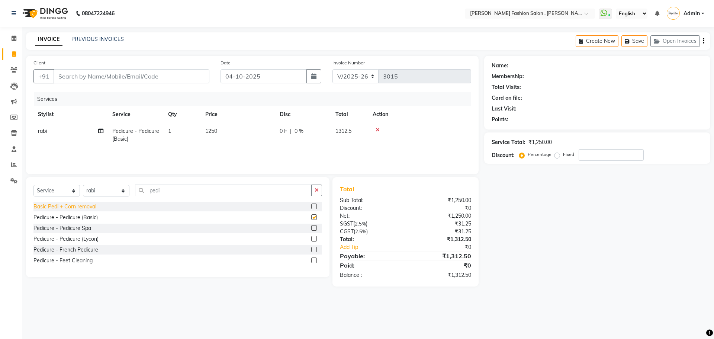
checkbox input "false"
click at [117, 190] on select "Select Stylist [PERSON_NAME] [PERSON_NAME] [PERSON_NAME] [PERSON_NAME] [PERSON_…" at bounding box center [106, 191] width 46 height 12
select select "84147"
click at [83, 185] on select "Select Stylist [PERSON_NAME] [PERSON_NAME] [PERSON_NAME] [PERSON_NAME] [PERSON_…" at bounding box center [106, 191] width 46 height 12
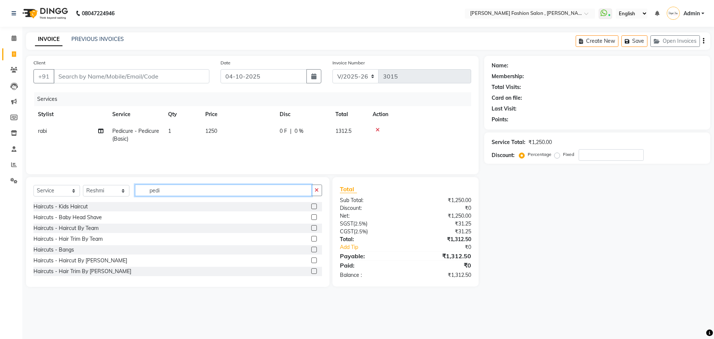
drag, startPoint x: 168, startPoint y: 191, endPoint x: 60, endPoint y: 191, distance: 109.0
click at [60, 191] on div "Select Service Product Membership Package Voucher Prepaid Gift Card Select Styl…" at bounding box center [177, 192] width 289 height 17
type input "mani"
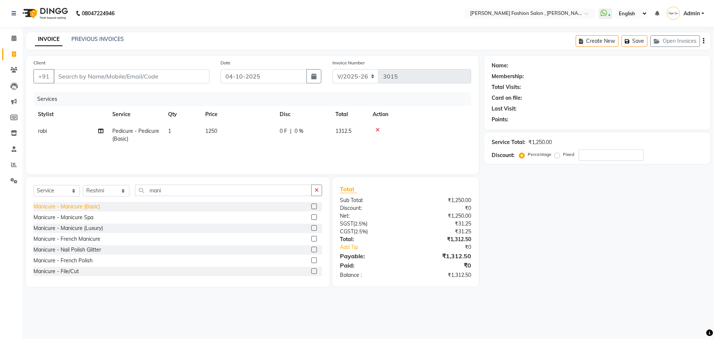
click at [73, 205] on div "Manicure - Manicure (Basic)" at bounding box center [66, 207] width 67 height 8
checkbox input "false"
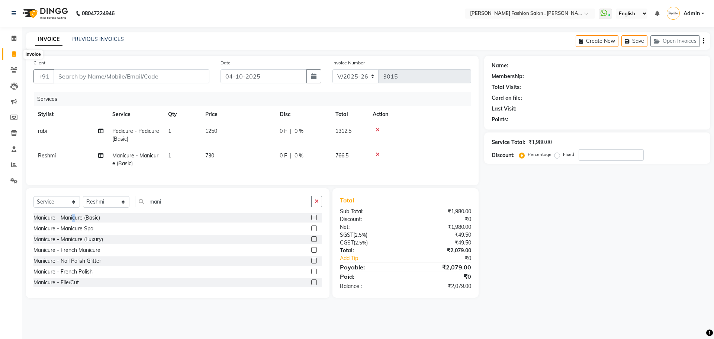
click at [13, 56] on icon at bounding box center [14, 54] width 4 height 6
select select "service"
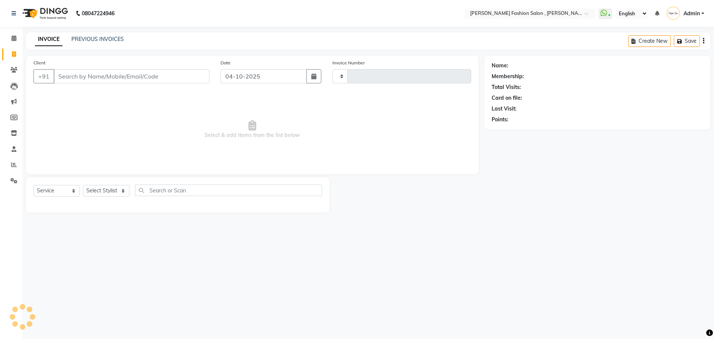
type input "3016"
select select "5233"
click at [120, 194] on select "Select Stylist [PERSON_NAME] [PERSON_NAME] [PERSON_NAME] [PERSON_NAME] [PERSON_…" at bounding box center [106, 191] width 46 height 12
select select "58097"
click at [83, 185] on select "Select Stylist [PERSON_NAME] [PERSON_NAME] [PERSON_NAME] [PERSON_NAME] [PERSON_…" at bounding box center [106, 191] width 46 height 12
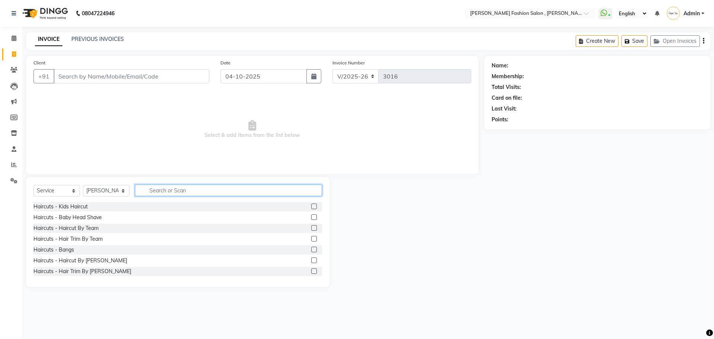
click at [204, 185] on input "text" at bounding box center [228, 190] width 187 height 12
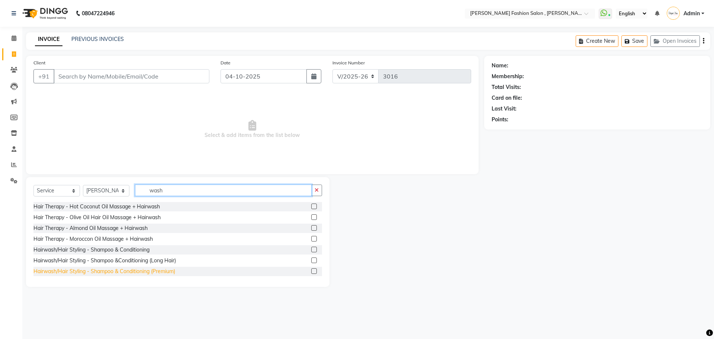
type input "wash"
click at [112, 273] on div "Hairwash/Hair Styling - Shampoo & Conditioning (Premium)" at bounding box center [104, 271] width 142 height 8
checkbox input "false"
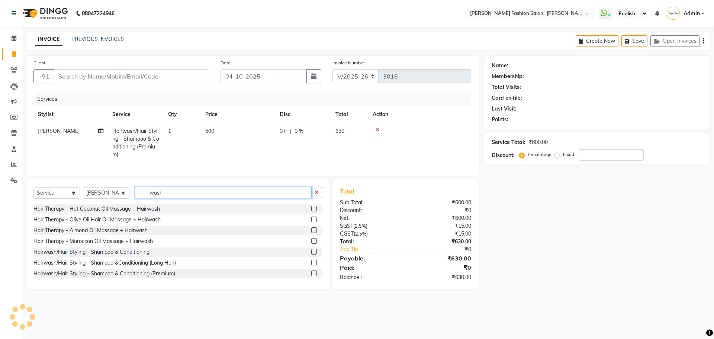
drag, startPoint x: 174, startPoint y: 199, endPoint x: 101, endPoint y: 194, distance: 73.1
click at [101, 194] on div "Select Service Product Membership Package Voucher Prepaid Gift Card Select Styl…" at bounding box center [177, 195] width 289 height 17
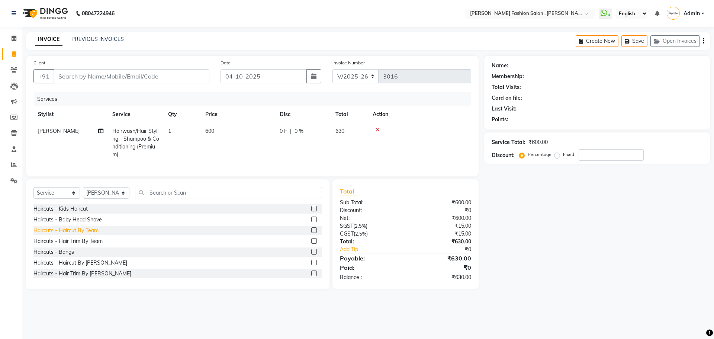
click at [92, 233] on div "Haircuts - Haircut By Team" at bounding box center [65, 230] width 65 height 8
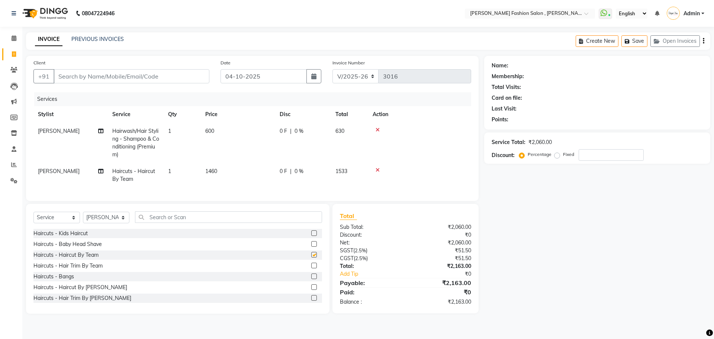
checkbox input "false"
click at [175, 78] on input "Client" at bounding box center [132, 76] width 156 height 14
type input "7"
type input "0"
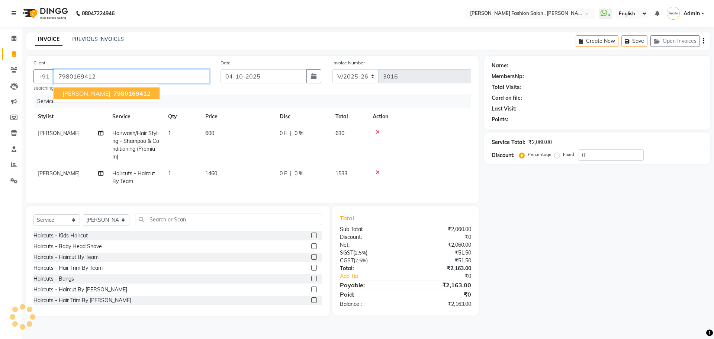
type input "7980169412"
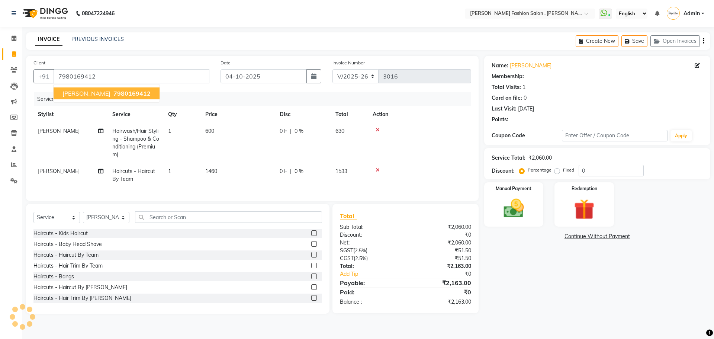
click at [140, 92] on span "7980169412" at bounding box center [131, 93] width 37 height 7
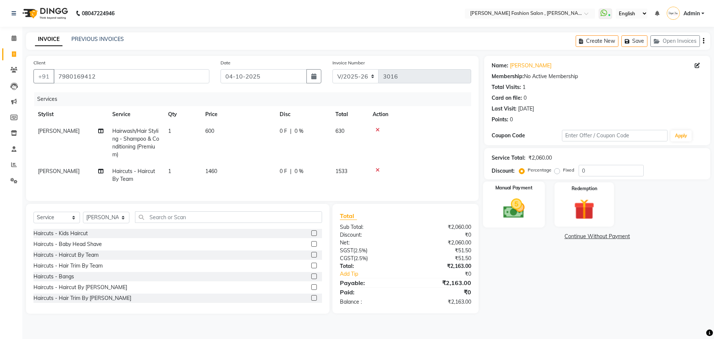
click at [536, 200] on div "Manual Payment" at bounding box center [514, 204] width 62 height 46
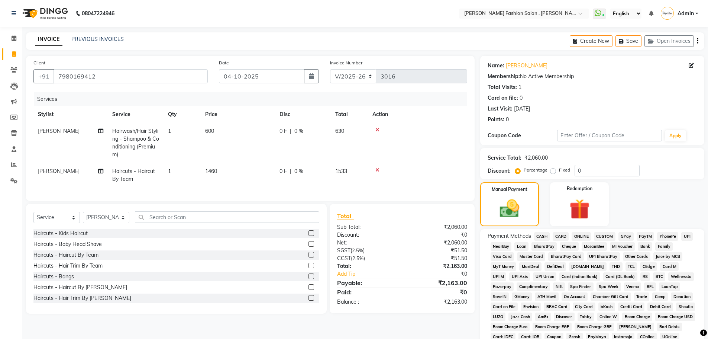
click at [540, 236] on span "CASH" at bounding box center [542, 236] width 16 height 9
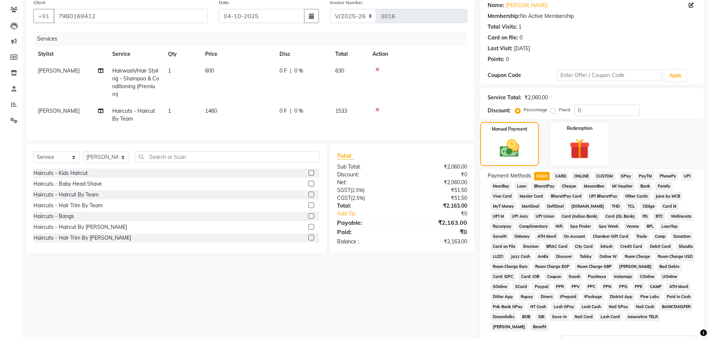
scroll to position [151, 0]
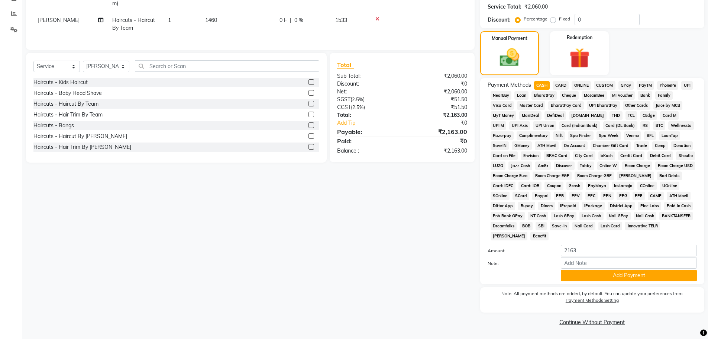
click at [584, 282] on div "Payment Methods CASH CARD ONLINE CUSTOM GPay PayTM PhonePe UPI NearBuy Loan Bha…" at bounding box center [592, 181] width 224 height 206
click at [585, 276] on button "Add Payment" at bounding box center [629, 276] width 136 height 12
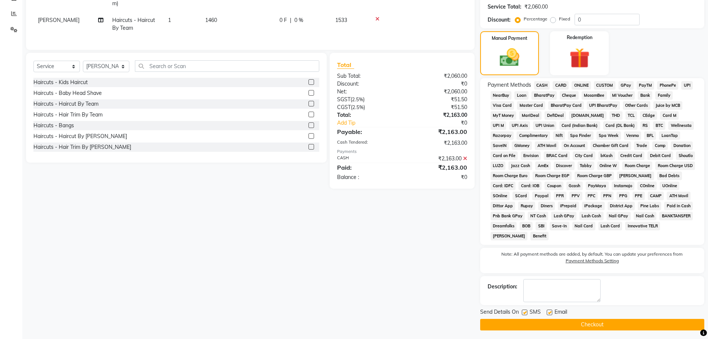
click at [586, 321] on button "Checkout" at bounding box center [592, 325] width 224 height 12
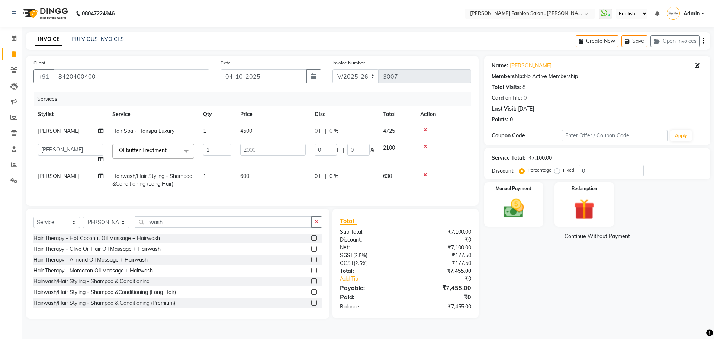
select select "5233"
select select "service"
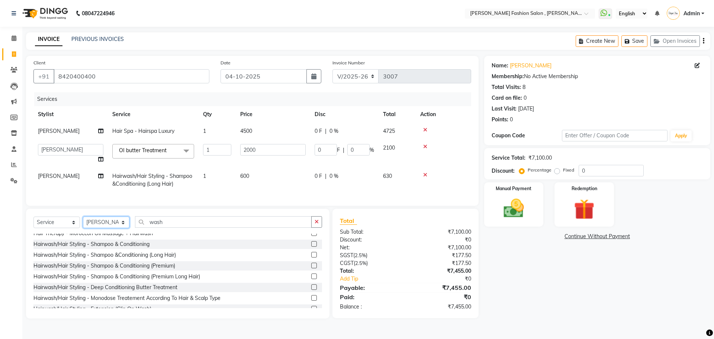
click at [109, 228] on select "Select Stylist [PERSON_NAME] [PERSON_NAME] [PERSON_NAME] [PERSON_NAME] [PERSON_…" at bounding box center [106, 222] width 46 height 12
select select "75490"
click at [83, 222] on select "Select Stylist [PERSON_NAME] [PERSON_NAME] [PERSON_NAME] [PERSON_NAME] [PERSON_…" at bounding box center [106, 222] width 46 height 12
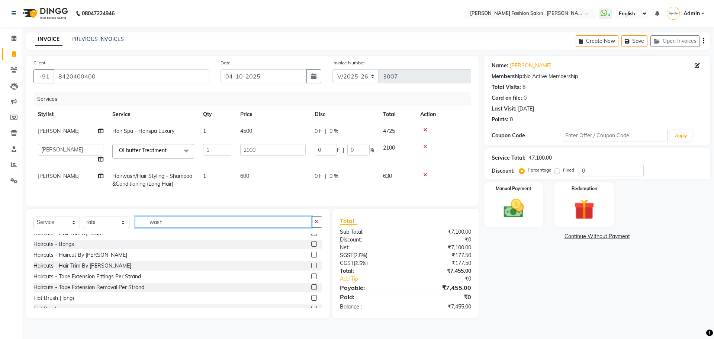
drag, startPoint x: 170, startPoint y: 226, endPoint x: 83, endPoint y: 226, distance: 87.4
click at [83, 226] on div "Select Service Product Membership Package Voucher Prepaid Gift Card Select Styl…" at bounding box center [177, 224] width 289 height 17
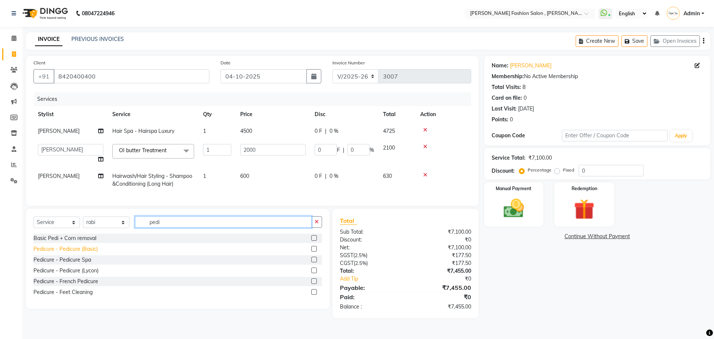
type input "pedi"
click at [77, 253] on div "Pedicure - Pedicure (Basic)" at bounding box center [65, 249] width 64 height 8
checkbox input "false"
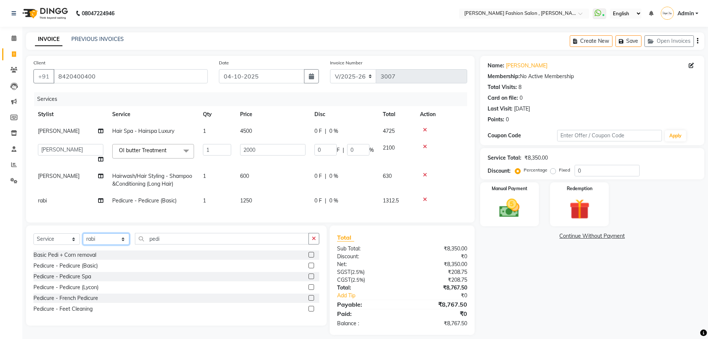
click at [116, 242] on select "Select Stylist [PERSON_NAME] [PERSON_NAME] [PERSON_NAME] [PERSON_NAME] [PERSON_…" at bounding box center [106, 239] width 46 height 12
select select "84147"
click at [83, 239] on select "Select Stylist [PERSON_NAME] [PERSON_NAME] [PERSON_NAME] [PERSON_NAME] [PERSON_…" at bounding box center [106, 239] width 46 height 12
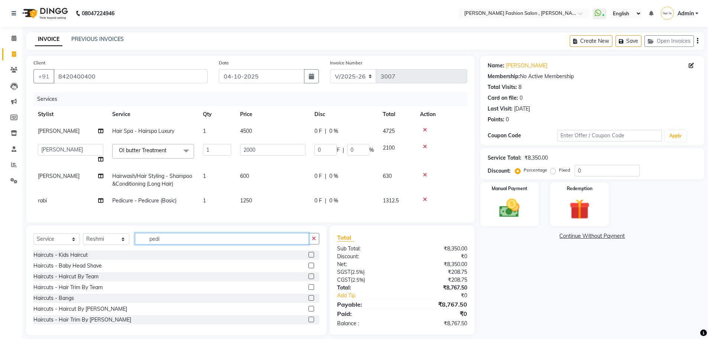
drag, startPoint x: 167, startPoint y: 246, endPoint x: 73, endPoint y: 254, distance: 94.4
click at [73, 250] on div "Select Service Product Membership Package Voucher Prepaid Gift Card Select Styl…" at bounding box center [176, 241] width 286 height 17
type input "mani"
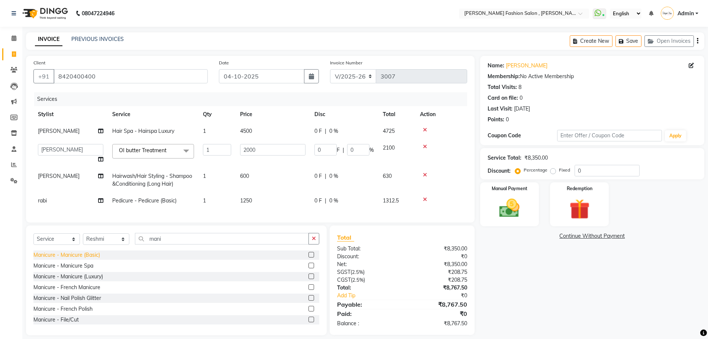
click at [78, 259] on div "Manicure - Manicure (Basic)" at bounding box center [66, 255] width 67 height 8
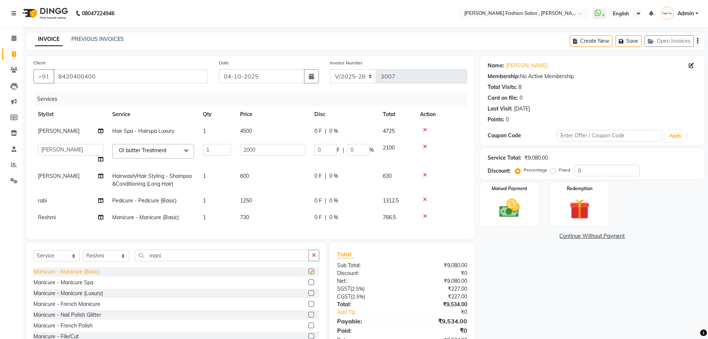
checkbox input "false"
click at [224, 22] on nav "08047224946 Select Location × [PERSON_NAME] Fashion Salon , [PERSON_NAME][GEOGR…" at bounding box center [354, 13] width 708 height 27
click at [340, 18] on nav "08047224946 Select Location × [PERSON_NAME] Fashion Salon , [PERSON_NAME][GEOGR…" at bounding box center [354, 13] width 708 height 27
click at [514, 66] on link "[PERSON_NAME]" at bounding box center [527, 66] width 42 height 8
click at [250, 131] on span "4500" at bounding box center [246, 131] width 12 height 7
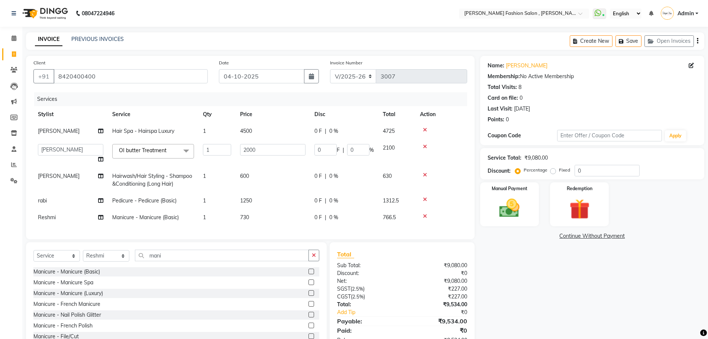
select select "33863"
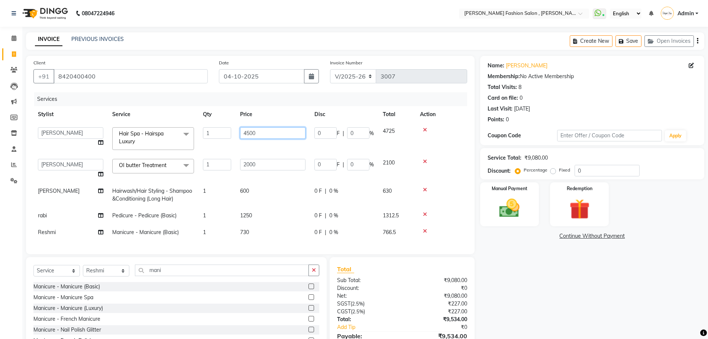
click at [250, 132] on input "4500" at bounding box center [272, 133] width 65 height 12
type input "4000"
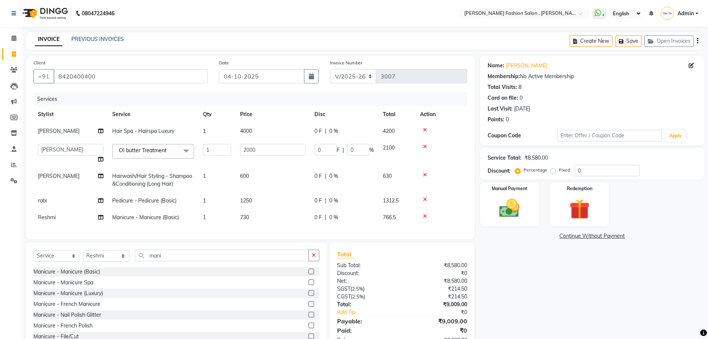
click at [319, 145] on tbody "[PERSON_NAME] Hair Spa - Hairspa Luxury 1 4000 0 F | 0 % 4200 [PERSON_NAME] [PE…" at bounding box center [250, 174] width 434 height 103
drag, startPoint x: 504, startPoint y: 211, endPoint x: 494, endPoint y: 210, distance: 9.4
click at [503, 210] on img at bounding box center [510, 208] width 34 height 24
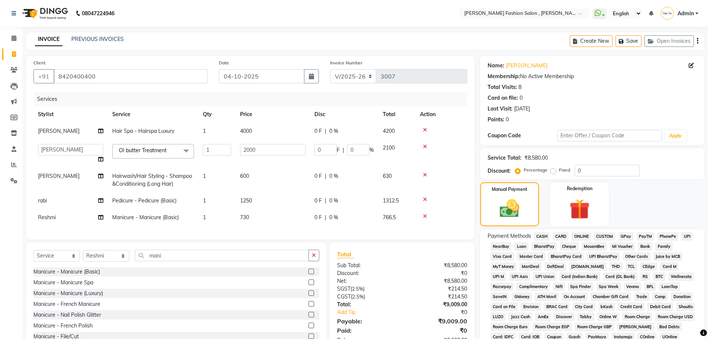
click at [541, 237] on span "CASH" at bounding box center [542, 236] width 16 height 9
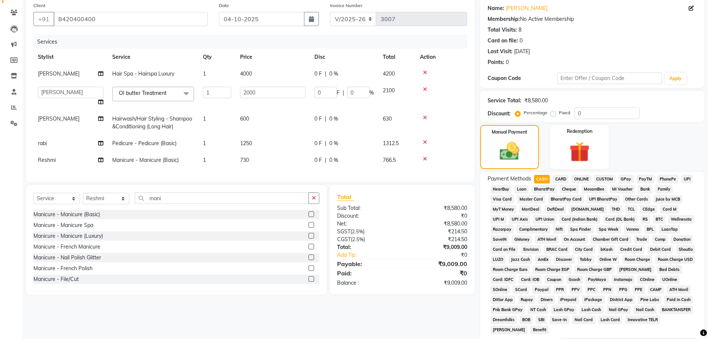
scroll to position [149, 0]
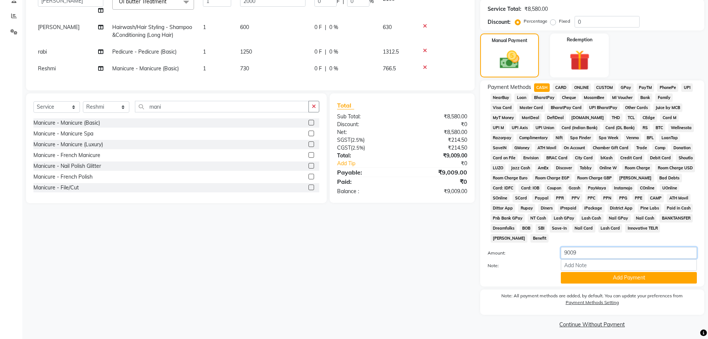
drag, startPoint x: 591, startPoint y: 256, endPoint x: 414, endPoint y: 255, distance: 177.0
click at [414, 255] on div "Client [PHONE_NUMBER] Date [DATE] Invoice Number V/2025 V/[PHONE_NUMBER] Servic…" at bounding box center [365, 118] width 690 height 423
type input "8500"
click at [584, 274] on button "Add Payment" at bounding box center [629, 278] width 136 height 12
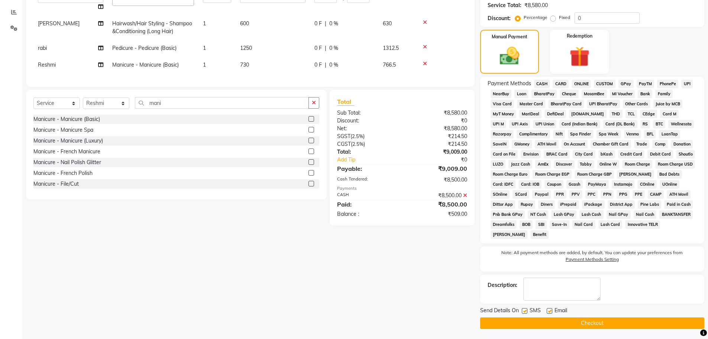
scroll to position [154, 0]
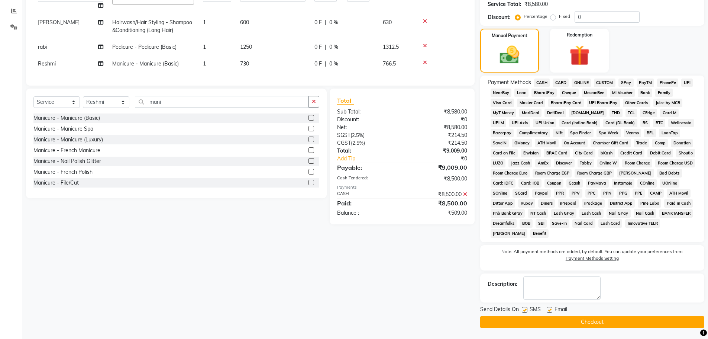
click at [558, 80] on span "CARD" at bounding box center [561, 82] width 16 height 9
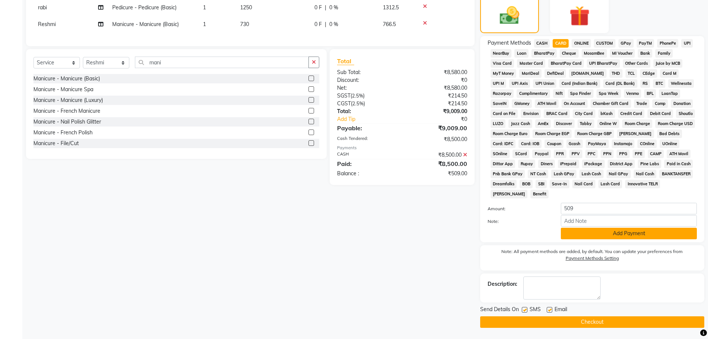
click at [649, 235] on button "Add Payment" at bounding box center [629, 234] width 136 height 12
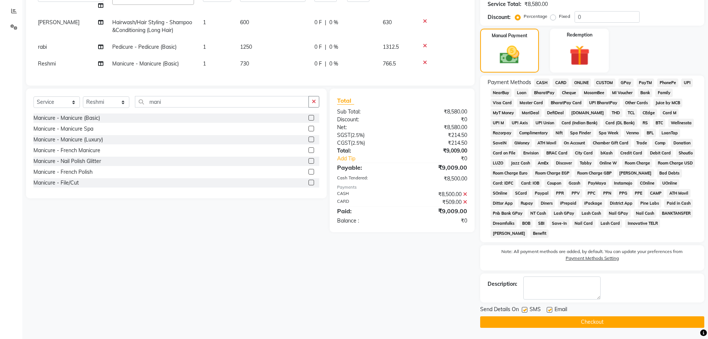
click at [617, 323] on button "Checkout" at bounding box center [592, 322] width 224 height 12
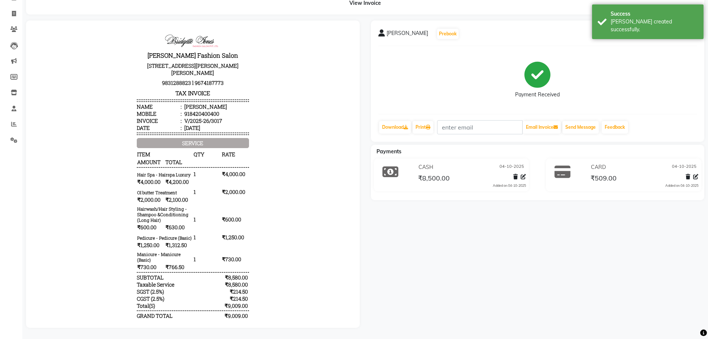
scroll to position [46, 0]
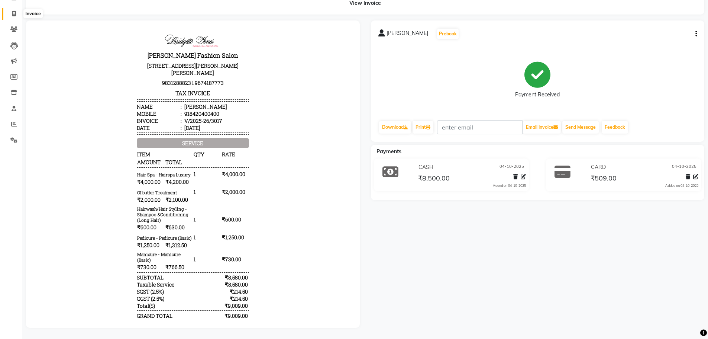
click at [16, 11] on icon at bounding box center [14, 14] width 4 height 6
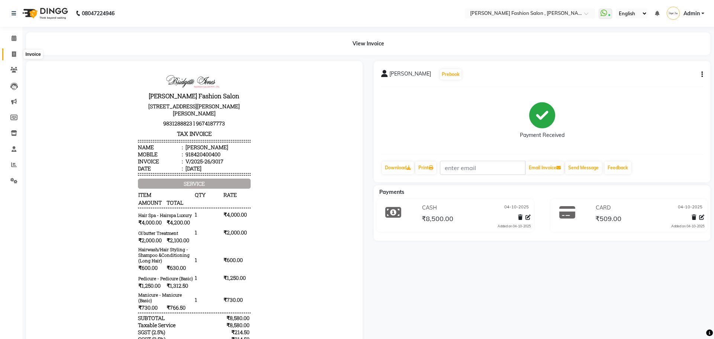
select select "service"
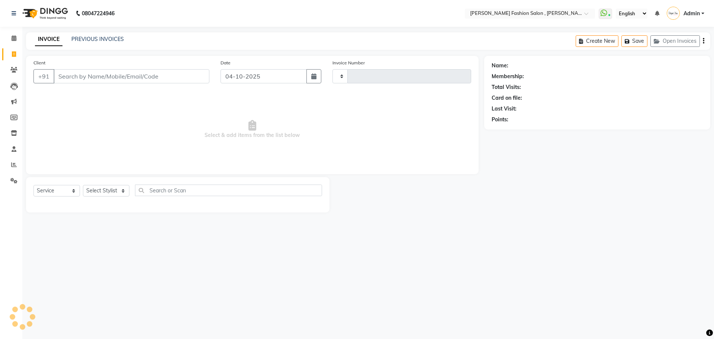
type input "3018"
select select "5233"
click at [120, 194] on select "Select Stylist" at bounding box center [106, 191] width 46 height 12
click at [119, 191] on select "Select Stylist" at bounding box center [106, 191] width 46 height 12
drag, startPoint x: 119, startPoint y: 191, endPoint x: 119, endPoint y: 171, distance: 20.5
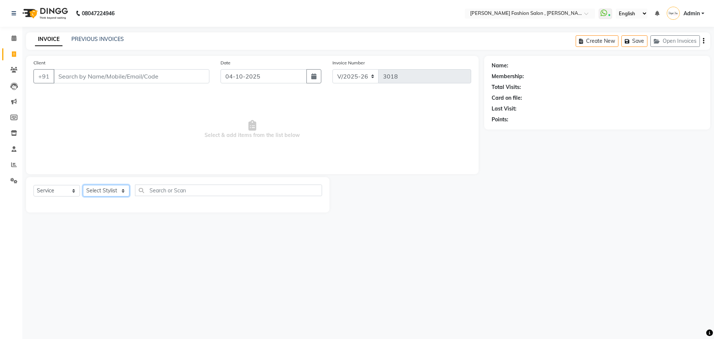
click at [119, 191] on select "Select Stylist" at bounding box center [106, 191] width 46 height 12
select select "33874"
click at [83, 185] on select "Select Stylist [PERSON_NAME] [PERSON_NAME] [PERSON_NAME] [PERSON_NAME] [PERSON_…" at bounding box center [106, 191] width 46 height 12
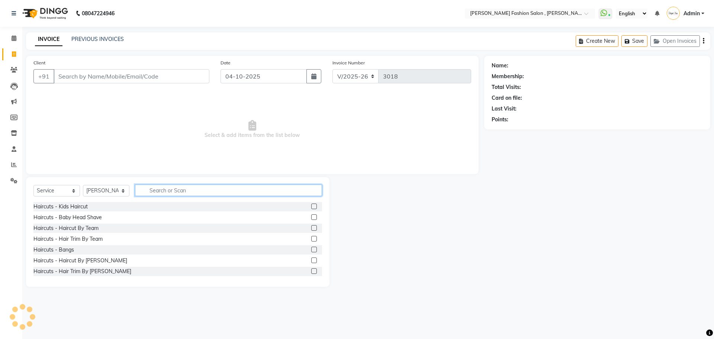
click at [164, 187] on input "text" at bounding box center [228, 190] width 187 height 12
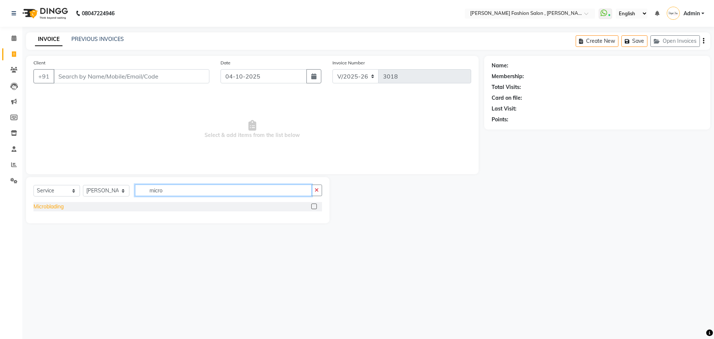
type input "micro"
click at [62, 208] on div "Microblading" at bounding box center [48, 207] width 30 height 8
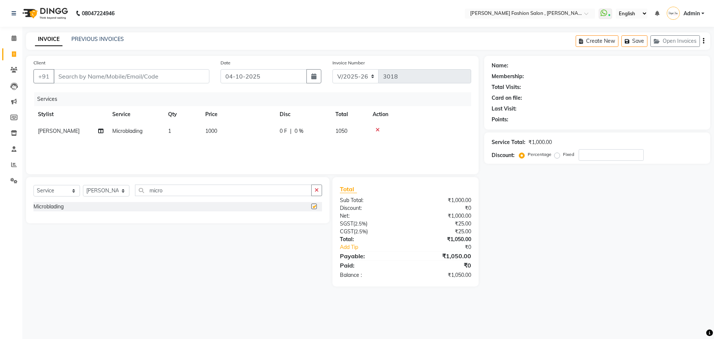
checkbox input "false"
click at [223, 133] on td "1000" at bounding box center [238, 131] width 74 height 17
select select "33874"
drag, startPoint x: 266, startPoint y: 133, endPoint x: 137, endPoint y: 135, distance: 129.1
click at [137, 135] on tr "[PERSON_NAME] [PERSON_NAME] Babu [PERSON_NAME] [PERSON_NAME] [PERSON_NAME] [PER…" at bounding box center [252, 137] width 438 height 28
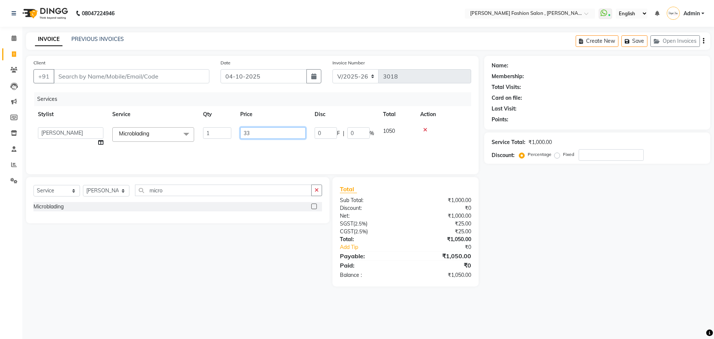
type input "330"
click at [97, 190] on select "Select Stylist [PERSON_NAME] [PERSON_NAME] [PERSON_NAME] [PERSON_NAME] [PERSON_…" at bounding box center [106, 191] width 46 height 12
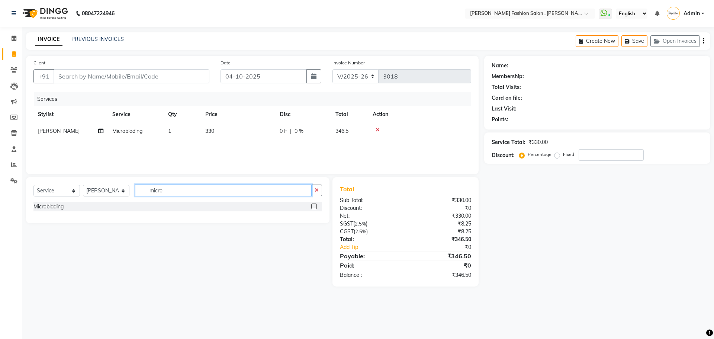
drag, startPoint x: 190, startPoint y: 189, endPoint x: 80, endPoint y: 190, distance: 109.3
click at [81, 192] on div "Select Service Product Membership Package Voucher Prepaid Gift Card Select Styl…" at bounding box center [177, 192] width 289 height 17
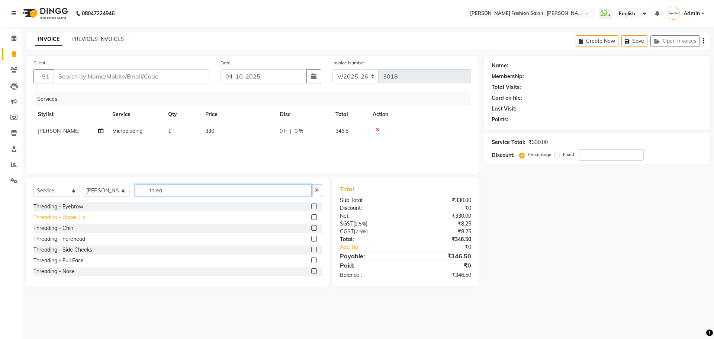
type input "threa"
click at [72, 216] on div "Threading - Upper Lip" at bounding box center [59, 217] width 52 height 8
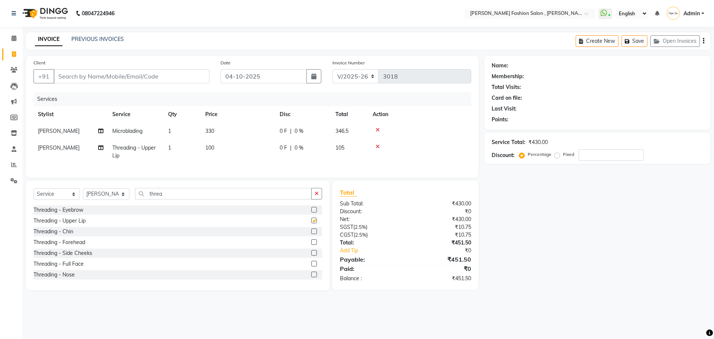
checkbox input "false"
click at [118, 196] on select "Select Stylist [PERSON_NAME] [PERSON_NAME] [PERSON_NAME] [PERSON_NAME] [PERSON_…" at bounding box center [106, 194] width 46 height 12
select select "90693"
click at [83, 194] on select "Select Stylist [PERSON_NAME] [PERSON_NAME] [PERSON_NAME] [PERSON_NAME] [PERSON_…" at bounding box center [106, 194] width 46 height 12
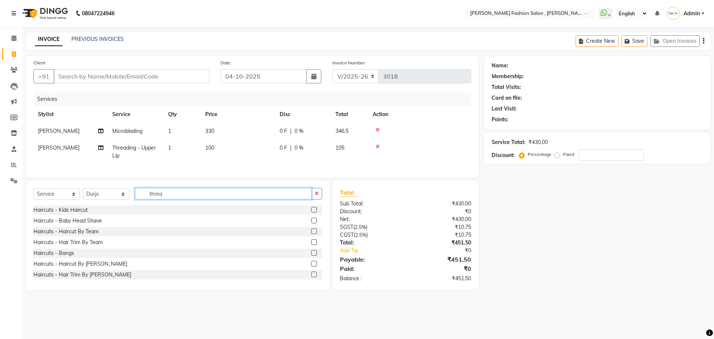
drag, startPoint x: 166, startPoint y: 199, endPoint x: 64, endPoint y: 195, distance: 102.0
click at [64, 195] on div "Select Service Product Membership Package Voucher Prepaid Gift Card Select Styl…" at bounding box center [177, 196] width 289 height 17
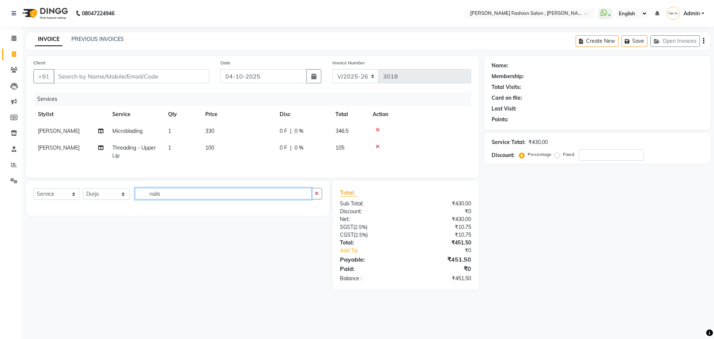
drag, startPoint x: 177, startPoint y: 195, endPoint x: 4, endPoint y: 194, distance: 173.3
click at [4, 194] on app-home "08047224946 Select Location × [PERSON_NAME] Fashion Salon , [PERSON_NAME][GEOGR…" at bounding box center [357, 150] width 714 height 301
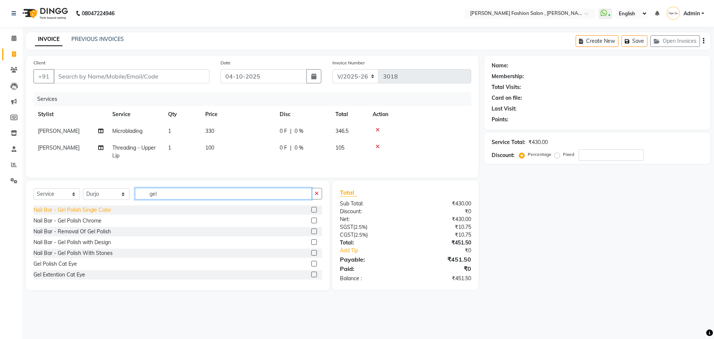
type input "gel"
click at [71, 213] on div "Nail Bar - Gel Polish Single Color" at bounding box center [72, 210] width 78 height 8
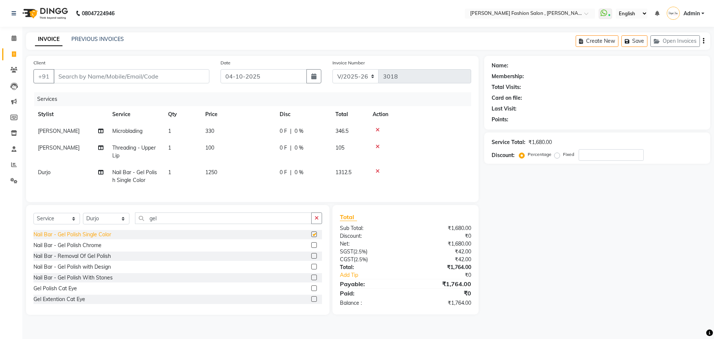
checkbox input "false"
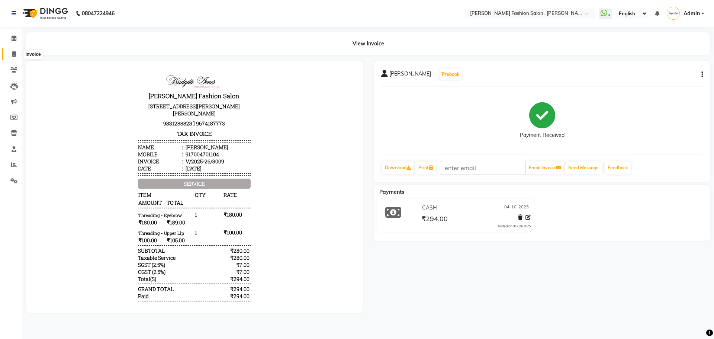
click at [12, 54] on icon at bounding box center [14, 54] width 4 height 6
select select "service"
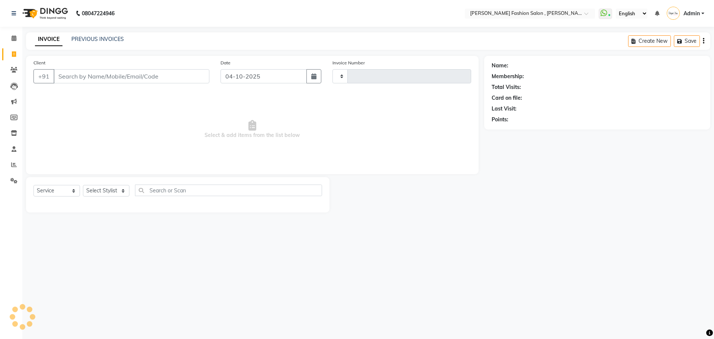
type input "3015"
select select "5233"
click at [74, 75] on input "Client" at bounding box center [132, 76] width 156 height 14
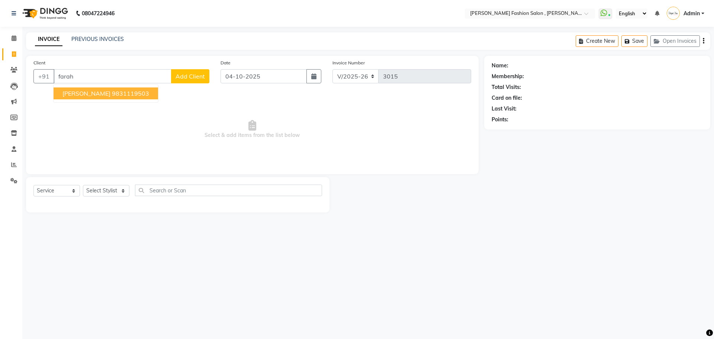
click at [78, 91] on span "[PERSON_NAME]" at bounding box center [86, 93] width 48 height 7
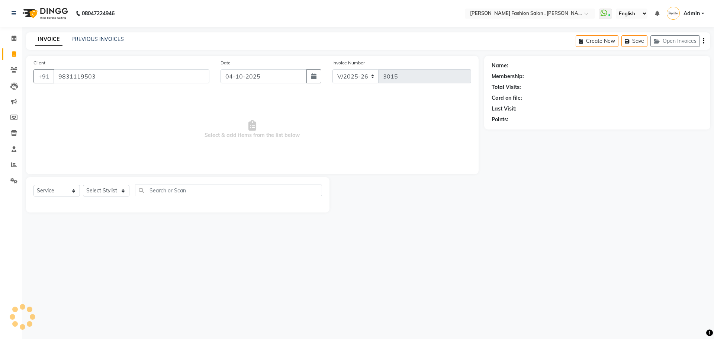
type input "9831119503"
click at [113, 185] on select "Select Stylist [PERSON_NAME] [PERSON_NAME] [PERSON_NAME] [PERSON_NAME] [PERSON_…" at bounding box center [106, 191] width 46 height 12
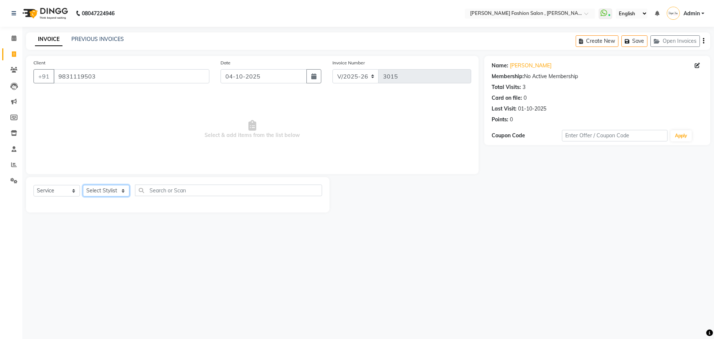
select select "33874"
click at [83, 185] on select "Select Stylist [PERSON_NAME] [PERSON_NAME] [PERSON_NAME] [PERSON_NAME] [PERSON_…" at bounding box center [106, 191] width 46 height 12
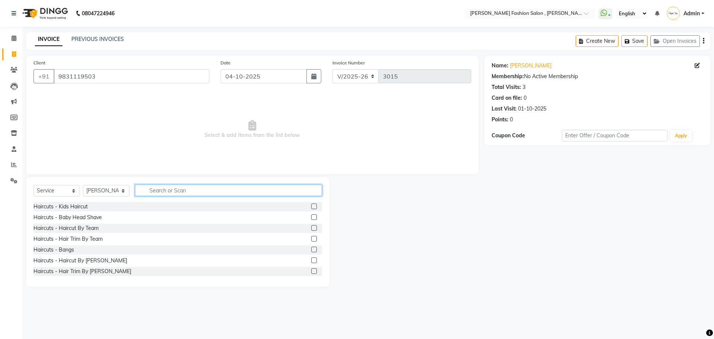
click at [161, 192] on input "text" at bounding box center [228, 190] width 187 height 12
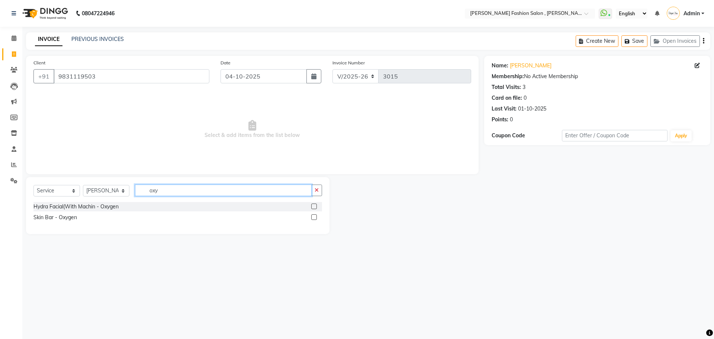
type input "oxy"
click at [312, 216] on label at bounding box center [314, 217] width 6 height 6
click at [312, 216] on input "checkbox" at bounding box center [313, 217] width 5 height 5
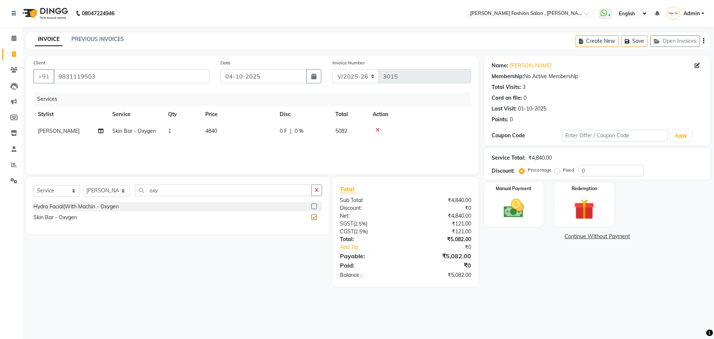
checkbox input "false"
click at [530, 198] on img at bounding box center [513, 208] width 35 height 25
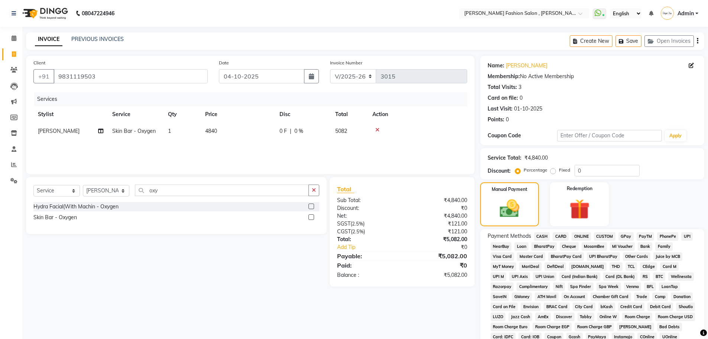
click at [563, 234] on span "CARD" at bounding box center [561, 236] width 16 height 9
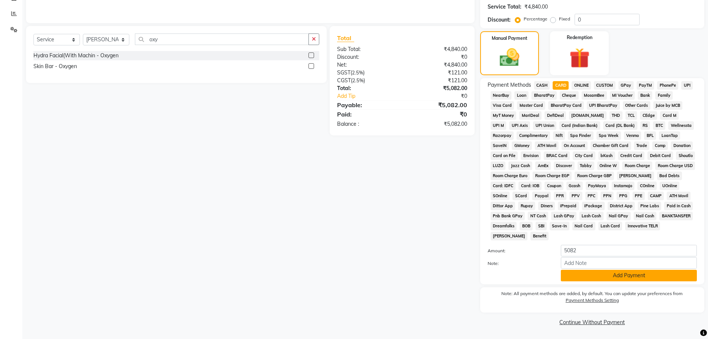
click at [655, 276] on button "Add Payment" at bounding box center [629, 276] width 136 height 12
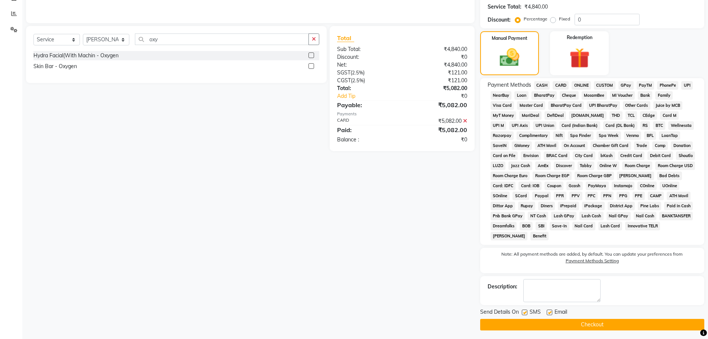
click at [651, 326] on button "Checkout" at bounding box center [592, 325] width 224 height 12
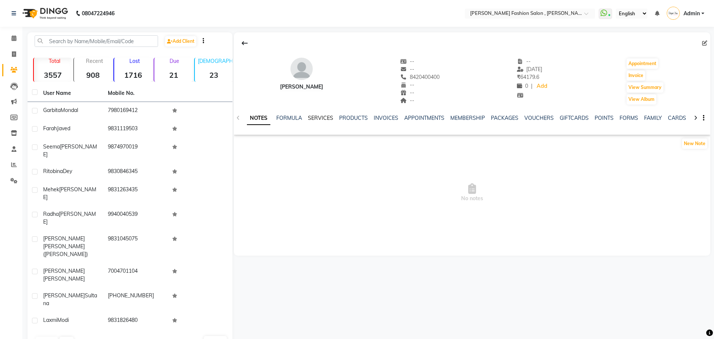
click at [315, 119] on link "SERVICES" at bounding box center [320, 118] width 25 height 7
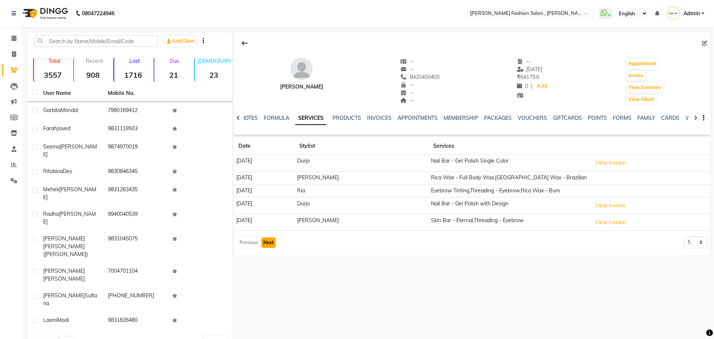
click at [267, 244] on button "Next" at bounding box center [268, 242] width 14 height 10
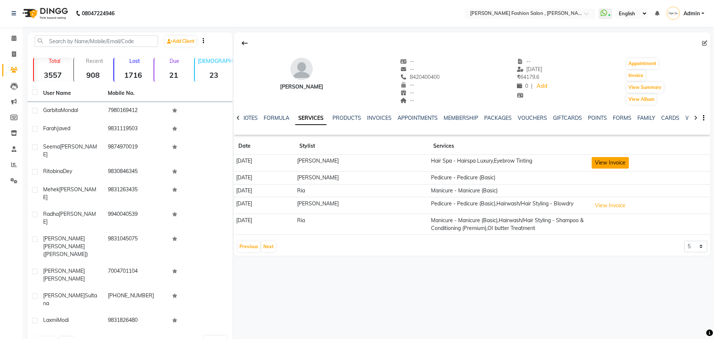
click at [609, 164] on button "View Invoice" at bounding box center [610, 163] width 37 height 12
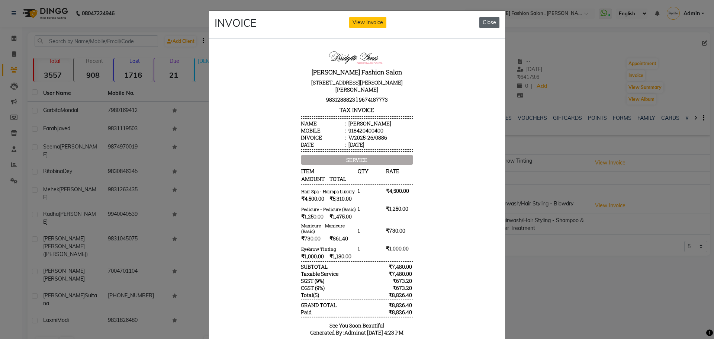
drag, startPoint x: 487, startPoint y: 23, endPoint x: 255, endPoint y: 20, distance: 231.7
click at [487, 23] on button "Close" at bounding box center [489, 23] width 20 height 12
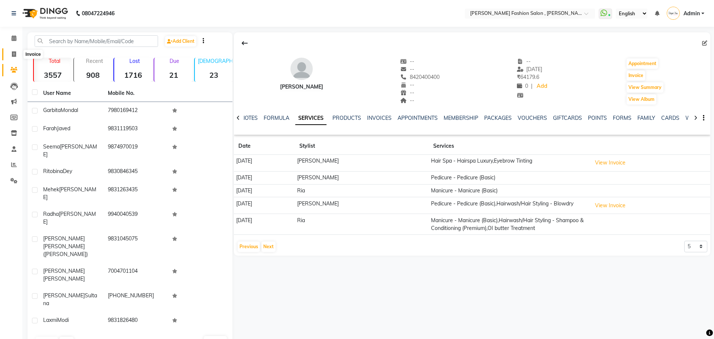
click at [13, 54] on icon at bounding box center [14, 54] width 4 height 6
select select "5233"
select select "service"
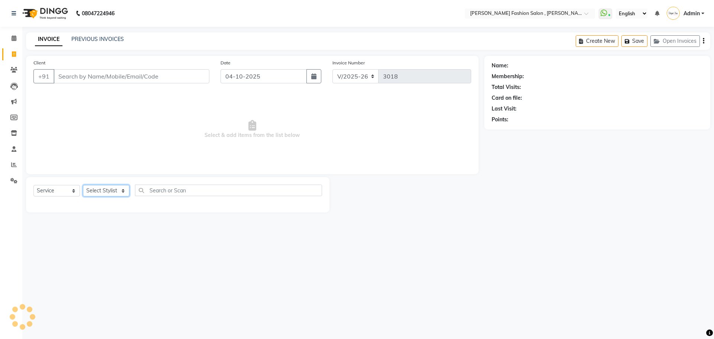
click at [119, 187] on select "Select Stylist" at bounding box center [106, 191] width 46 height 12
click at [116, 192] on select "Select Stylist [PERSON_NAME] [PERSON_NAME] [PERSON_NAME] [PERSON_NAME] [PERSON_…" at bounding box center [106, 191] width 46 height 12
select select "92747"
click at [83, 185] on select "Select Stylist [PERSON_NAME] [PERSON_NAME] [PERSON_NAME] [PERSON_NAME] [PERSON_…" at bounding box center [106, 191] width 46 height 12
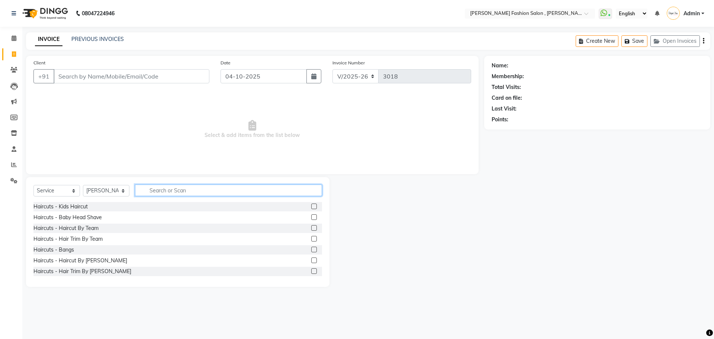
click at [163, 191] on input "text" at bounding box center [228, 190] width 187 height 12
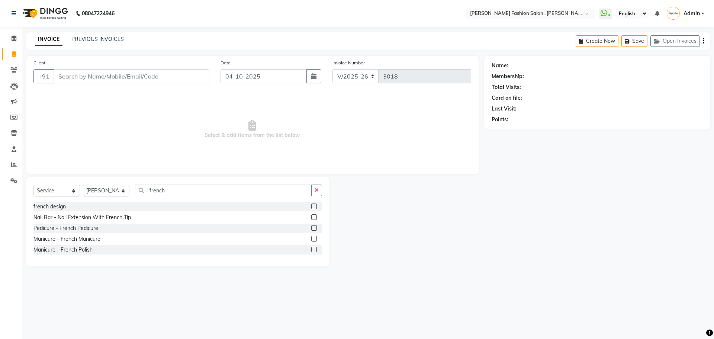
drag, startPoint x: 71, startPoint y: 236, endPoint x: 270, endPoint y: 174, distance: 208.2
click at [270, 174] on div "Client +91 Date [DATE] Invoice Number V/2025 V/[PHONE_NUMBER] Select & add item…" at bounding box center [252, 115] width 453 height 118
drag, startPoint x: 166, startPoint y: 188, endPoint x: 121, endPoint y: 188, distance: 45.0
click at [124, 188] on div "Select Service Product Membership Package Voucher Prepaid Gift Card Select Styl…" at bounding box center [177, 192] width 289 height 17
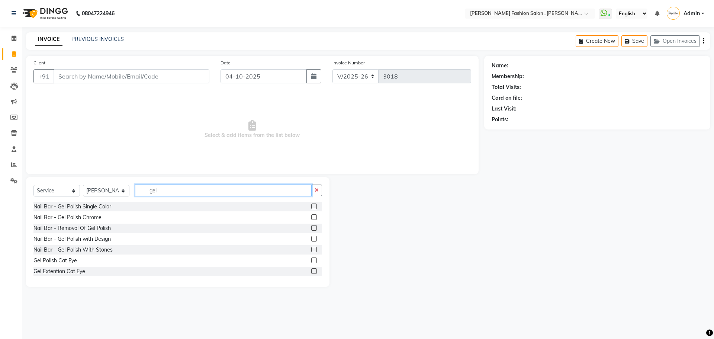
scroll to position [1, 0]
drag, startPoint x: 168, startPoint y: 188, endPoint x: 80, endPoint y: 202, distance: 89.6
click at [80, 202] on div "Select Service Product Membership Package Voucher Prepaid Gift Card Select Styl…" at bounding box center [177, 232] width 303 height 110
type input "french"
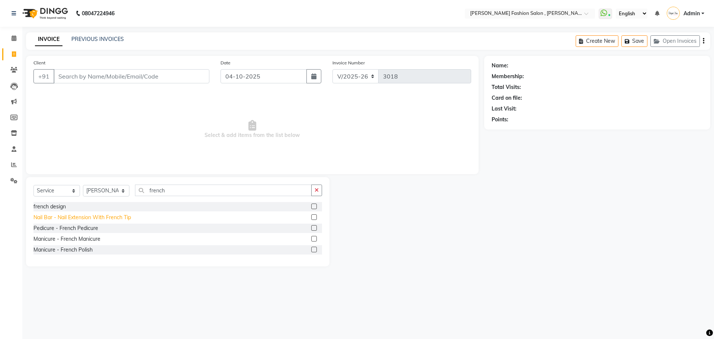
click at [81, 217] on div "Nail Bar - Nail Extension With French Tip" at bounding box center [81, 217] width 97 height 8
checkbox input "false"
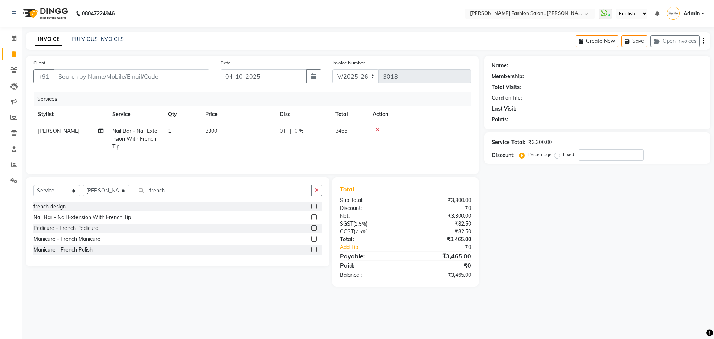
click at [224, 130] on td "3300" at bounding box center [238, 139] width 74 height 32
select select "92747"
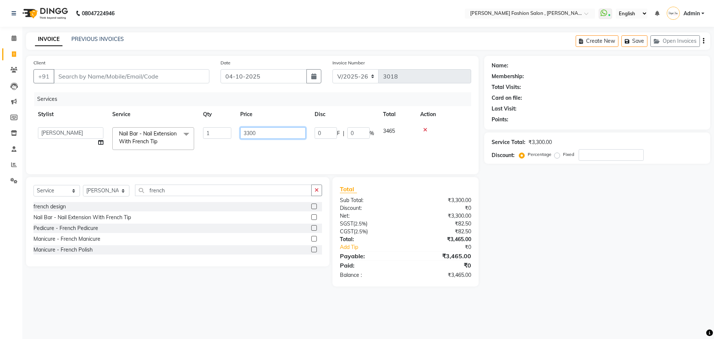
drag, startPoint x: 265, startPoint y: 133, endPoint x: 211, endPoint y: 131, distance: 53.9
click at [211, 131] on tr "[PERSON_NAME] [PERSON_NAME] Babu [PERSON_NAME] [PERSON_NAME] [PERSON_NAME] [PER…" at bounding box center [252, 139] width 438 height 32
click at [251, 132] on input "2350" at bounding box center [272, 133] width 65 height 12
type input "2450"
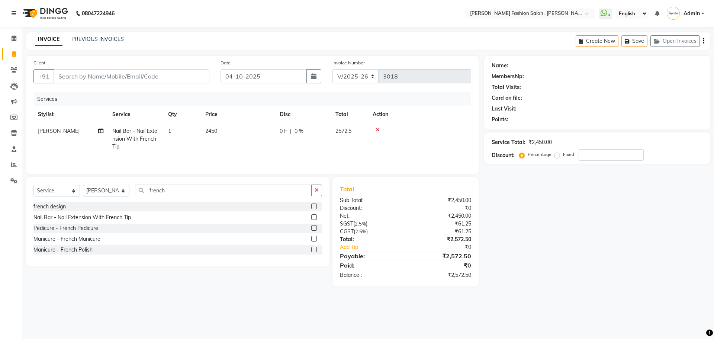
click at [96, 130] on td "[PERSON_NAME]" at bounding box center [70, 139] width 74 height 32
select select "92747"
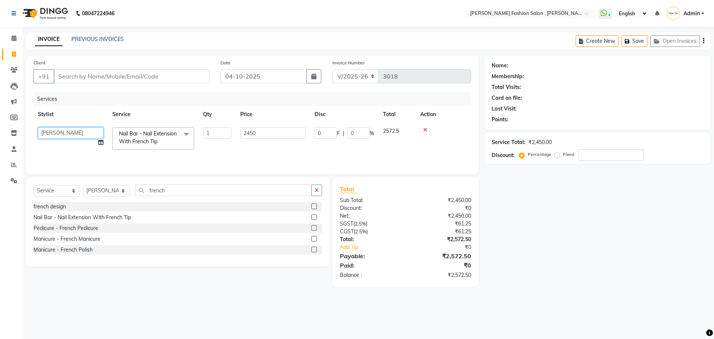
click at [63, 132] on select "[PERSON_NAME] [PERSON_NAME] Babu [PERSON_NAME] [PERSON_NAME] [PERSON_NAME] [PER…" at bounding box center [70, 133] width 65 height 12
select select "90693"
click at [106, 195] on select "Select Stylist [PERSON_NAME] [PERSON_NAME] [PERSON_NAME] [PERSON_NAME] [PERSON_…" at bounding box center [106, 191] width 46 height 12
select select "75490"
click at [83, 185] on select "Select Stylist [PERSON_NAME] [PERSON_NAME] [PERSON_NAME] [PERSON_NAME] [PERSON_…" at bounding box center [106, 191] width 46 height 12
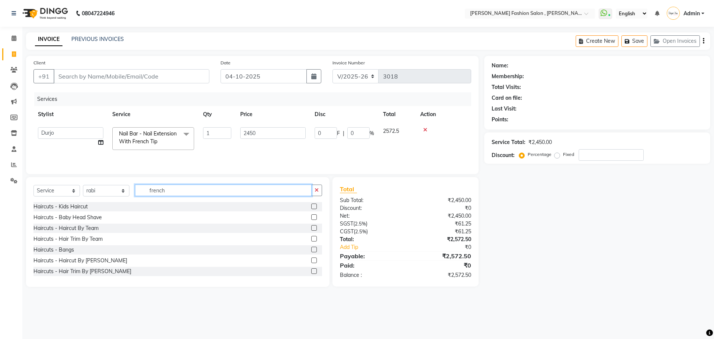
drag, startPoint x: 167, startPoint y: 192, endPoint x: 66, endPoint y: 183, distance: 101.5
click at [66, 183] on div "Select Service Product Membership Package Voucher Prepaid Gift Card Select Styl…" at bounding box center [177, 232] width 303 height 110
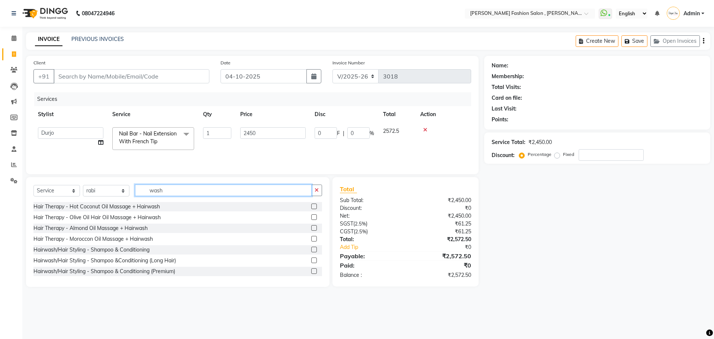
type input "wash"
click at [88, 275] on div "Hairwash/Hair Styling - Shampoo & Conditioning (Premium)" at bounding box center [177, 271] width 289 height 9
click at [88, 271] on div "Hairwash/Hair Styling - Shampoo & Conditioning (Premium)" at bounding box center [104, 271] width 142 height 8
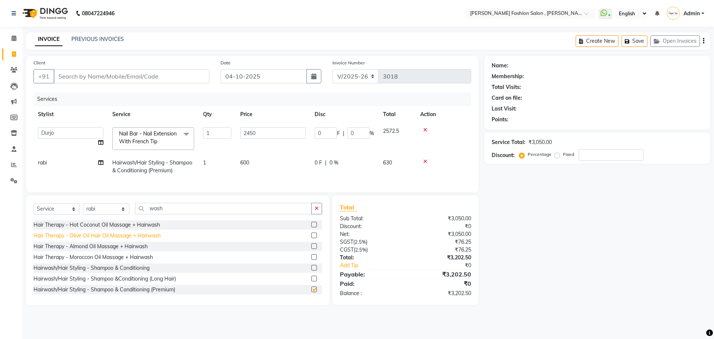
checkbox input "false"
click at [111, 213] on select "Select Stylist [PERSON_NAME] [PERSON_NAME] [PERSON_NAME] [PERSON_NAME] [PERSON_…" at bounding box center [106, 209] width 46 height 12
select select "58097"
click at [83, 209] on select "Select Stylist [PERSON_NAME] [PERSON_NAME] [PERSON_NAME] [PERSON_NAME] [PERSON_…" at bounding box center [106, 209] width 46 height 12
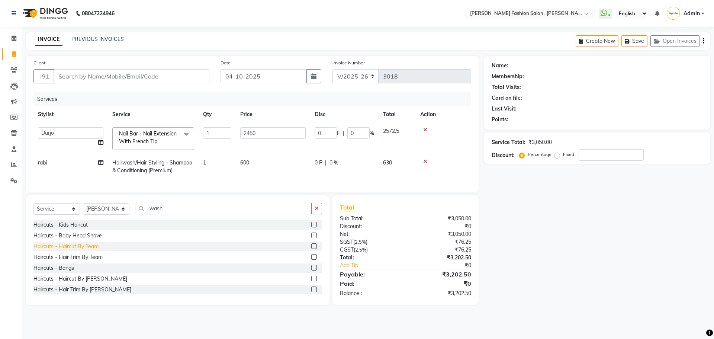
click at [90, 250] on div "Haircuts - Haircut By Team" at bounding box center [65, 246] width 65 height 8
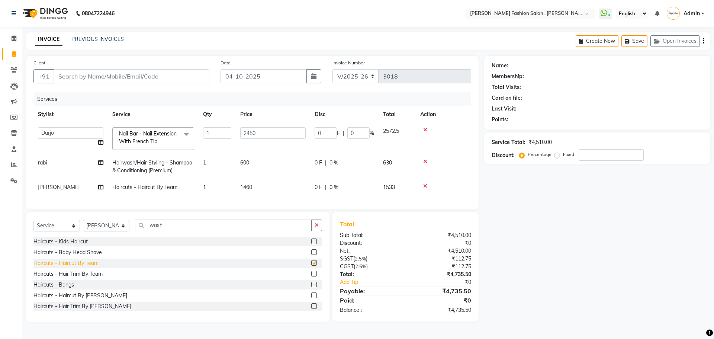
checkbox input "false"
click at [147, 76] on input "Client" at bounding box center [132, 76] width 156 height 14
type input "r"
type input "0"
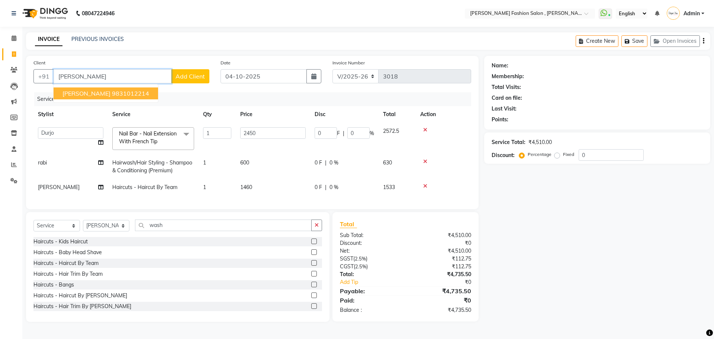
click at [112, 95] on ngb-highlight "9831012214" at bounding box center [130, 93] width 37 height 7
type input "9831012214"
